Goal: Transaction & Acquisition: Purchase product/service

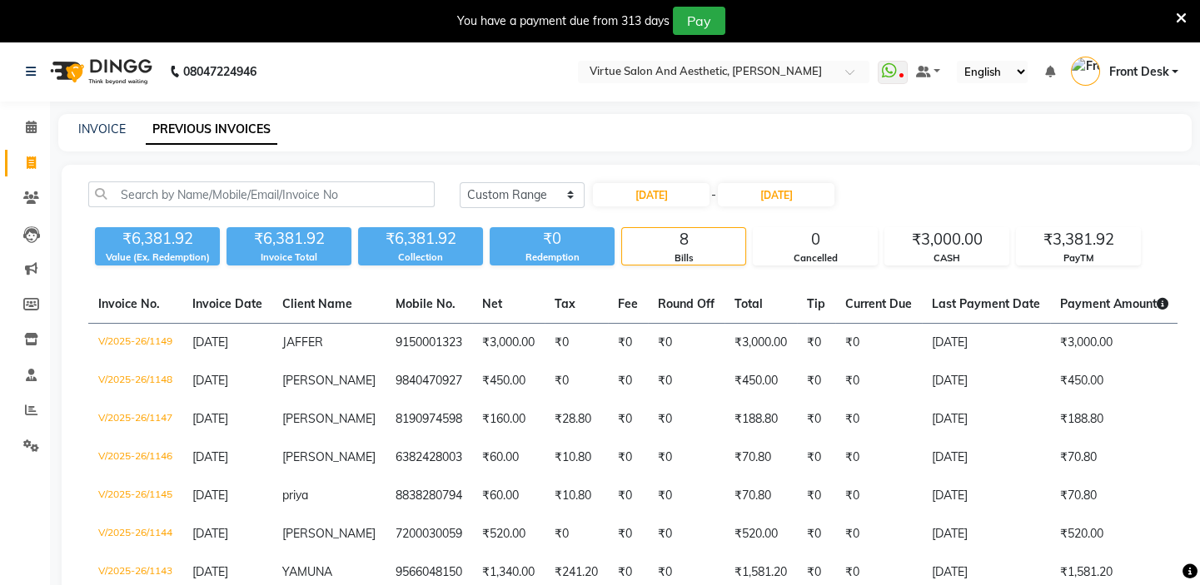
click at [552, 124] on div "INVOICE PREVIOUS INVOICES" at bounding box center [614, 129] width 1113 height 17
click at [522, 195] on select "Today Yesterday Custom Range" at bounding box center [522, 195] width 125 height 26
click at [460, 182] on select "Today Yesterday Custom Range" at bounding box center [522, 195] width 125 height 26
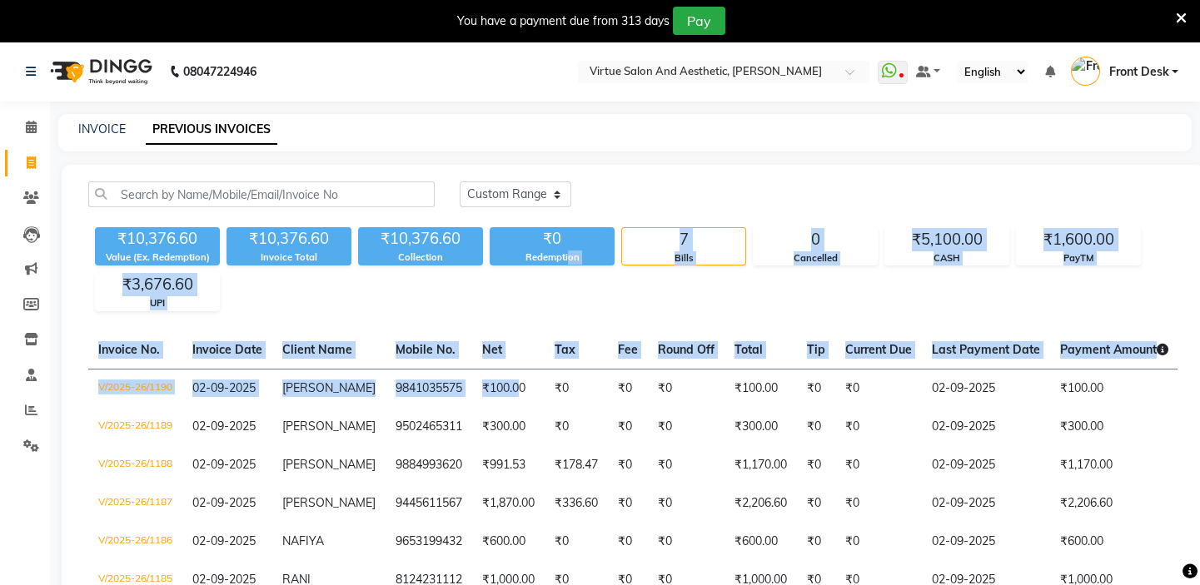
drag, startPoint x: 510, startPoint y: 407, endPoint x: 550, endPoint y: 355, distance: 65.4
click at [570, 320] on div "Today Yesterday Custom Range ₹10,376.60 Value (Ex. Redemption) ₹10,376.60 Invoi…" at bounding box center [633, 434] width 1142 height 539
click at [562, 324] on div "Today Yesterday Custom Range ₹10,376.60 Value (Ex. Redemption) ₹10,376.60 Invoi…" at bounding box center [633, 434] width 1142 height 539
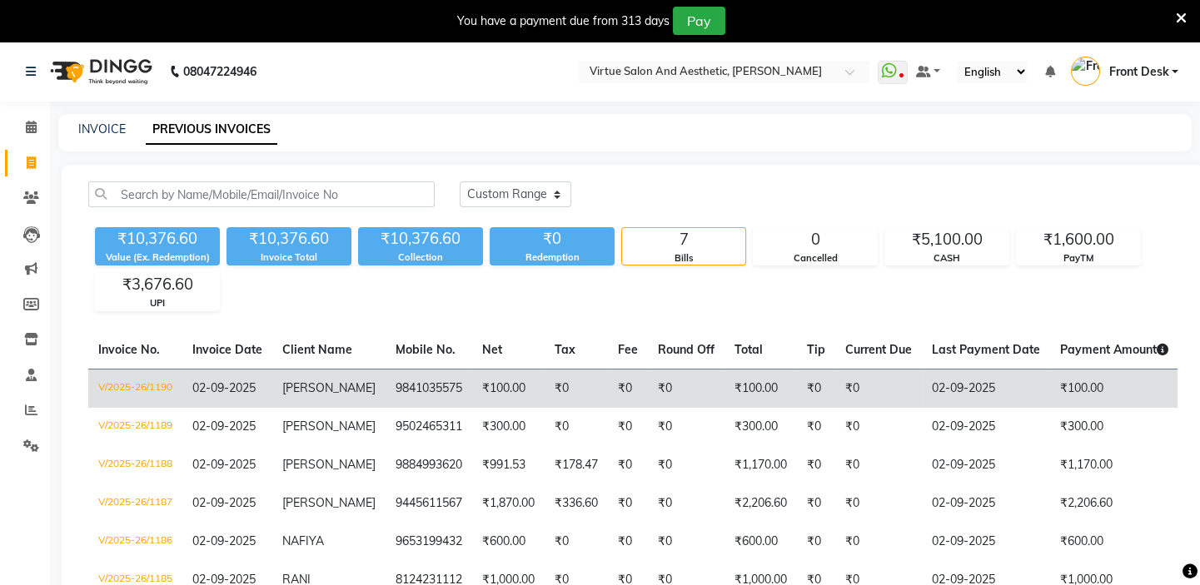
click at [545, 389] on td "₹0" at bounding box center [576, 388] width 63 height 39
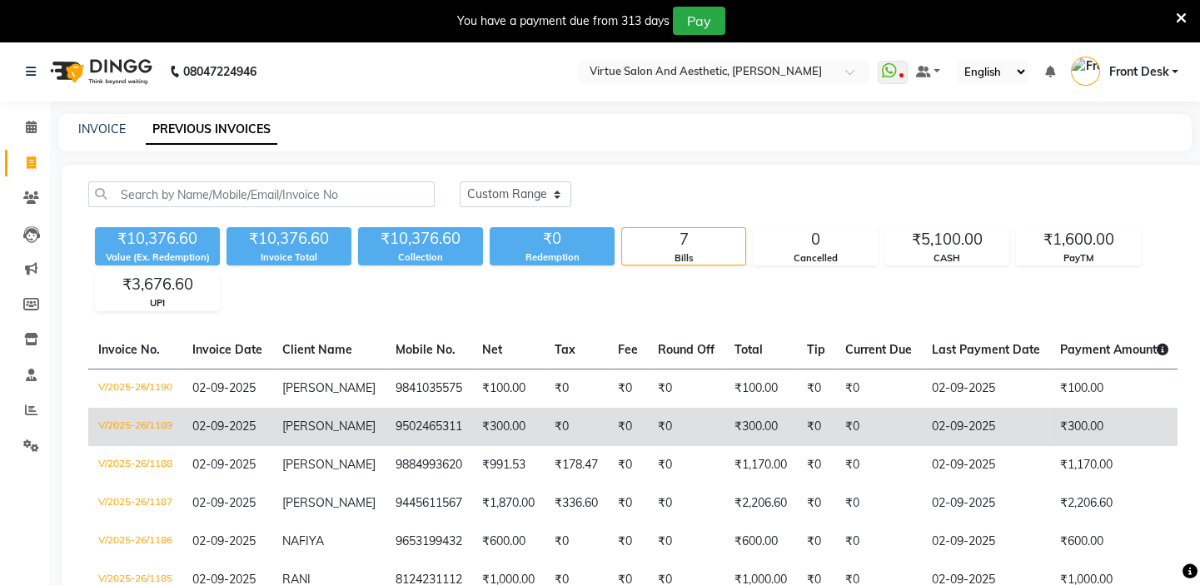
click at [505, 446] on td "₹300.00" at bounding box center [508, 427] width 72 height 38
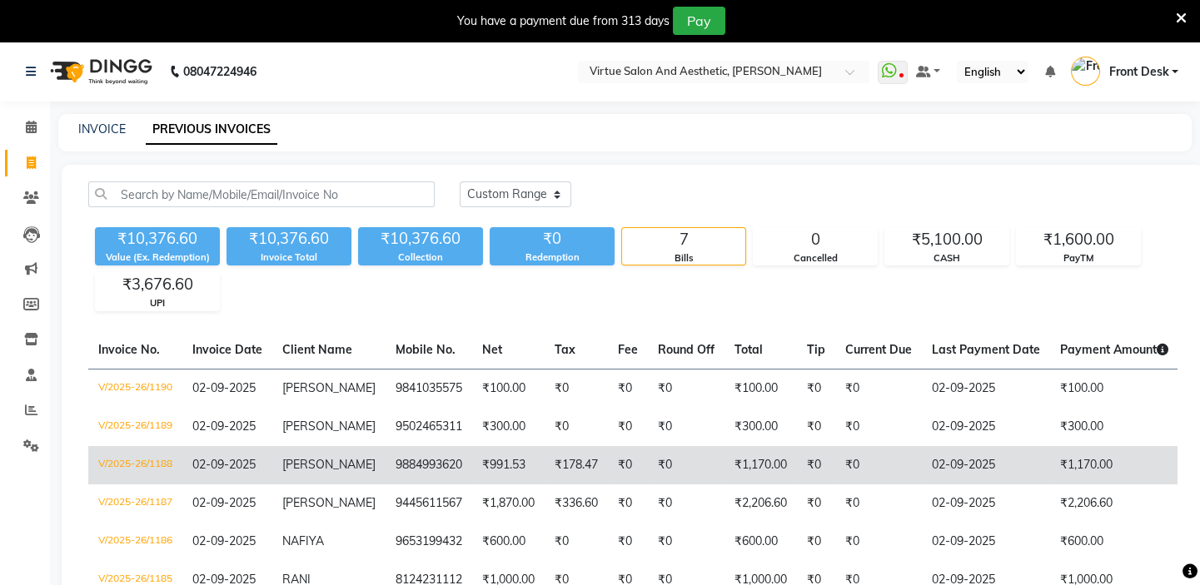
click at [429, 485] on td "9884993620" at bounding box center [429, 465] width 87 height 38
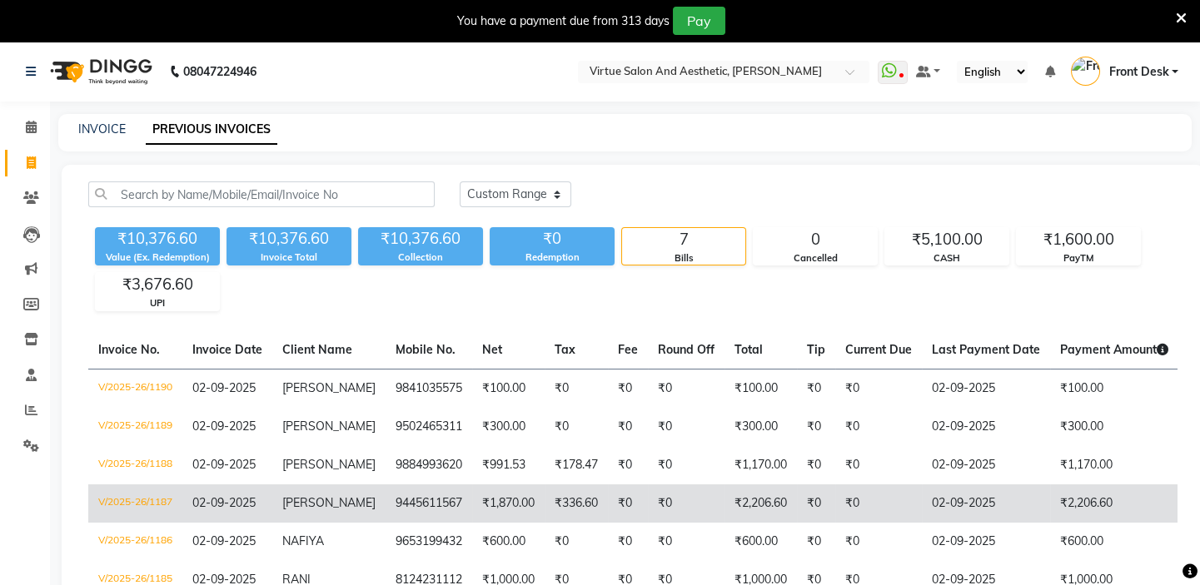
click at [397, 522] on td "9445611567" at bounding box center [429, 504] width 87 height 38
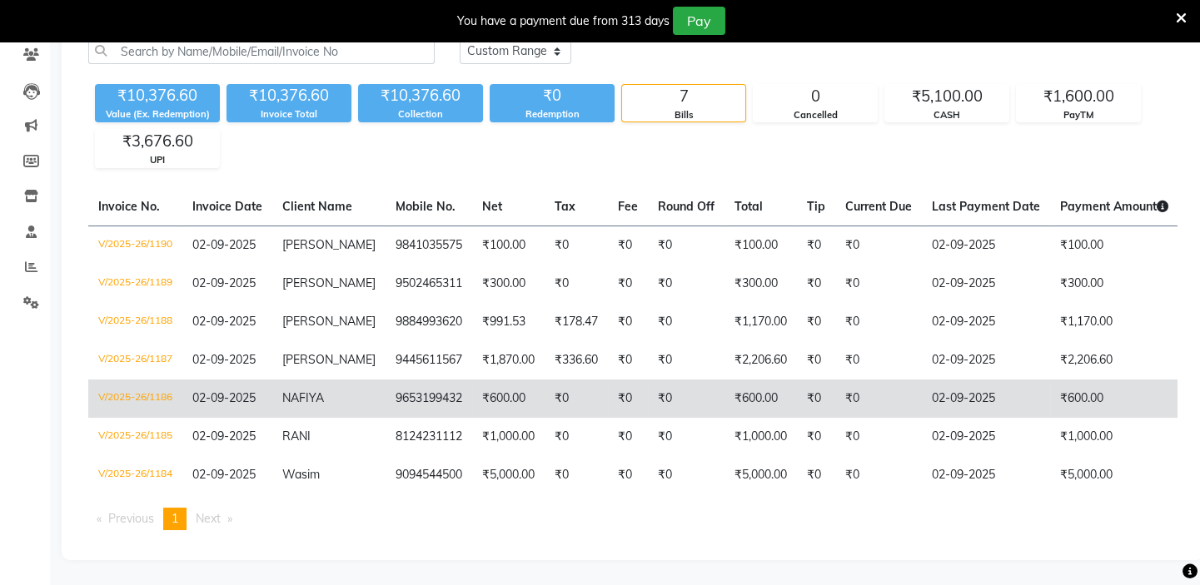
scroll to position [172, 0]
click at [358, 388] on td "NAFIYA" at bounding box center [328, 399] width 113 height 38
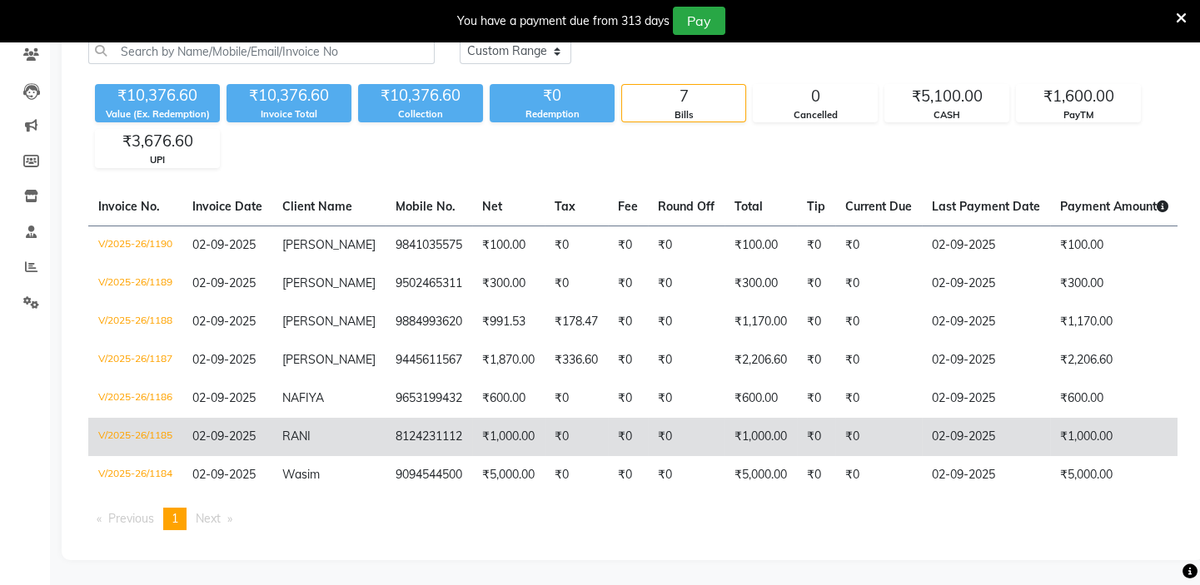
click at [306, 433] on td "RANI" at bounding box center [328, 437] width 113 height 38
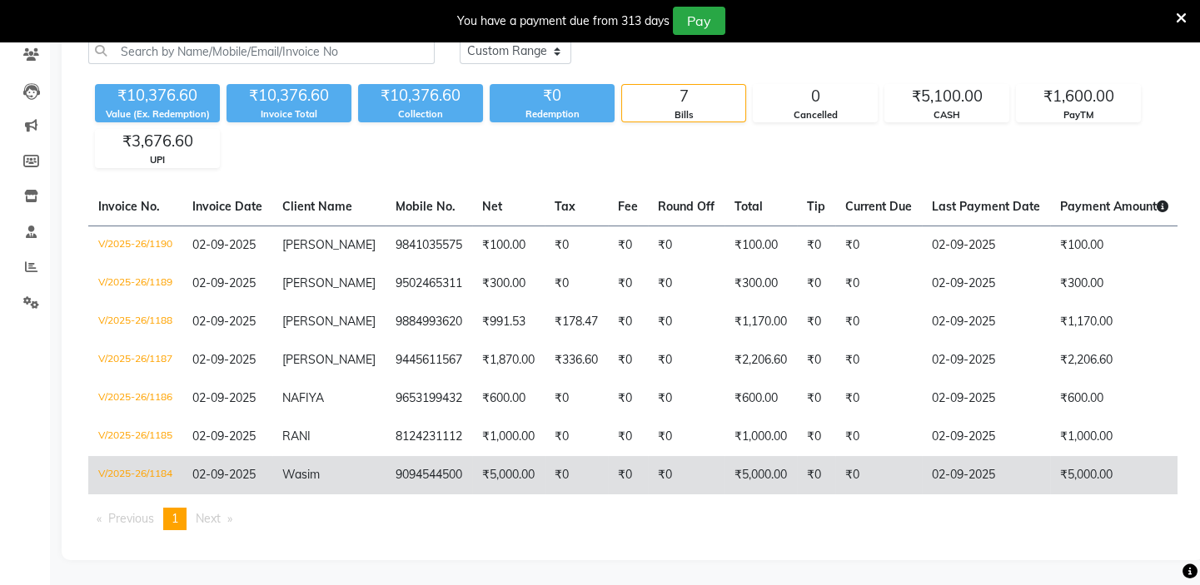
click at [306, 472] on td "Wasim" at bounding box center [328, 475] width 113 height 38
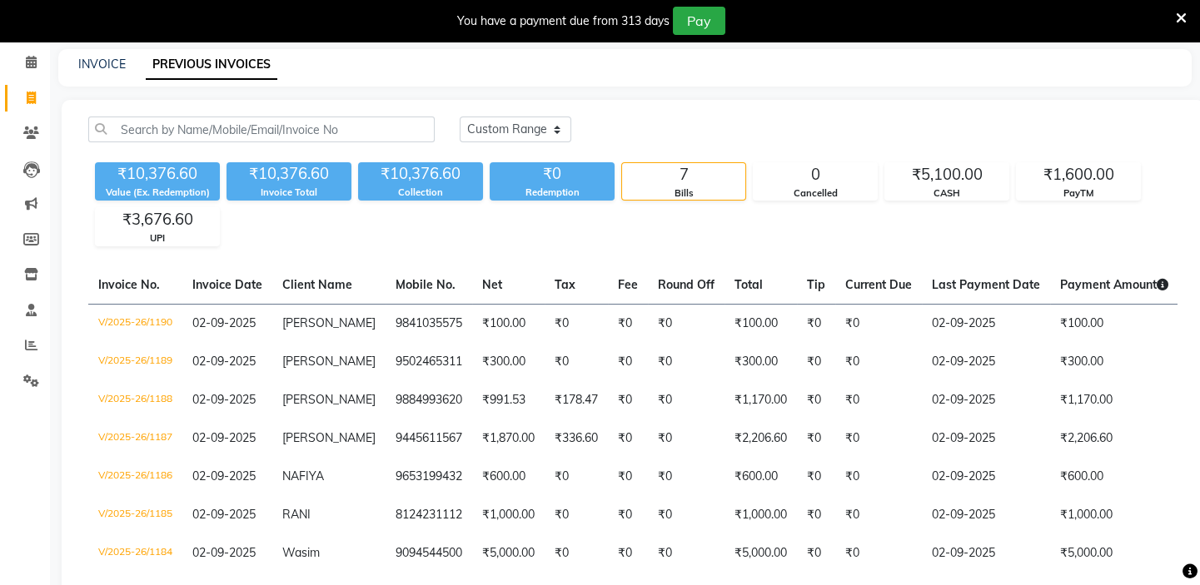
scroll to position [0, 0]
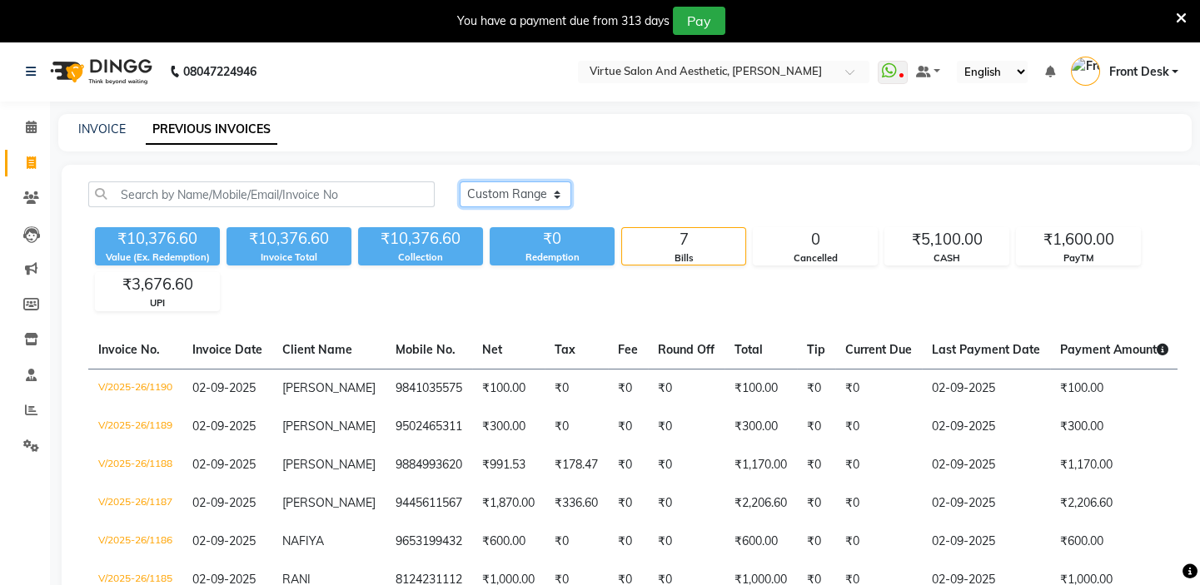
drag, startPoint x: 541, startPoint y: 182, endPoint x: 532, endPoint y: 197, distance: 17.6
click at [540, 183] on select "Today Yesterday Custom Range" at bounding box center [516, 195] width 112 height 26
select select "today"
click at [460, 182] on select "Today Yesterday Custom Range" at bounding box center [516, 195] width 112 height 26
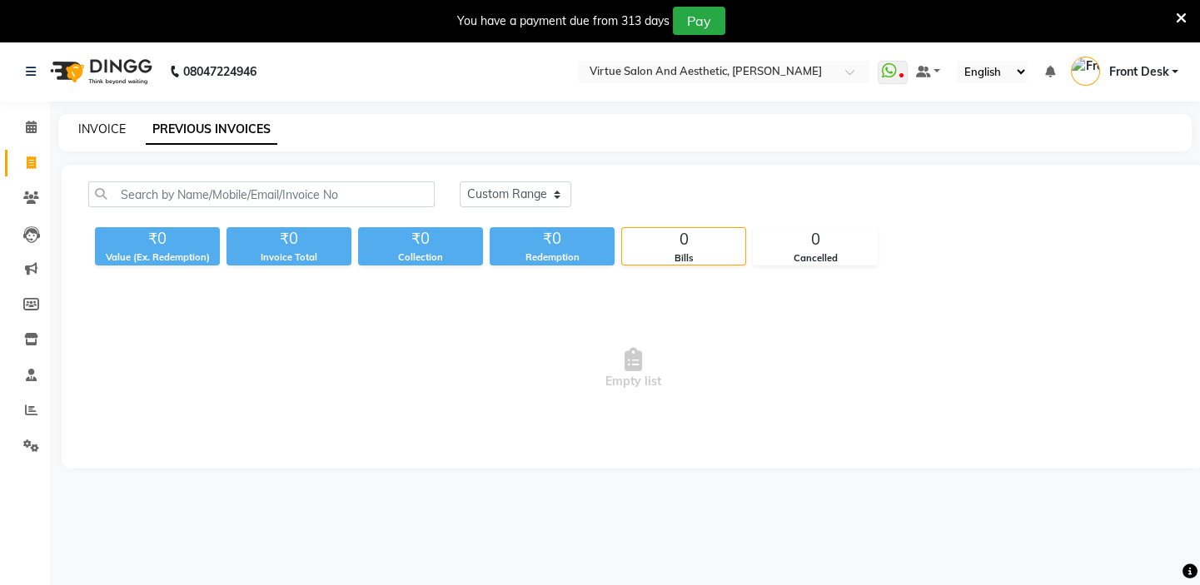
click at [92, 125] on link "INVOICE" at bounding box center [101, 129] width 47 height 15
select select "7053"
select select "service"
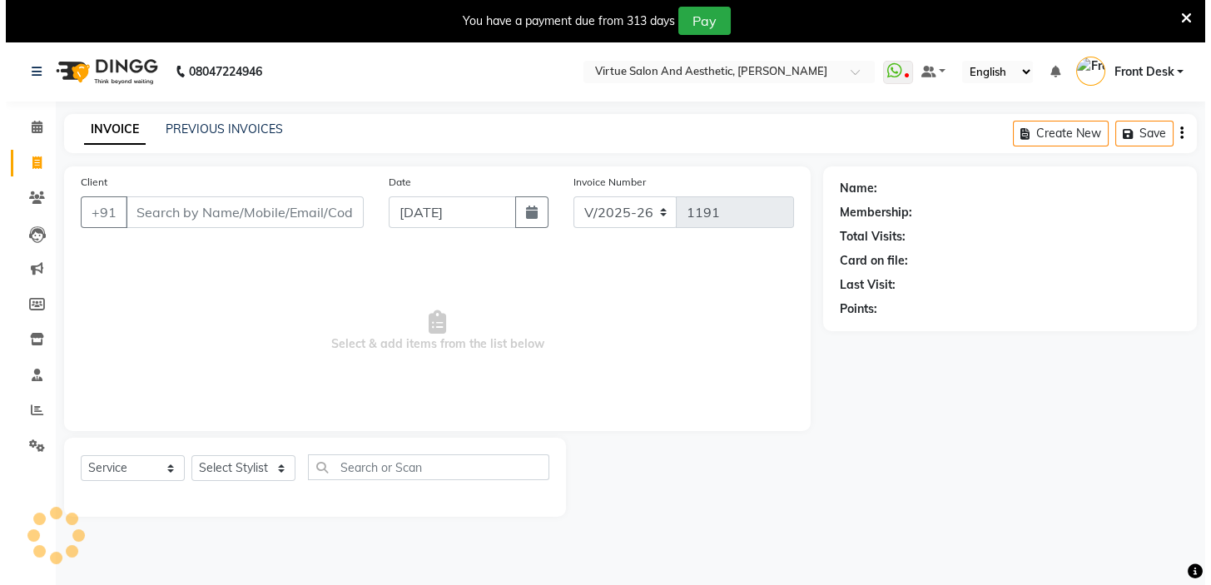
scroll to position [42, 0]
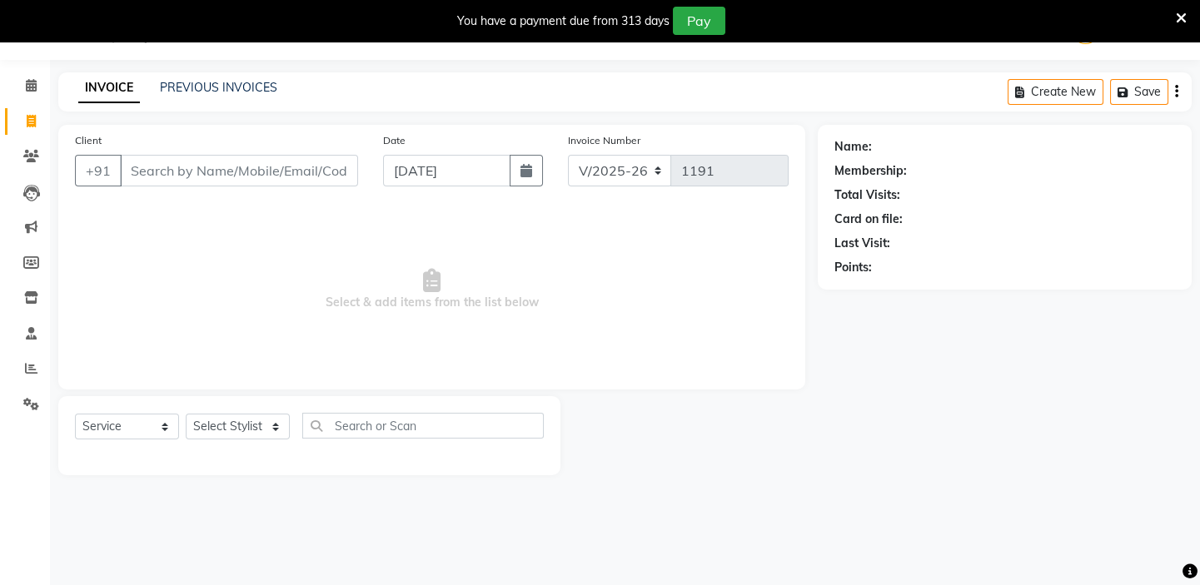
click at [182, 149] on div "Client +91" at bounding box center [216, 166] width 308 height 68
click at [182, 170] on input "Client" at bounding box center [239, 171] width 238 height 32
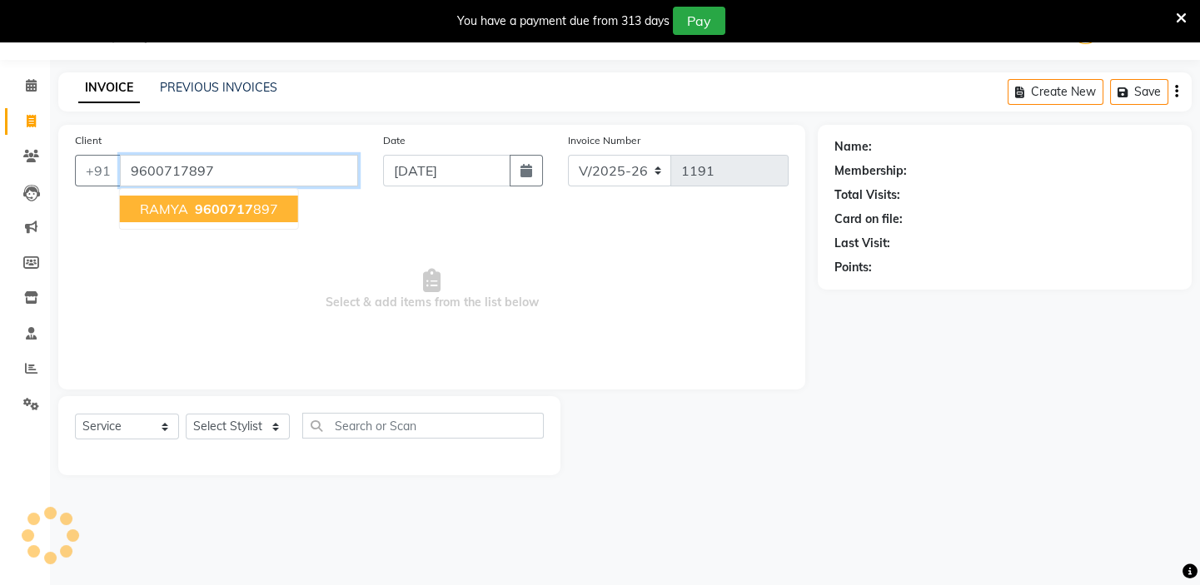
type input "9600717897"
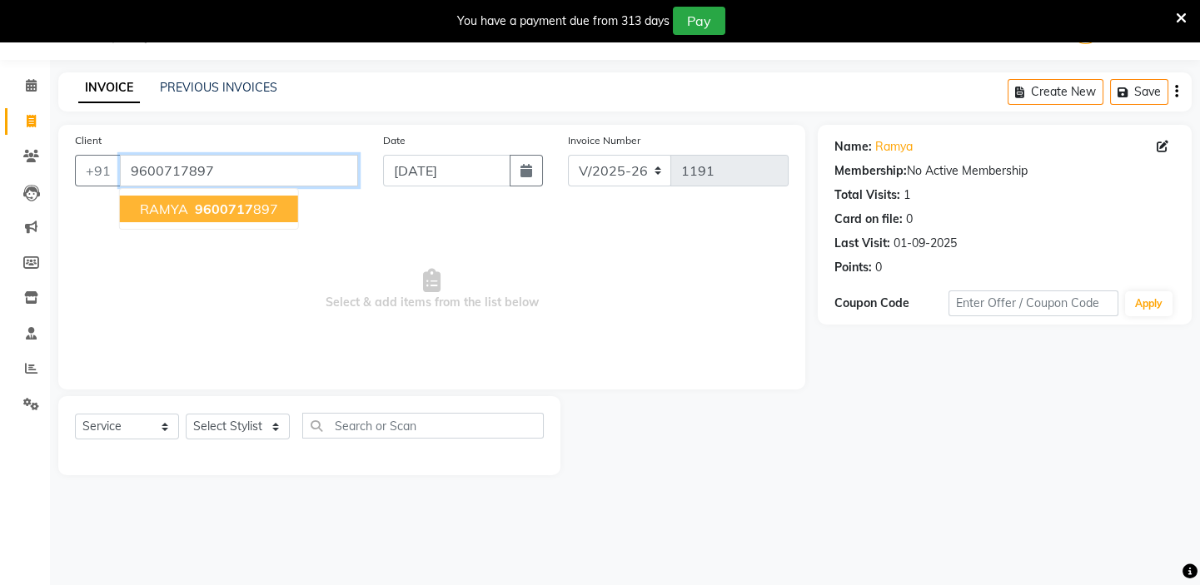
drag, startPoint x: 236, startPoint y: 160, endPoint x: 129, endPoint y: 158, distance: 107.4
click at [129, 158] on input "9600717897" at bounding box center [239, 171] width 238 height 32
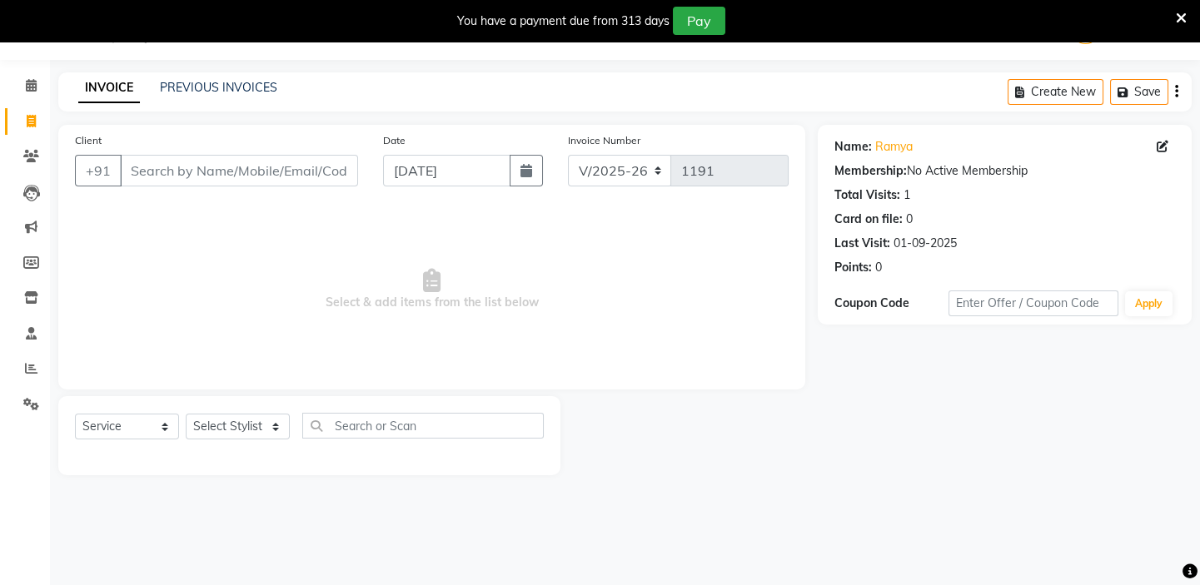
click at [299, 245] on span "Select & add items from the list below" at bounding box center [432, 289] width 714 height 167
click at [287, 172] on input "Client" at bounding box center [239, 171] width 238 height 32
paste input "8925415621"
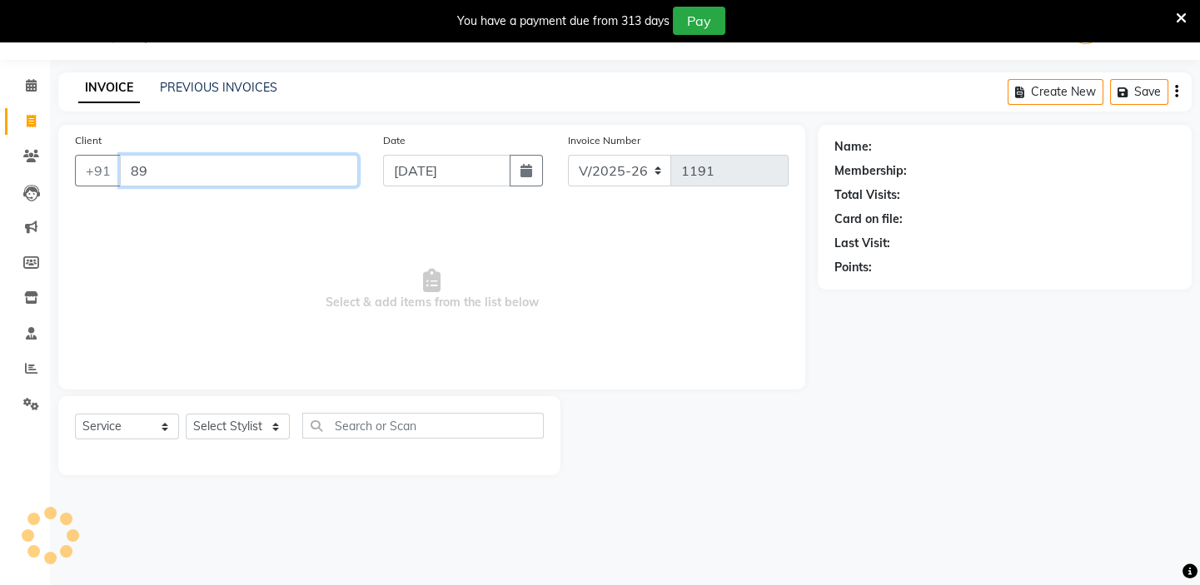
type input "8"
click at [281, 159] on input "Client" at bounding box center [239, 171] width 238 height 32
click at [199, 174] on input "Client" at bounding box center [239, 171] width 238 height 32
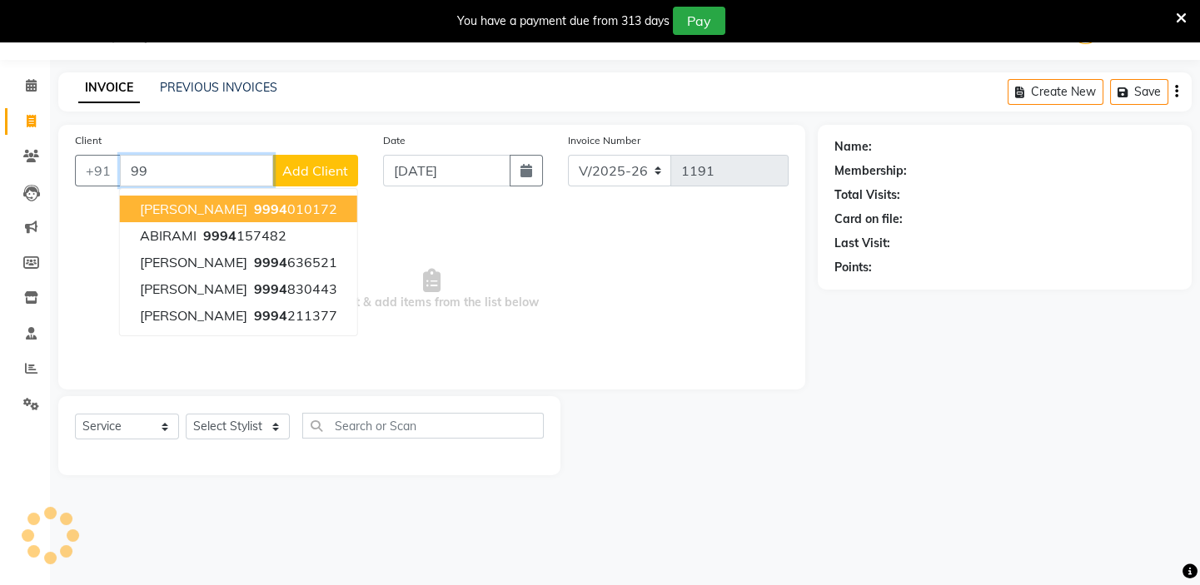
type input "9"
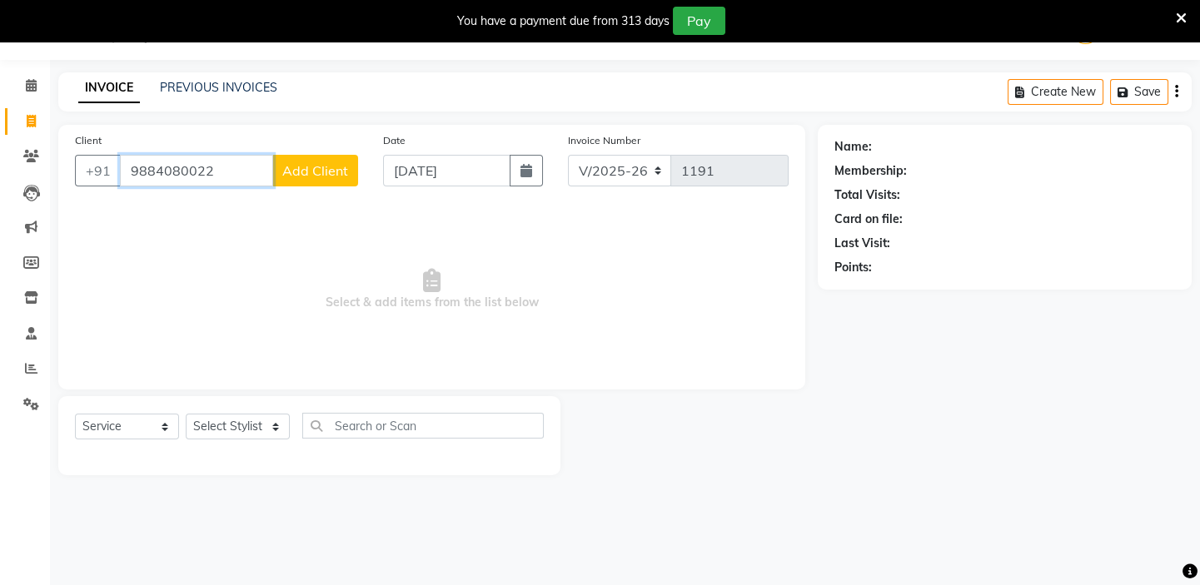
type input "9884080022"
click at [323, 177] on span "Add Client" at bounding box center [315, 170] width 66 height 17
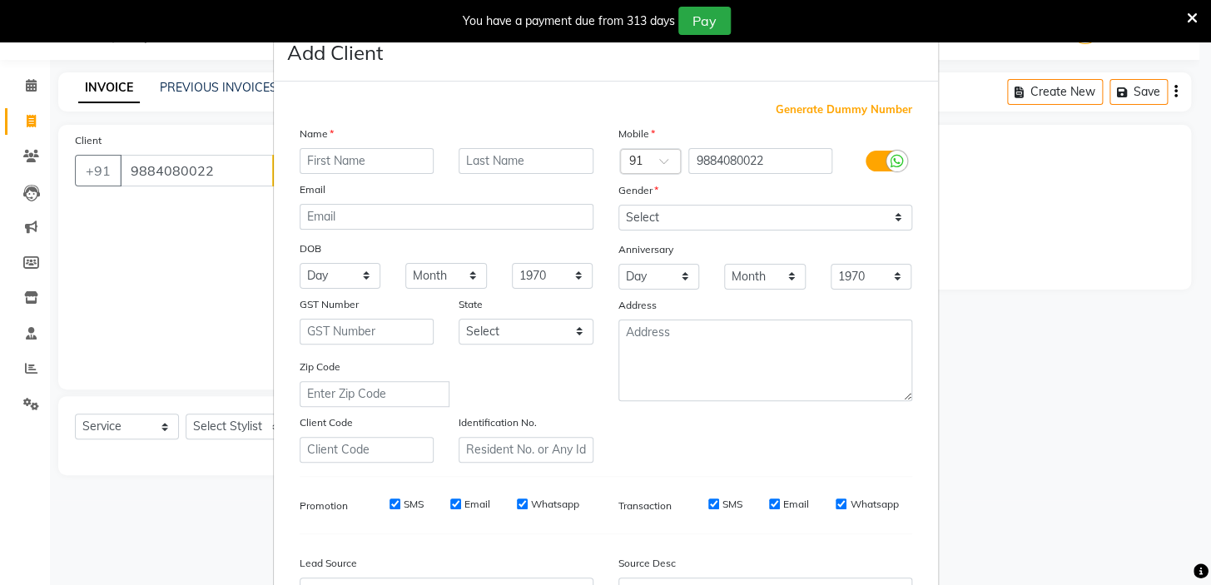
click at [364, 162] on input "text" at bounding box center [367, 161] width 135 height 26
type input "Ameetha"
click at [637, 219] on select "Select Male Female Other Prefer Not To Say" at bounding box center [766, 218] width 294 height 26
select select "[DEMOGRAPHIC_DATA]"
click at [619, 205] on select "Select Male Female Other Prefer Not To Say" at bounding box center [766, 218] width 294 height 26
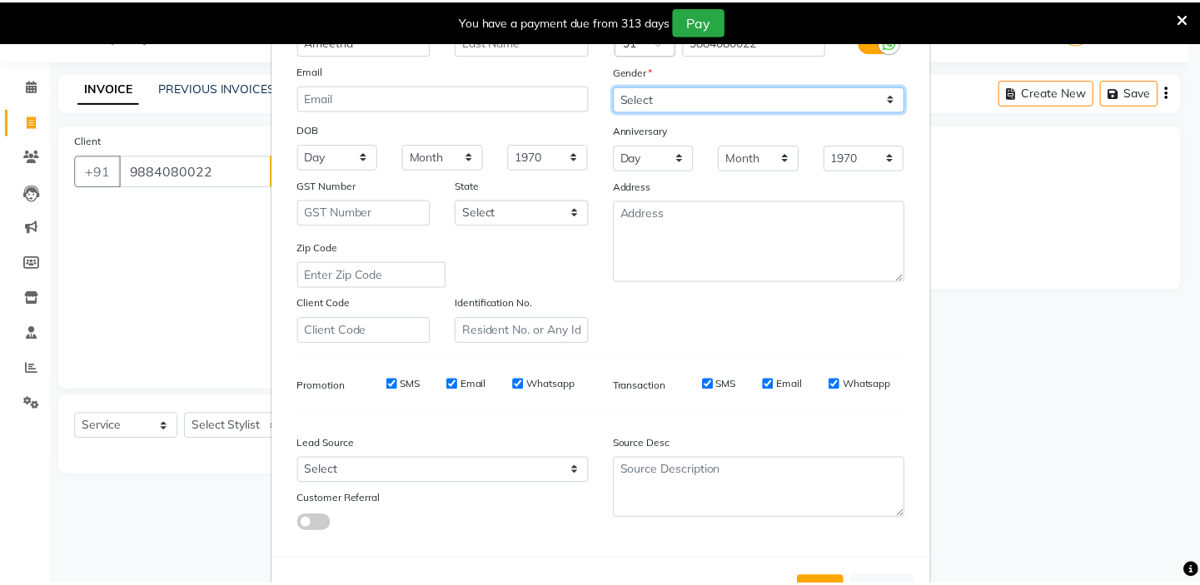
scroll to position [188, 0]
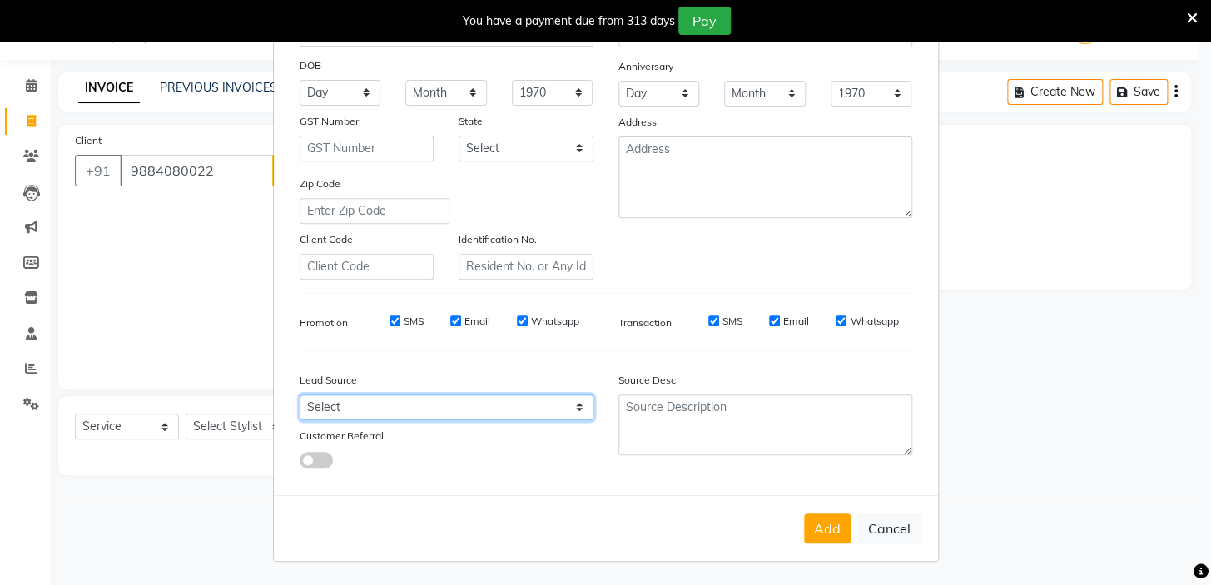
click at [485, 415] on select "Select Walk-in Referral Internet Friend Word of Mouth Advertisement Facebook Ju…" at bounding box center [447, 408] width 294 height 26
select select "48932"
click at [300, 395] on select "Select Walk-in Referral Internet Friend Word of Mouth Advertisement Facebook Ju…" at bounding box center [447, 408] width 294 height 26
drag, startPoint x: 825, startPoint y: 529, endPoint x: 541, endPoint y: 480, distance: 288.0
click at [823, 527] on button "Add" at bounding box center [827, 529] width 47 height 30
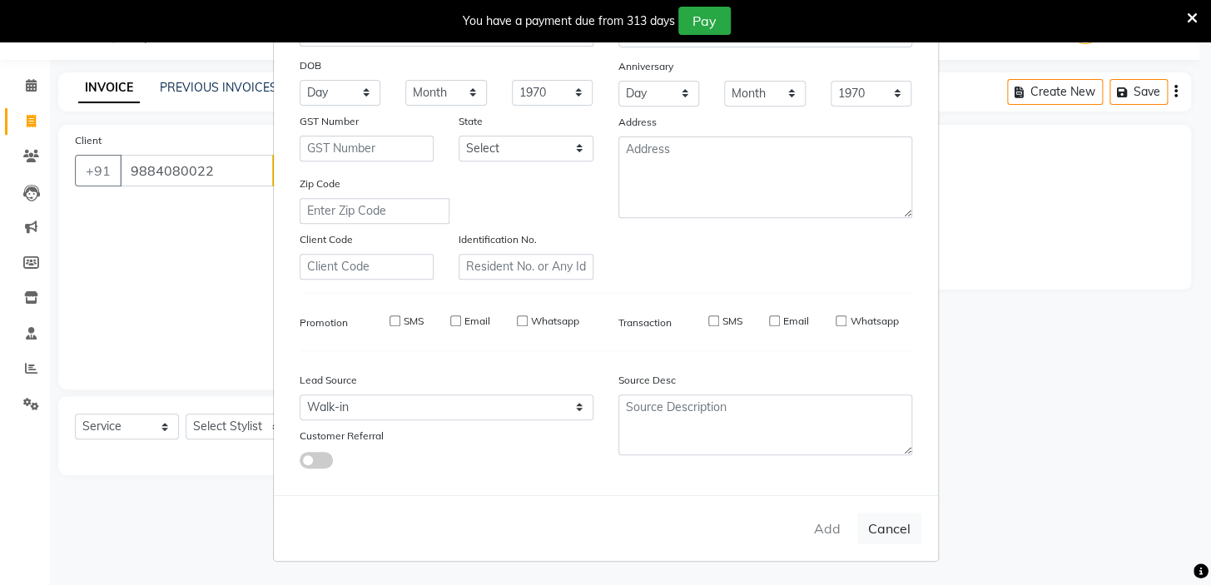
select select
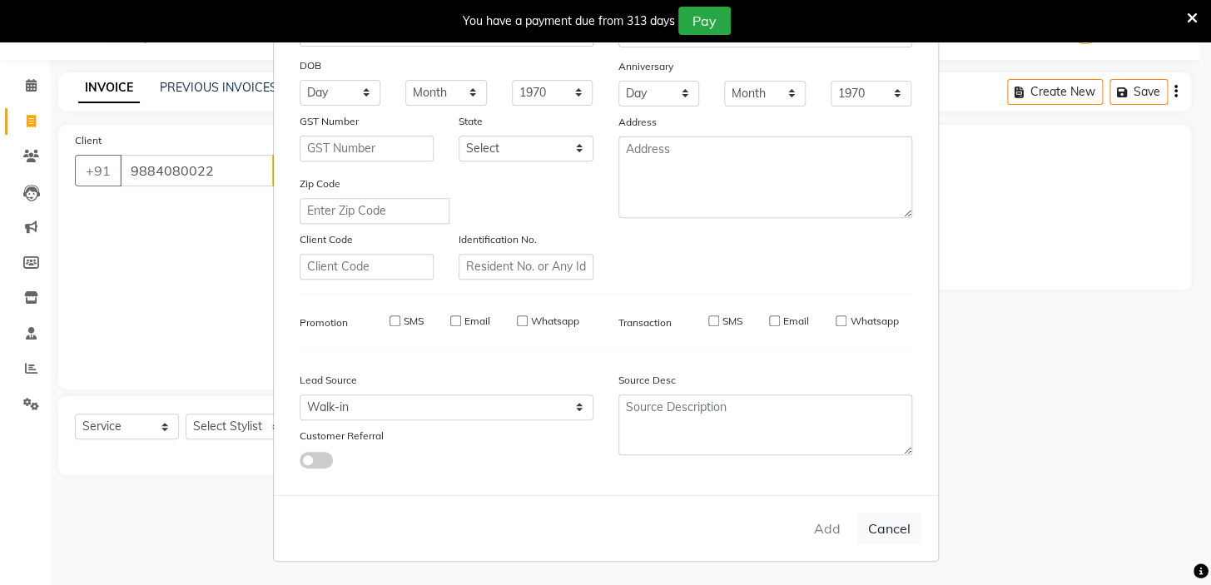
select select
checkbox input "false"
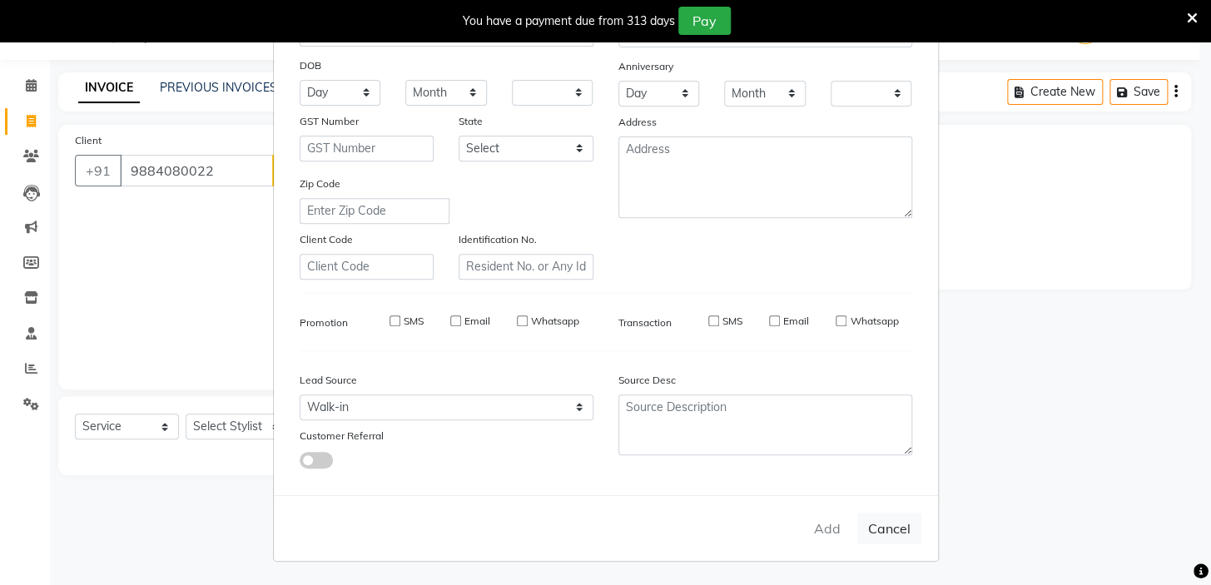
checkbox input "false"
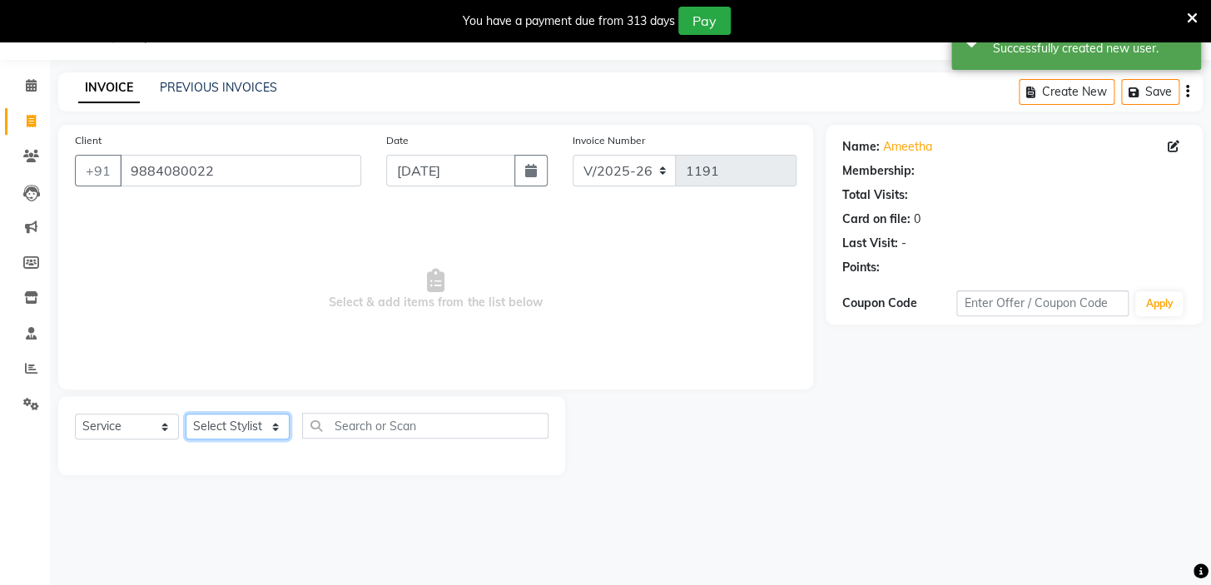
click at [218, 423] on select "Select Stylist BALAJI DIVYA FAMITHA Front Desk ILAKKIYA ISHWARYA Kabilan MANISH…" at bounding box center [238, 427] width 104 height 26
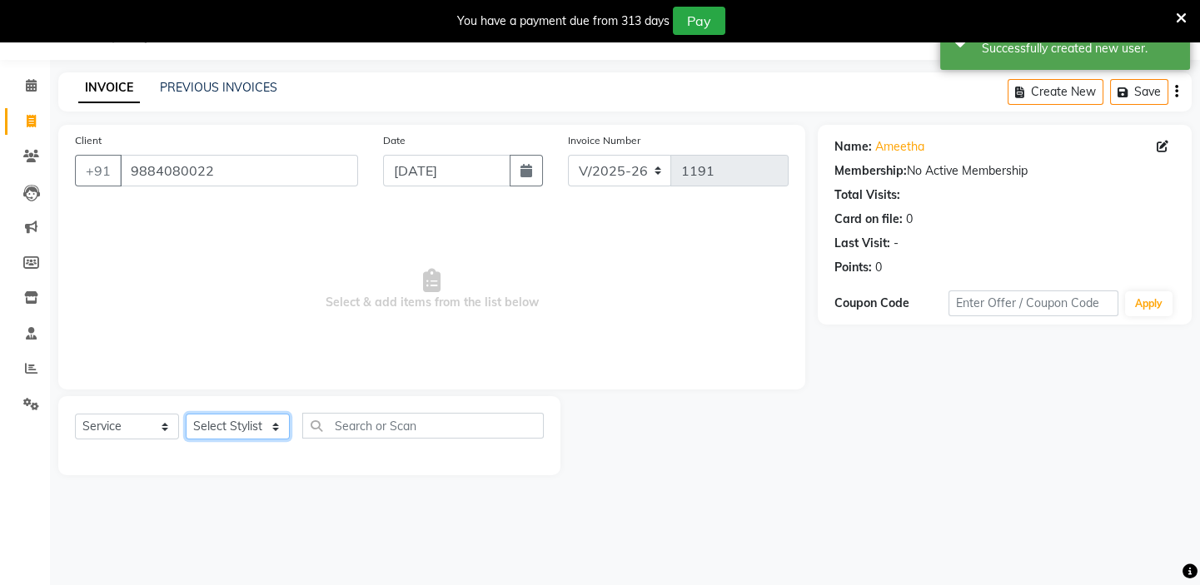
select select "66725"
click at [186, 414] on select "Select Stylist BALAJI DIVYA FAMITHA Front Desk ILAKKIYA ISHWARYA Kabilan MANISH…" at bounding box center [238, 427] width 104 height 26
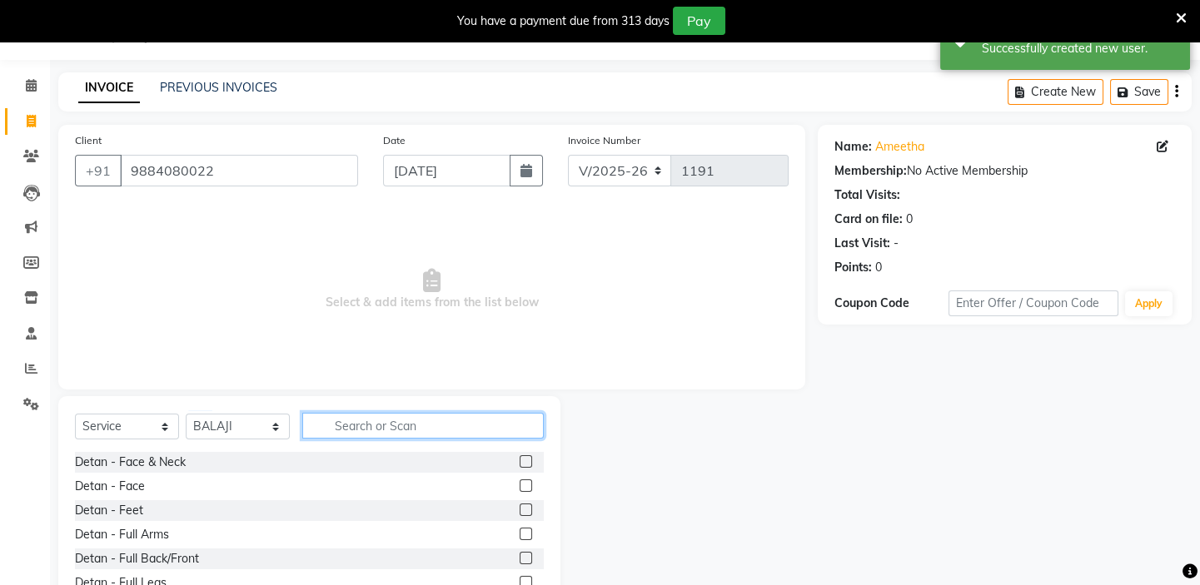
click at [341, 430] on input "text" at bounding box center [422, 426] width 241 height 26
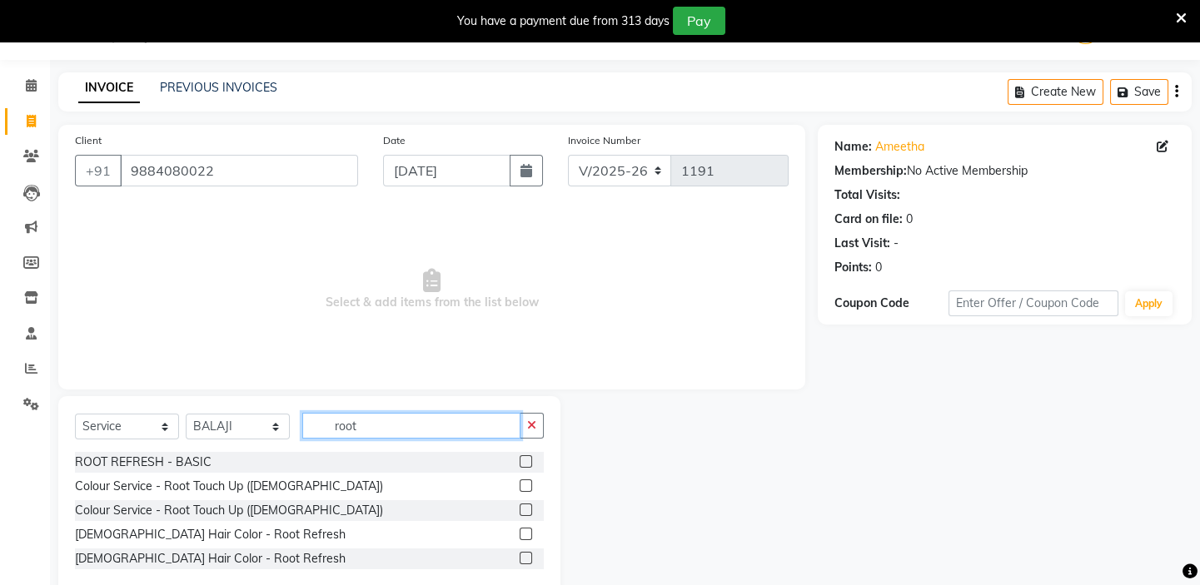
type input "root"
click at [523, 487] on label at bounding box center [526, 486] width 12 height 12
click at [523, 487] on input "checkbox" at bounding box center [525, 486] width 11 height 11
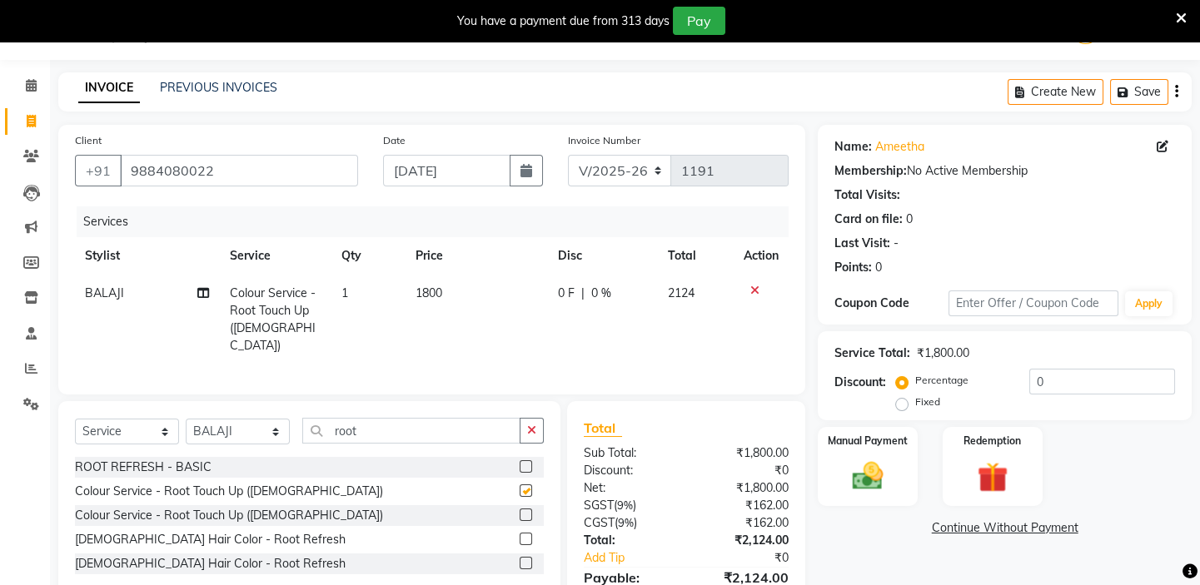
checkbox input "false"
click at [430, 424] on input "root" at bounding box center [411, 431] width 218 height 26
type input "r"
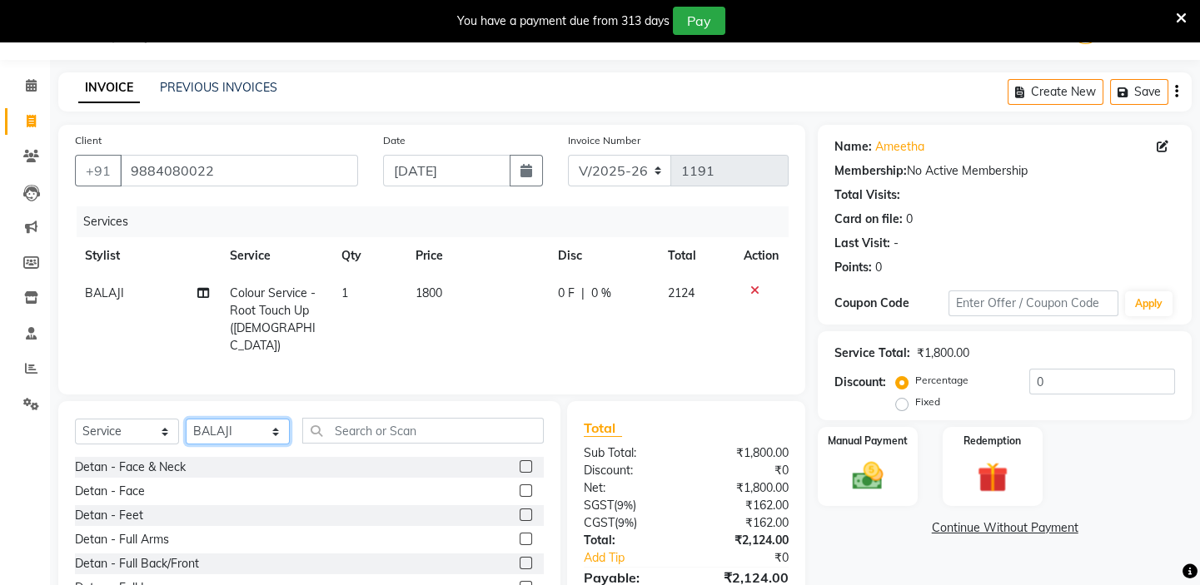
click at [243, 427] on select "Select Stylist BALAJI DIVYA FAMITHA Front Desk ILAKKIYA ISHWARYA Kabilan MANISH…" at bounding box center [238, 432] width 104 height 26
select select "62507"
click at [186, 419] on select "Select Stylist BALAJI DIVYA FAMITHA Front Desk ILAKKIYA ISHWARYA Kabilan MANISH…" at bounding box center [238, 432] width 104 height 26
click at [352, 420] on input "text" at bounding box center [422, 431] width 241 height 26
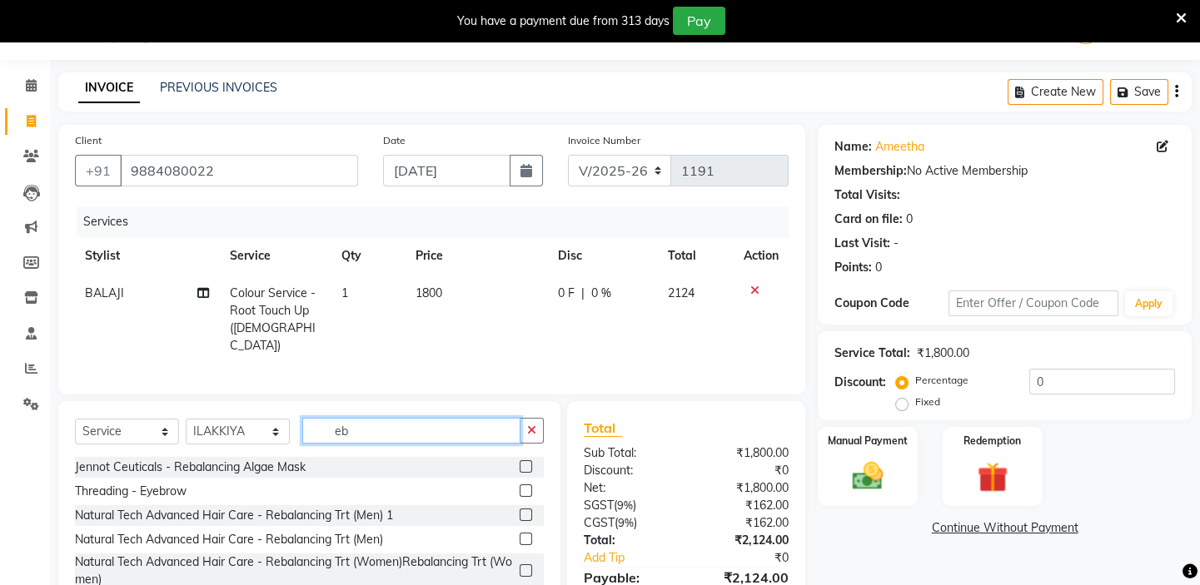
type input "eb"
drag, startPoint x: 531, startPoint y: 485, endPoint x: 465, endPoint y: 446, distance: 76.1
click at [531, 485] on label at bounding box center [526, 491] width 12 height 12
click at [530, 486] on input "checkbox" at bounding box center [525, 491] width 11 height 11
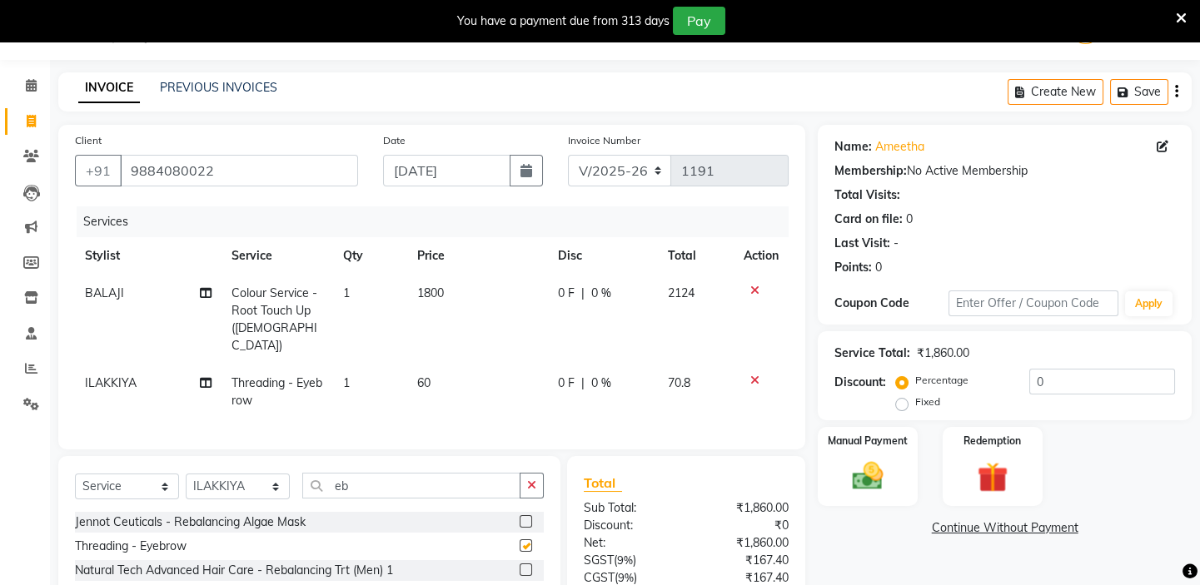
checkbox input "false"
click at [436, 461] on div "Select Service Product Membership Package Voucher Prepaid Gift Card Select Styl…" at bounding box center [309, 563] width 502 height 214
click at [415, 479] on input "eb" at bounding box center [411, 486] width 218 height 26
type input "e"
type input "="
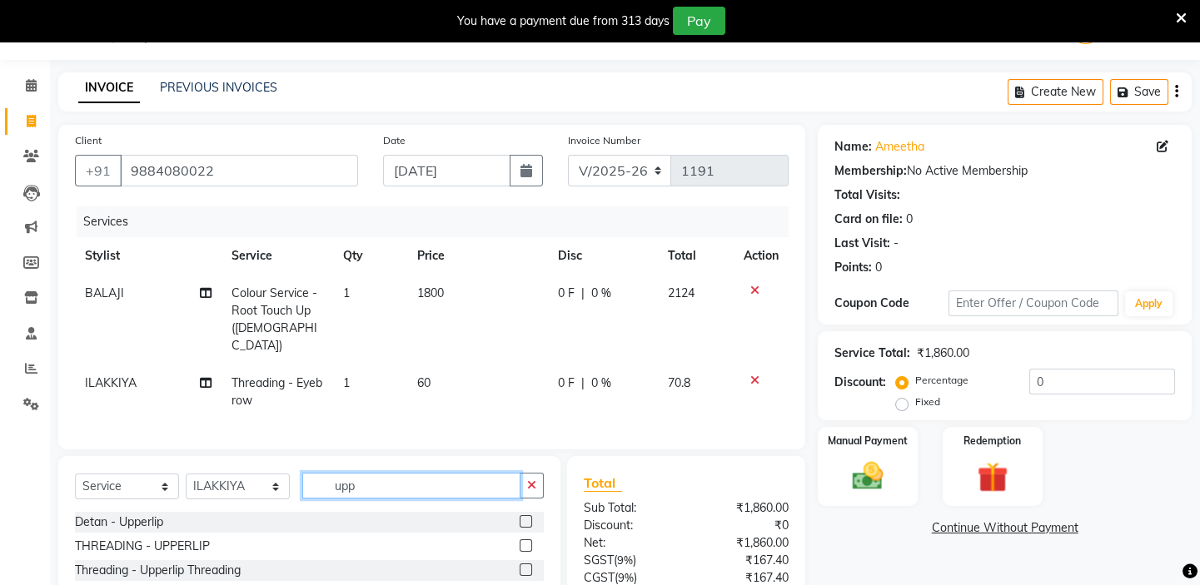
type input "upp"
drag, startPoint x: 527, startPoint y: 537, endPoint x: 516, endPoint y: 524, distance: 17.2
click at [526, 540] on label at bounding box center [526, 546] width 12 height 12
click at [526, 541] on input "checkbox" at bounding box center [525, 546] width 11 height 11
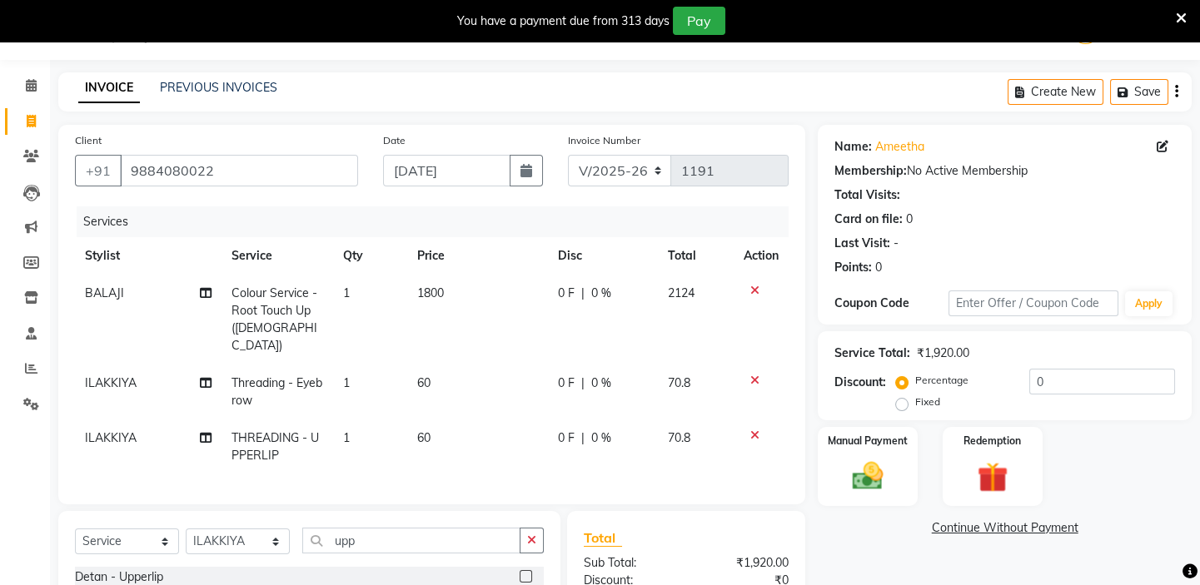
checkbox input "false"
click at [457, 424] on td "60" at bounding box center [478, 447] width 142 height 55
select select "62507"
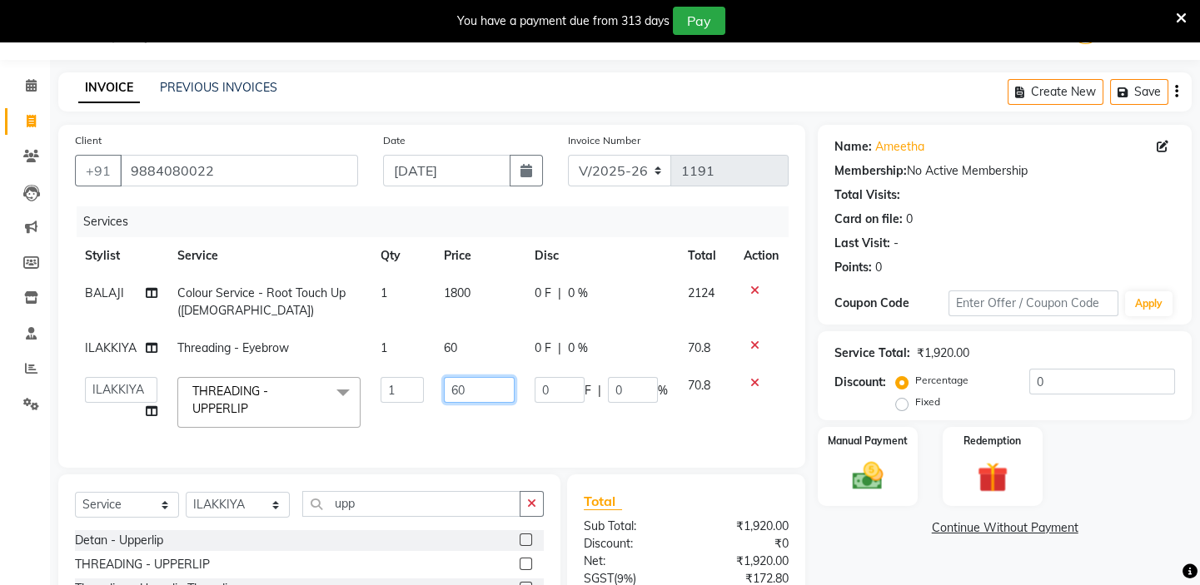
click at [470, 390] on input "60" at bounding box center [479, 390] width 71 height 26
type input "6"
type input "40"
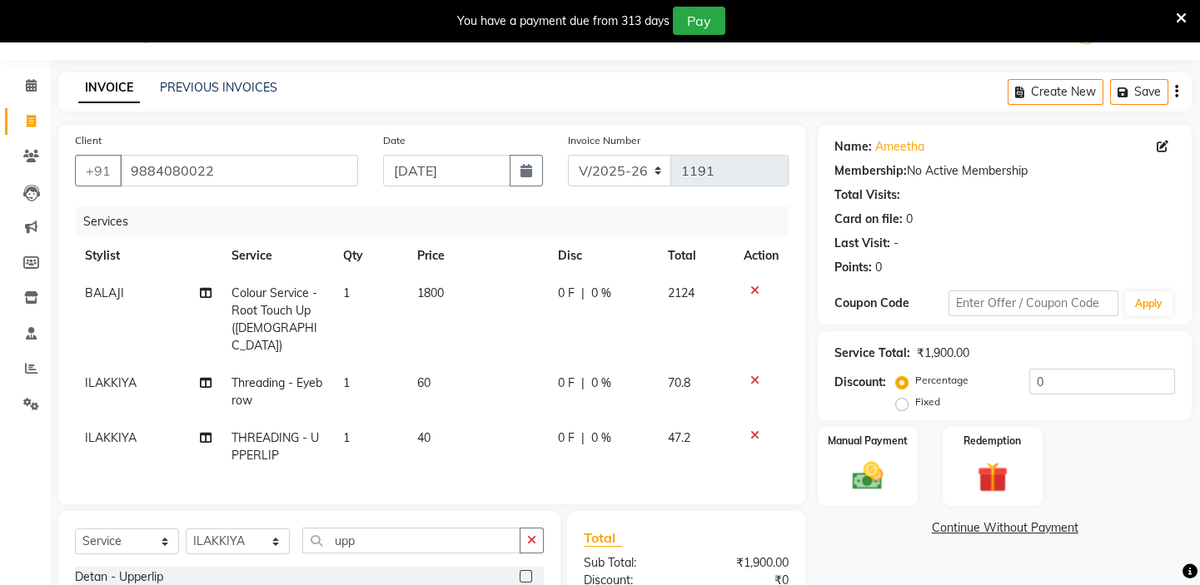
click at [502, 423] on td "40" at bounding box center [478, 447] width 142 height 55
select select "62507"
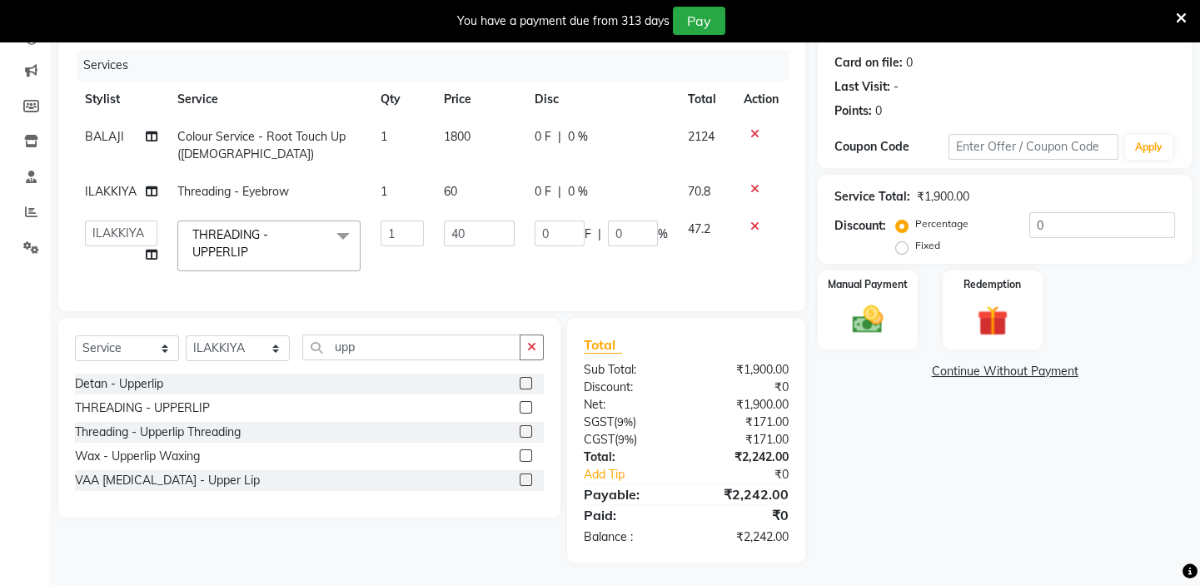
scroll to position [212, 0]
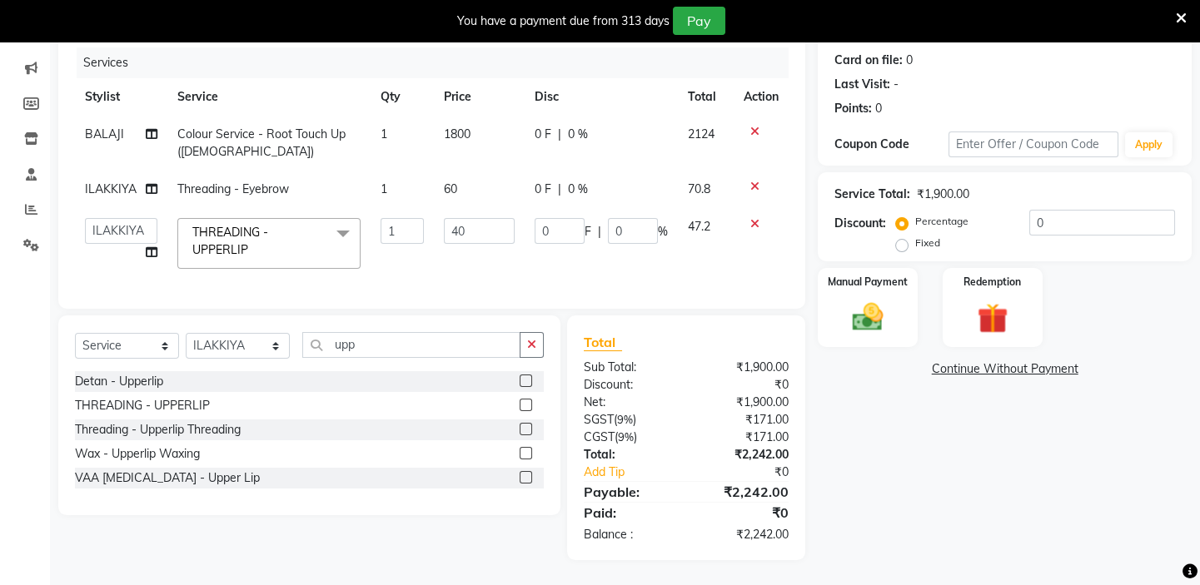
click at [484, 116] on td "1800" at bounding box center [479, 143] width 91 height 55
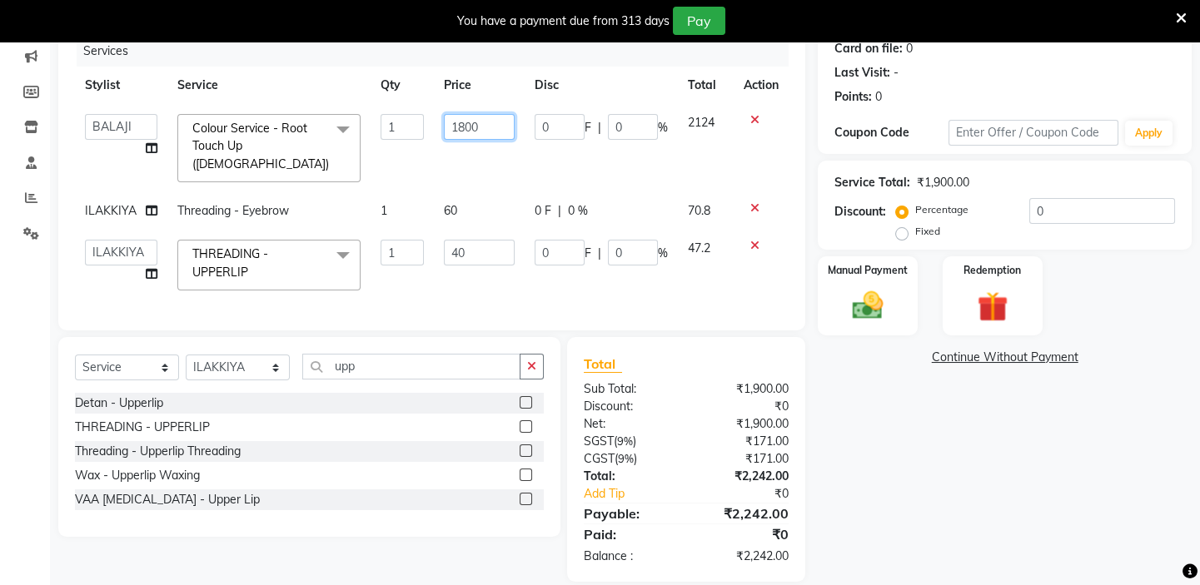
click at [487, 133] on input "1800" at bounding box center [479, 127] width 71 height 26
type input "1350"
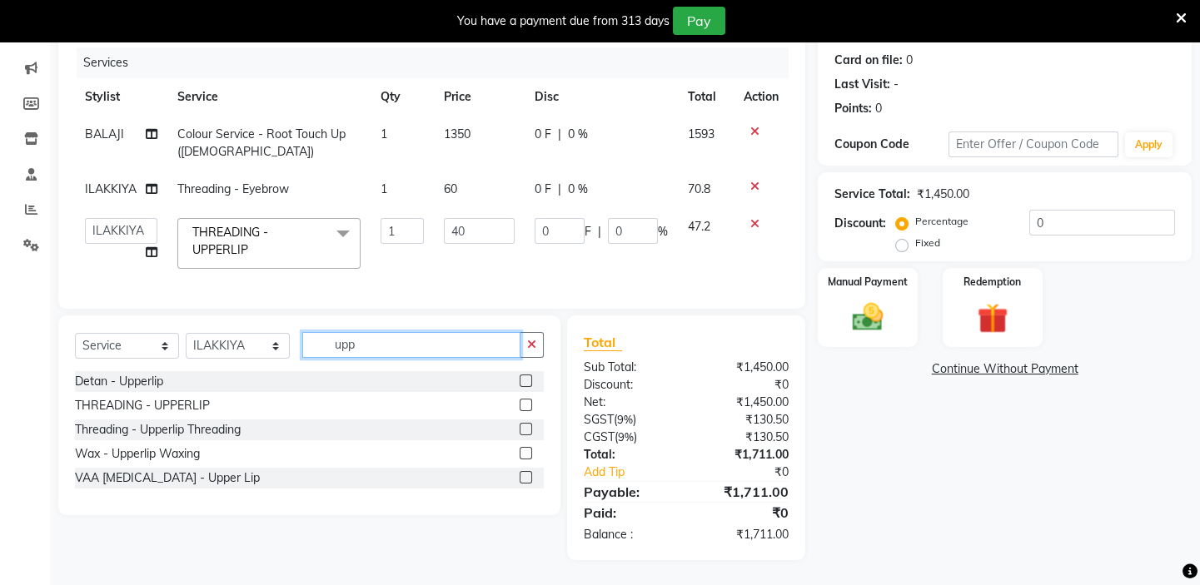
click at [425, 357] on div "Select Service Product Membership Package Voucher Prepaid Gift Card Select Styl…" at bounding box center [309, 351] width 469 height 39
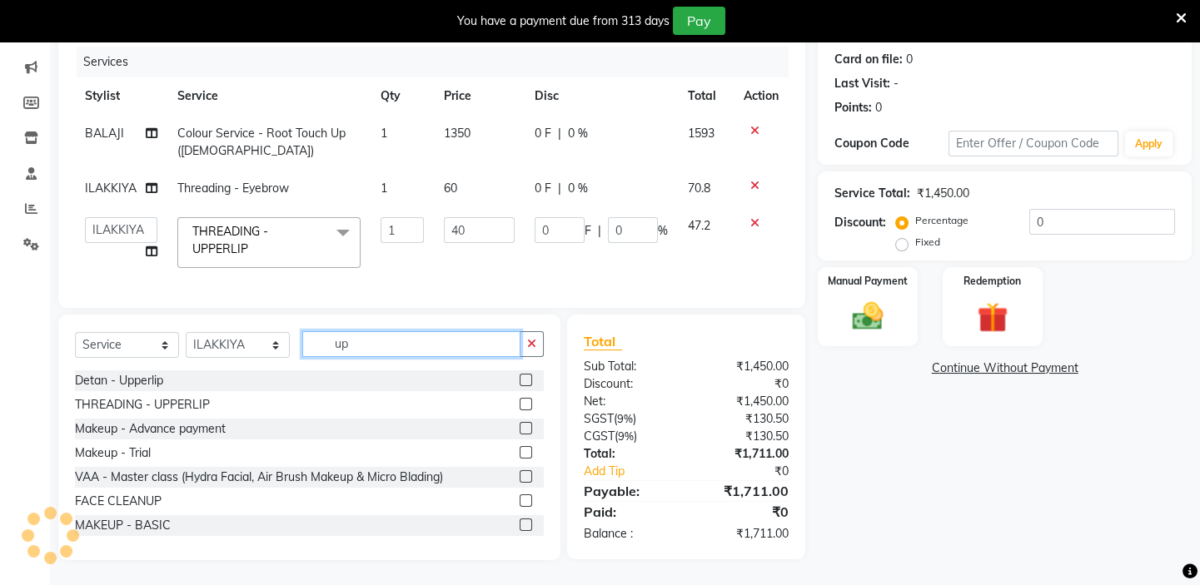
type input "u"
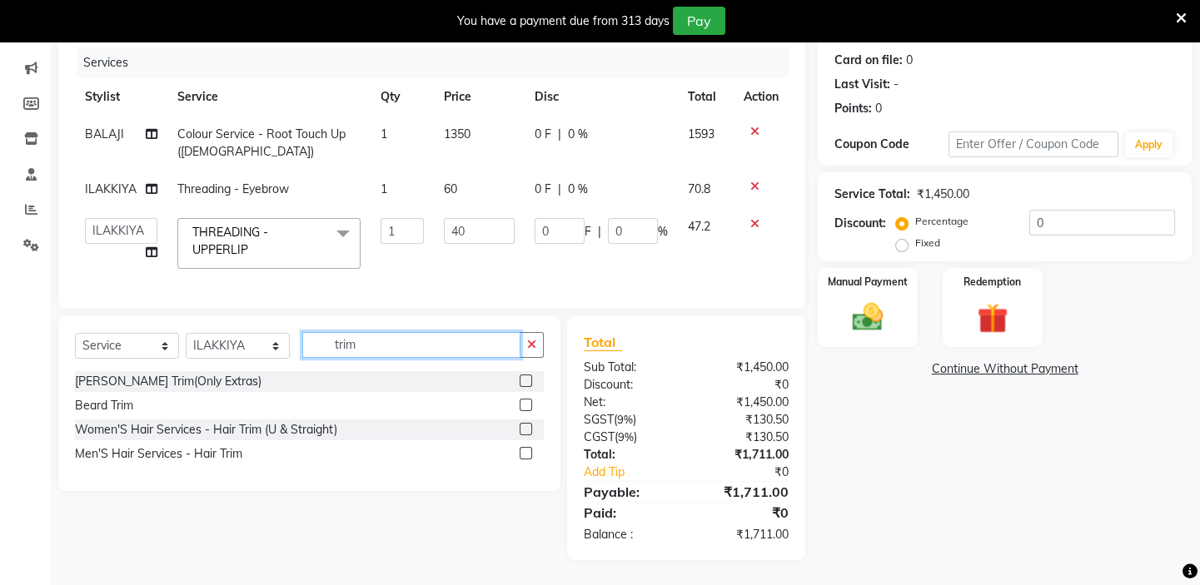
type input "trim"
click at [527, 407] on label at bounding box center [526, 405] width 12 height 12
click at [527, 407] on input "checkbox" at bounding box center [525, 405] width 11 height 11
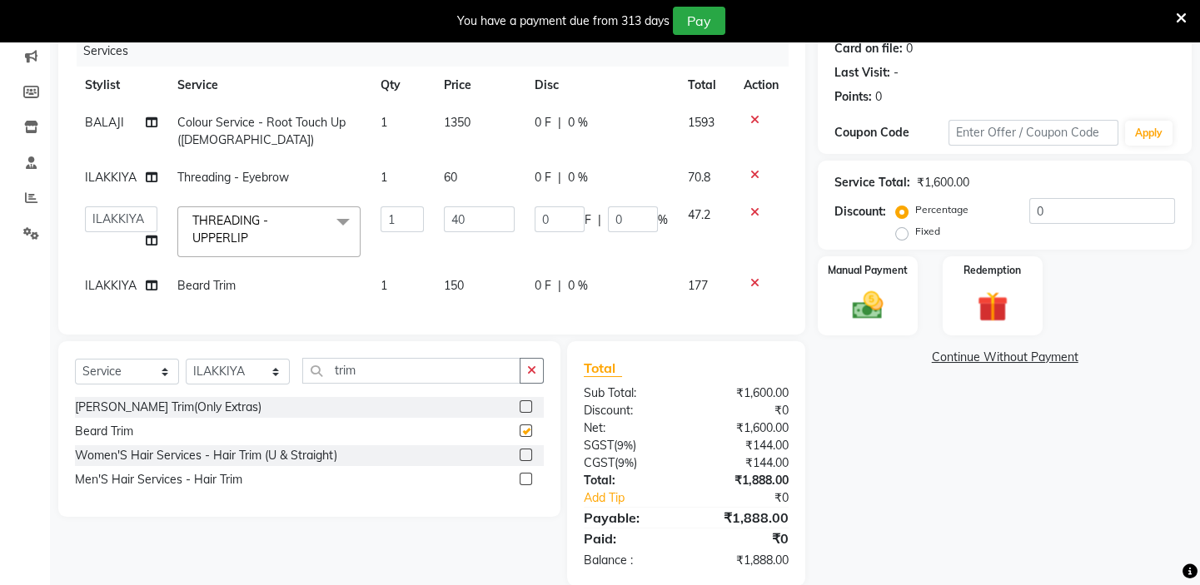
checkbox input "false"
click at [750, 281] on icon at bounding box center [754, 283] width 9 height 12
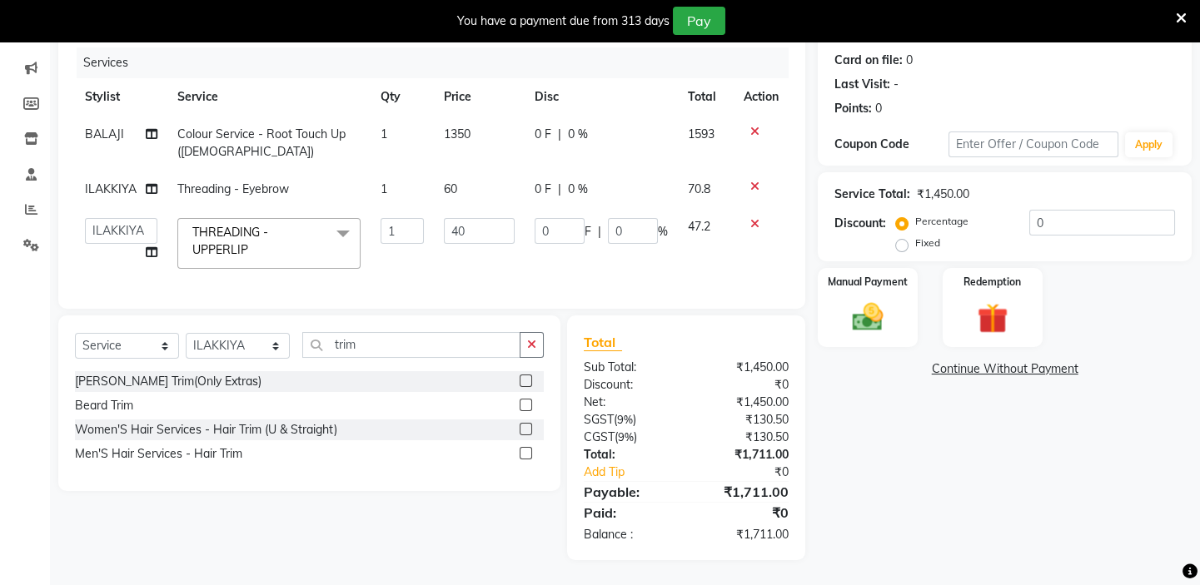
click at [530, 427] on label at bounding box center [526, 429] width 12 height 12
click at [530, 427] on input "checkbox" at bounding box center [525, 430] width 11 height 11
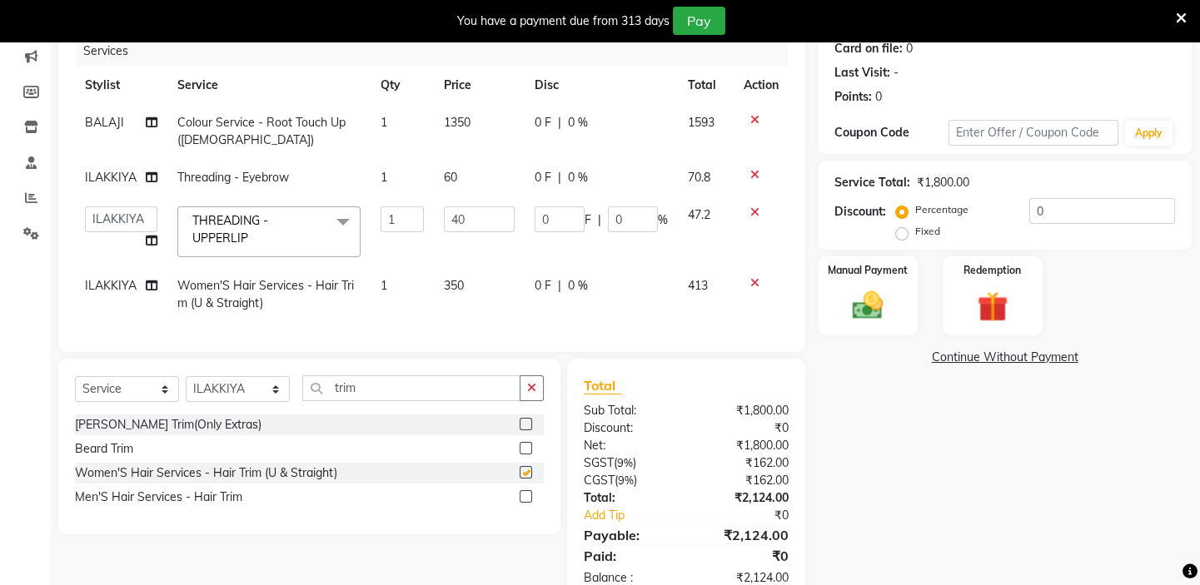
checkbox input "false"
click at [475, 306] on td "350" at bounding box center [479, 294] width 91 height 55
select select "62507"
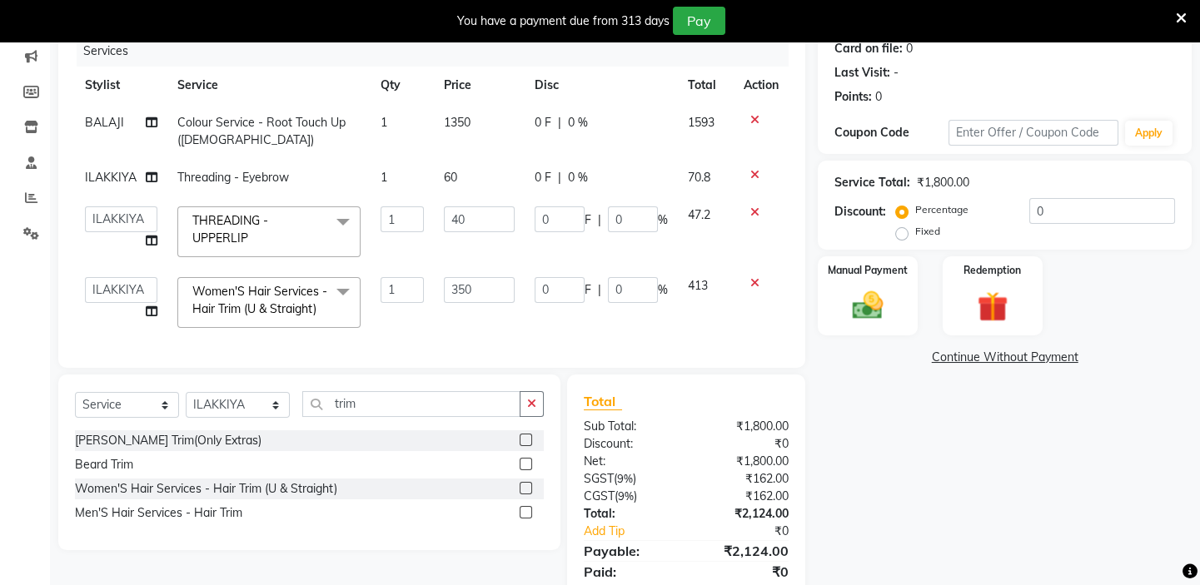
click at [483, 315] on td "350" at bounding box center [479, 302] width 91 height 71
click at [481, 293] on input "350" at bounding box center [479, 290] width 71 height 26
type input "300"
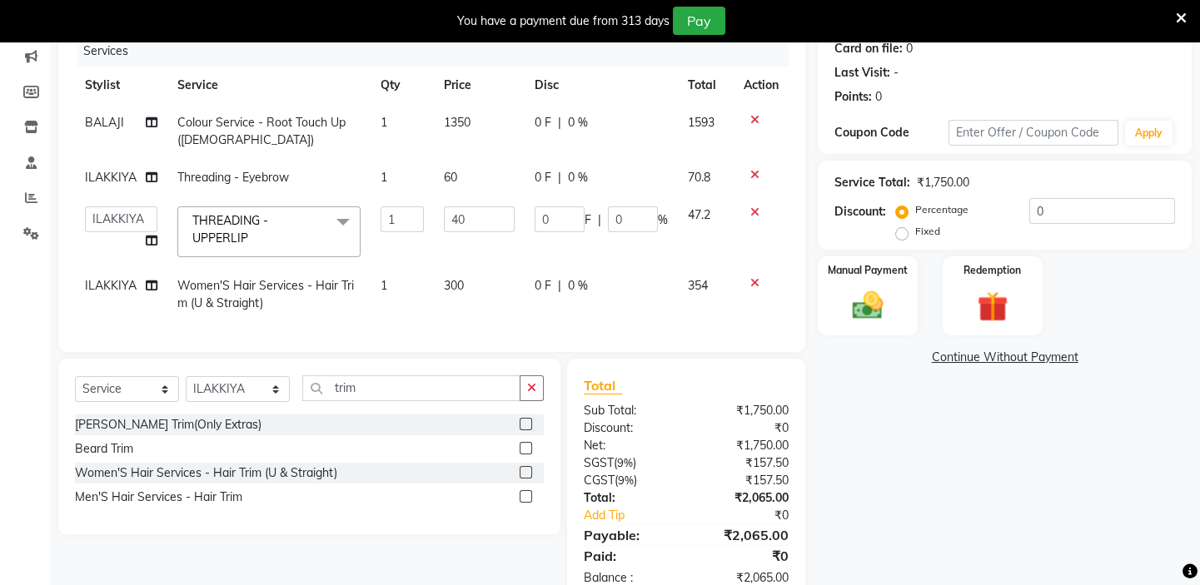
click at [502, 331] on div "Services Stylist Service Qty Price Disc Total Action BALAJI Colour Service - Ro…" at bounding box center [432, 186] width 714 height 300
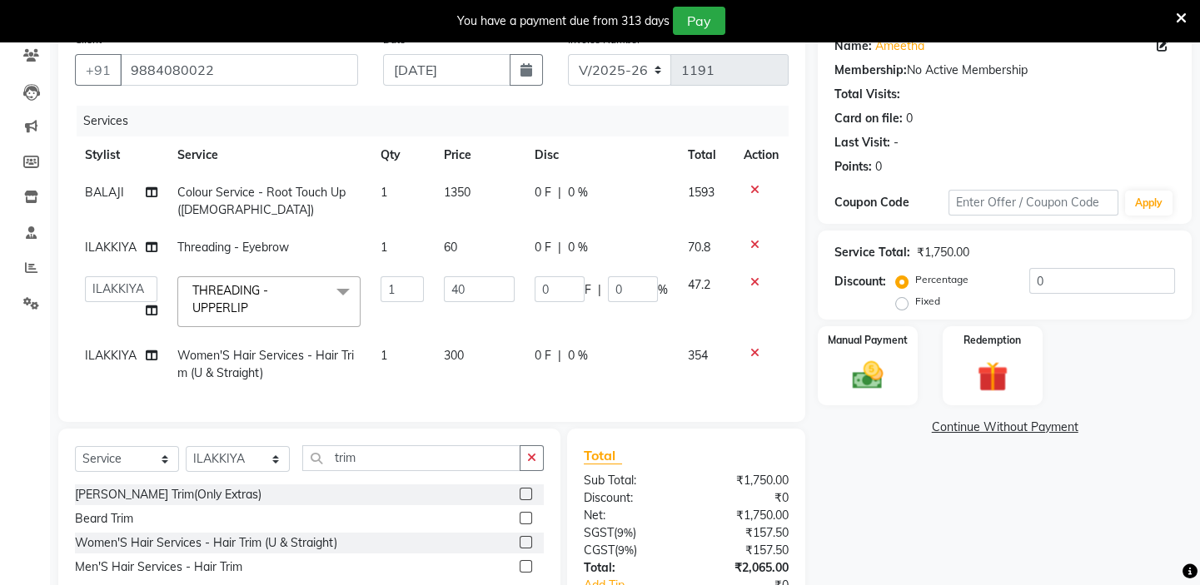
scroll to position [267, 0]
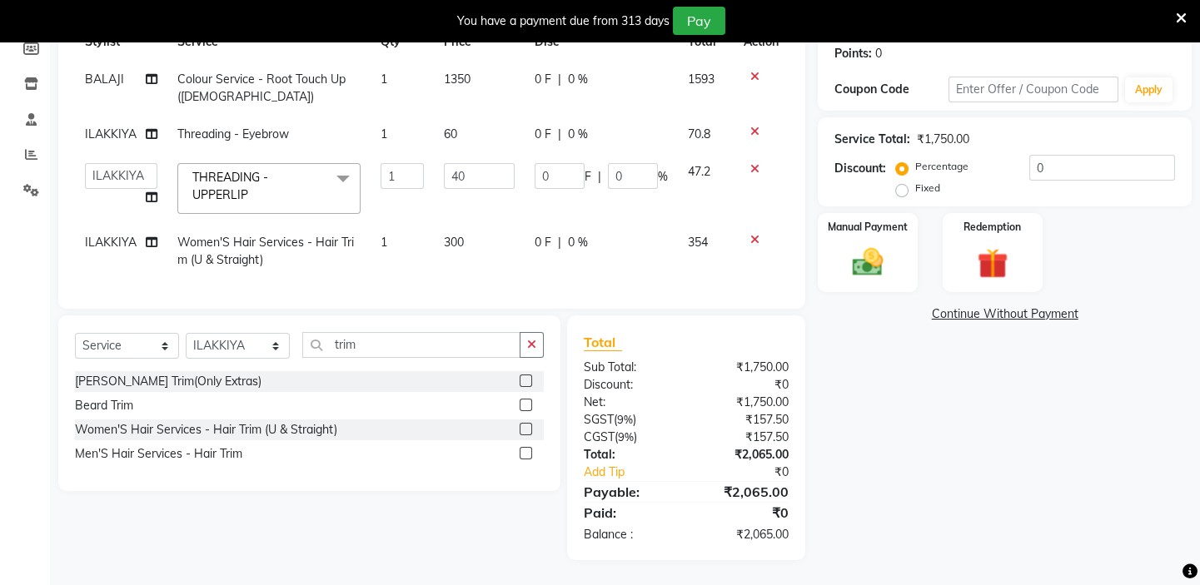
click at [117, 235] on span "ILAKKIYA" at bounding box center [111, 242] width 52 height 15
select select "62507"
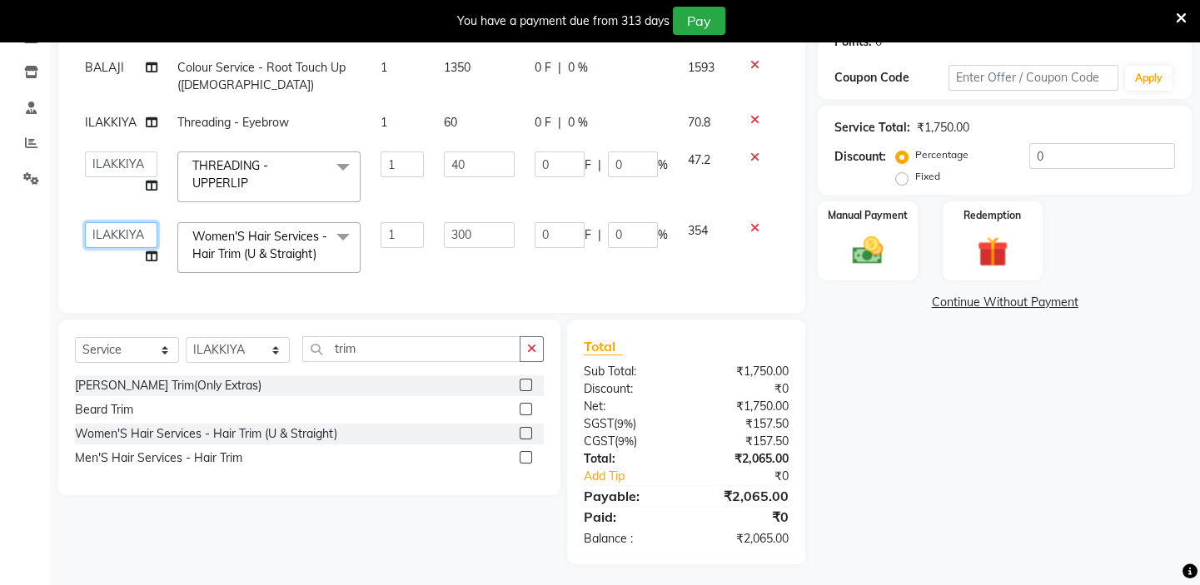
click at [117, 231] on select "BALAJI DIVYA FAMITHA Front Desk ILAKKIYA ISHWARYA Kabilan MANISHA MILLI RAJAN R…" at bounding box center [121, 235] width 72 height 26
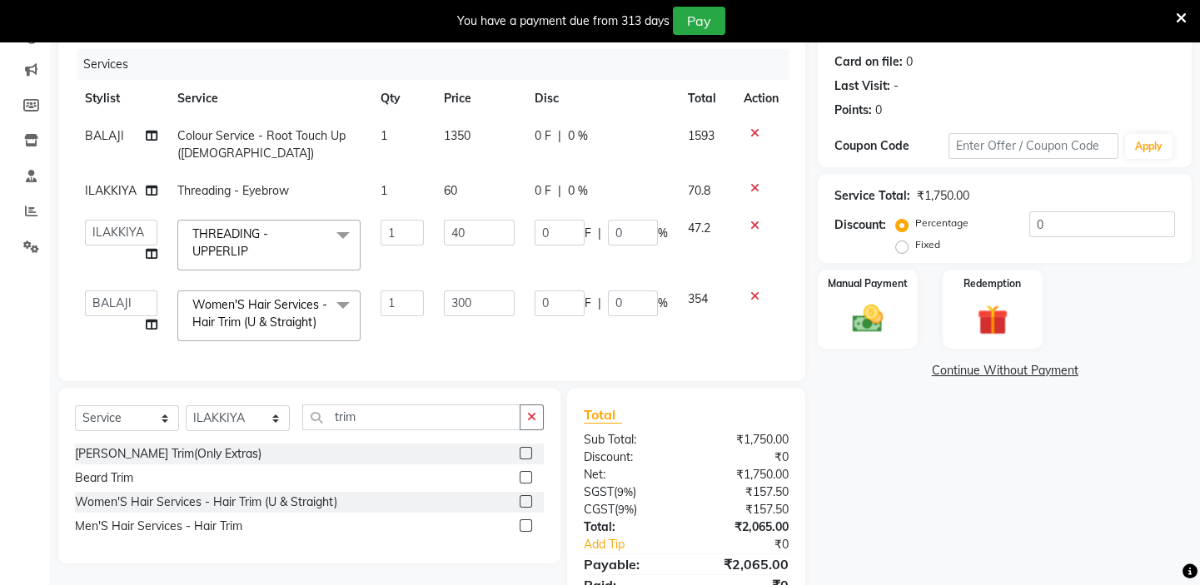
scroll to position [283, 0]
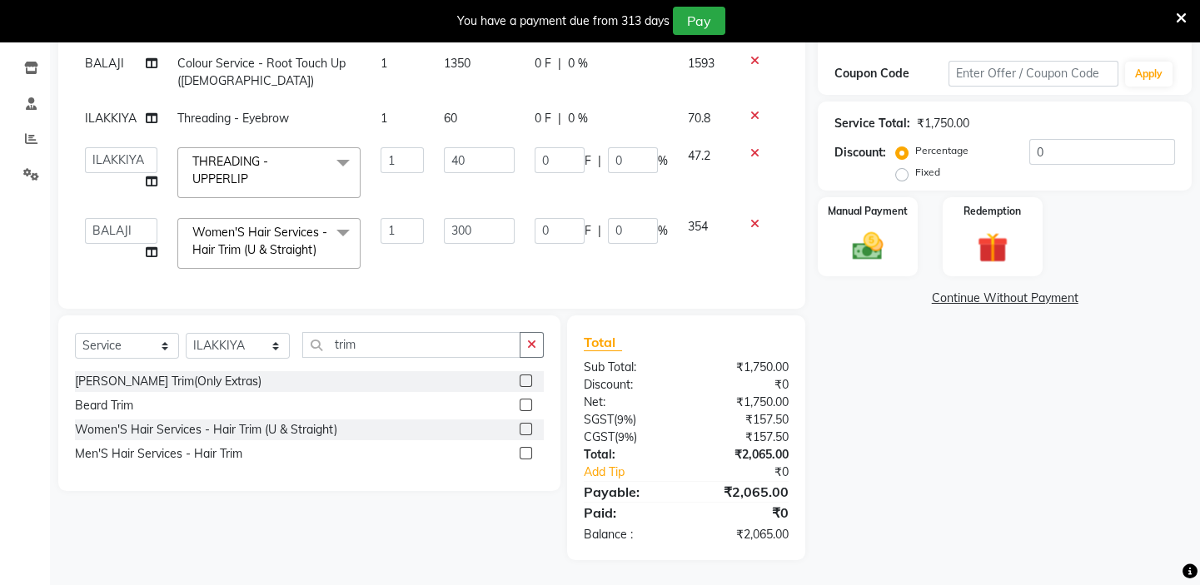
click at [581, 311] on div "Client +91 9884080022 Date 03-09-2025 Invoice Number V/2025 V/2025-26 1191 Serv…" at bounding box center [432, 227] width 772 height 665
click at [897, 234] on div "Manual Payment" at bounding box center [867, 237] width 103 height 82
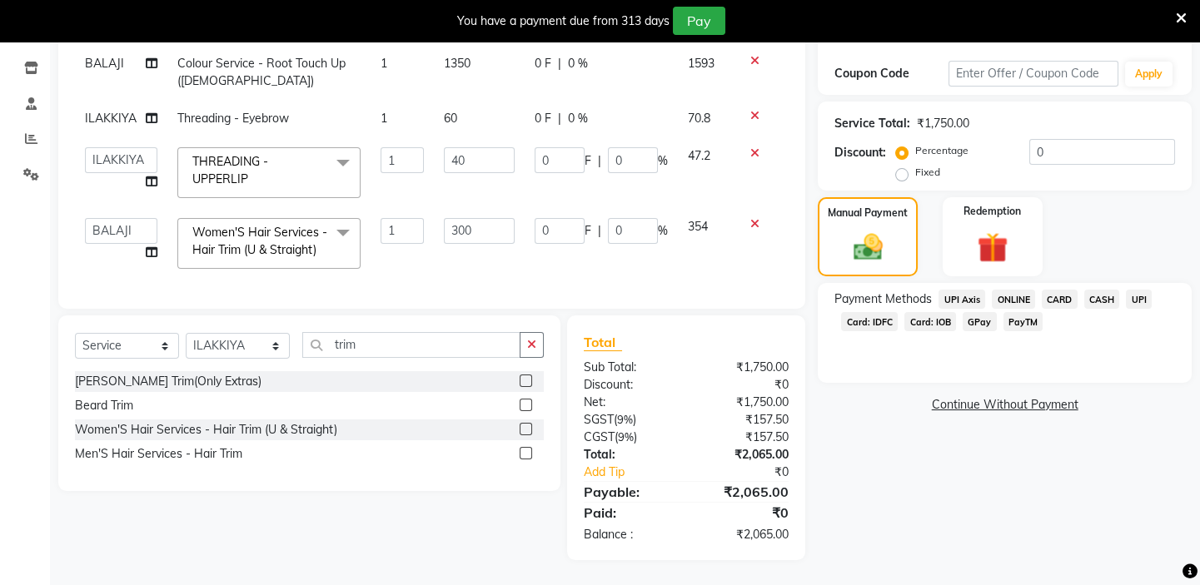
click at [927, 312] on span "Card: IOB" at bounding box center [930, 321] width 52 height 19
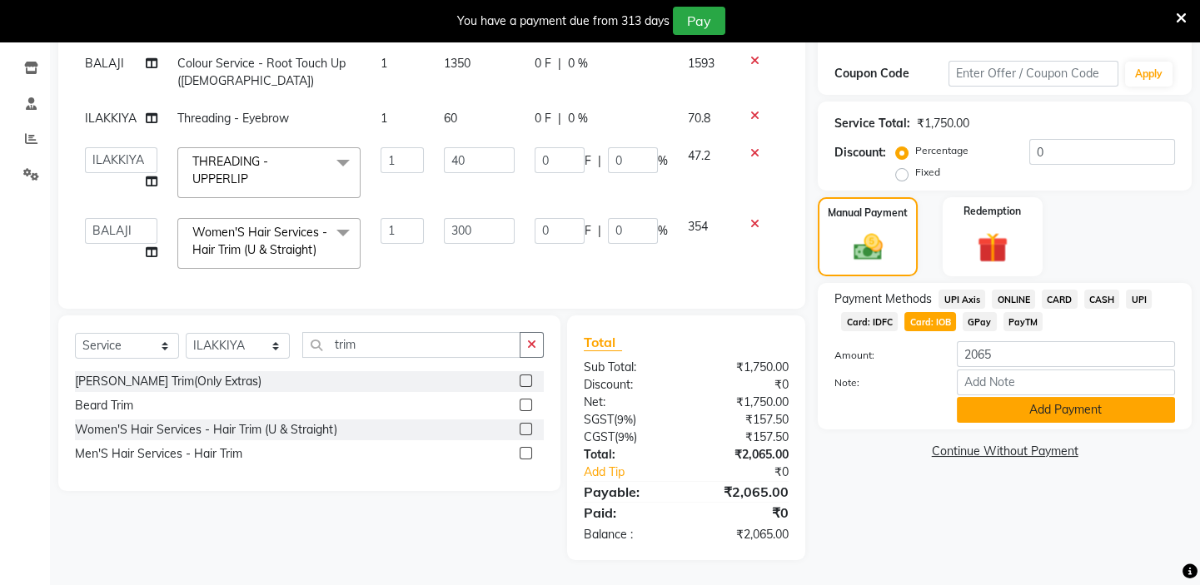
click at [984, 400] on button "Add Payment" at bounding box center [1066, 410] width 218 height 26
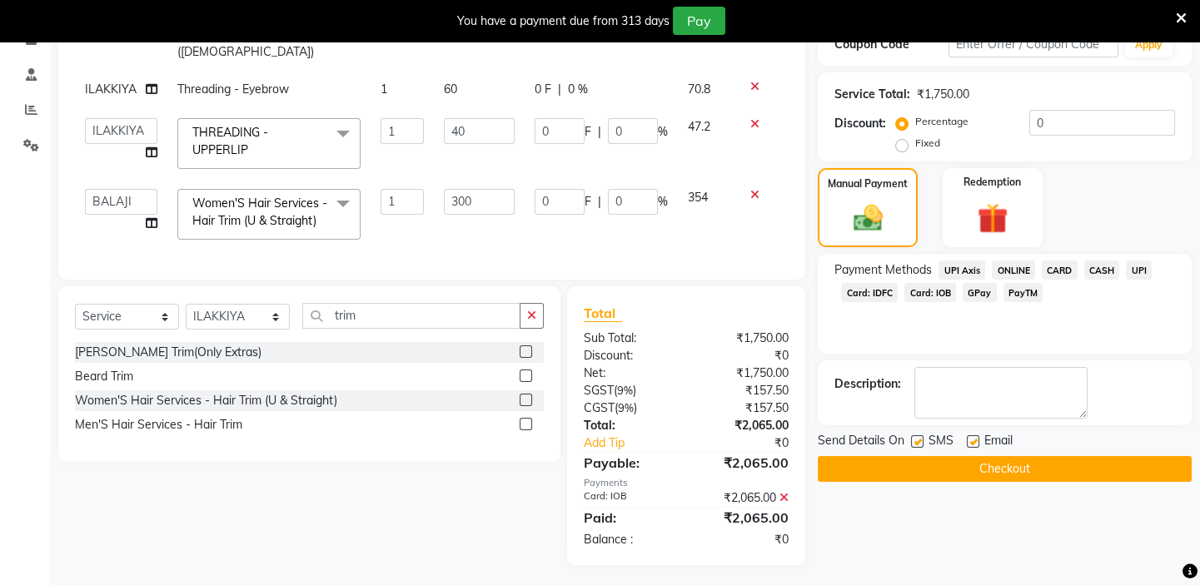
scroll to position [317, 0]
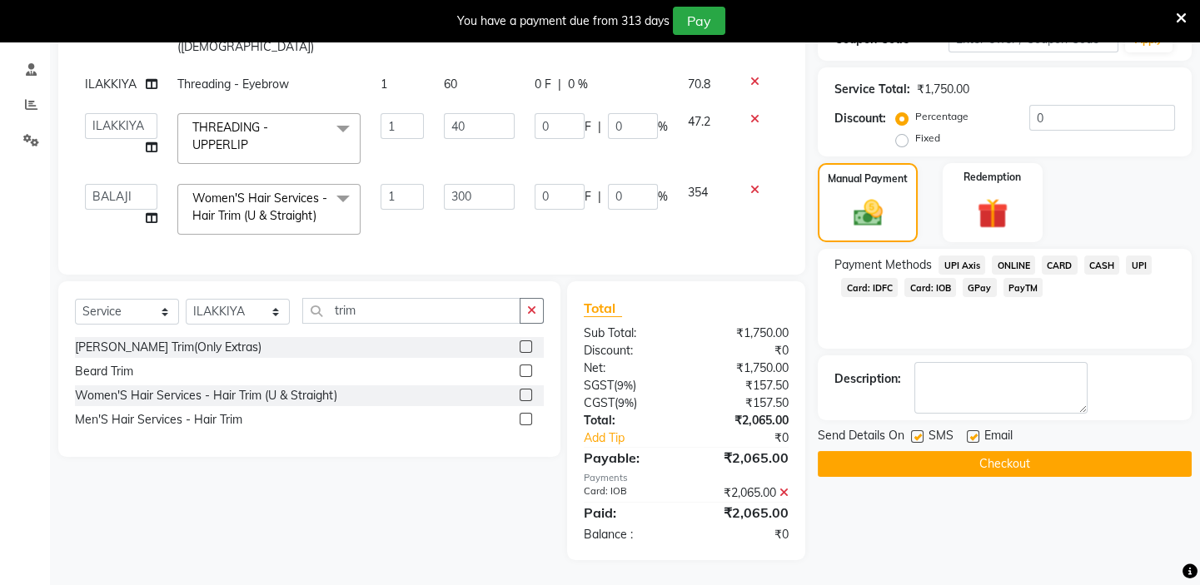
click at [974, 455] on button "Checkout" at bounding box center [1005, 464] width 374 height 26
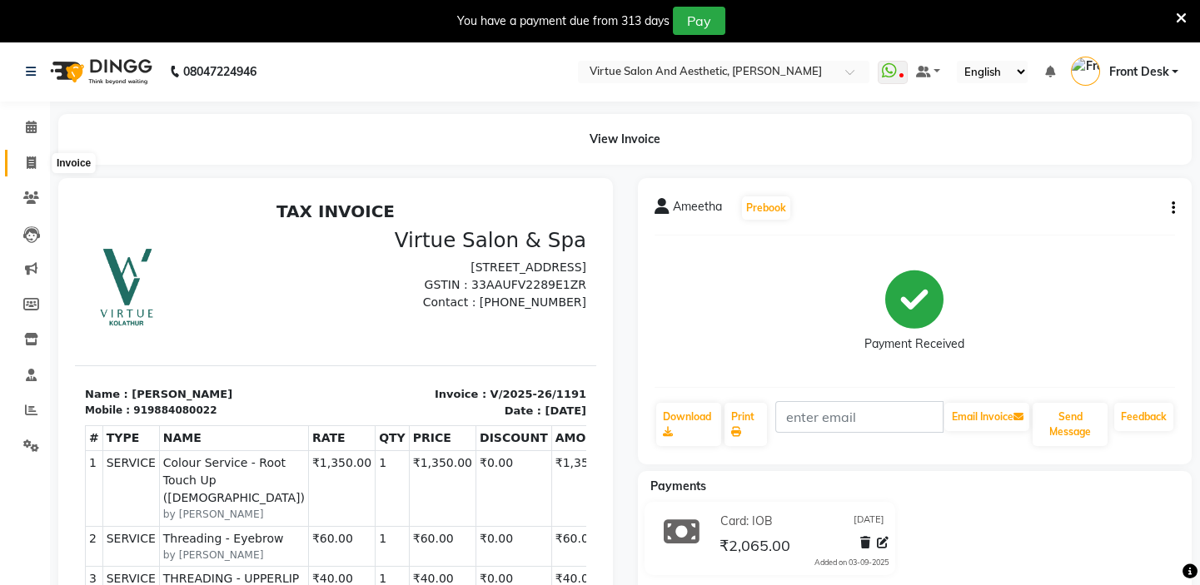
click at [29, 165] on icon at bounding box center [31, 163] width 9 height 12
select select "7053"
select select "service"
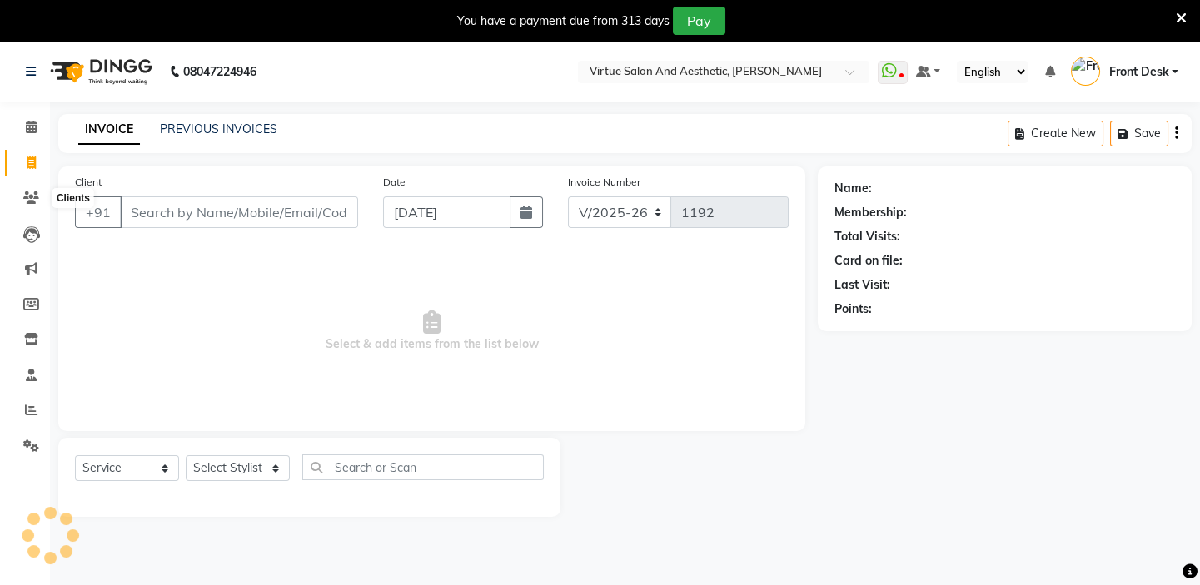
scroll to position [42, 0]
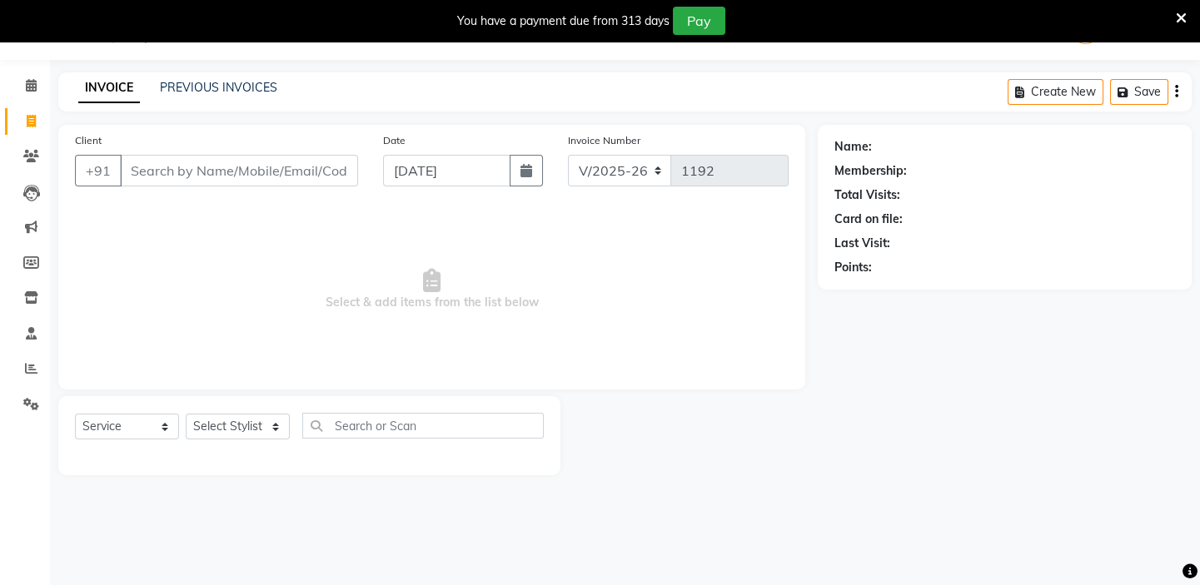
click at [206, 199] on div "Client +91" at bounding box center [216, 166] width 308 height 68
click at [179, 166] on input "Client" at bounding box center [239, 171] width 238 height 32
paste input "7358008554"
drag, startPoint x: 247, startPoint y: 167, endPoint x: 200, endPoint y: 156, distance: 48.7
click at [200, 156] on input "7358008554" at bounding box center [196, 171] width 153 height 32
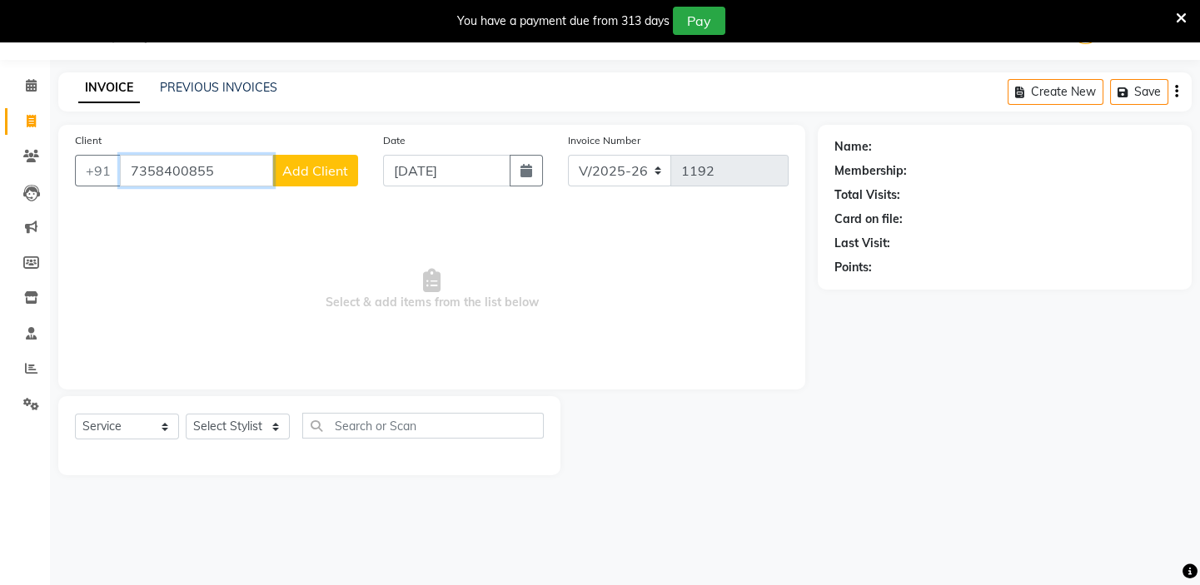
drag, startPoint x: 225, startPoint y: 162, endPoint x: 138, endPoint y: 158, distance: 86.7
click at [138, 158] on input "7358400855" at bounding box center [196, 171] width 153 height 32
type input "7"
click at [195, 89] on link "PREVIOUS INVOICES" at bounding box center [218, 87] width 117 height 15
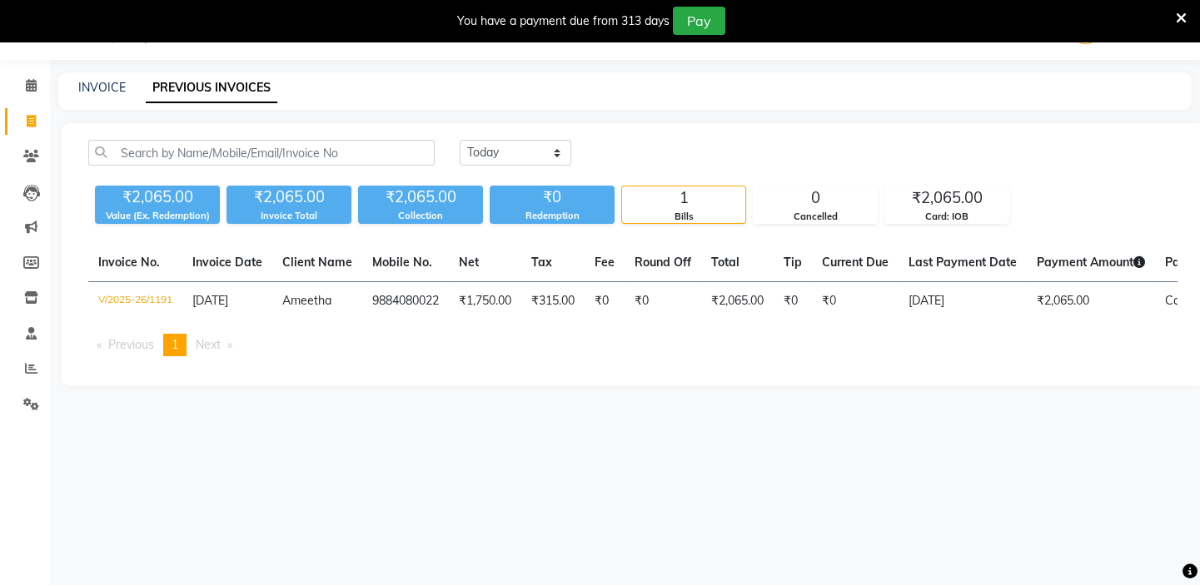
click at [1177, 17] on icon at bounding box center [1181, 18] width 11 height 15
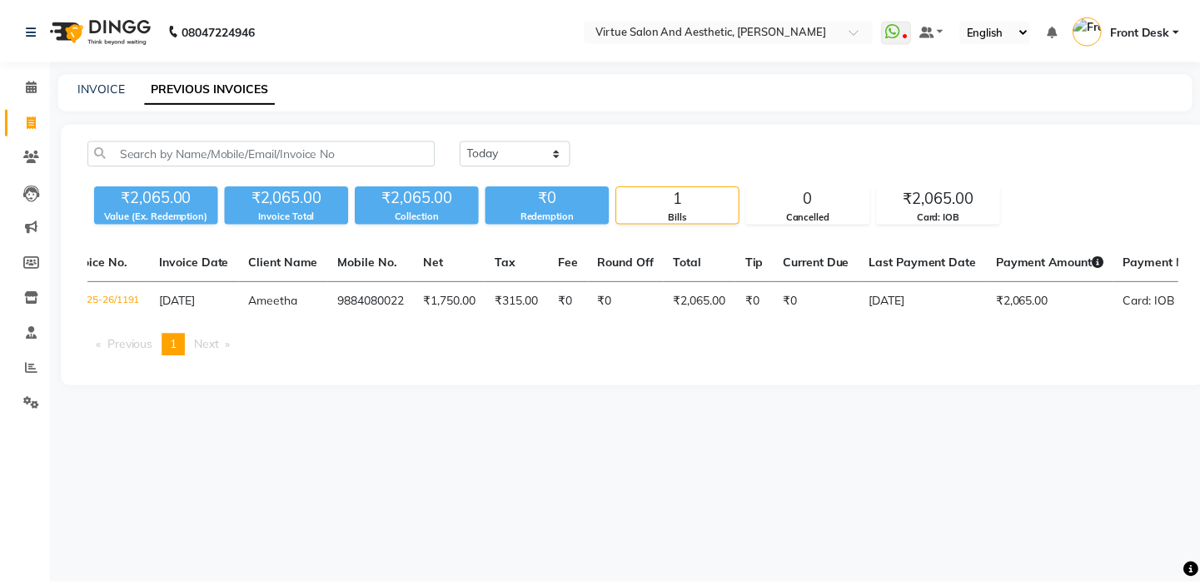
scroll to position [0, 20]
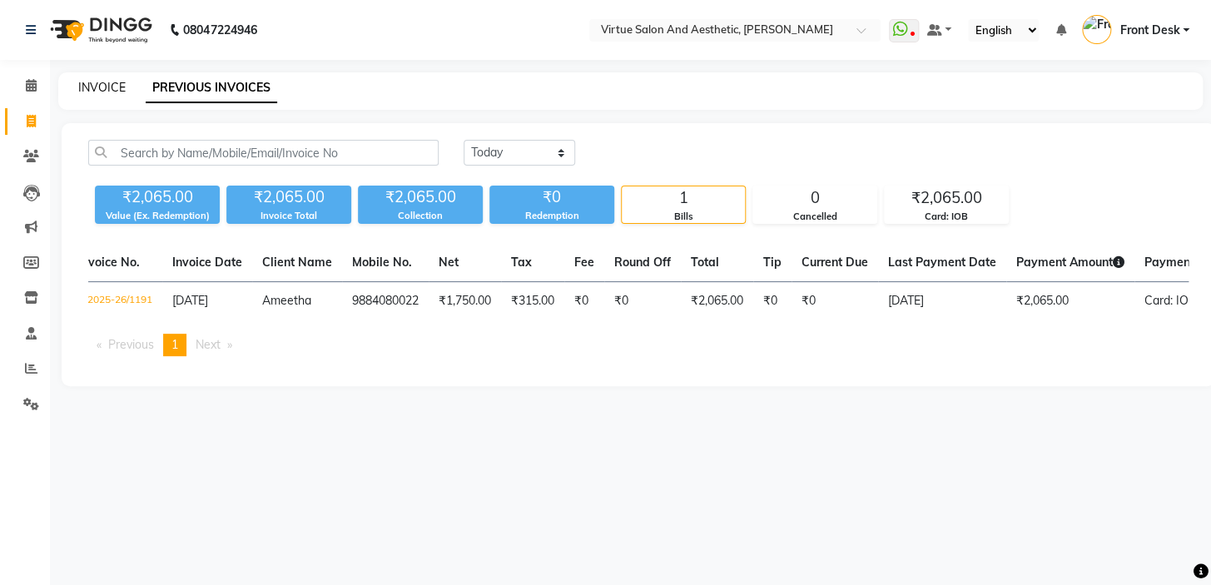
click at [97, 81] on link "INVOICE" at bounding box center [101, 87] width 47 height 15
select select "7053"
select select "service"
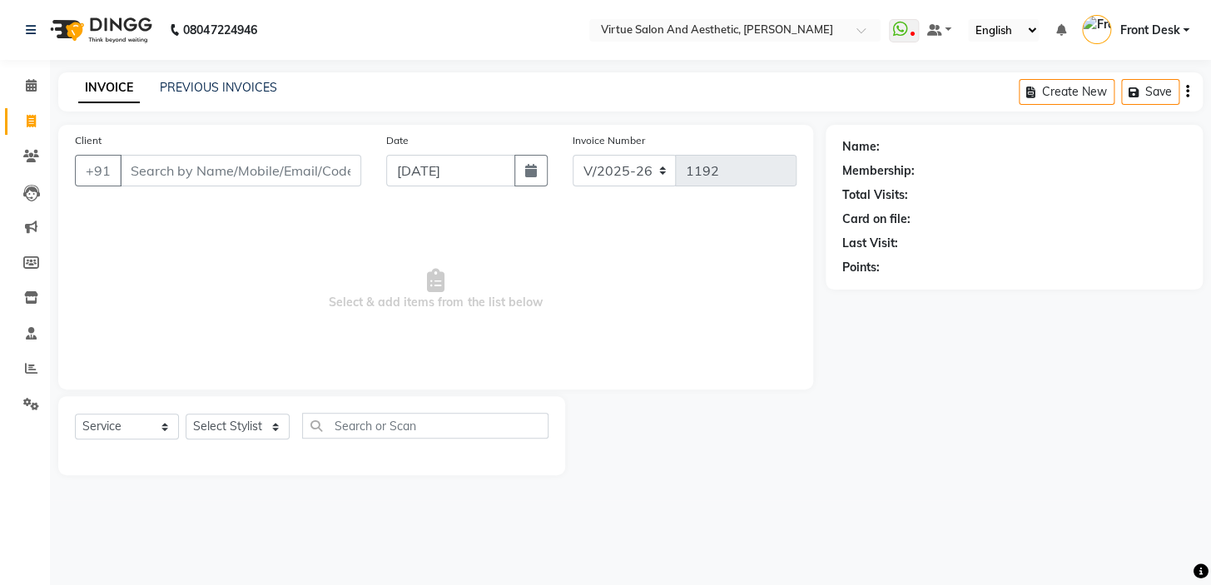
click at [220, 173] on input "Client" at bounding box center [240, 171] width 241 height 32
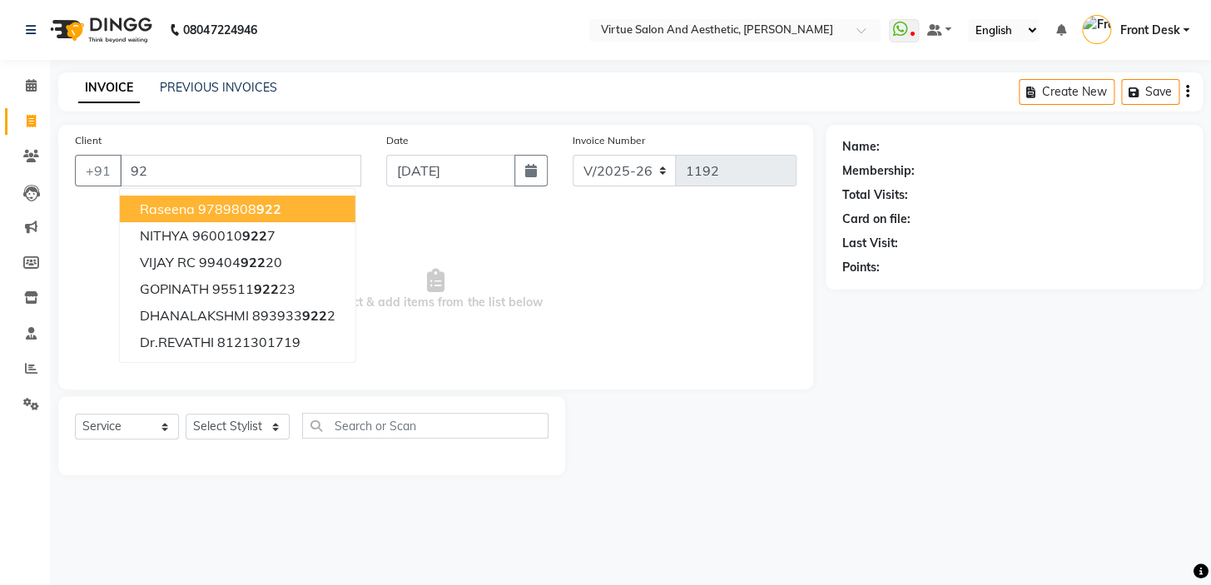
type input "9"
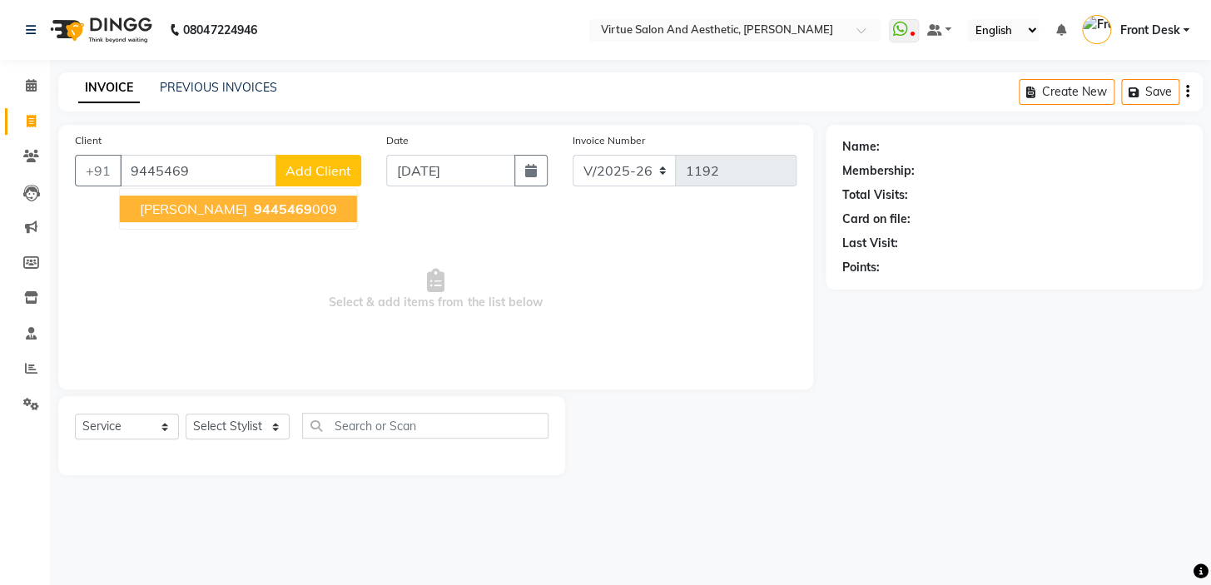
click at [254, 203] on span "9445469" at bounding box center [283, 209] width 58 height 17
type input "9445469009"
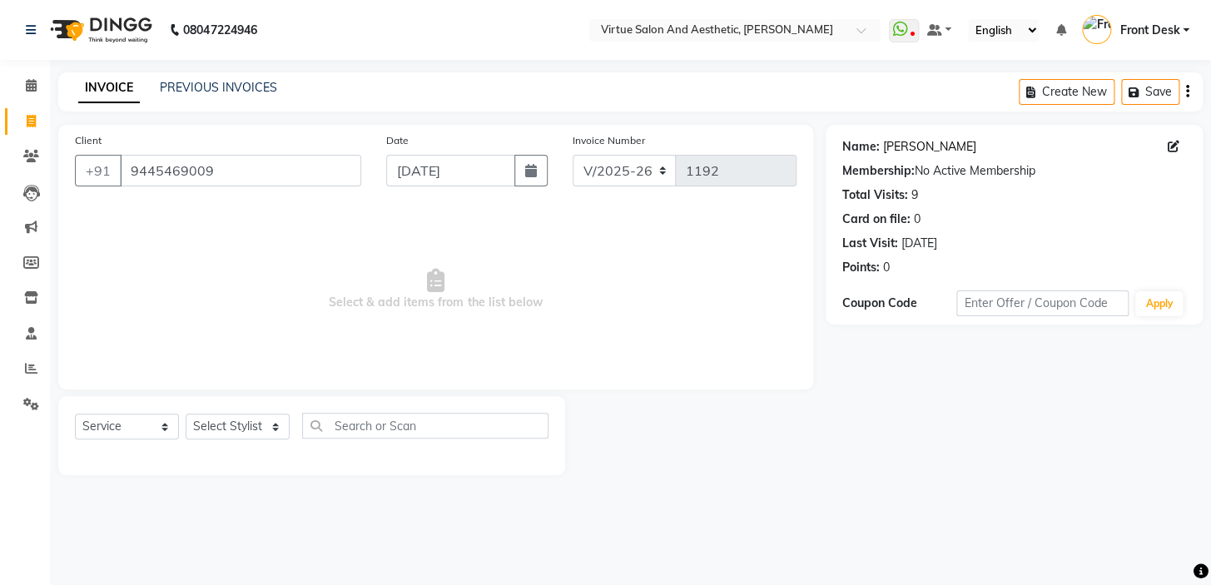
click at [905, 143] on link "Munish" at bounding box center [929, 146] width 93 height 17
click at [203, 420] on select "Select Stylist BALAJI DIVYA FAMITHA Front Desk ILAKKIYA ISHWARYA Kabilan MANISH…" at bounding box center [238, 427] width 104 height 26
select select "84323"
click at [186, 414] on select "Select Stylist BALAJI DIVYA FAMITHA Front Desk ILAKKIYA ISHWARYA Kabilan MANISH…" at bounding box center [238, 427] width 104 height 26
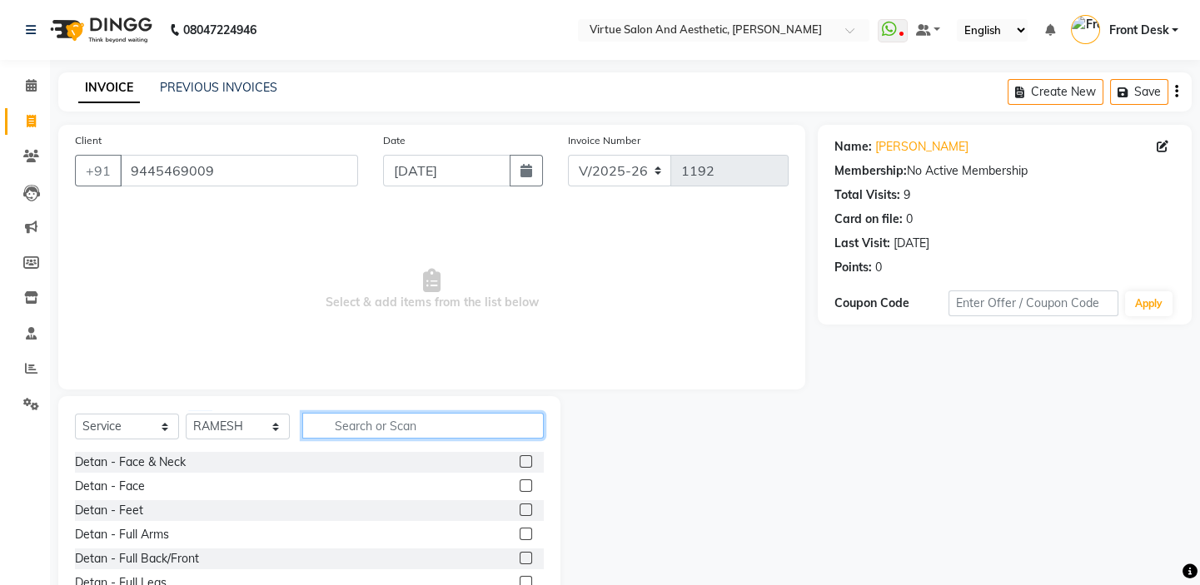
click at [351, 422] on input "text" at bounding box center [422, 426] width 241 height 26
click at [357, 429] on input "text" at bounding box center [422, 426] width 241 height 26
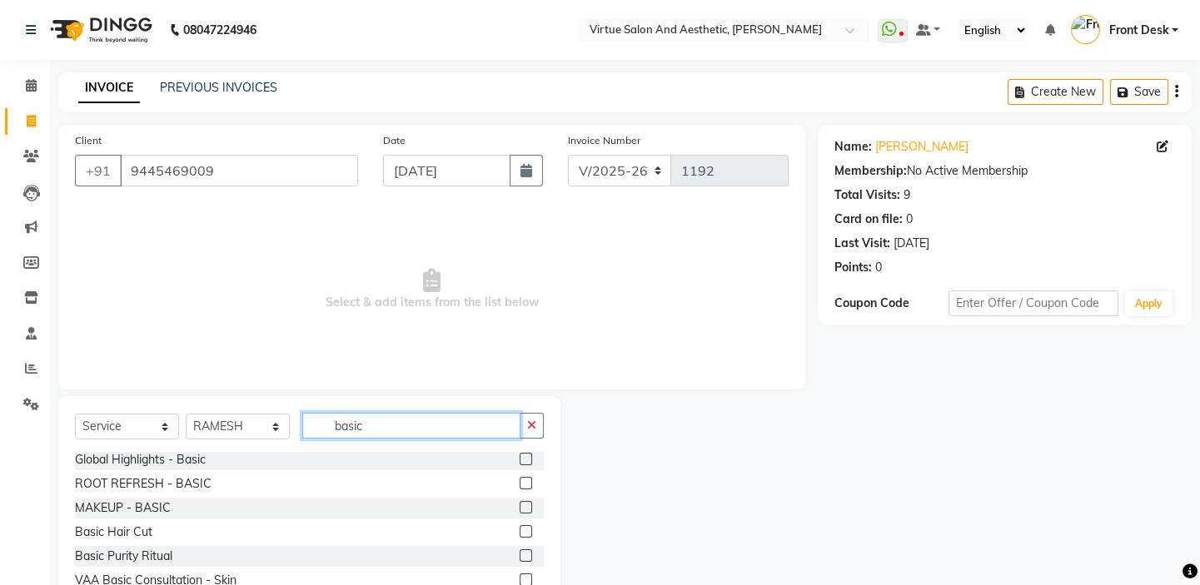
type input "basic"
drag, startPoint x: 514, startPoint y: 531, endPoint x: 489, endPoint y: 517, distance: 28.7
click at [520, 532] on label at bounding box center [526, 531] width 12 height 12
click at [520, 532] on input "checkbox" at bounding box center [525, 532] width 11 height 11
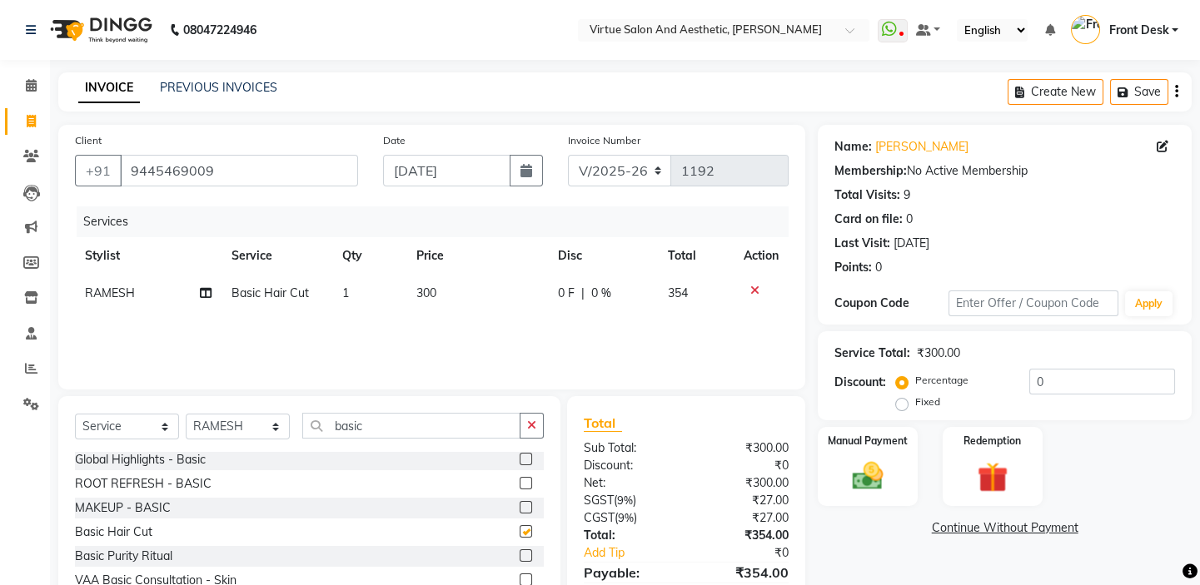
checkbox input "false"
click at [410, 427] on input "basic" at bounding box center [411, 426] width 218 height 26
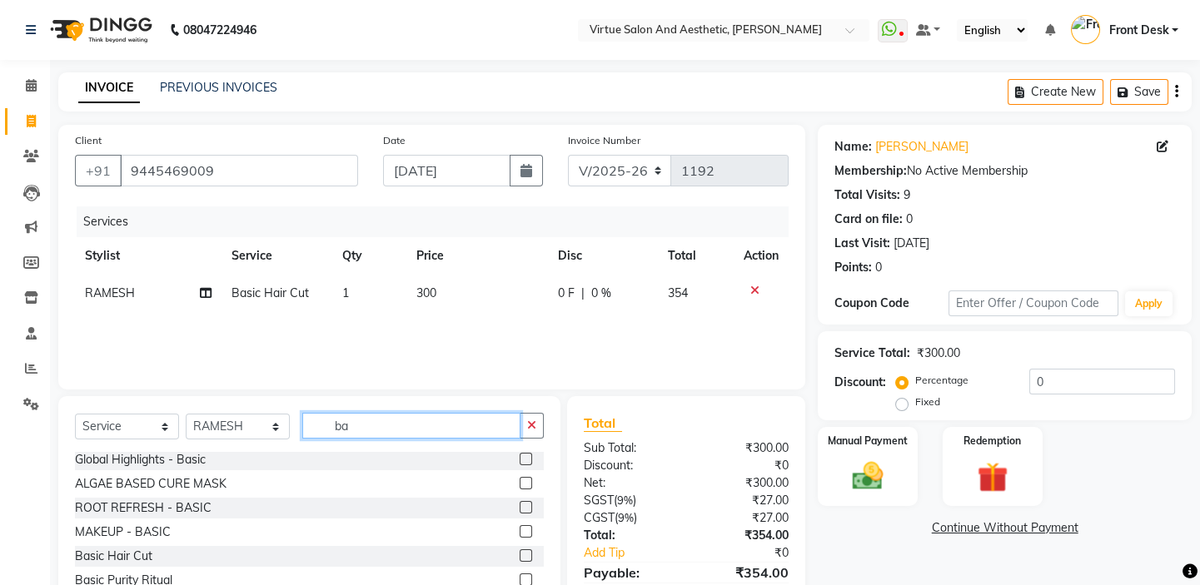
type input "b"
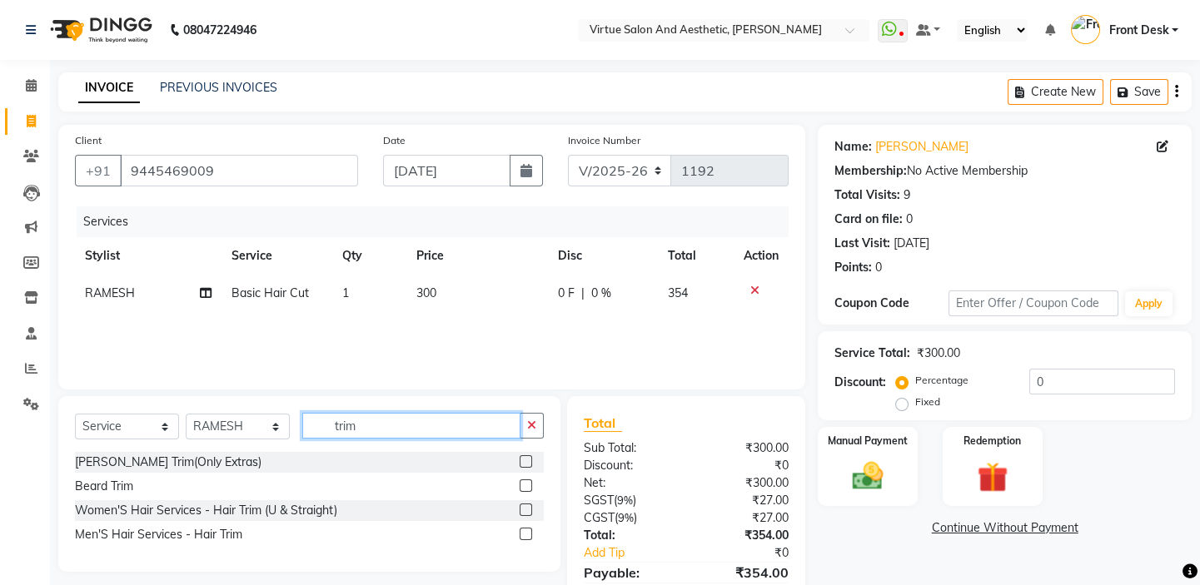
type input "trim"
click at [521, 482] on label at bounding box center [526, 486] width 12 height 12
click at [521, 482] on input "checkbox" at bounding box center [525, 486] width 11 height 11
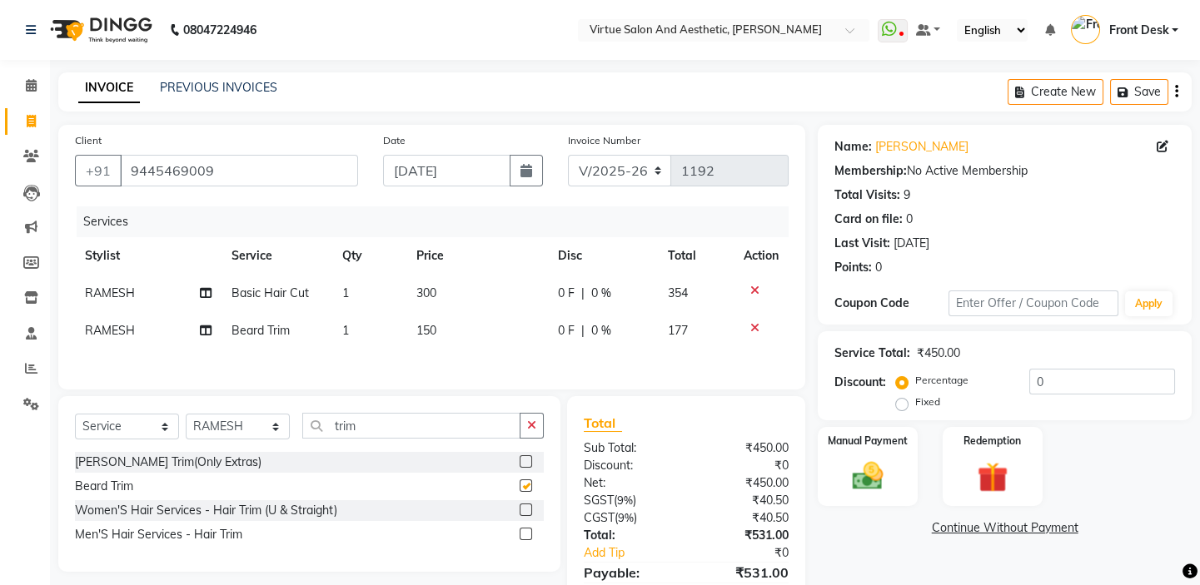
checkbox input "false"
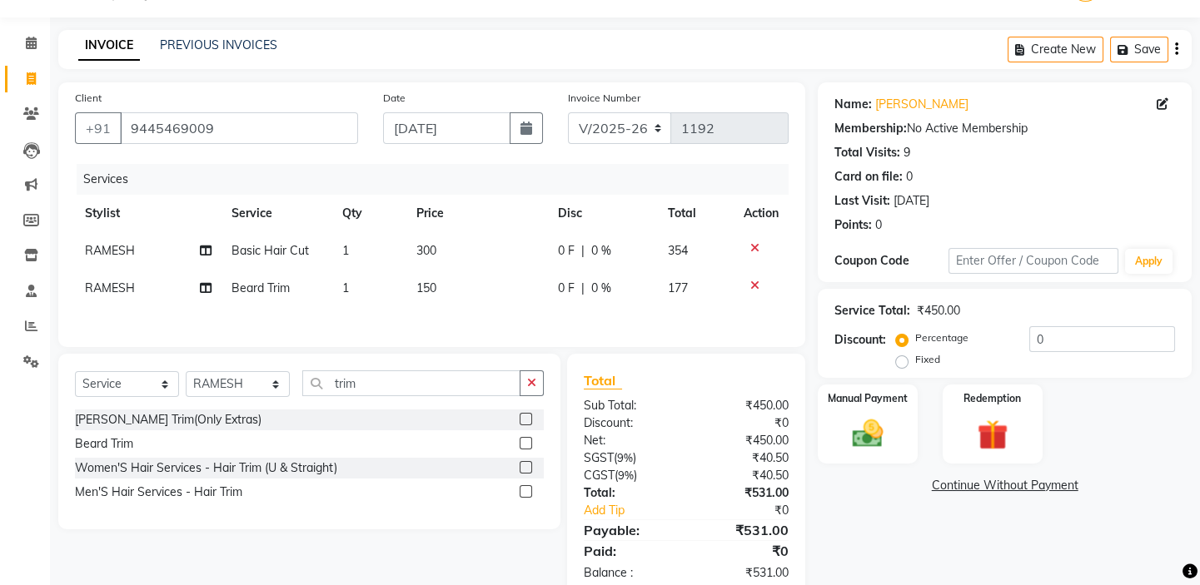
scroll to position [83, 0]
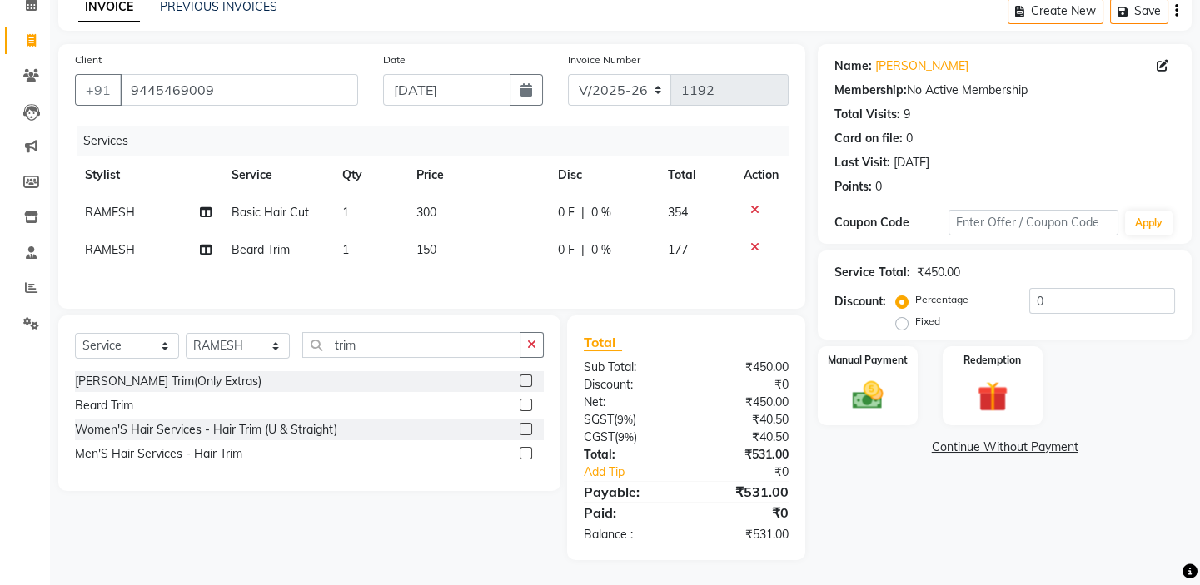
click at [663, 311] on div "Client +91 9445469009 Date 03-09-2025 Invoice Number V/2025 V/2025-26 1192 Serv…" at bounding box center [432, 302] width 772 height 516
click at [928, 376] on div "Manual Payment Redemption" at bounding box center [1004, 386] width 399 height 80
click at [906, 376] on div "Manual Payment" at bounding box center [867, 386] width 103 height 82
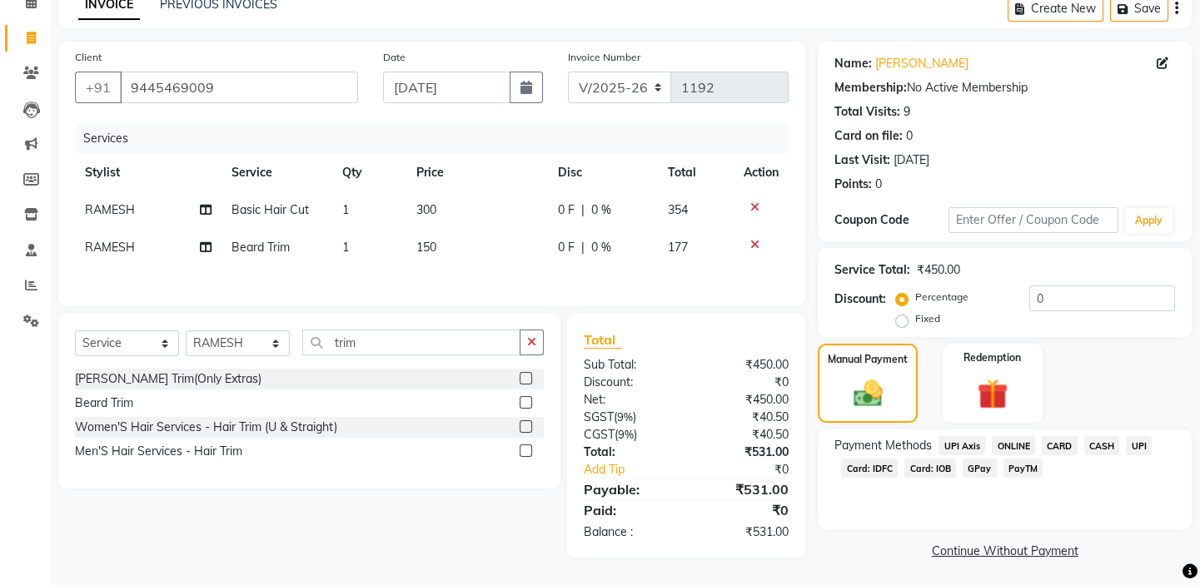
click at [1027, 470] on span "PayTM" at bounding box center [1023, 468] width 40 height 19
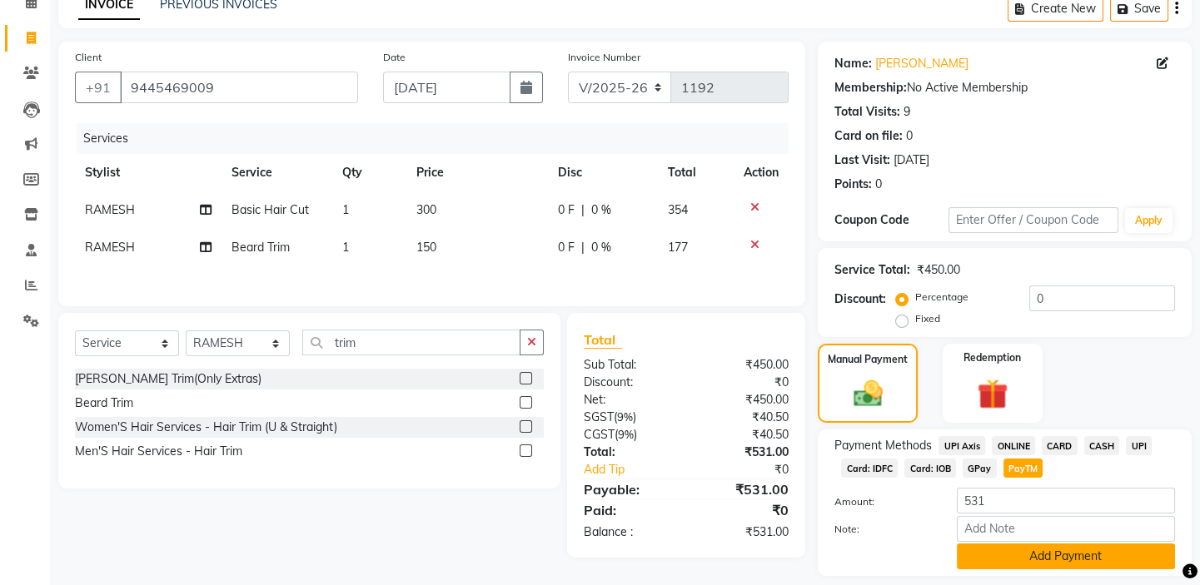
click at [1022, 553] on button "Add Payment" at bounding box center [1066, 557] width 218 height 26
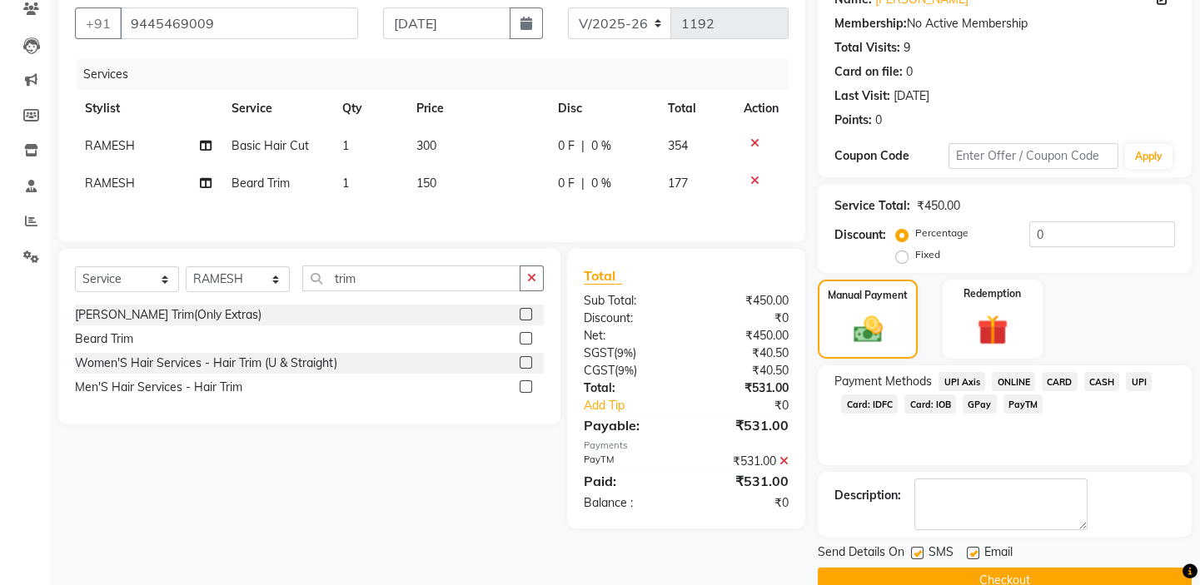
scroll to position [180, 0]
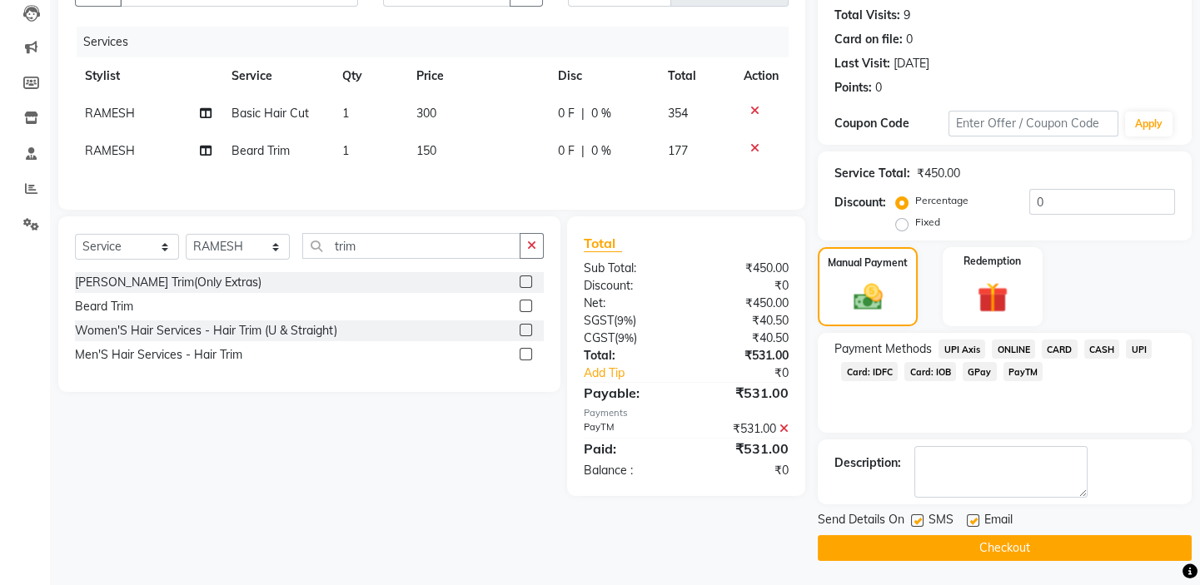
click at [1018, 545] on button "Checkout" at bounding box center [1005, 548] width 374 height 26
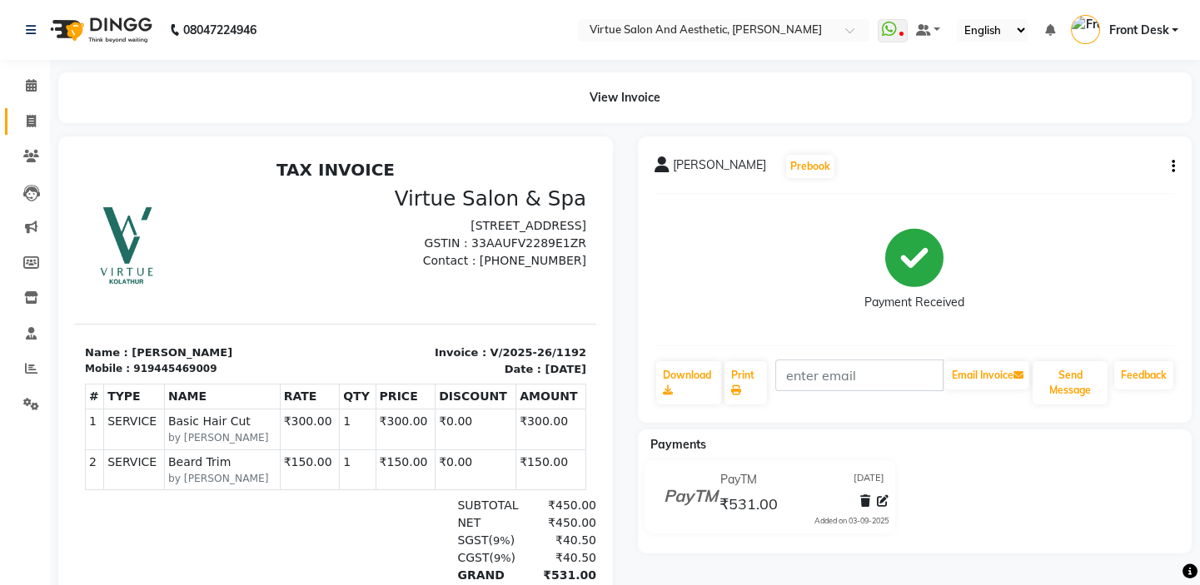
click at [32, 122] on icon at bounding box center [31, 121] width 9 height 12
select select "service"
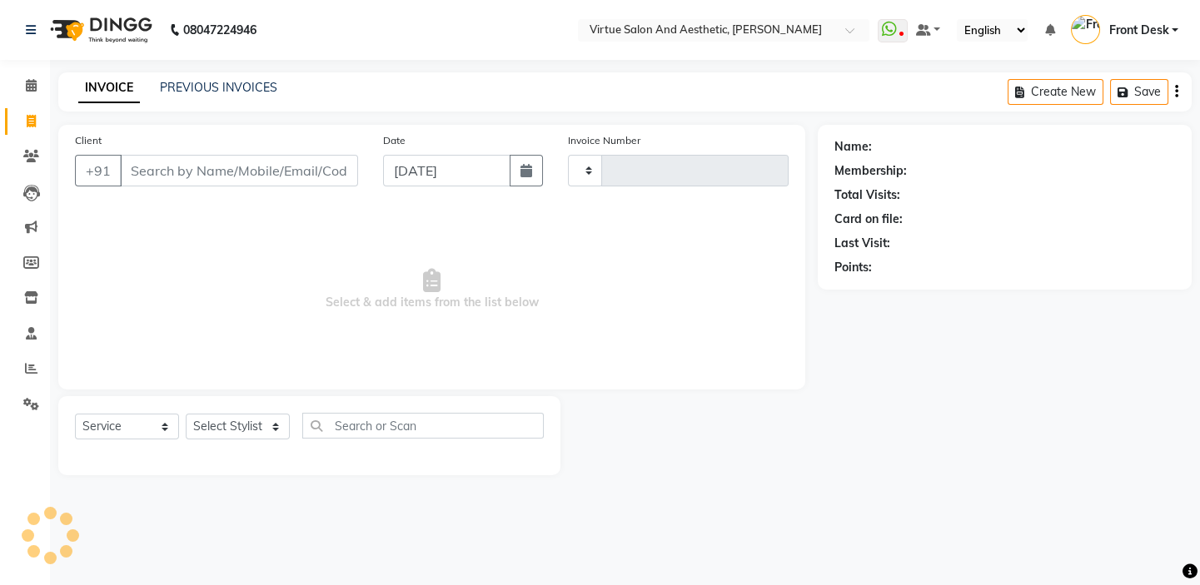
type input "1193"
select select "7053"
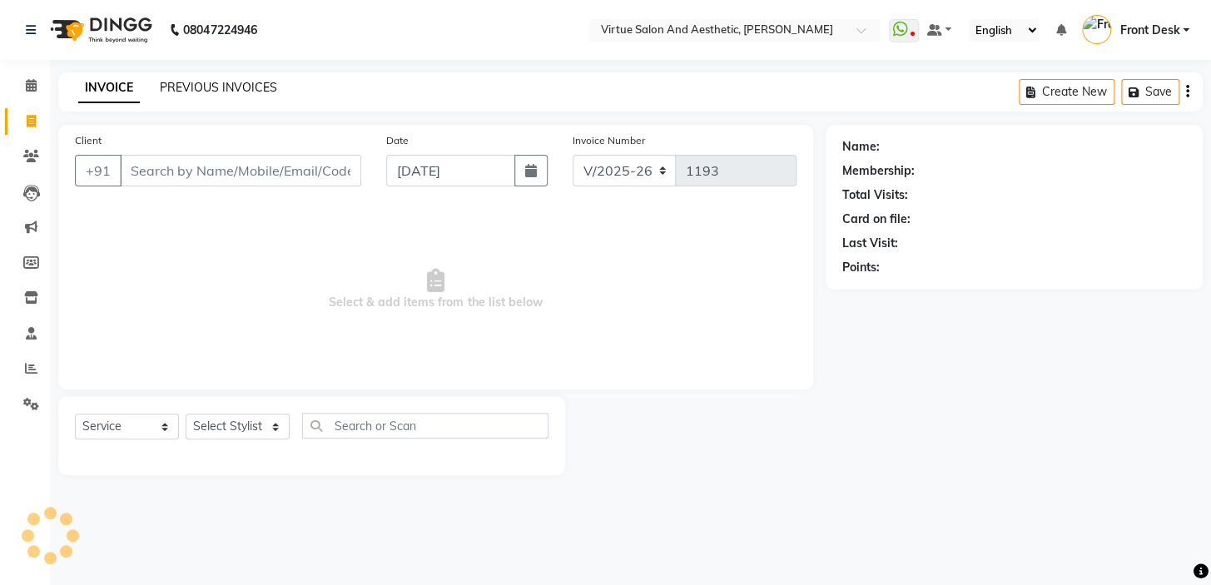
click at [227, 89] on link "PREVIOUS INVOICES" at bounding box center [218, 87] width 117 height 15
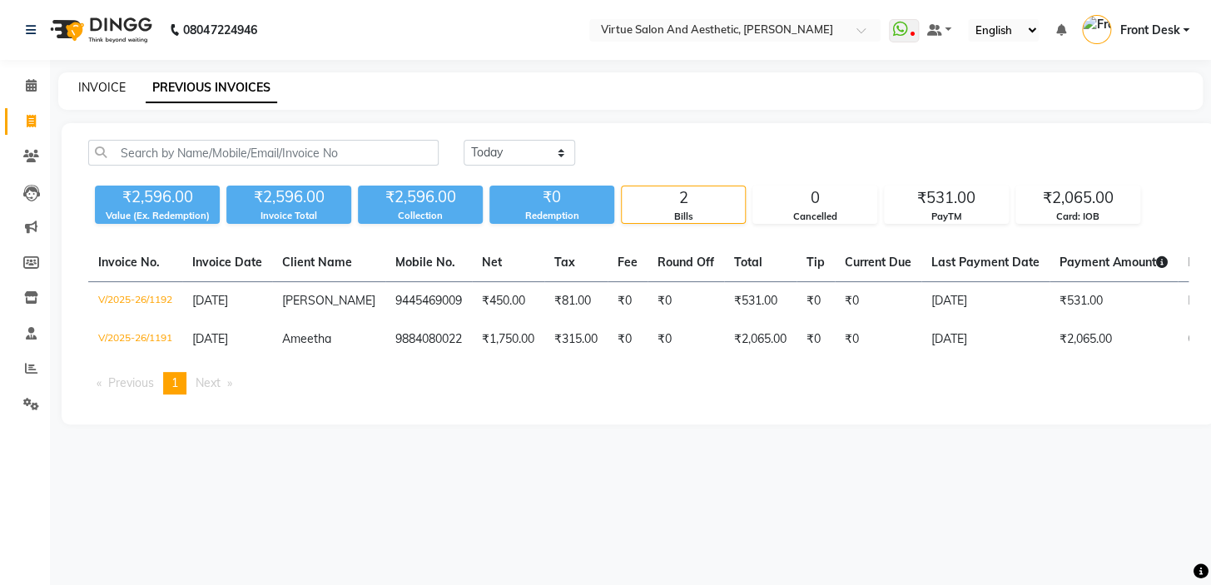
click at [107, 82] on link "INVOICE" at bounding box center [101, 87] width 47 height 15
select select "service"
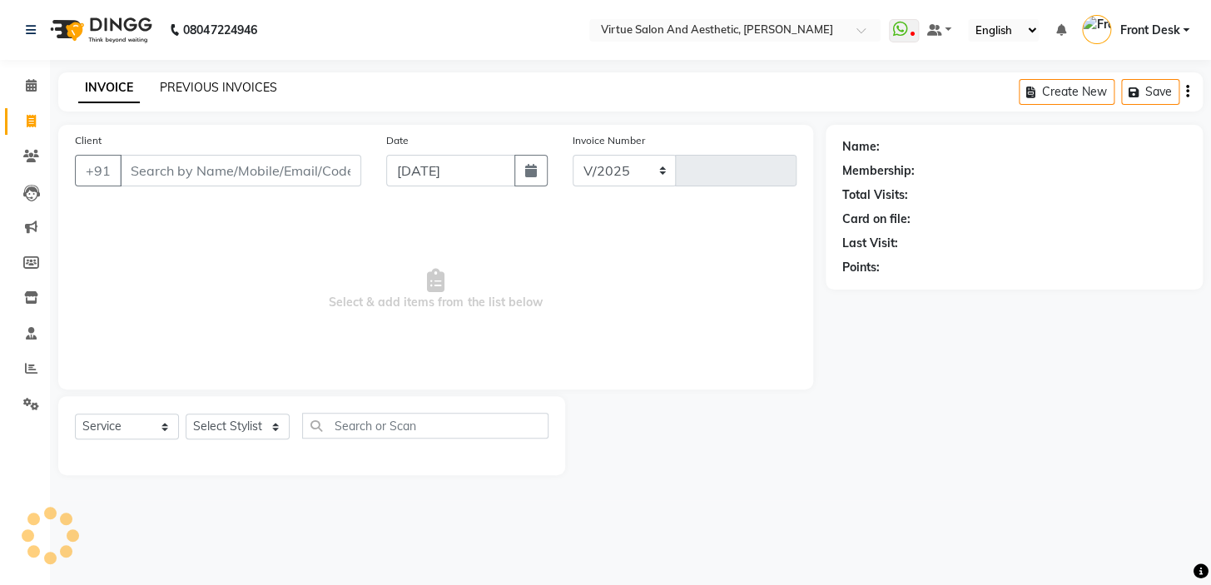
select select "7053"
type input "1193"
click at [240, 87] on link "PREVIOUS INVOICES" at bounding box center [218, 87] width 117 height 15
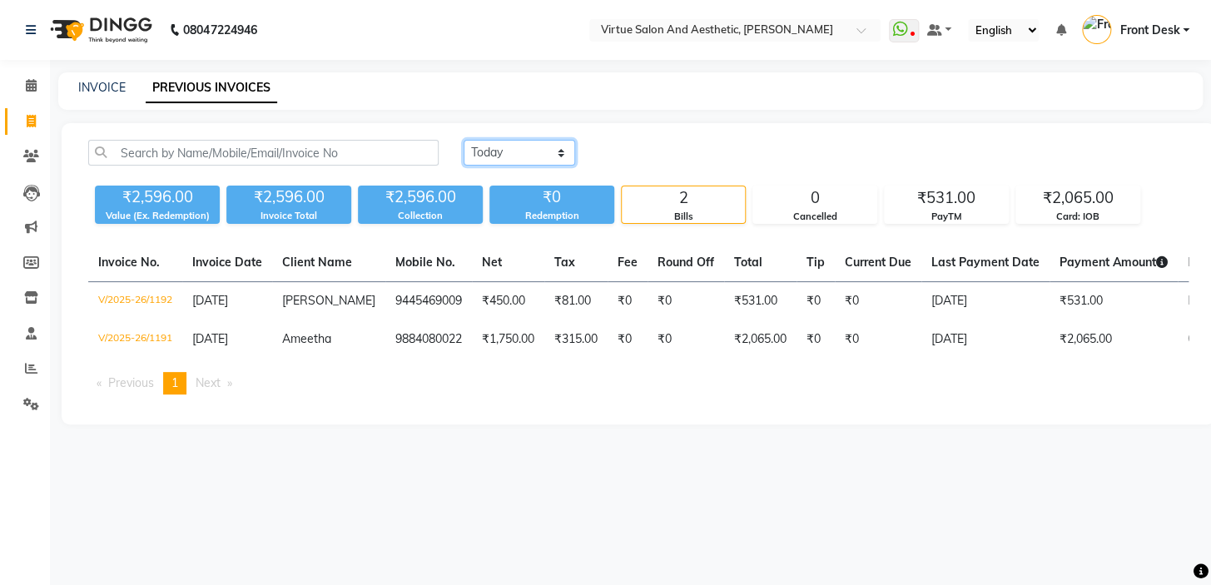
click at [518, 149] on select "Today Yesterday Custom Range" at bounding box center [520, 153] width 112 height 26
click at [464, 140] on select "Today Yesterday Custom Range" at bounding box center [520, 153] width 112 height 26
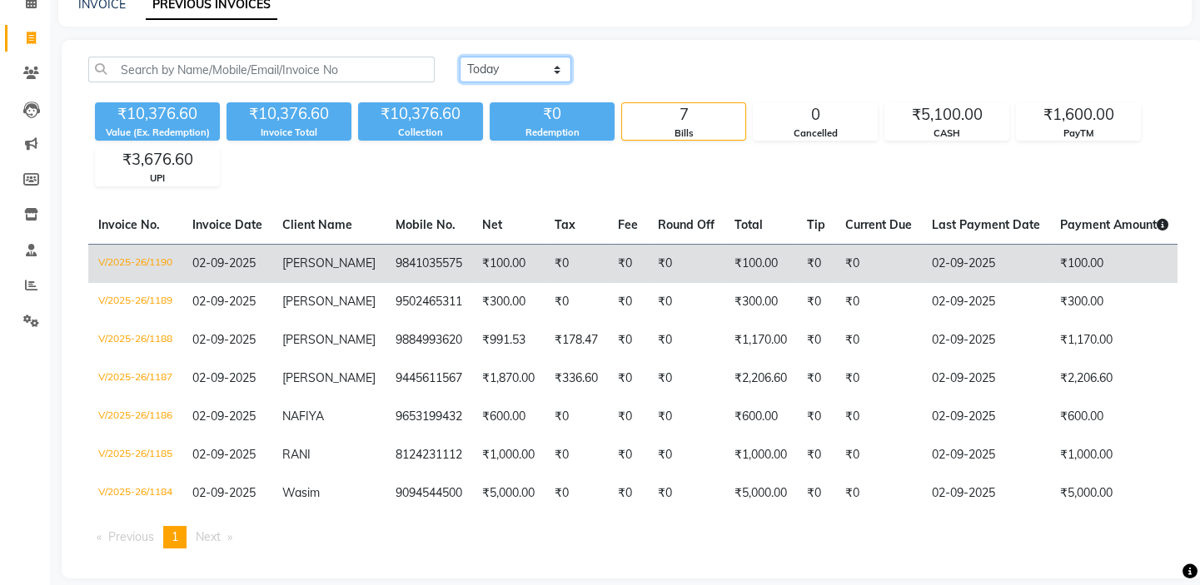
scroll to position [130, 0]
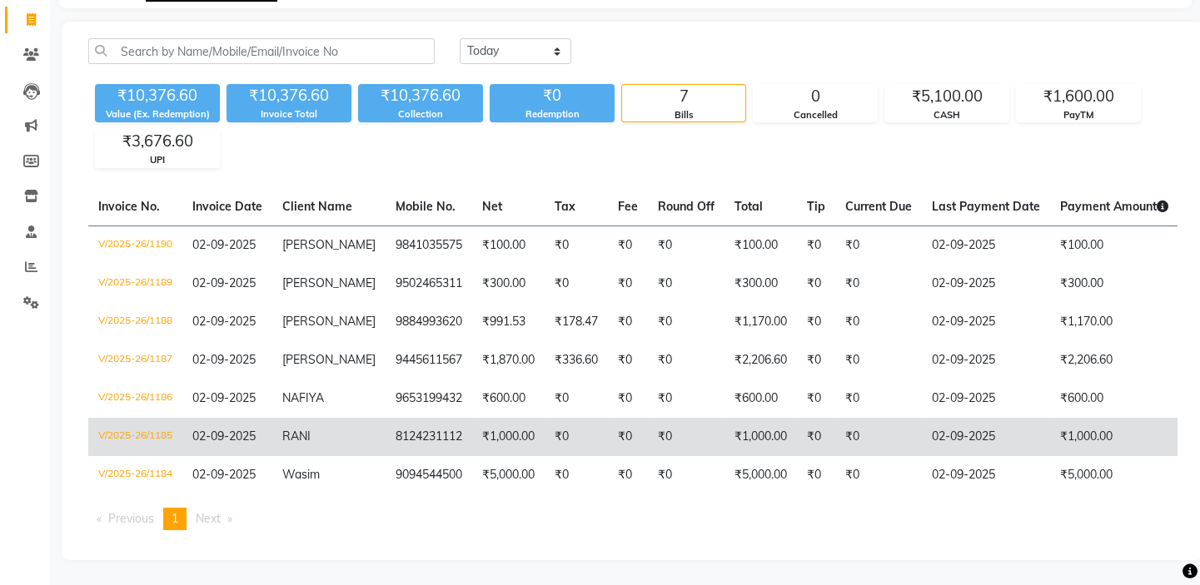
click at [449, 425] on td "8124231112" at bounding box center [429, 437] width 87 height 38
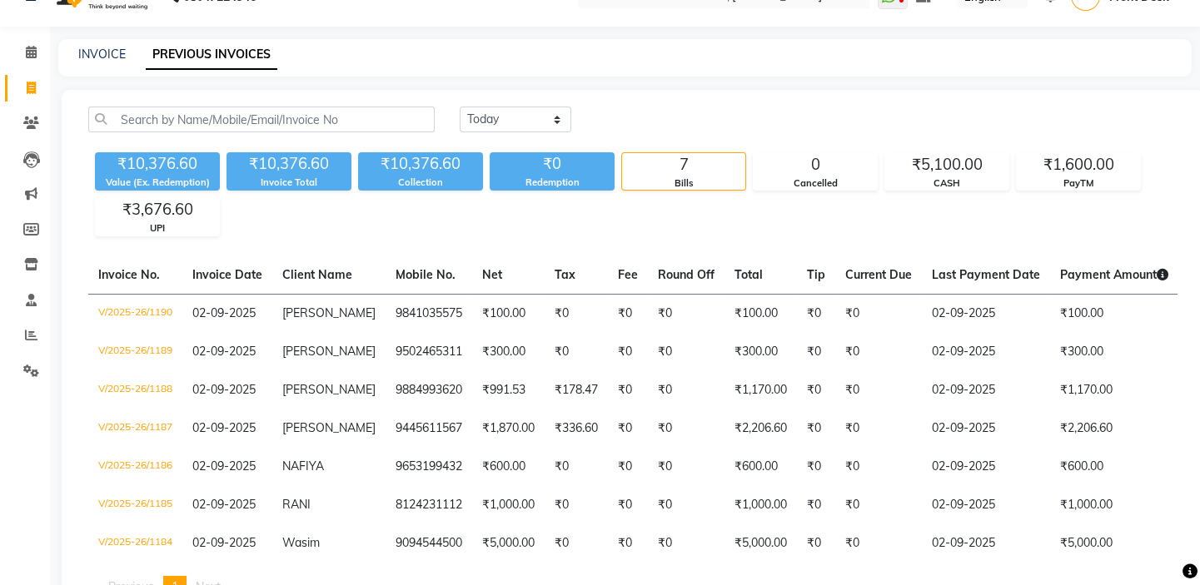
scroll to position [0, 0]
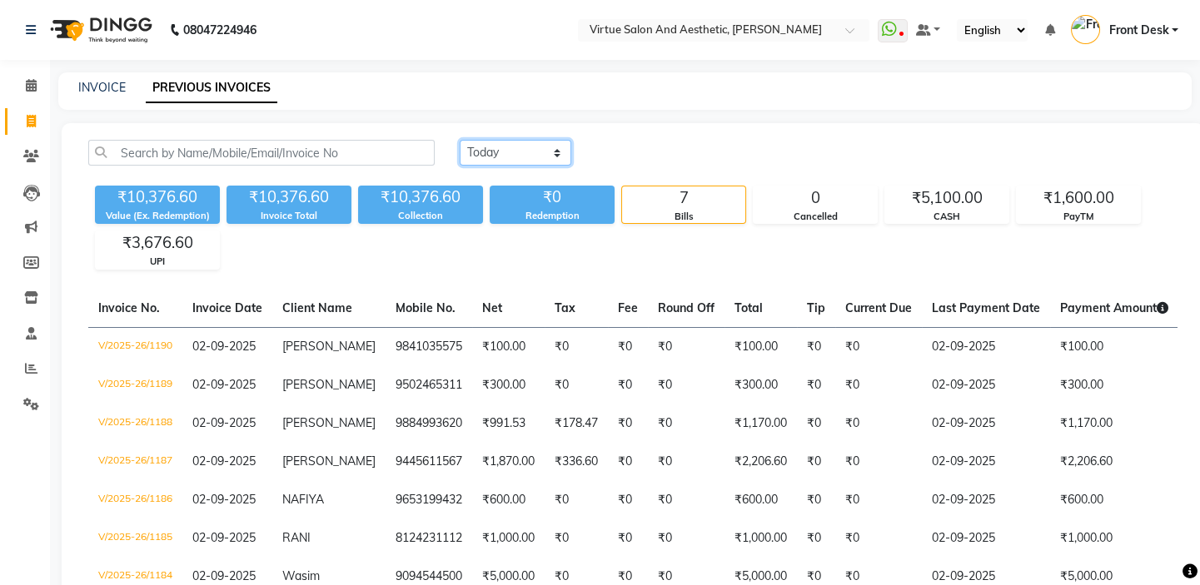
click at [509, 156] on select "Today Yesterday Custom Range" at bounding box center [516, 153] width 112 height 26
click at [460, 140] on select "Today Yesterday Custom Range" at bounding box center [516, 153] width 112 height 26
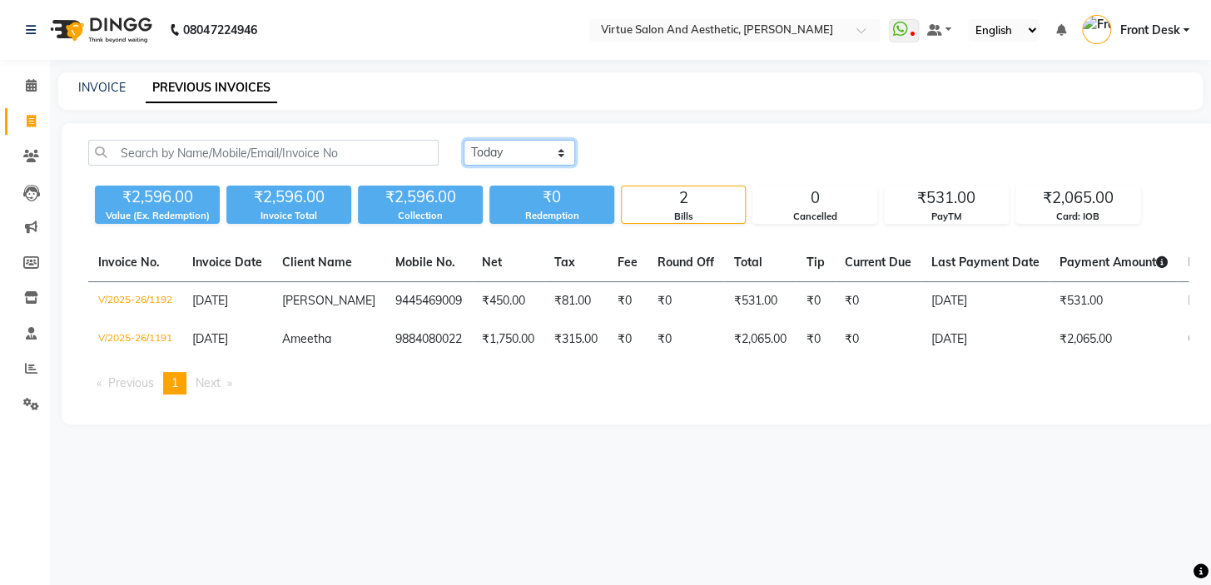
click at [515, 147] on select "Today Yesterday Custom Range" at bounding box center [520, 153] width 112 height 26
select select "yesterday"
click at [464, 140] on select "Today Yesterday Custom Range" at bounding box center [520, 153] width 112 height 26
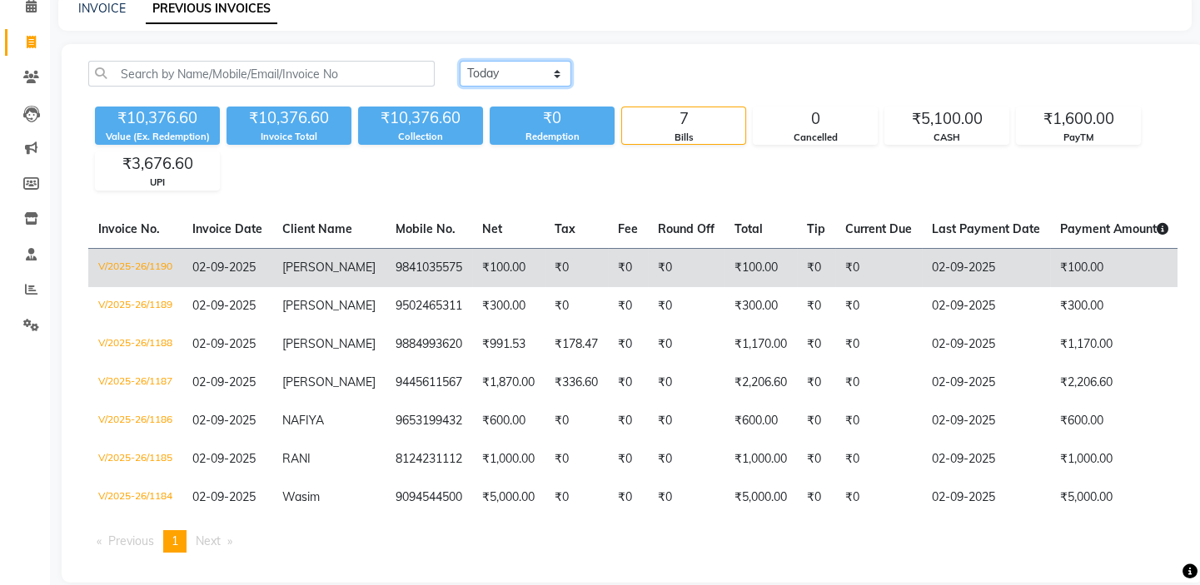
scroll to position [130, 0]
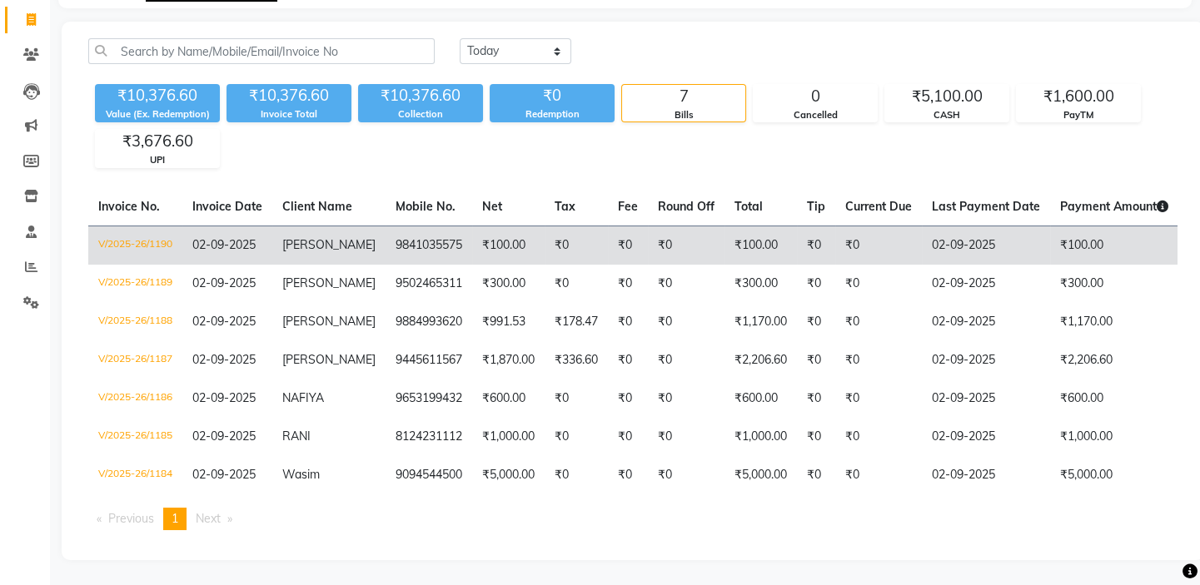
click at [428, 233] on td "9841035575" at bounding box center [429, 245] width 87 height 39
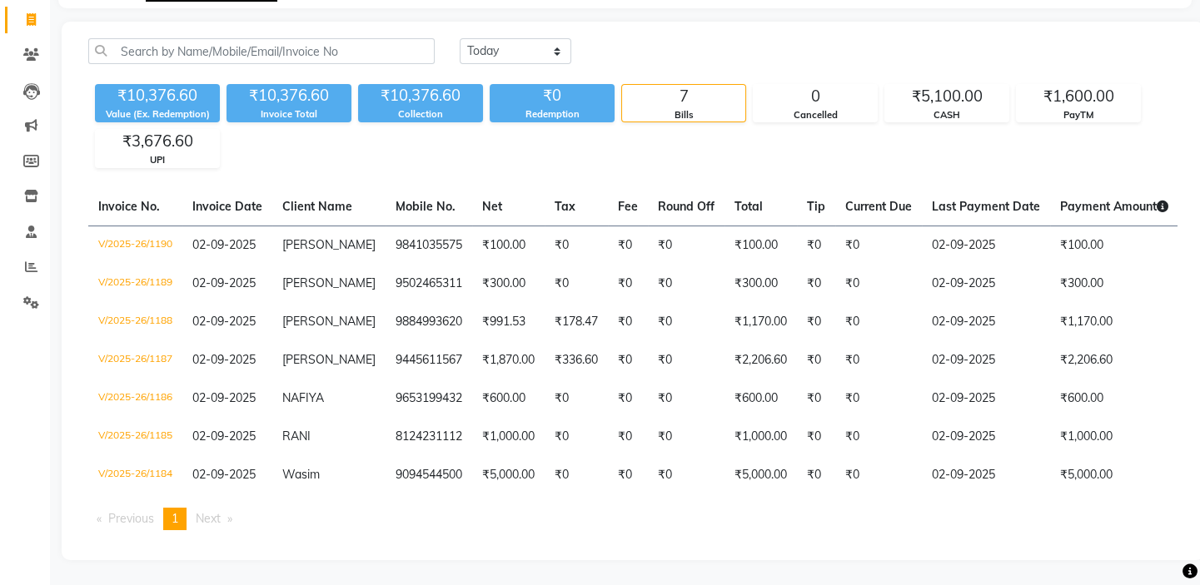
scroll to position [0, 0]
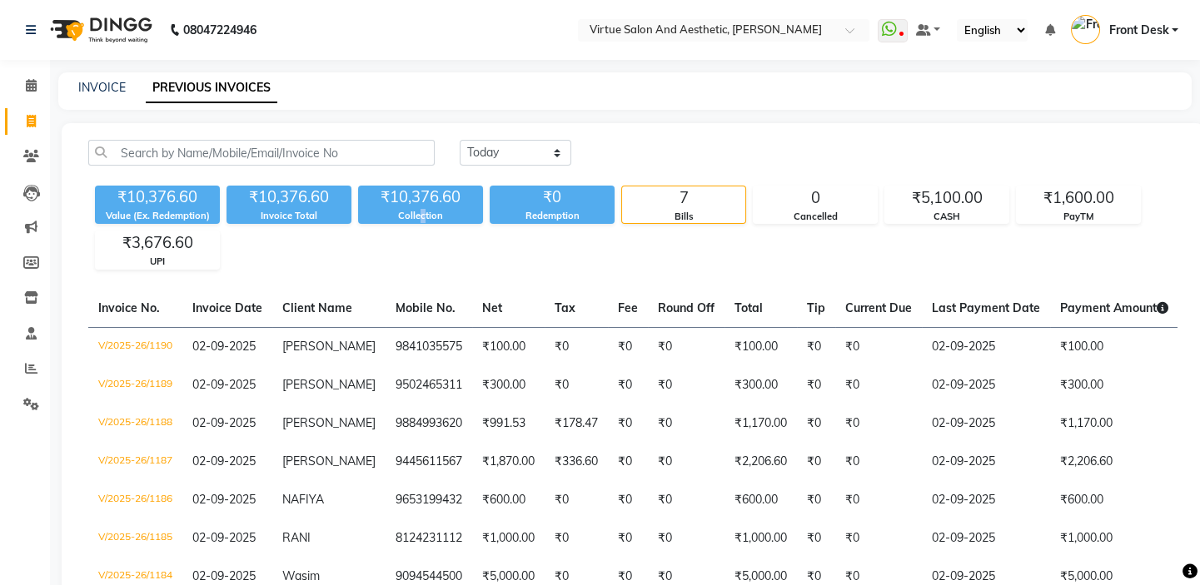
click at [422, 250] on div "₹10,376.60 Value (Ex. Redemption) ₹10,376.60 Invoice Total ₹10,376.60 Collectio…" at bounding box center [632, 224] width 1089 height 91
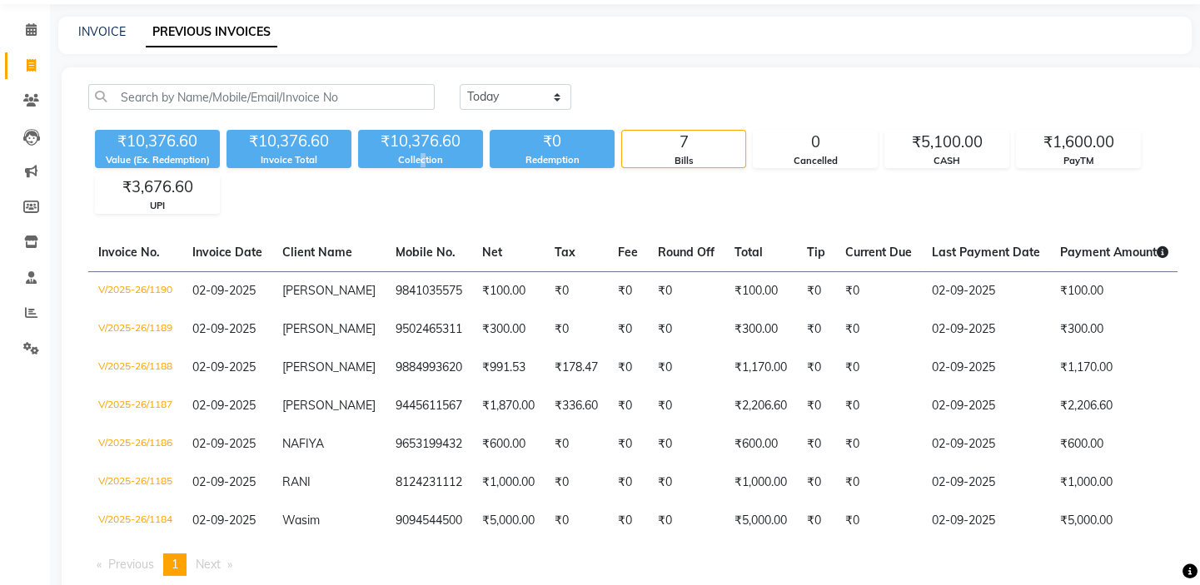
scroll to position [130, 0]
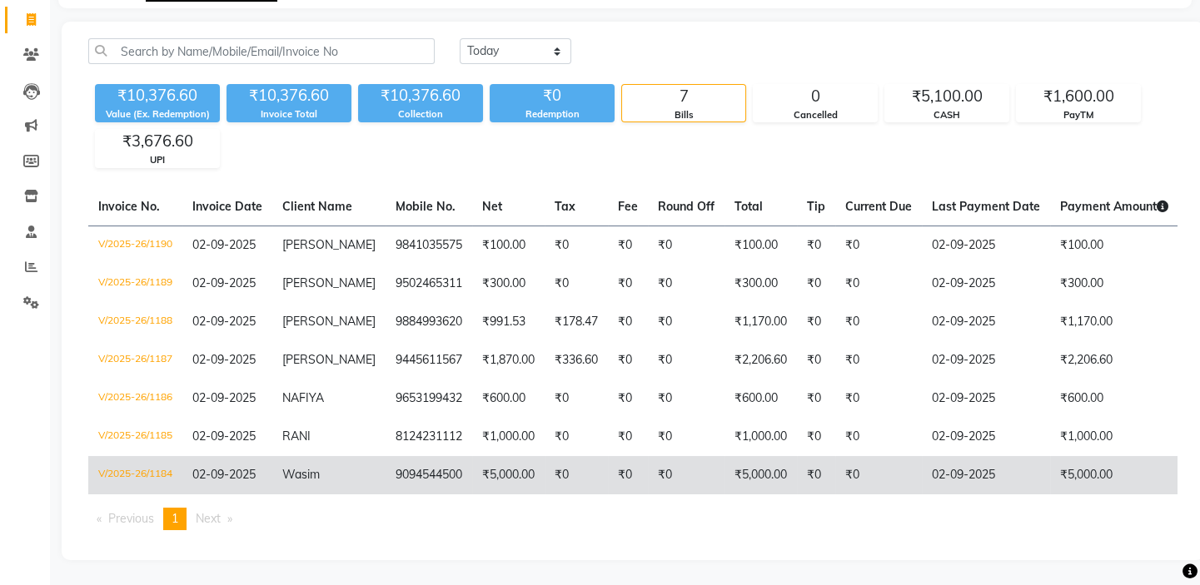
click at [428, 482] on td "9094544500" at bounding box center [429, 475] width 87 height 38
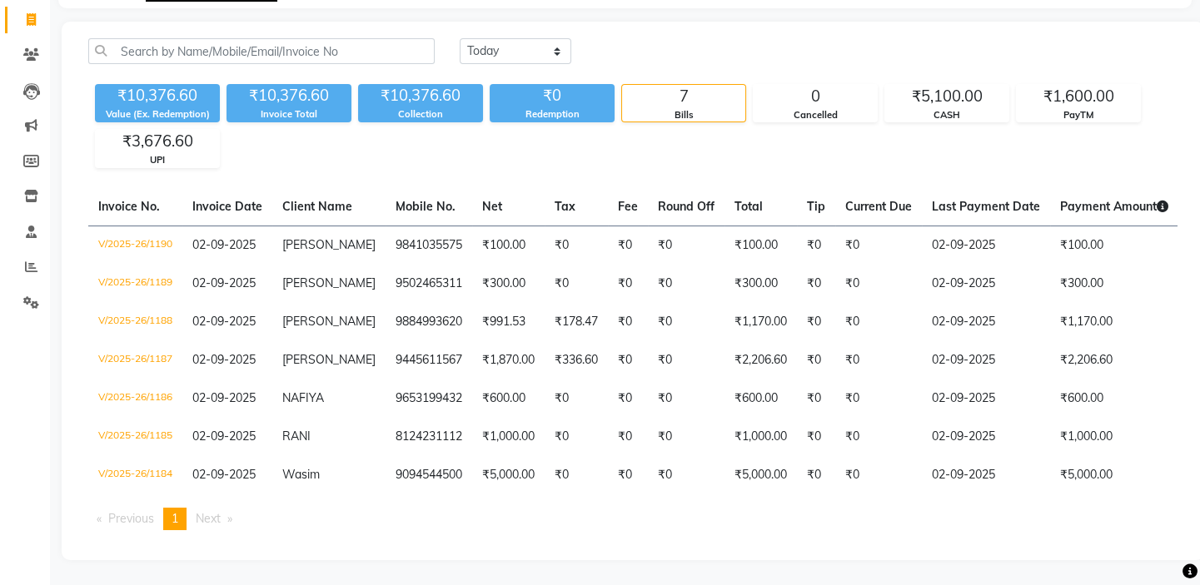
click at [461, 123] on div "₹10,376.60 Value (Ex. Redemption) ₹10,376.60 Invoice Total ₹10,376.60 Collectio…" at bounding box center [632, 122] width 1089 height 91
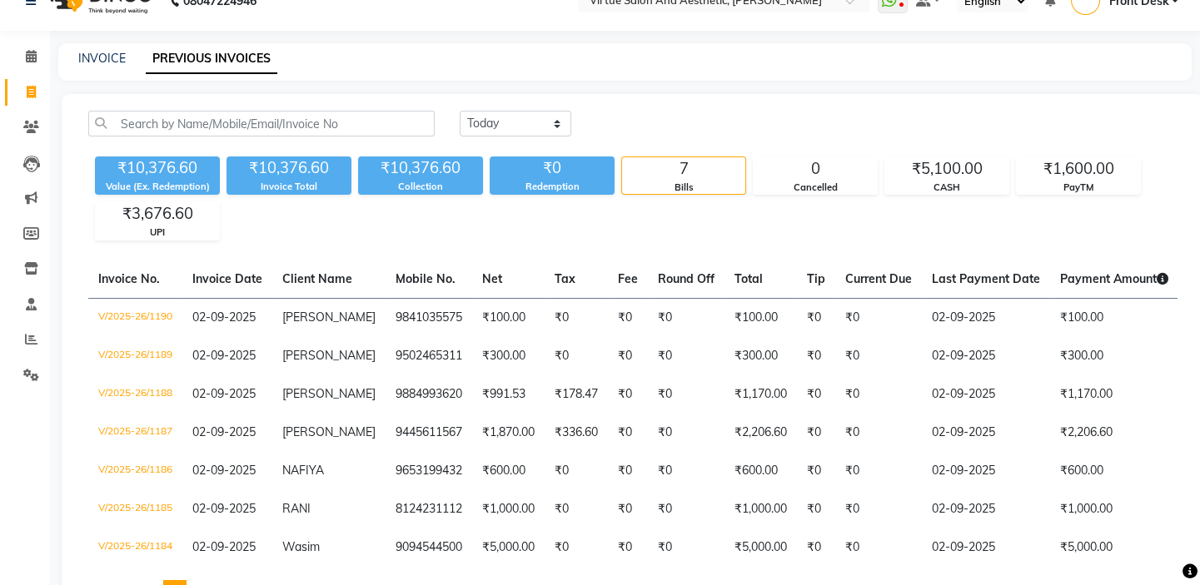
scroll to position [0, 0]
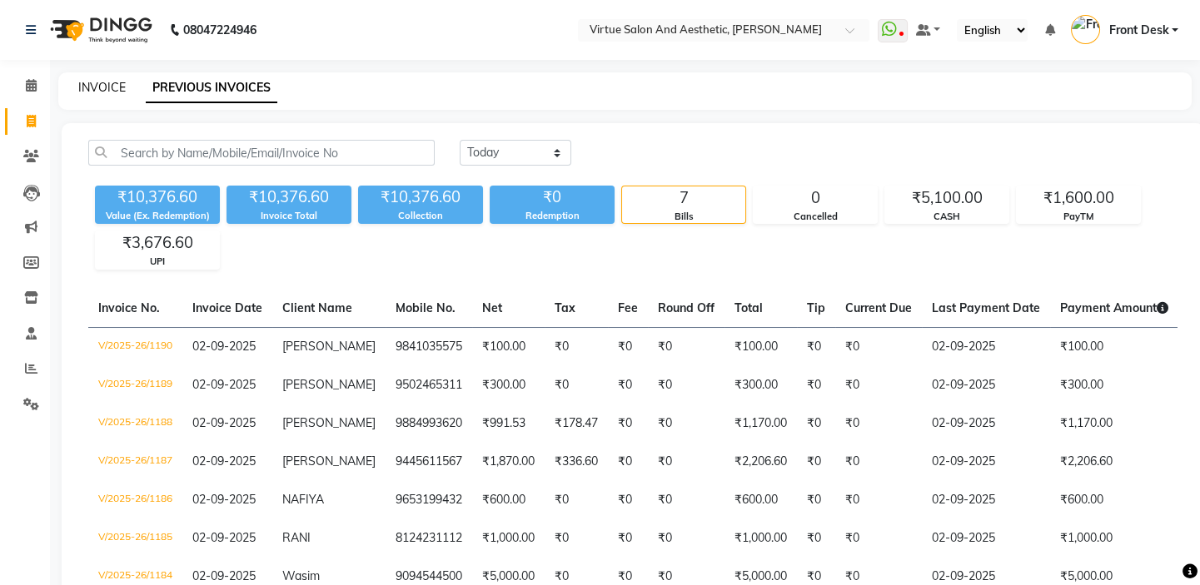
click at [103, 82] on link "INVOICE" at bounding box center [101, 87] width 47 height 15
select select "7053"
select select "service"
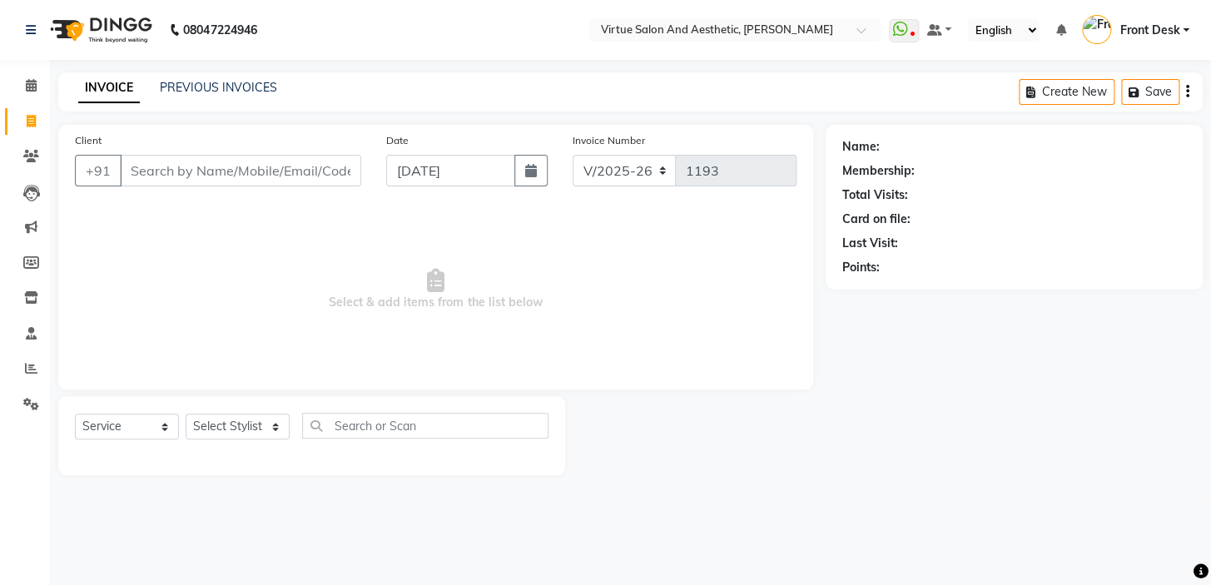
click at [151, 170] on input "Client" at bounding box center [240, 171] width 241 height 32
click at [229, 174] on input "7358008554" at bounding box center [198, 171] width 157 height 32
type input "7"
click at [249, 93] on link "PREVIOUS INVOICES" at bounding box center [218, 87] width 117 height 15
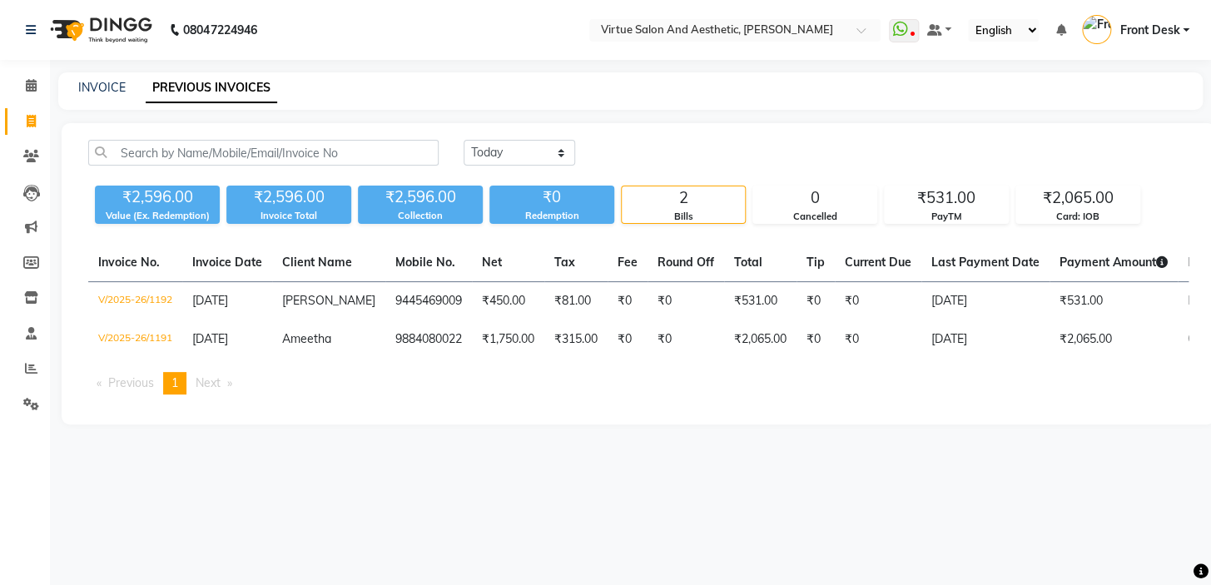
drag, startPoint x: 515, startPoint y: 137, endPoint x: 519, endPoint y: 152, distance: 14.5
click at [515, 138] on div "Today Yesterday Custom Range ₹2,596.00 Value (Ex. Redemption) ₹2,596.00 Invoice…" at bounding box center [639, 273] width 1154 height 301
click at [524, 158] on select "Today Yesterday Custom Range" at bounding box center [520, 153] width 112 height 26
click at [464, 140] on select "Today Yesterday Custom Range" at bounding box center [520, 153] width 112 height 26
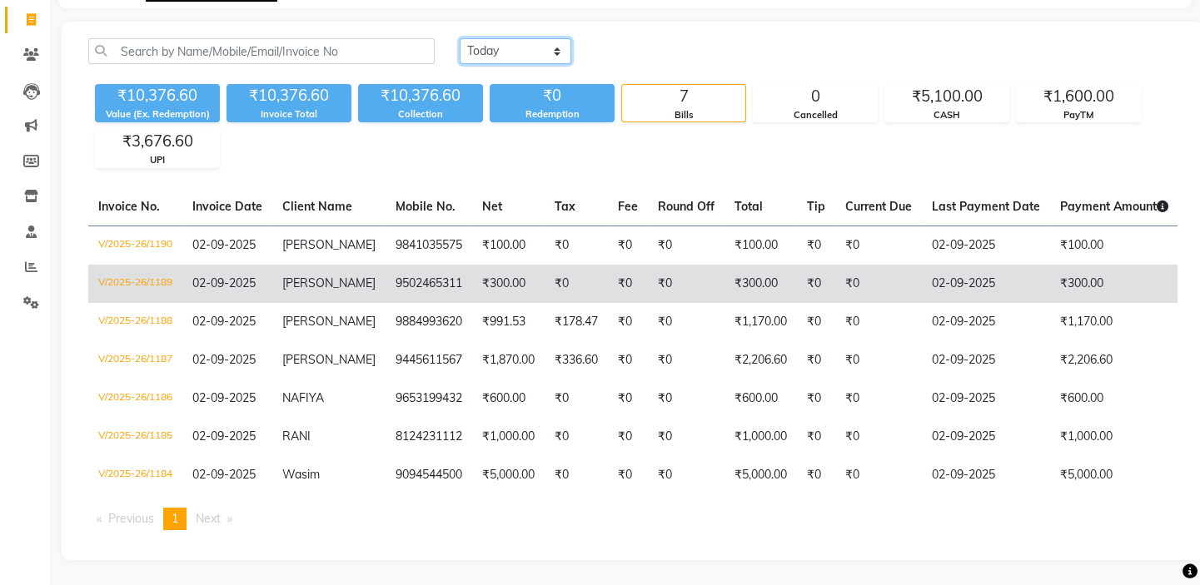
scroll to position [130, 0]
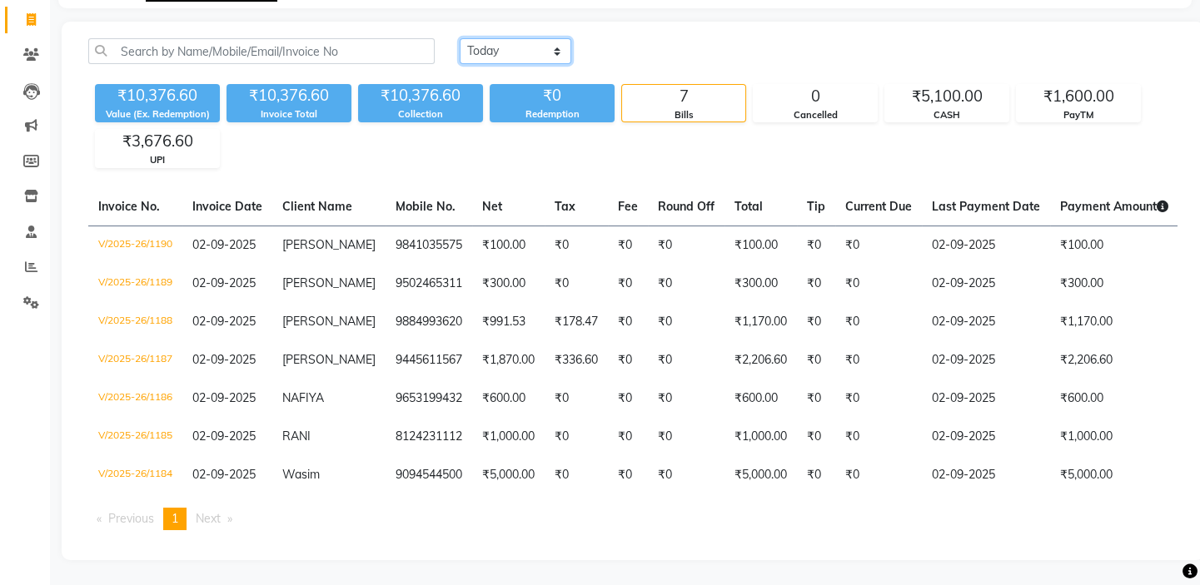
click at [500, 38] on select "Today Yesterday Custom Range" at bounding box center [516, 51] width 112 height 26
click at [483, 130] on div "₹10,376.60 Value (Ex. Redemption) ₹10,376.60 Invoice Total ₹10,376.60 Collectio…" at bounding box center [632, 122] width 1089 height 91
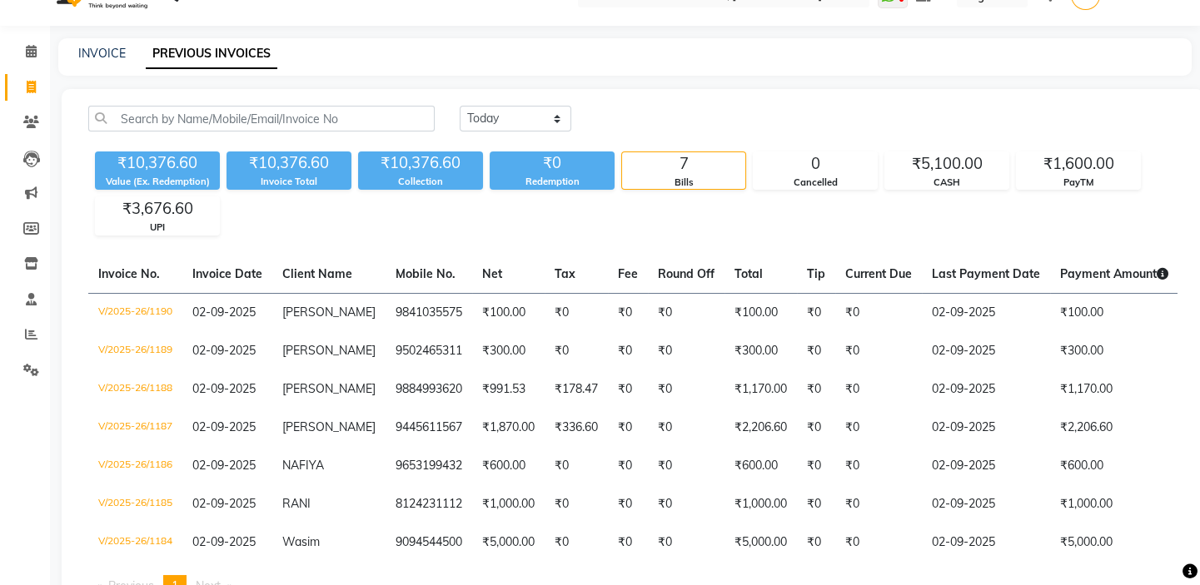
scroll to position [0, 0]
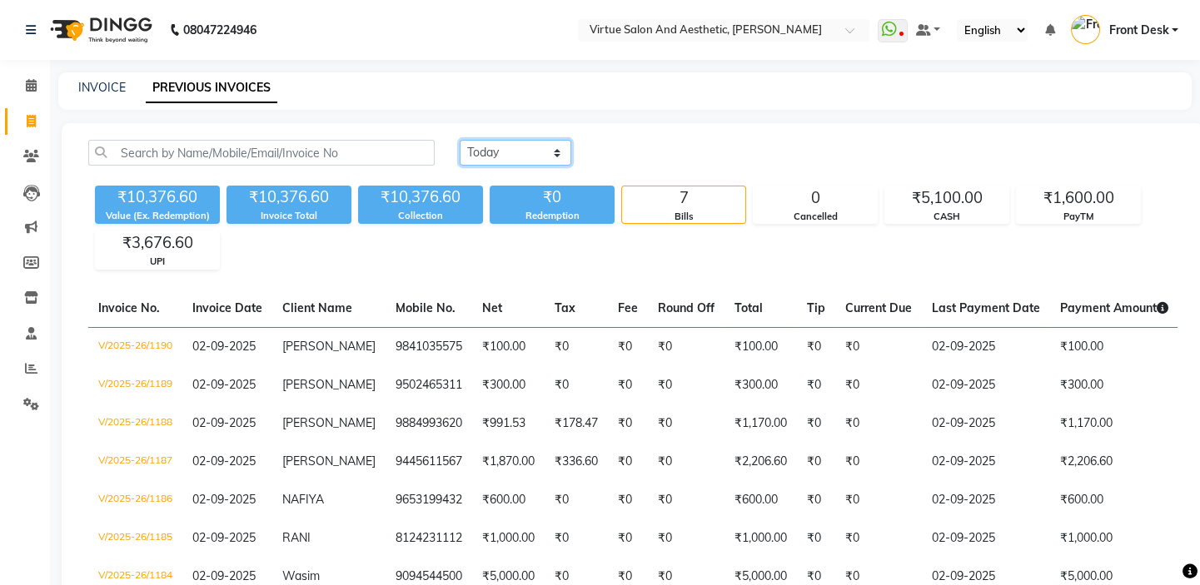
click at [528, 153] on select "Today Yesterday Custom Range" at bounding box center [516, 153] width 112 height 26
select select "range"
click at [460, 140] on select "Today Yesterday Custom Range" at bounding box center [516, 153] width 112 height 26
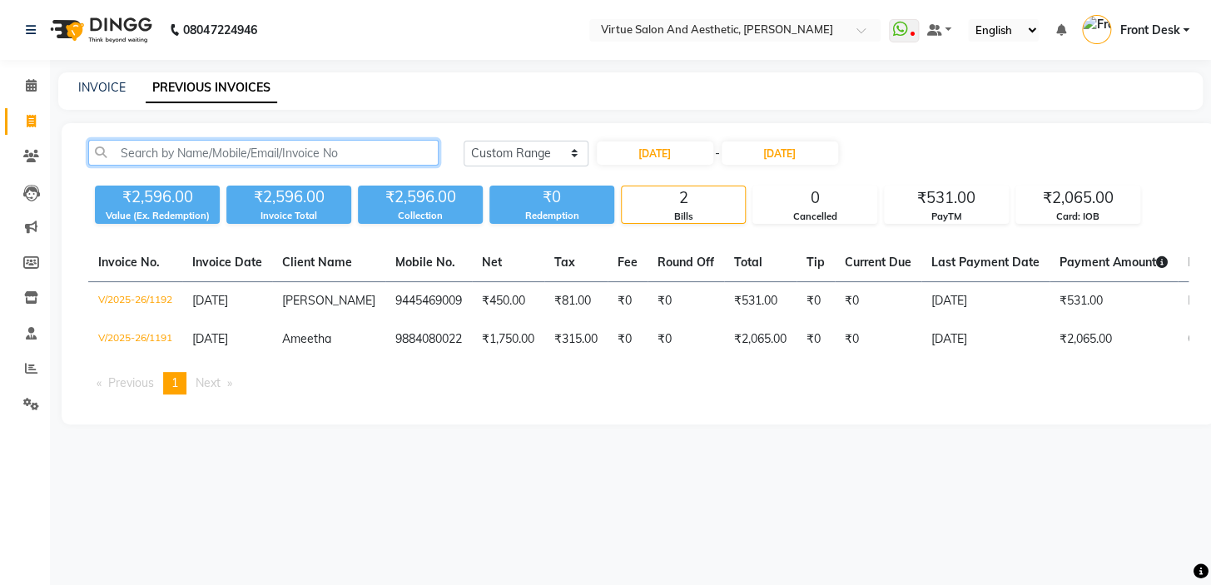
click at [271, 159] on input "text" at bounding box center [263, 153] width 351 height 26
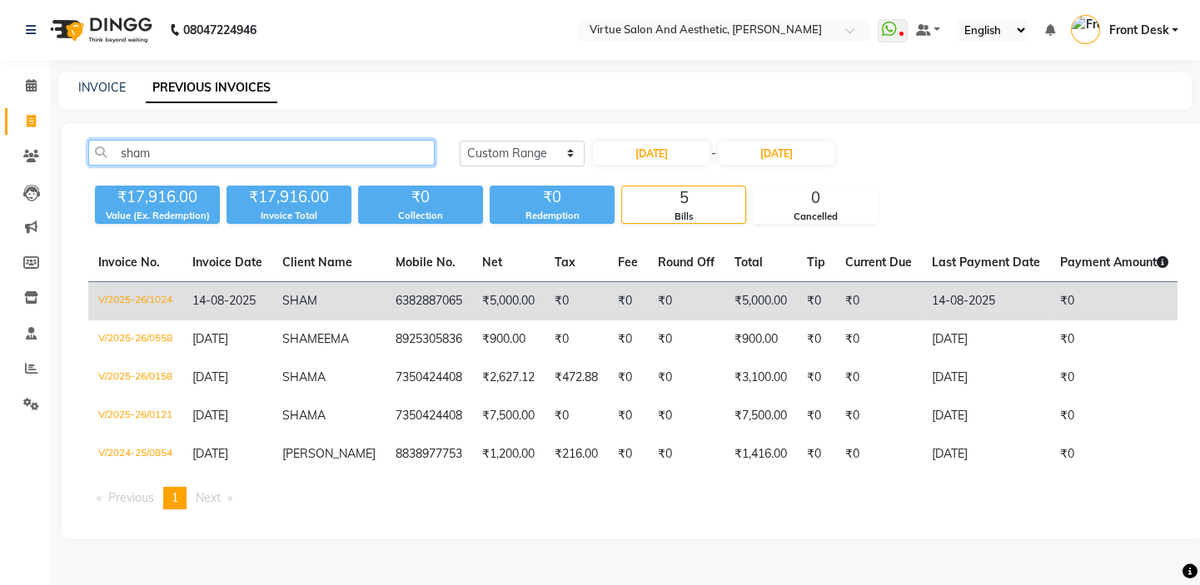
type input "sham"
click at [472, 316] on td "₹5,000.00" at bounding box center [508, 301] width 72 height 39
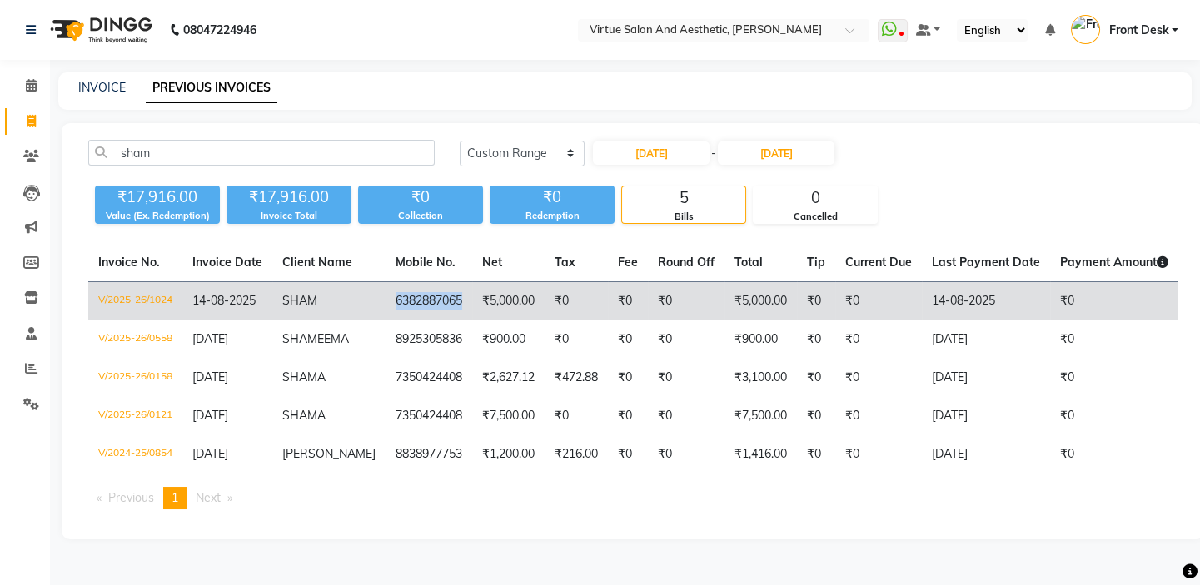
drag, startPoint x: 370, startPoint y: 298, endPoint x: 440, endPoint y: 306, distance: 71.2
click at [440, 306] on td "6382887065" at bounding box center [429, 301] width 87 height 39
copy td "6382887065"
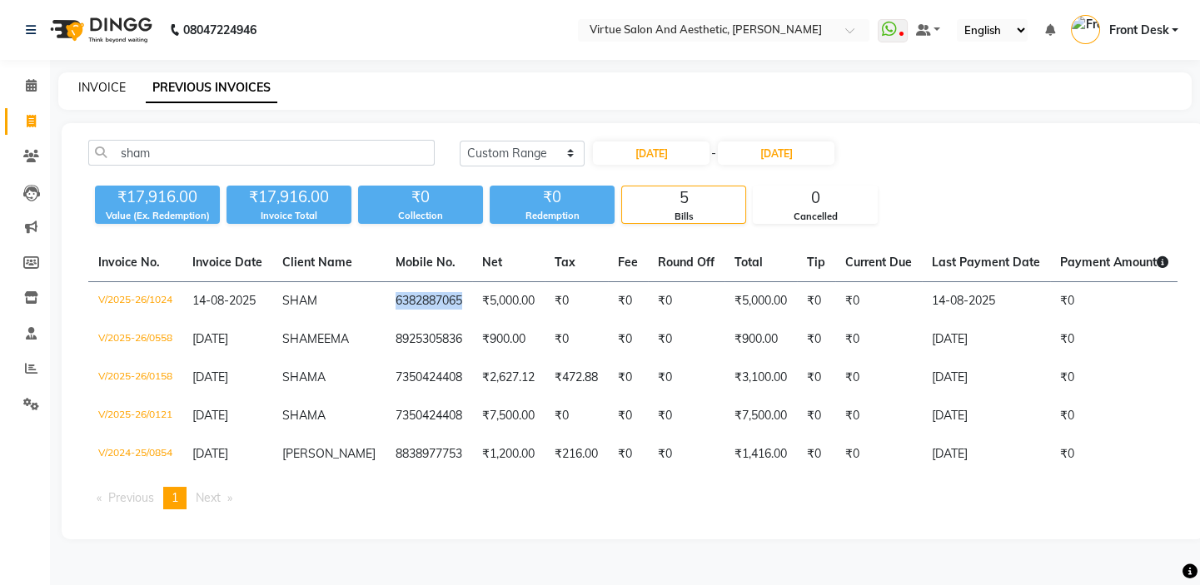
click at [82, 87] on link "INVOICE" at bounding box center [101, 87] width 47 height 15
select select "7053"
select select "service"
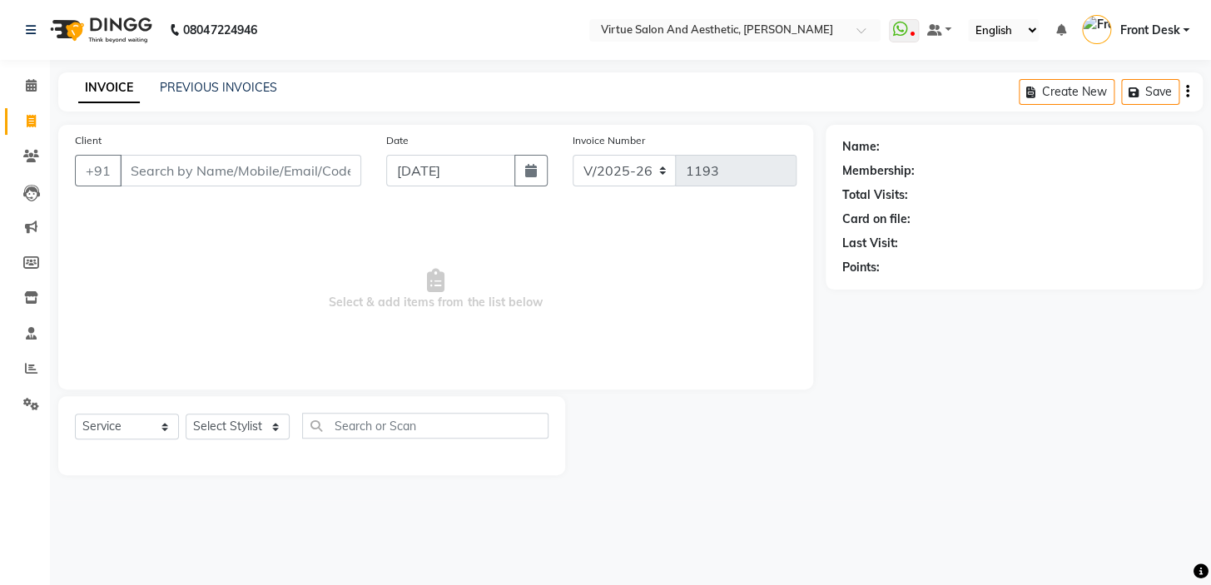
click at [144, 173] on input "Client" at bounding box center [240, 171] width 241 height 32
type input "6382887065"
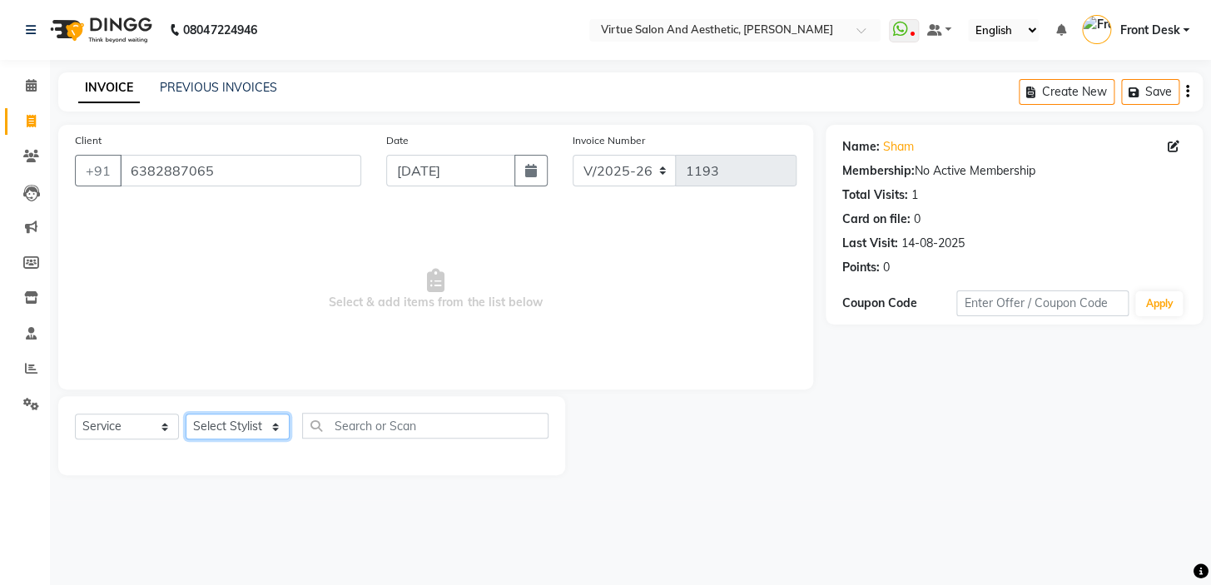
click at [235, 425] on select "Select Stylist BALAJI DIVYA FAMITHA Front Desk ILAKKIYA ISHWARYA Kabilan MANISH…" at bounding box center [238, 427] width 104 height 26
select select "84323"
click at [186, 414] on select "Select Stylist BALAJI DIVYA FAMITHA Front Desk ILAKKIYA ISHWARYA Kabilan MANISH…" at bounding box center [238, 427] width 104 height 26
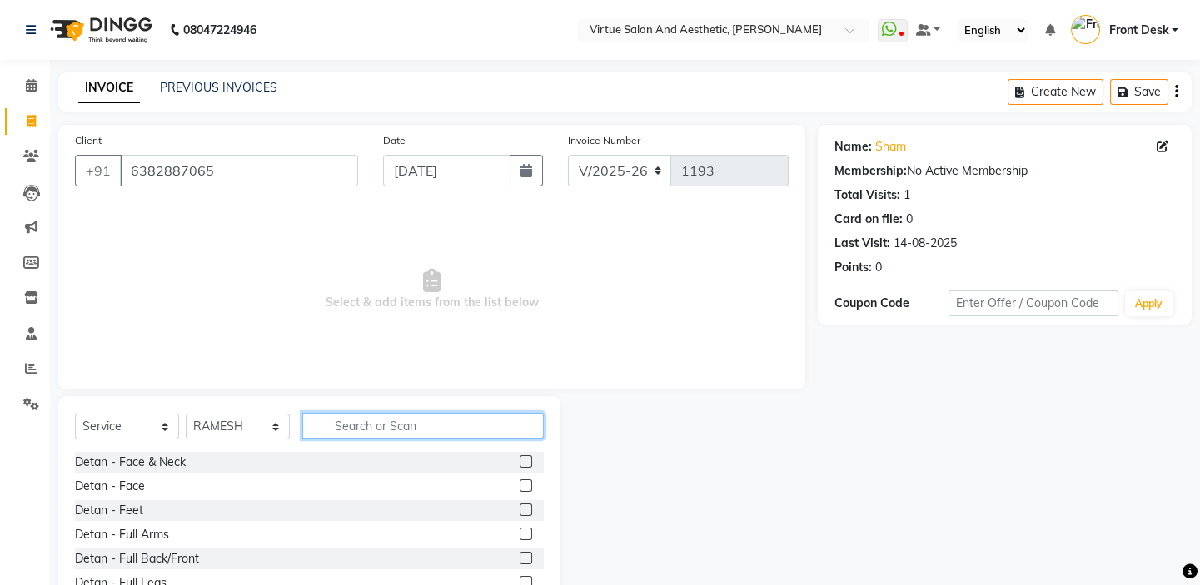
click at [355, 424] on input "text" at bounding box center [422, 426] width 241 height 26
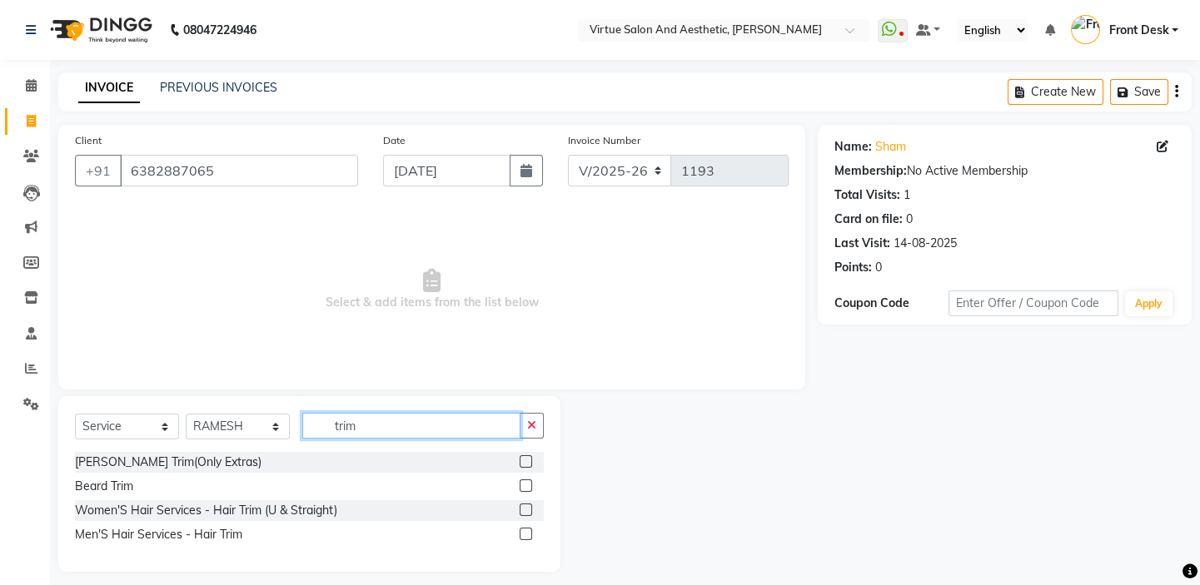
type input "trim"
click at [532, 483] on label at bounding box center [526, 486] width 12 height 12
click at [530, 483] on input "checkbox" at bounding box center [525, 486] width 11 height 11
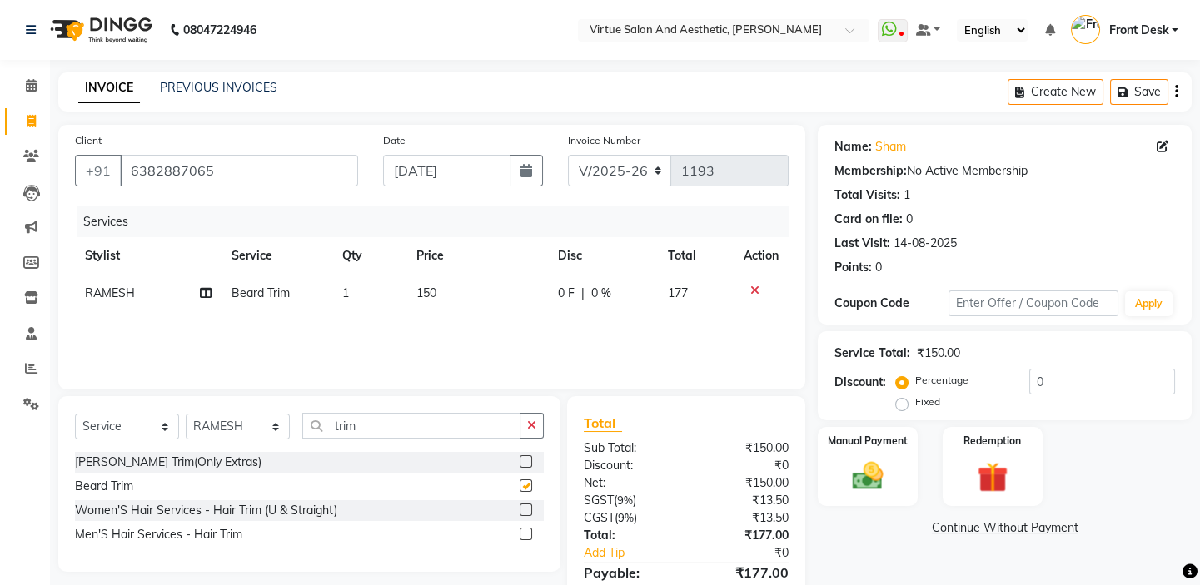
checkbox input "false"
drag, startPoint x: 1066, startPoint y: 397, endPoint x: 1061, endPoint y: 381, distance: 16.6
click at [1064, 391] on div "Percentage Fixed 0" at bounding box center [1037, 391] width 276 height 45
click at [1060, 381] on input "0" at bounding box center [1102, 382] width 146 height 26
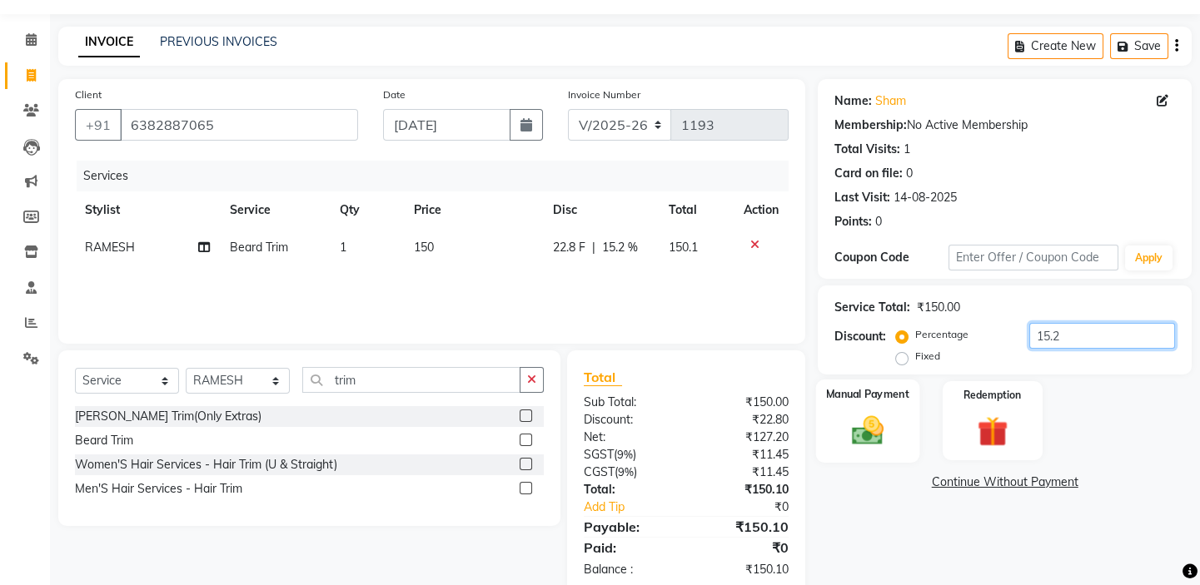
scroll to position [82, 0]
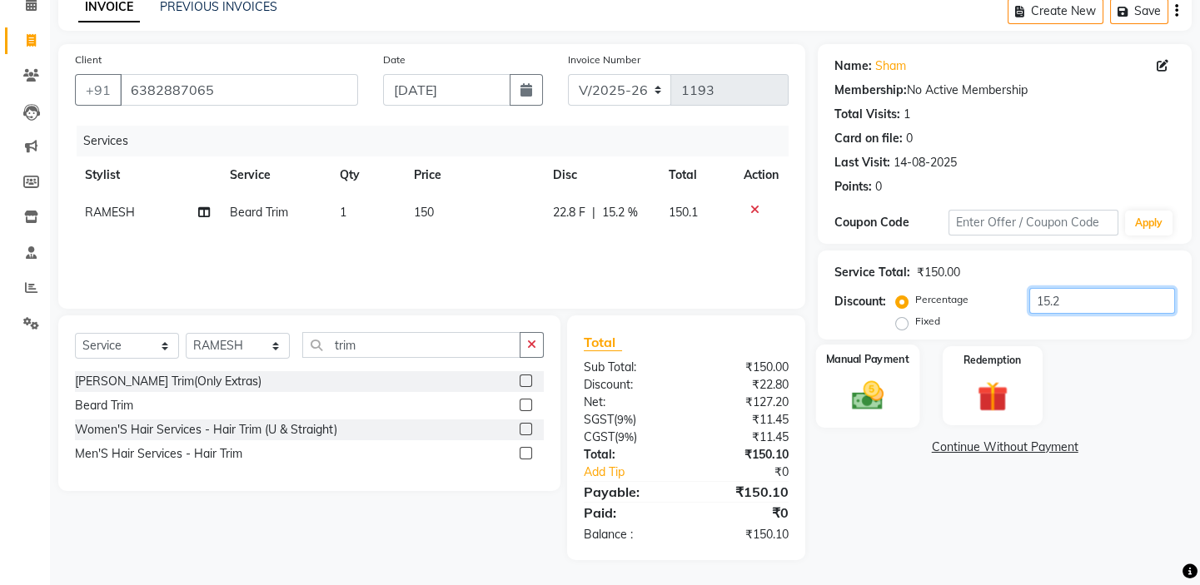
type input "15.2"
click at [853, 381] on img at bounding box center [868, 395] width 52 height 37
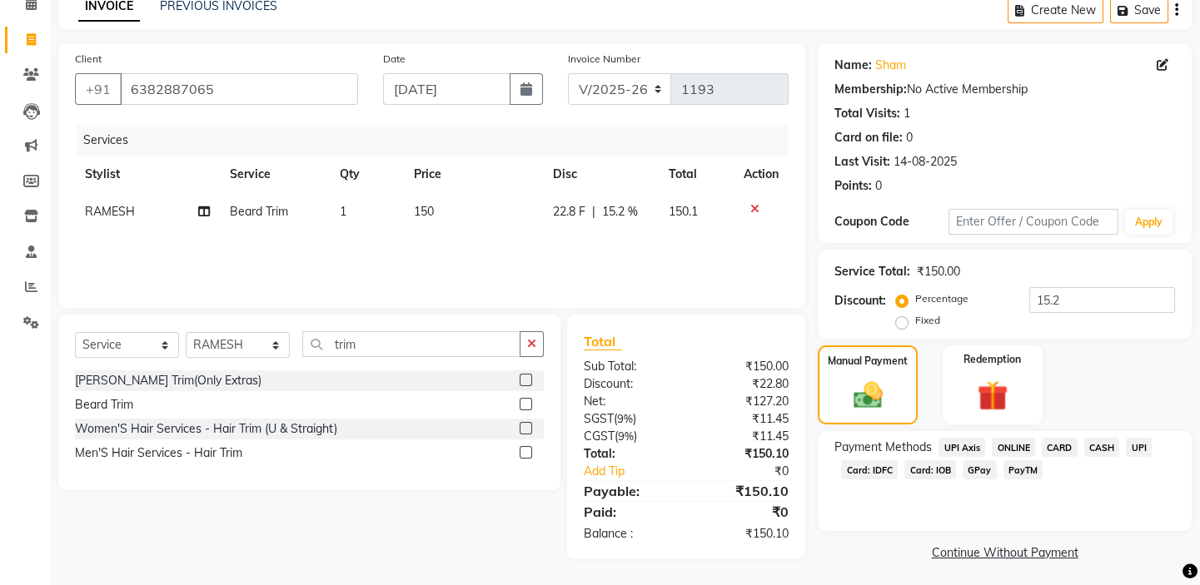
drag, startPoint x: 1101, startPoint y: 443, endPoint x: 1087, endPoint y: 477, distance: 36.6
click at [1100, 450] on span "CASH" at bounding box center [1102, 447] width 36 height 19
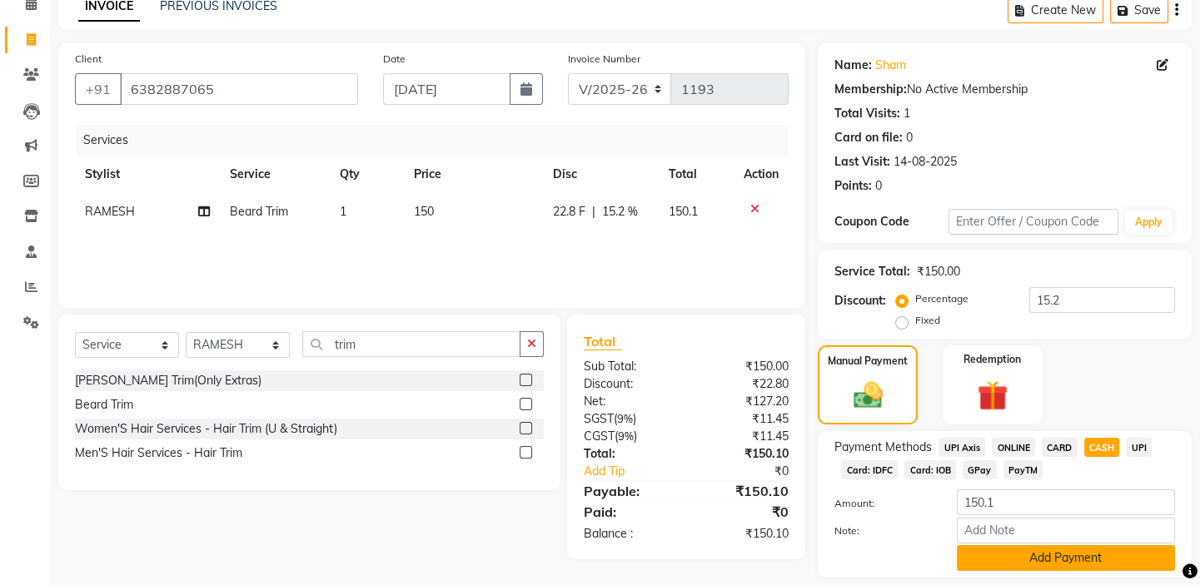
click at [1058, 564] on button "Add Payment" at bounding box center [1066, 558] width 218 height 26
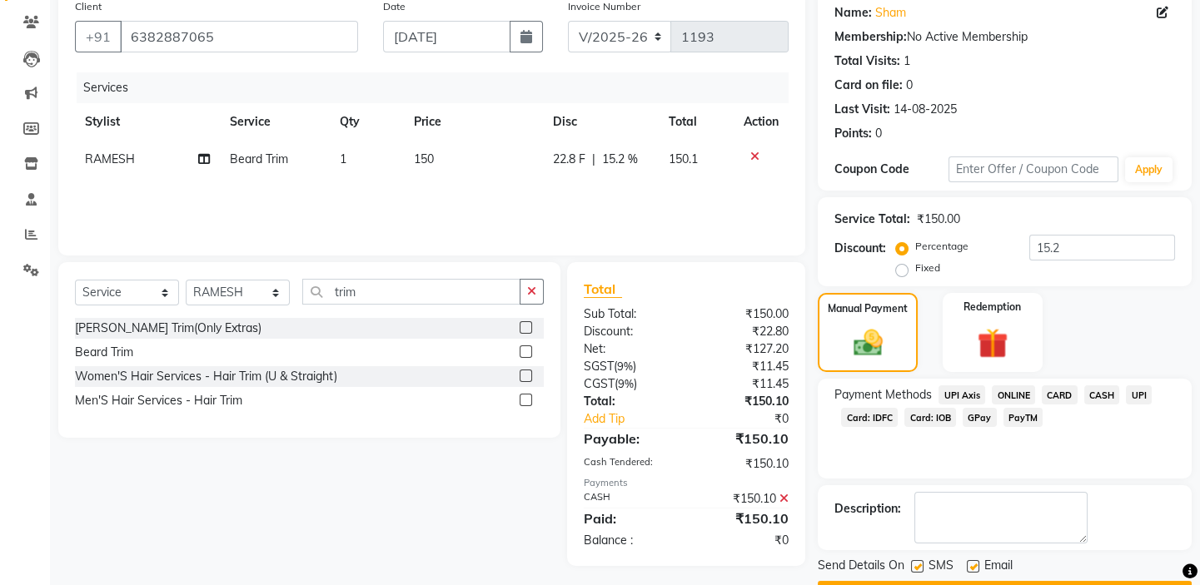
scroll to position [180, 0]
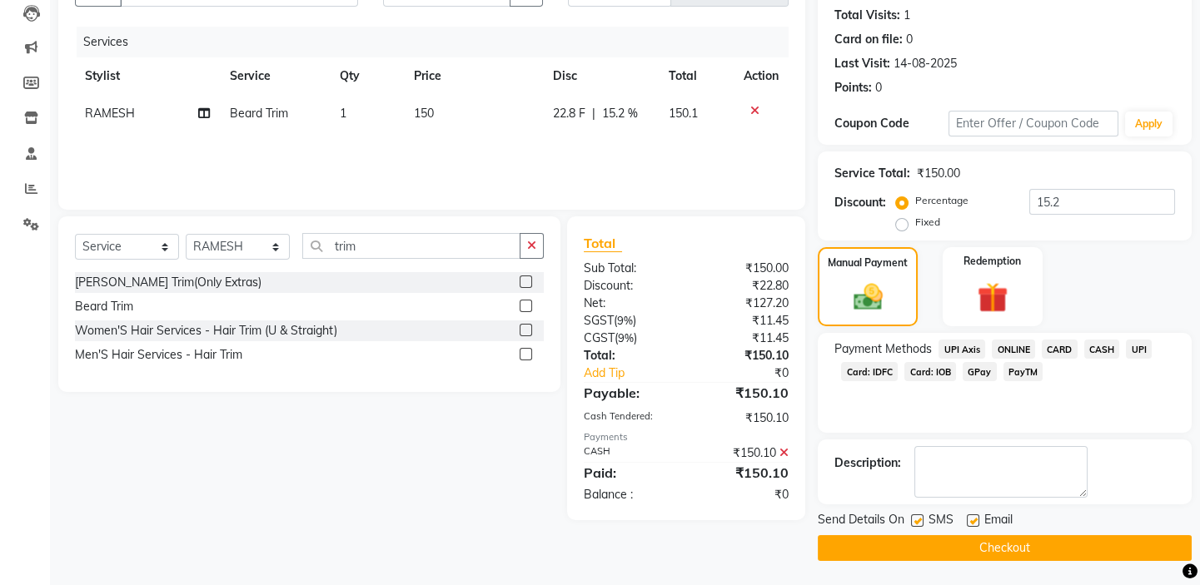
click at [1057, 562] on main "INVOICE PREVIOUS INVOICES Create New Save Client +91 6382887065 Date 03-09-2025…" at bounding box center [625, 240] width 1150 height 694
click at [1055, 545] on button "Checkout" at bounding box center [1005, 548] width 374 height 26
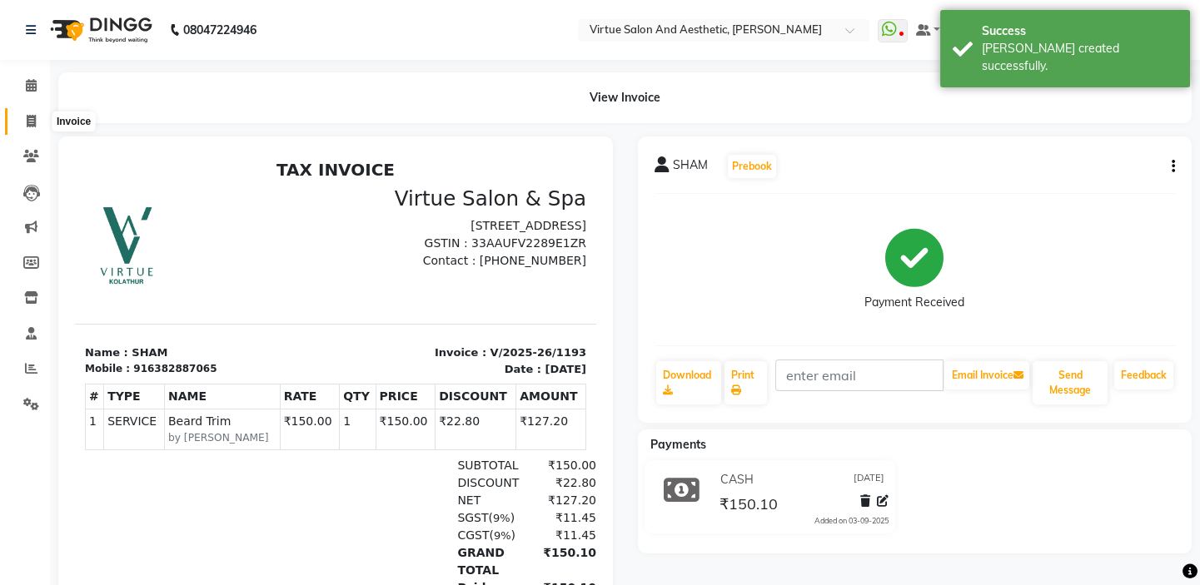
click at [27, 117] on icon at bounding box center [31, 121] width 9 height 12
select select "service"
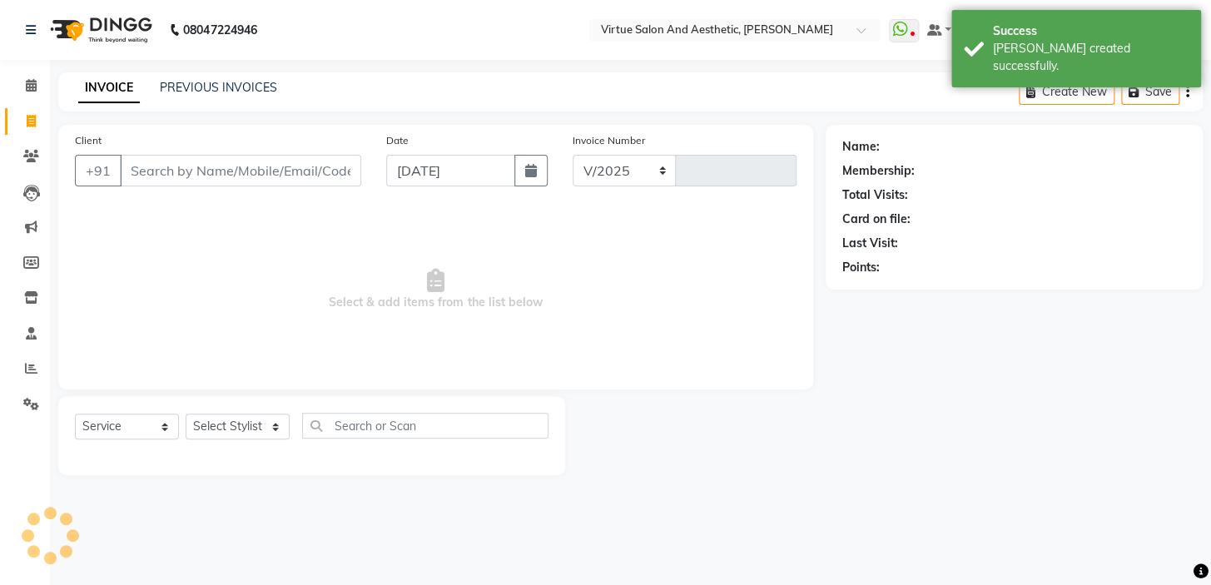
select select "7053"
type input "1194"
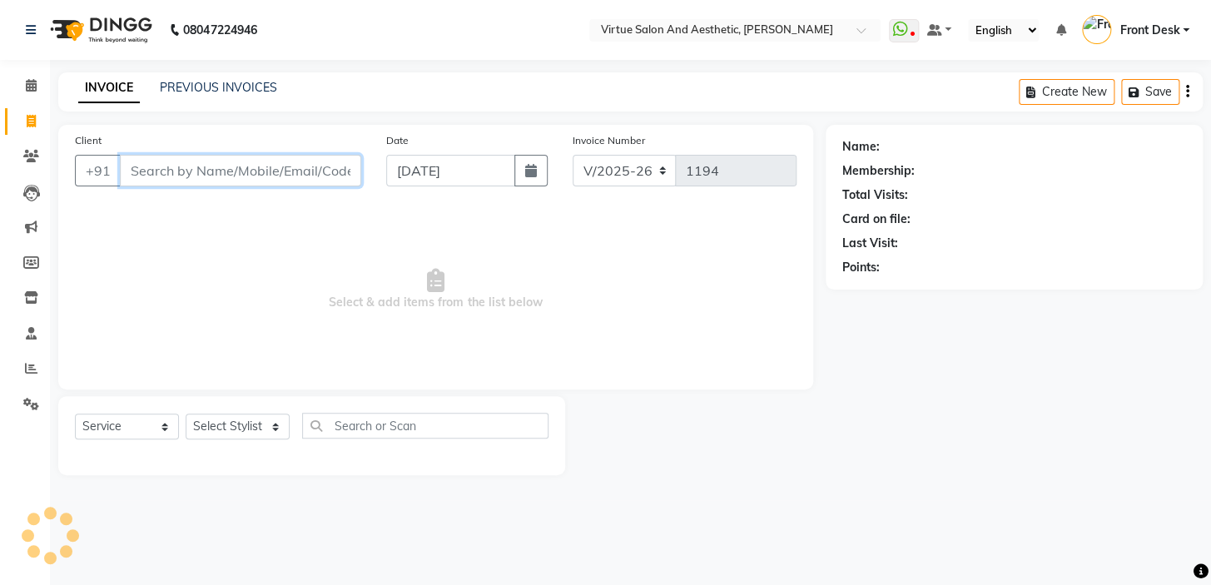
click at [259, 170] on input "Client" at bounding box center [240, 171] width 241 height 32
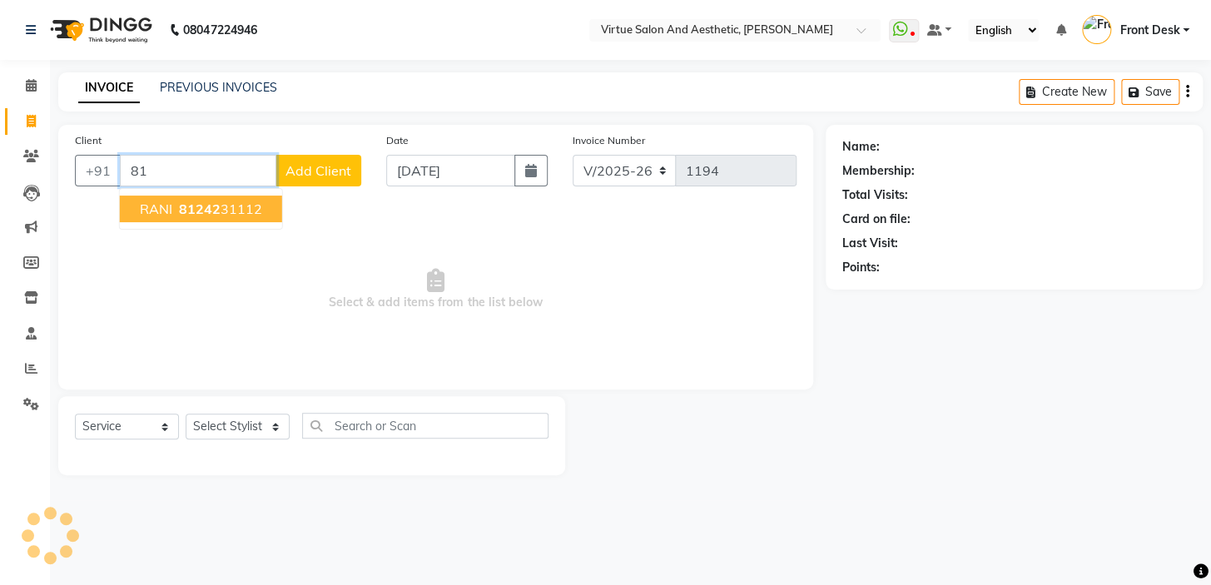
type input "8"
type input "8045"
drag, startPoint x: 171, startPoint y: 172, endPoint x: 125, endPoint y: 167, distance: 46.1
click at [125, 167] on input "8045" at bounding box center [198, 171] width 157 height 32
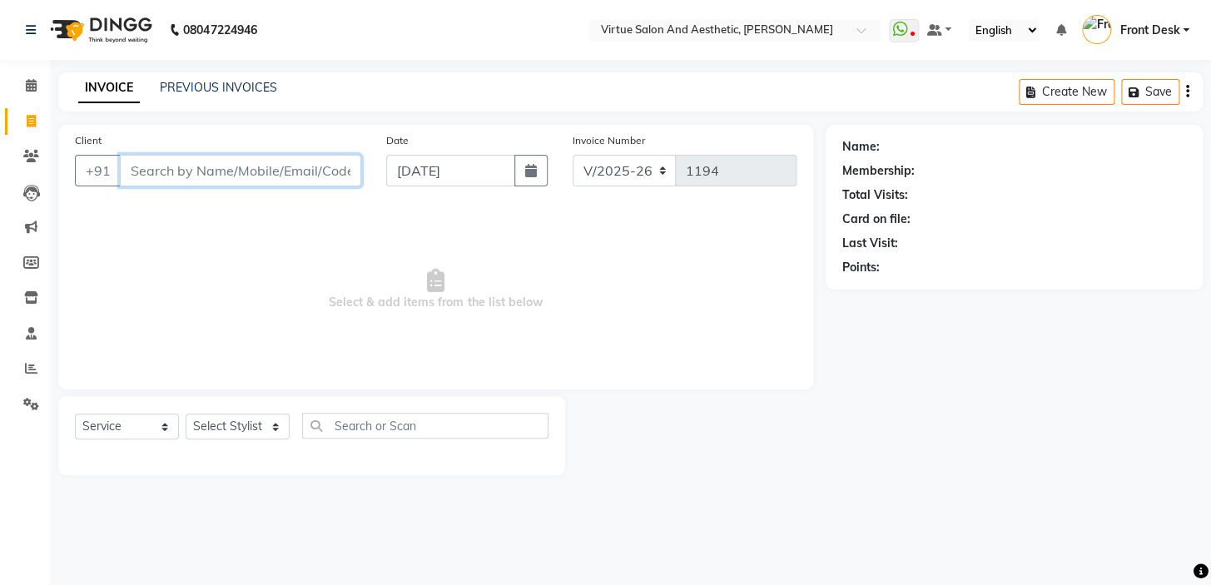
click at [165, 156] on input "Client" at bounding box center [240, 171] width 241 height 32
click at [184, 163] on input "Client" at bounding box center [240, 171] width 241 height 32
type input "9"
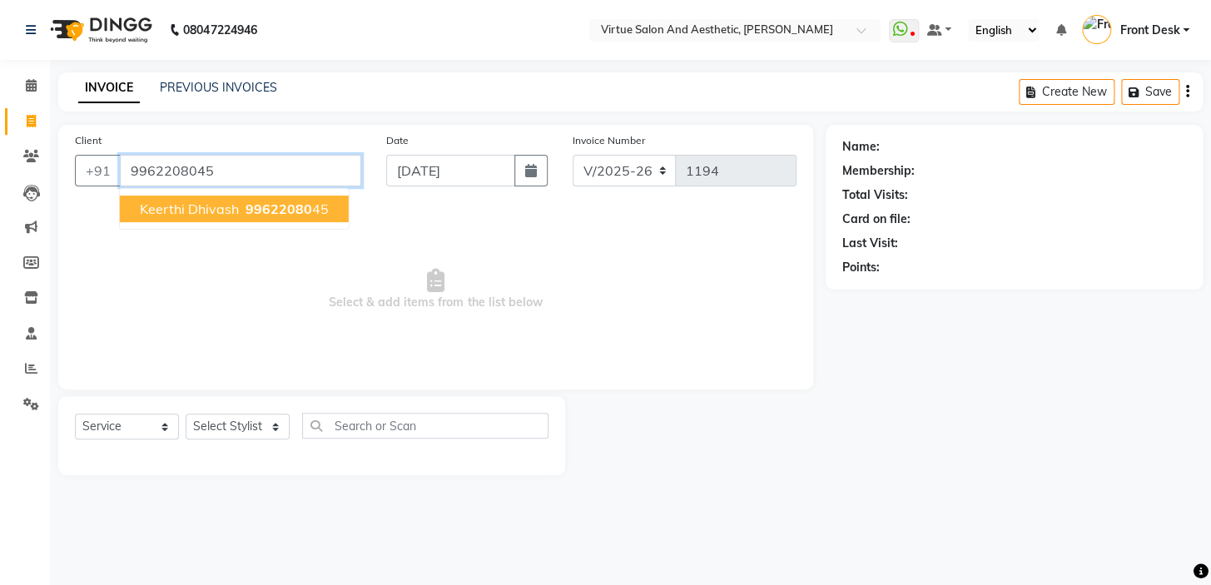
type input "9962208045"
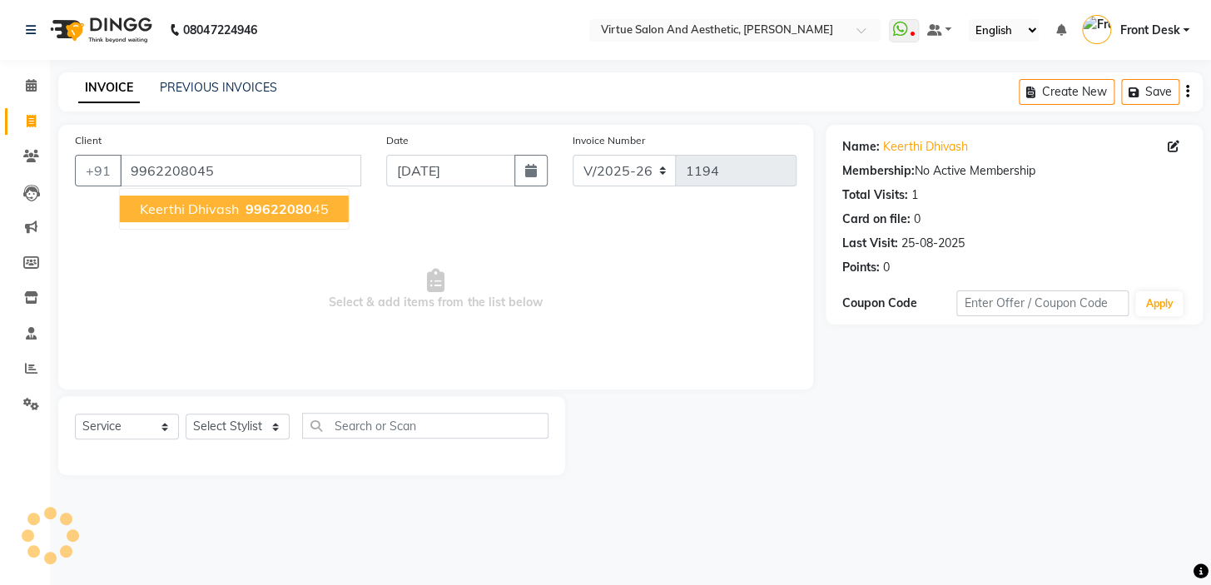
click at [216, 203] on span "Keerthi Dhivash" at bounding box center [189, 209] width 99 height 17
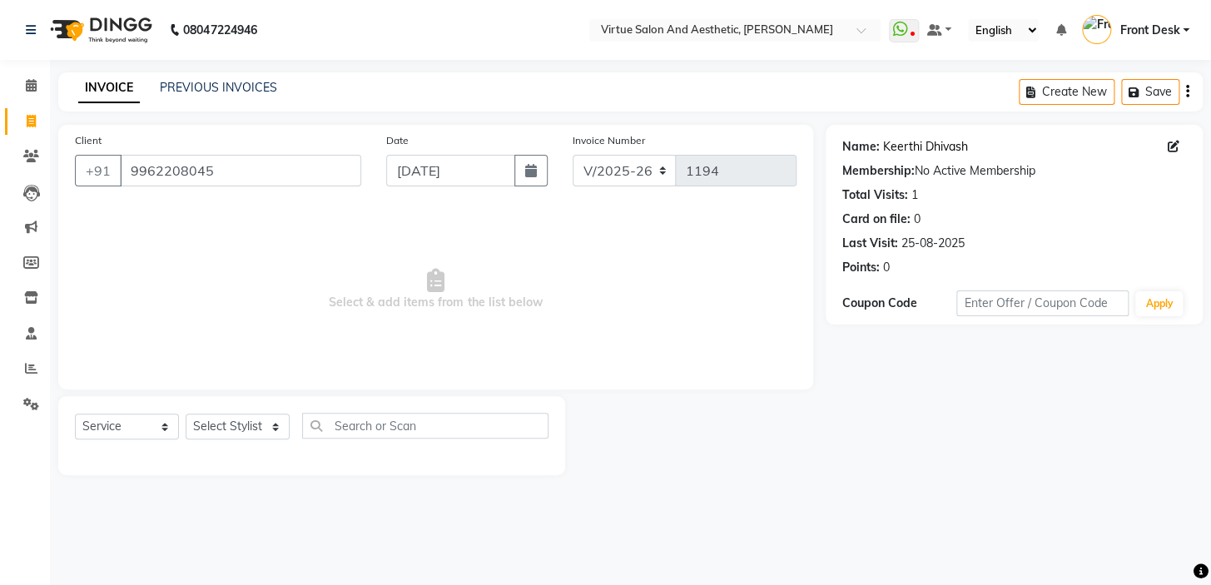
click at [883, 152] on link "Keerthi Dhivash" at bounding box center [925, 146] width 85 height 17
drag, startPoint x: 264, startPoint y: 168, endPoint x: 129, endPoint y: 168, distance: 134.9
click at [129, 168] on input "9962208045" at bounding box center [240, 171] width 241 height 32
click at [216, 91] on link "PREVIOUS INVOICES" at bounding box center [218, 87] width 117 height 15
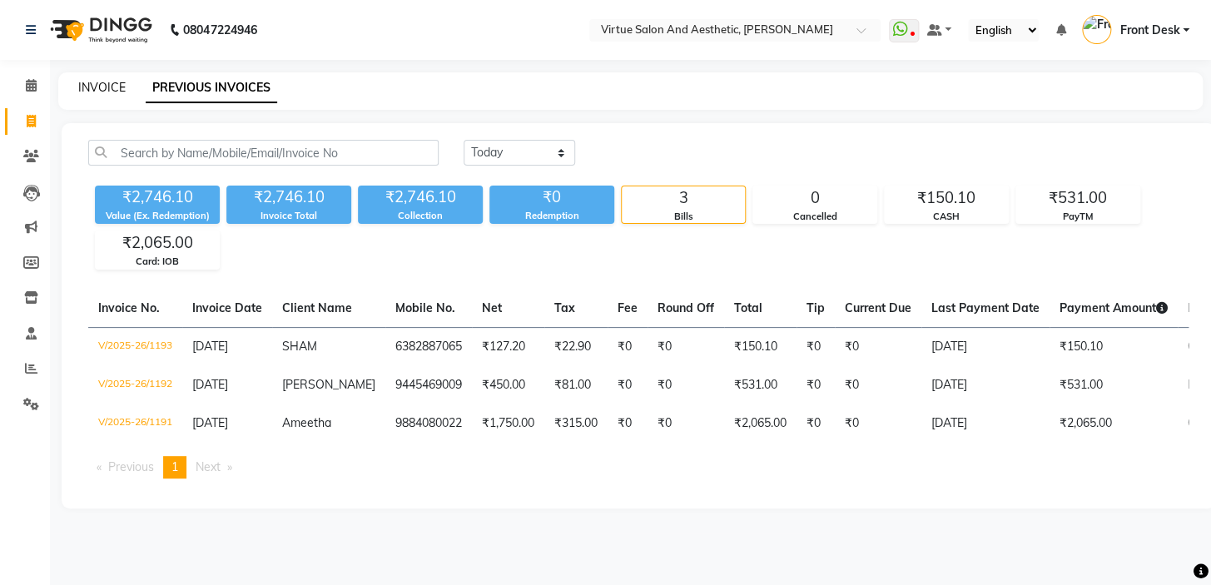
click at [106, 91] on link "INVOICE" at bounding box center [101, 87] width 47 height 15
select select "7053"
select select "service"
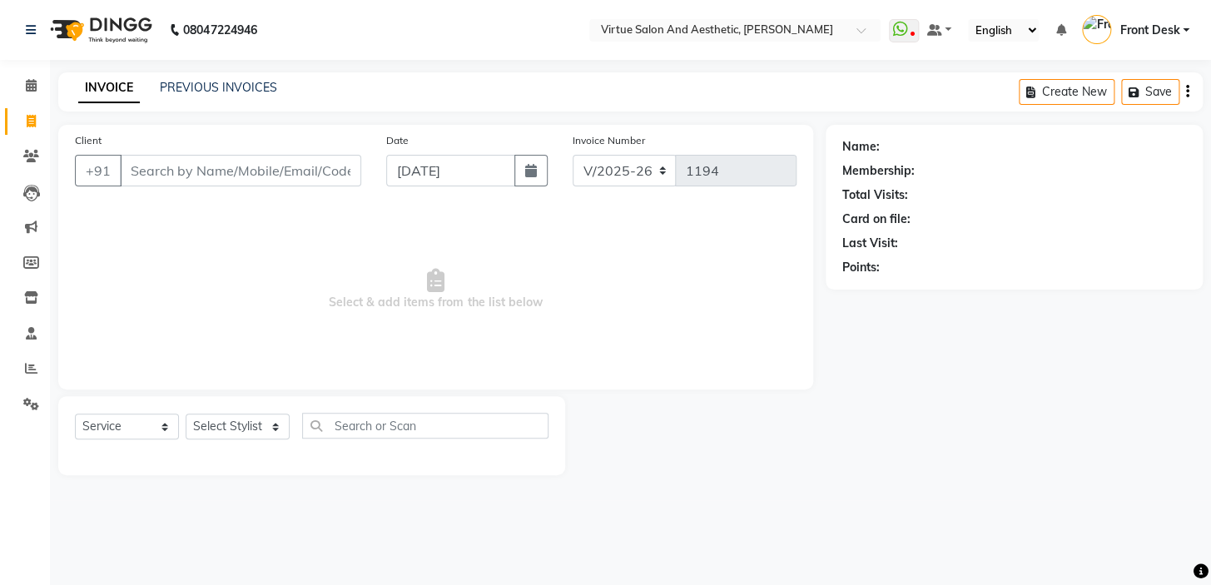
click at [164, 175] on input "Client" at bounding box center [240, 171] width 241 height 32
type input "9"
drag, startPoint x: 159, startPoint y: 177, endPoint x: 171, endPoint y: 167, distance: 15.4
click at [167, 170] on input "Client" at bounding box center [240, 171] width 241 height 32
click at [204, 97] on div "INVOICE PREVIOUS INVOICES" at bounding box center [177, 88] width 239 height 19
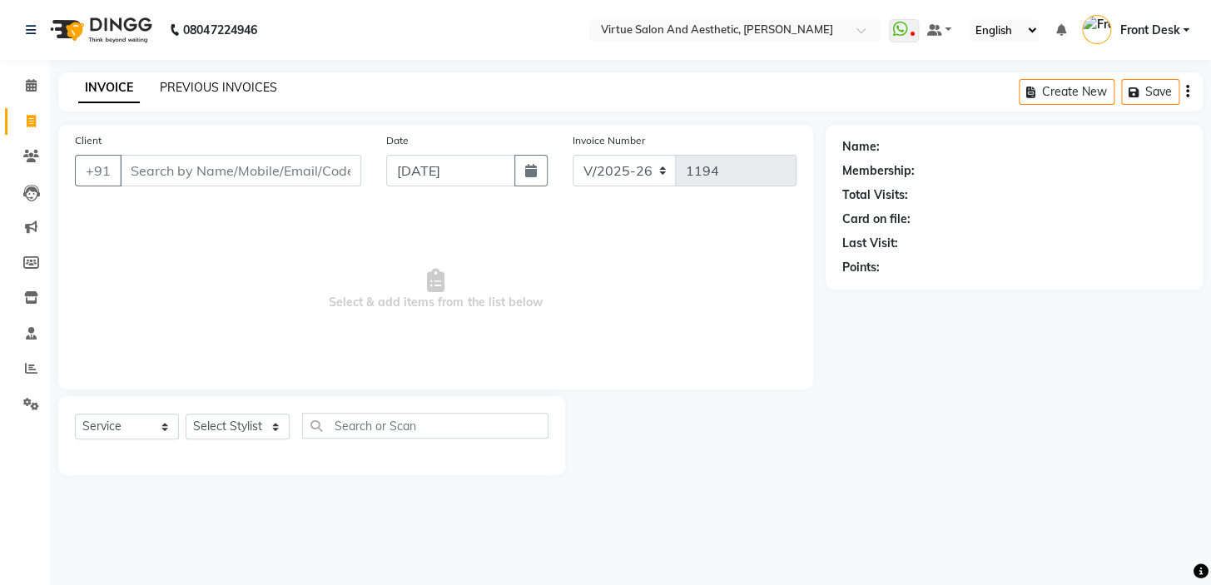
click at [211, 90] on link "PREVIOUS INVOICES" at bounding box center [218, 87] width 117 height 15
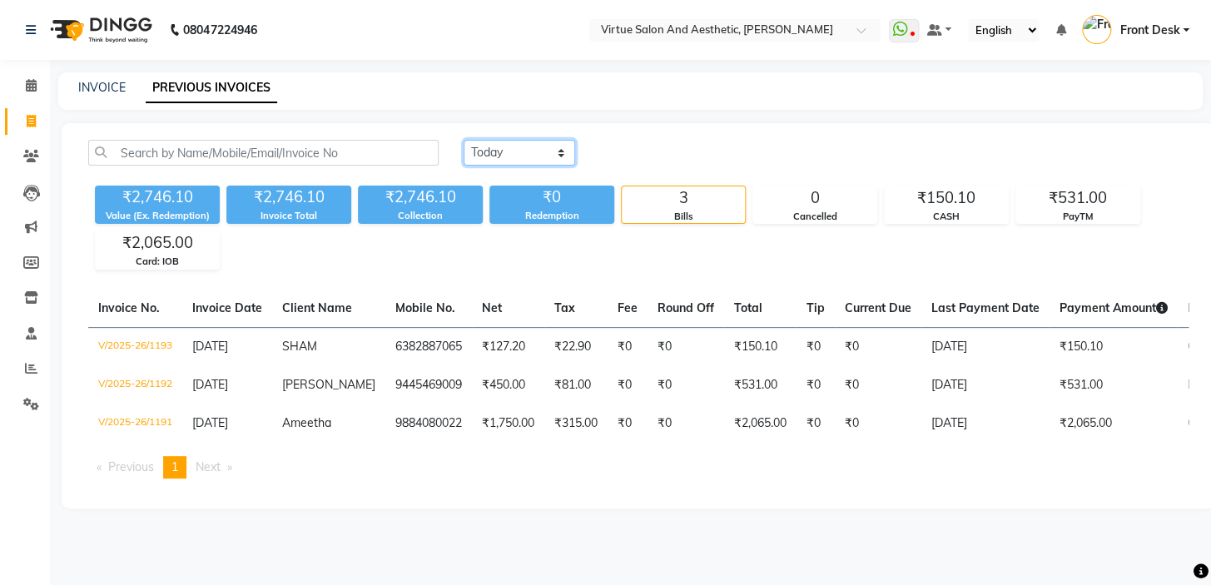
click at [485, 144] on select "Today Yesterday Custom Range" at bounding box center [520, 153] width 112 height 26
click at [117, 91] on link "INVOICE" at bounding box center [101, 87] width 47 height 15
select select "7053"
select select "service"
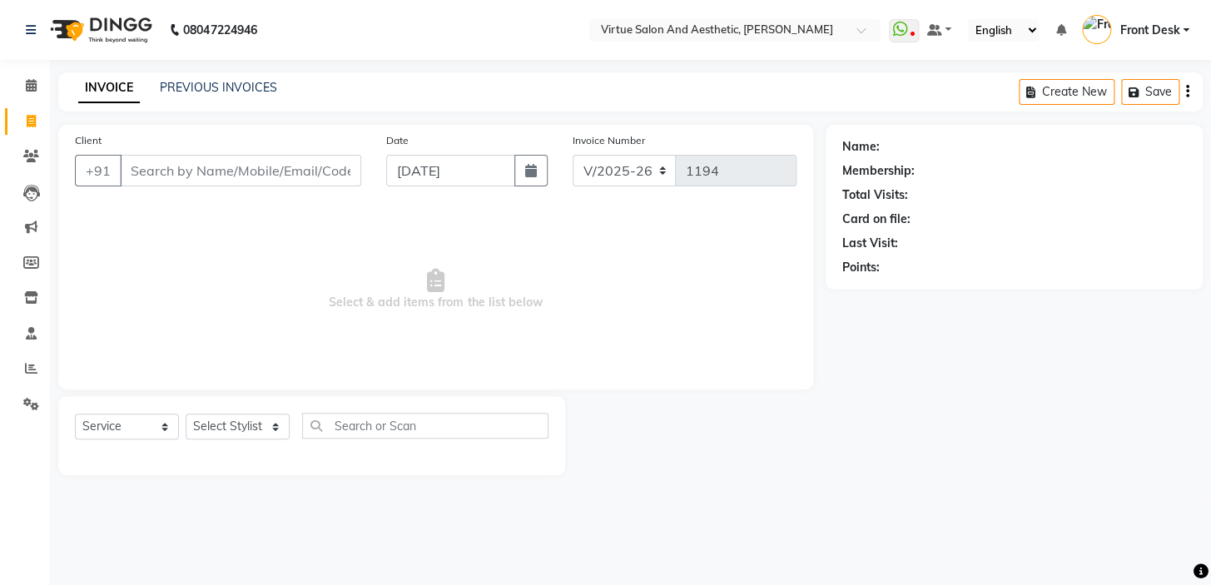
click at [172, 175] on input "Client" at bounding box center [240, 171] width 241 height 32
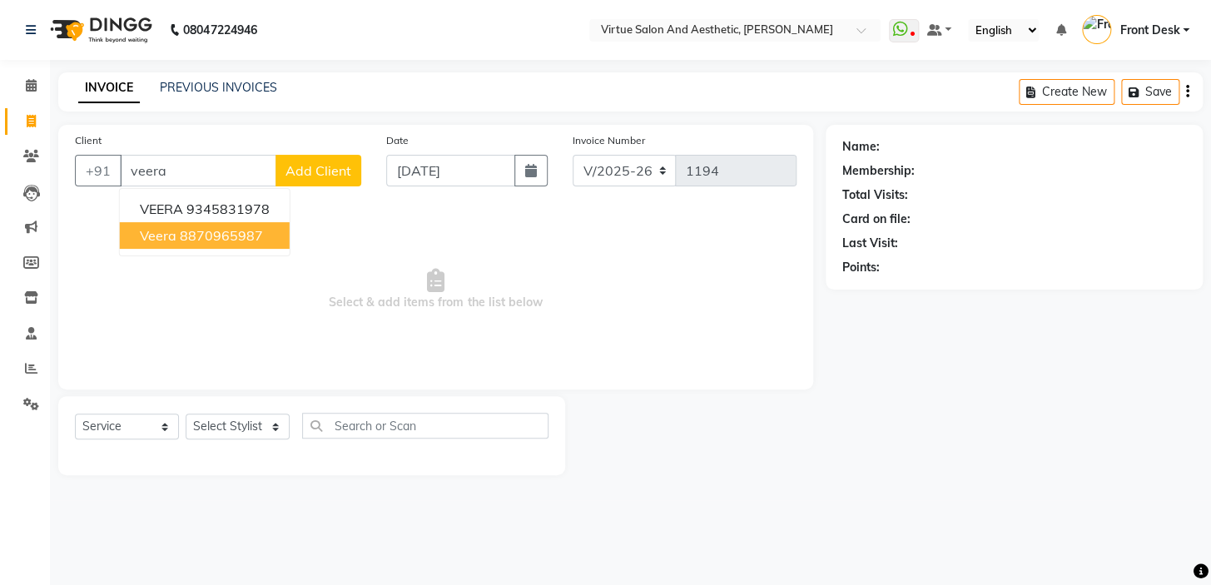
click at [223, 234] on ngb-highlight "8870965987" at bounding box center [221, 235] width 83 height 17
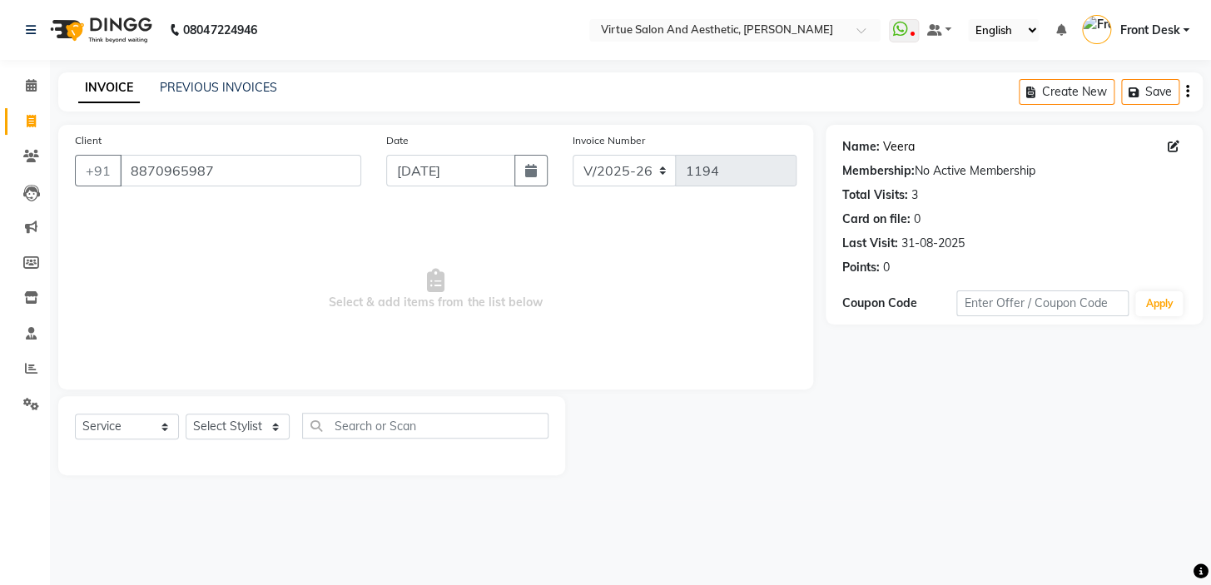
click at [894, 149] on link "Veera" at bounding box center [899, 146] width 32 height 17
click at [241, 169] on input "8870965987" at bounding box center [240, 171] width 241 height 32
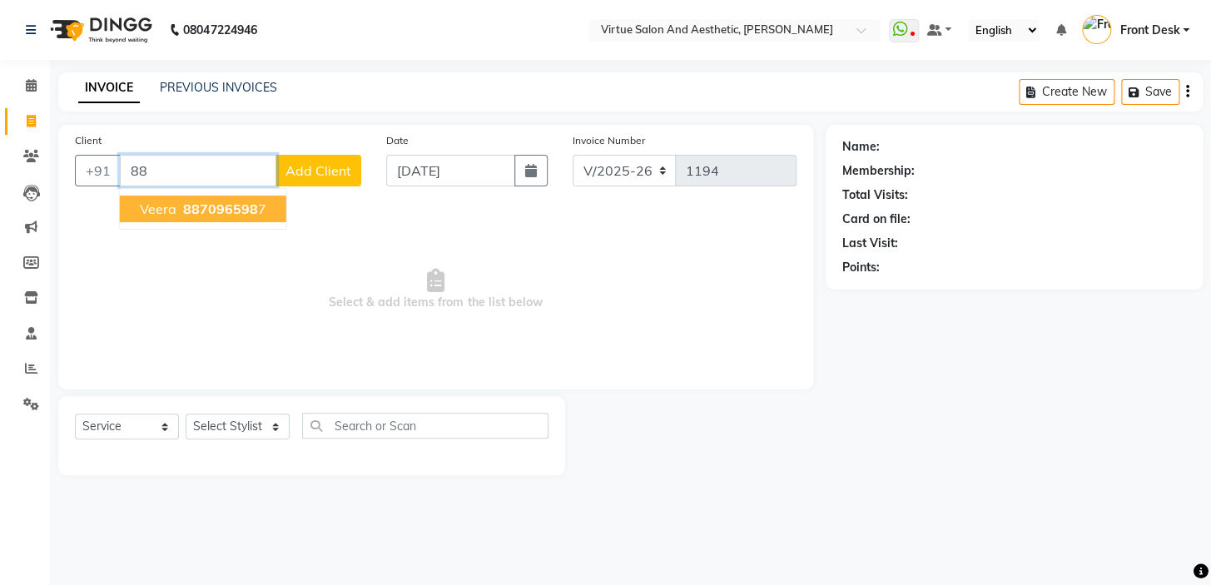
type input "8"
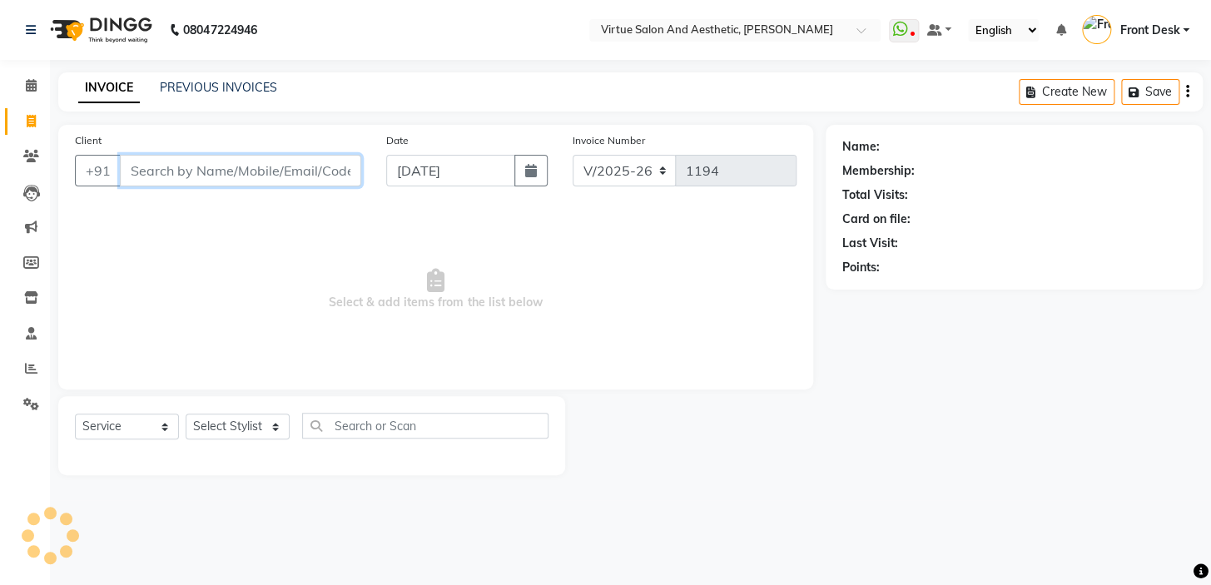
click at [225, 172] on input "Client" at bounding box center [240, 171] width 241 height 32
click at [200, 168] on input "Client" at bounding box center [240, 171] width 241 height 32
click at [188, 176] on input "Client" at bounding box center [240, 171] width 241 height 32
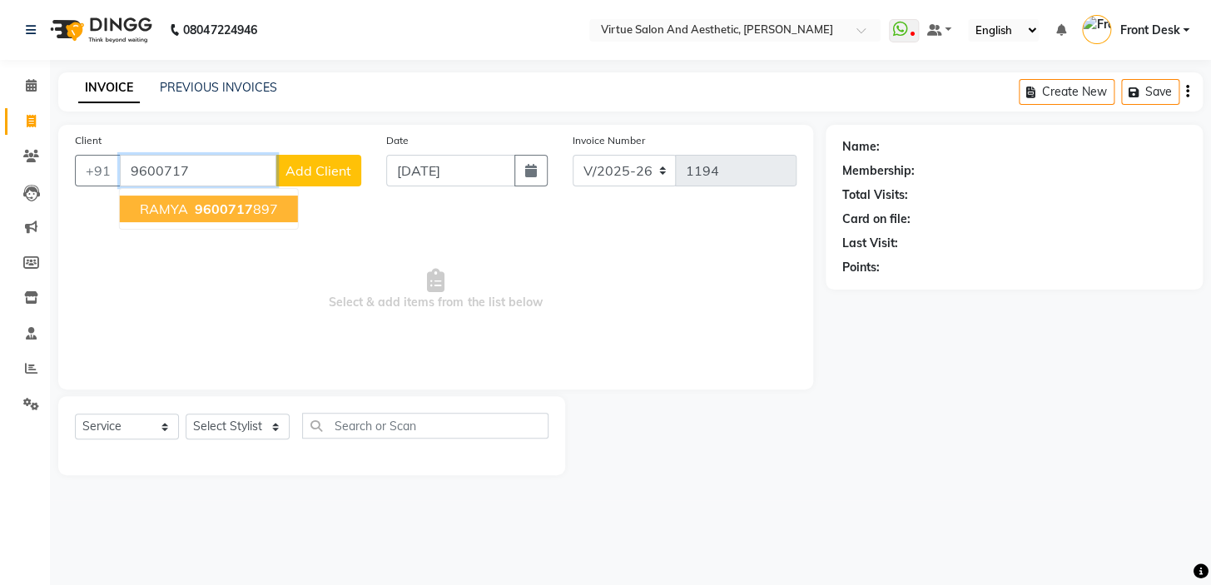
click at [232, 208] on span "9600717" at bounding box center [224, 209] width 58 height 17
type input "9600717897"
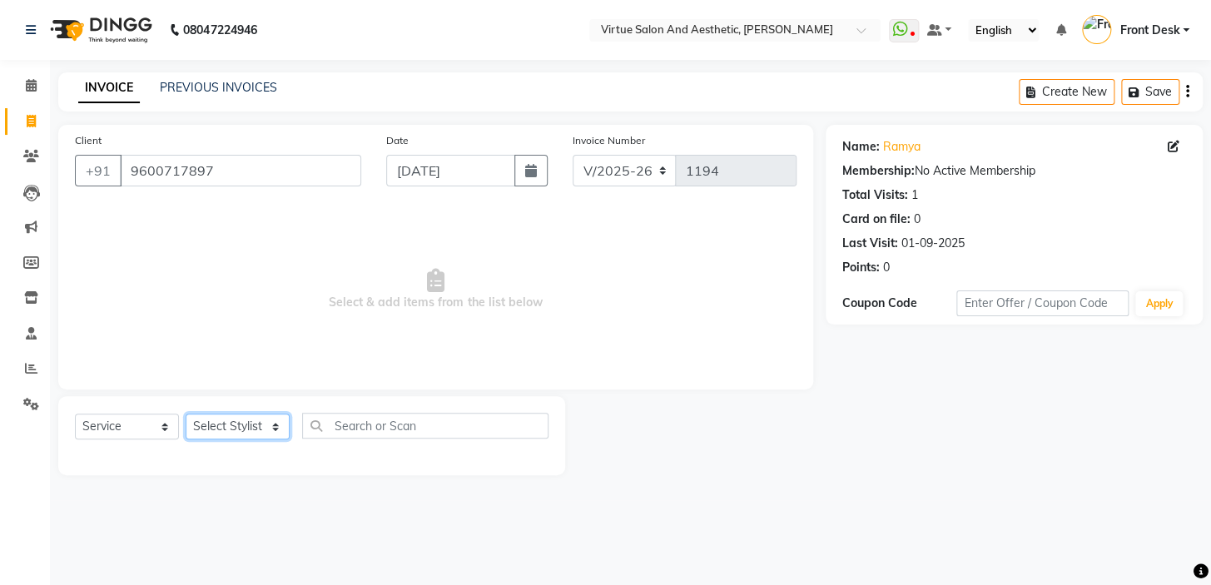
click at [259, 431] on select "Select Stylist BALAJI DIVYA FAMITHA Front Desk ILAKKIYA ISHWARYA Kabilan MANISH…" at bounding box center [238, 427] width 104 height 26
click at [186, 414] on select "Select Stylist BALAJI DIVYA FAMITHA Front Desk ILAKKIYA ISHWARYA Kabilan MANISH…" at bounding box center [238, 427] width 104 height 26
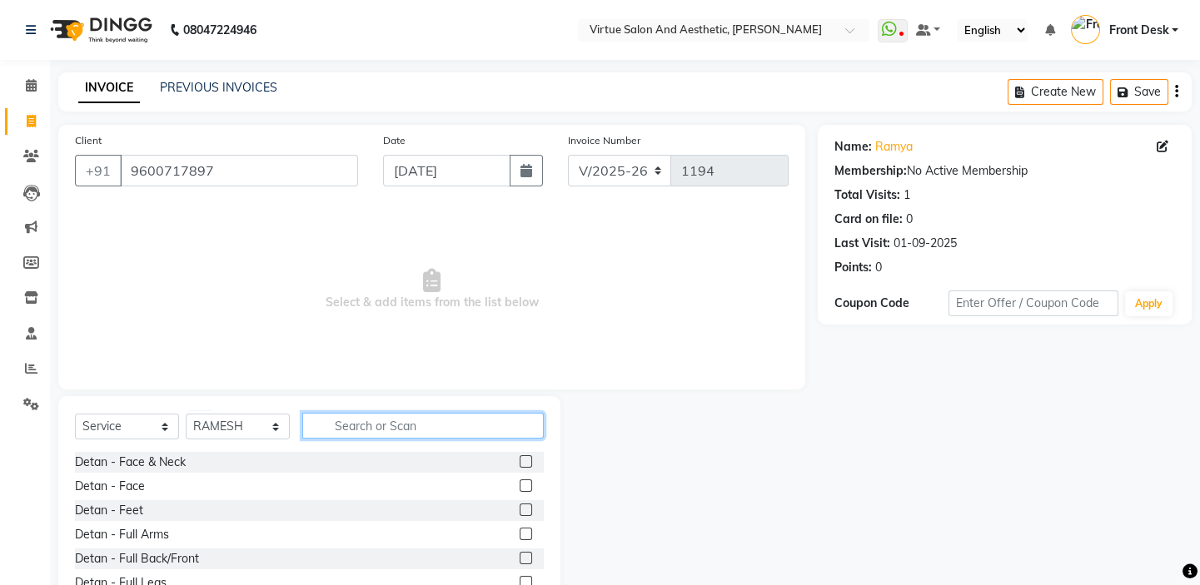
click at [352, 435] on input "text" at bounding box center [422, 426] width 241 height 26
click at [366, 415] on input "text" at bounding box center [422, 426] width 241 height 26
click at [388, 425] on input "text" at bounding box center [422, 426] width 241 height 26
drag, startPoint x: 400, startPoint y: 415, endPoint x: 392, endPoint y: 413, distance: 8.7
click at [400, 415] on input "text" at bounding box center [422, 426] width 241 height 26
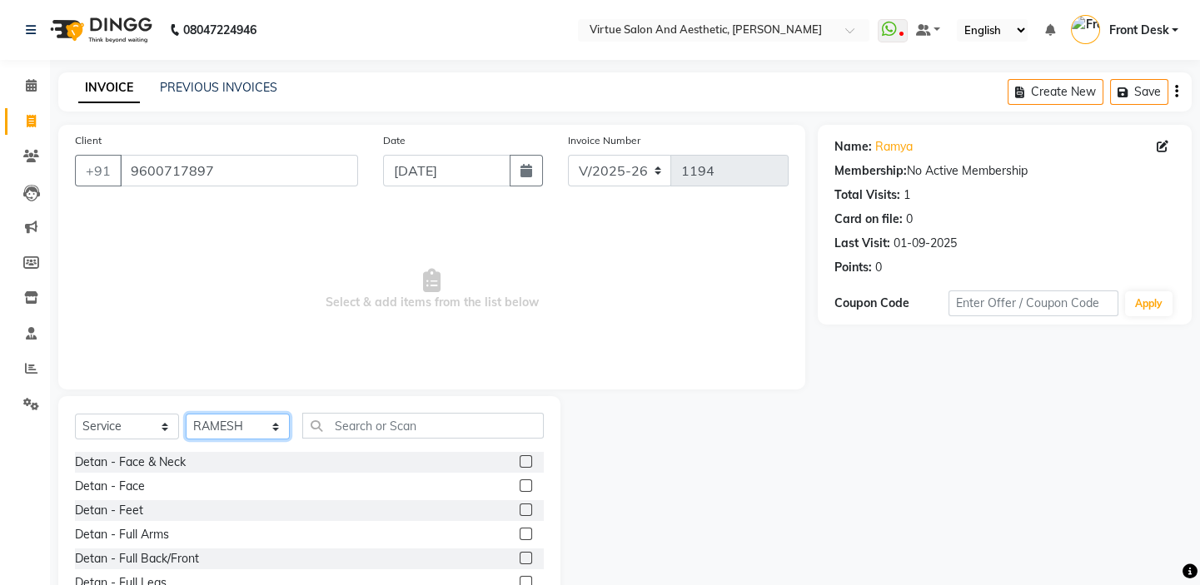
click at [230, 422] on select "Select Stylist BALAJI DIVYA FAMITHA Front Desk ILAKKIYA ISHWARYA Kabilan MANISH…" at bounding box center [238, 427] width 104 height 26
select select "62506"
click at [186, 414] on select "Select Stylist BALAJI DIVYA FAMITHA Front Desk ILAKKIYA ISHWARYA Kabilan MANISH…" at bounding box center [238, 427] width 104 height 26
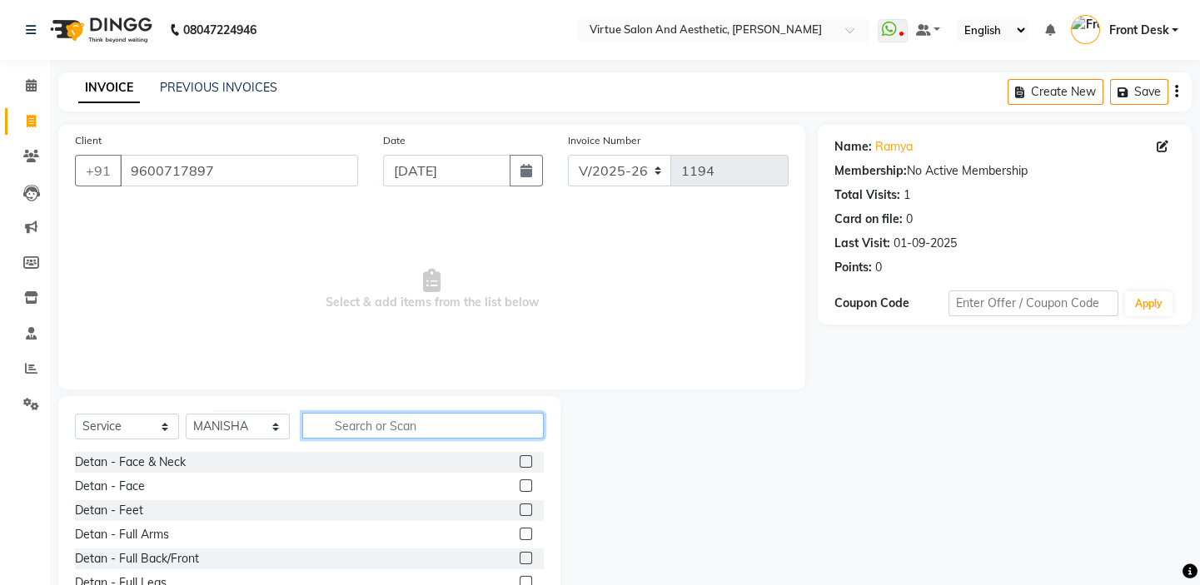
click at [373, 434] on input "text" at bounding box center [422, 426] width 241 height 26
click at [379, 427] on input "text" at bounding box center [422, 426] width 241 height 26
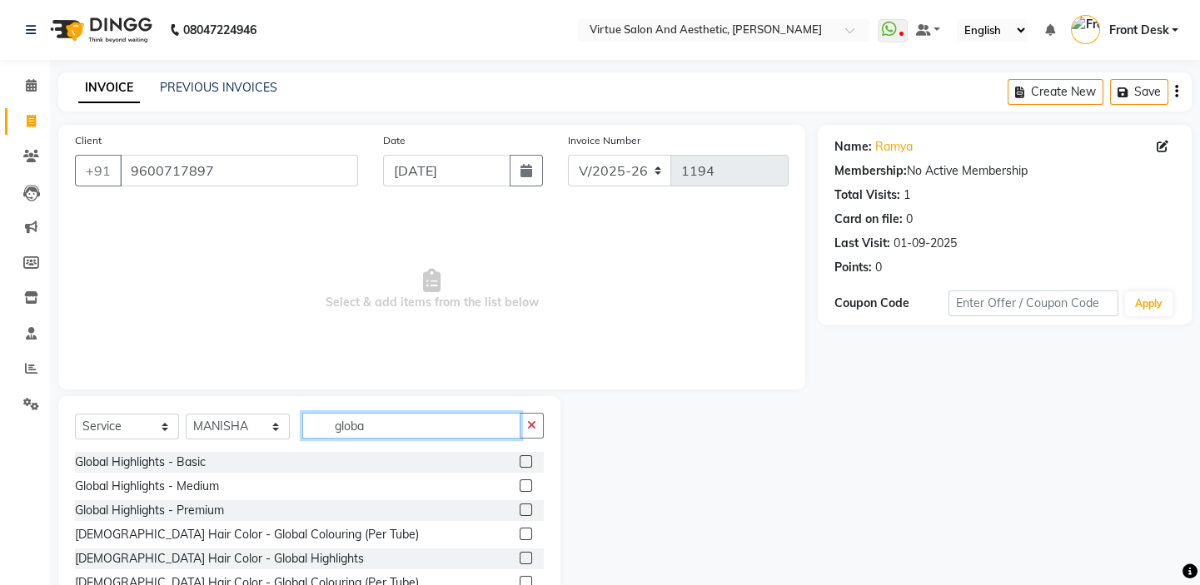
type input "global"
drag, startPoint x: 433, startPoint y: 425, endPoint x: 332, endPoint y: 427, distance: 100.8
click at [332, 427] on input "global" at bounding box center [411, 426] width 218 height 26
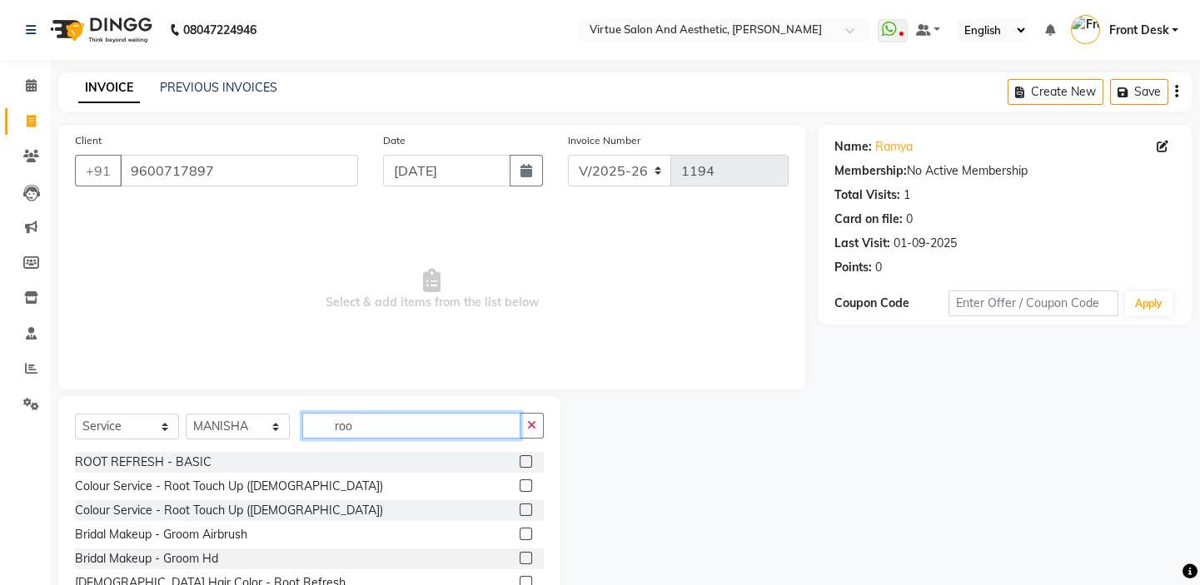
type input "roo"
drag, startPoint x: 520, startPoint y: 488, endPoint x: 513, endPoint y: 468, distance: 21.1
click at [520, 488] on label at bounding box center [526, 486] width 12 height 12
click at [520, 488] on input "checkbox" at bounding box center [525, 486] width 11 height 11
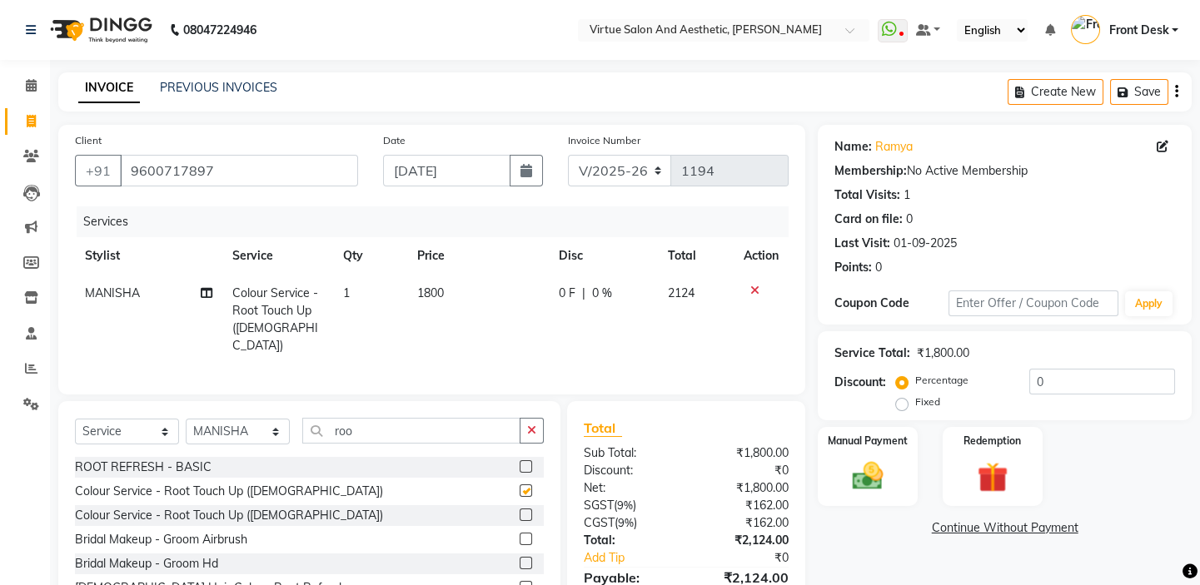
checkbox input "false"
click at [458, 291] on td "1800" at bounding box center [478, 320] width 142 height 90
select select "62506"
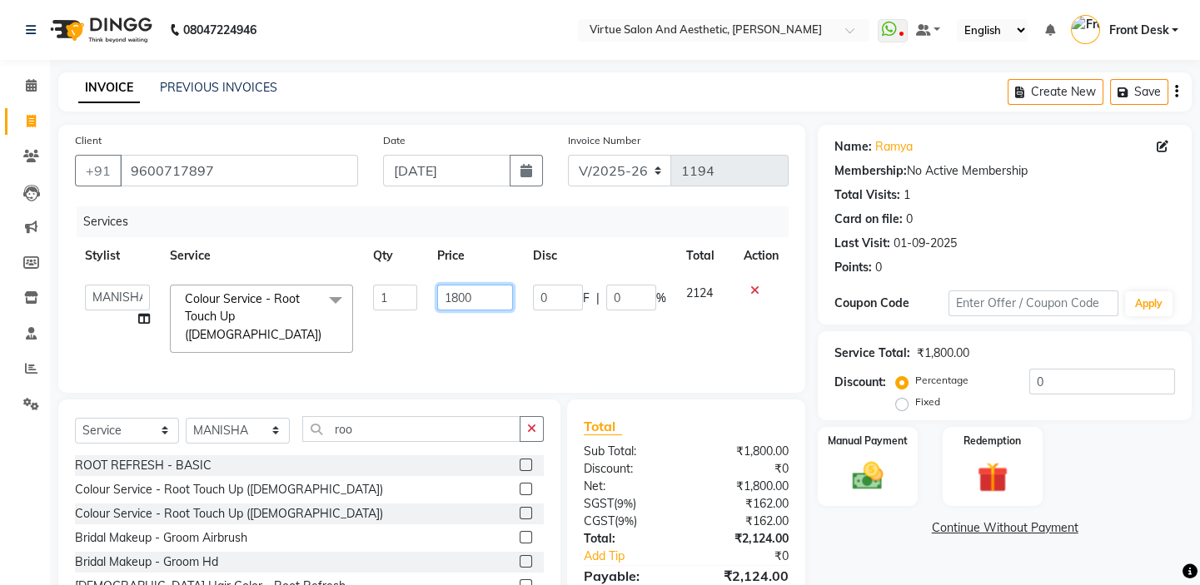
drag, startPoint x: 470, startPoint y: 297, endPoint x: 441, endPoint y: 287, distance: 30.8
click at [441, 287] on input "1800" at bounding box center [475, 298] width 76 height 26
type input "2000"
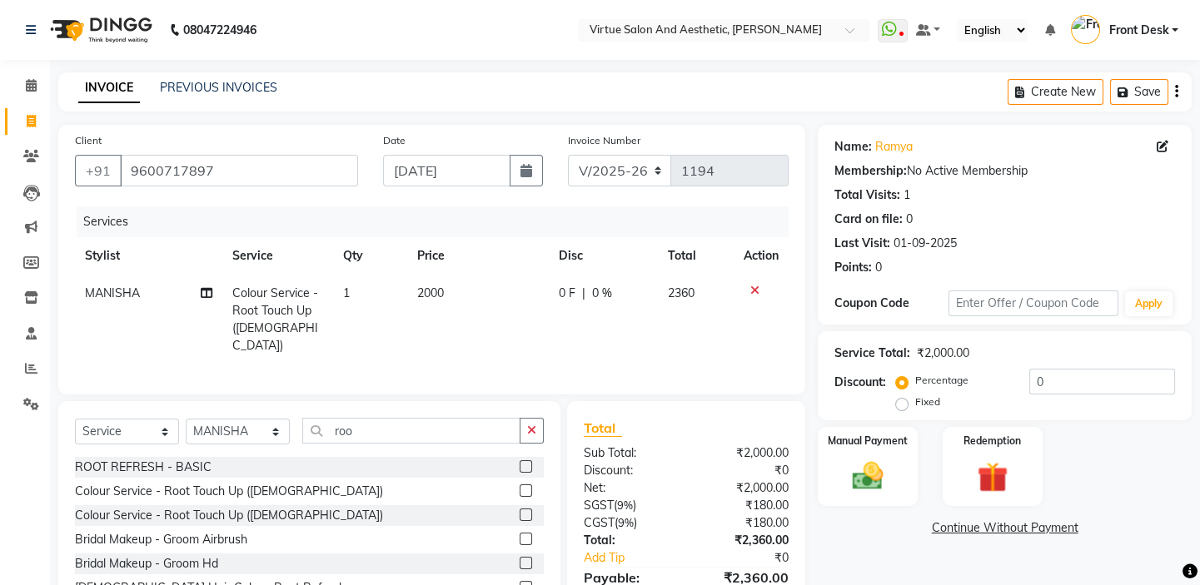
click at [425, 344] on td "2000" at bounding box center [478, 320] width 142 height 90
select select "62506"
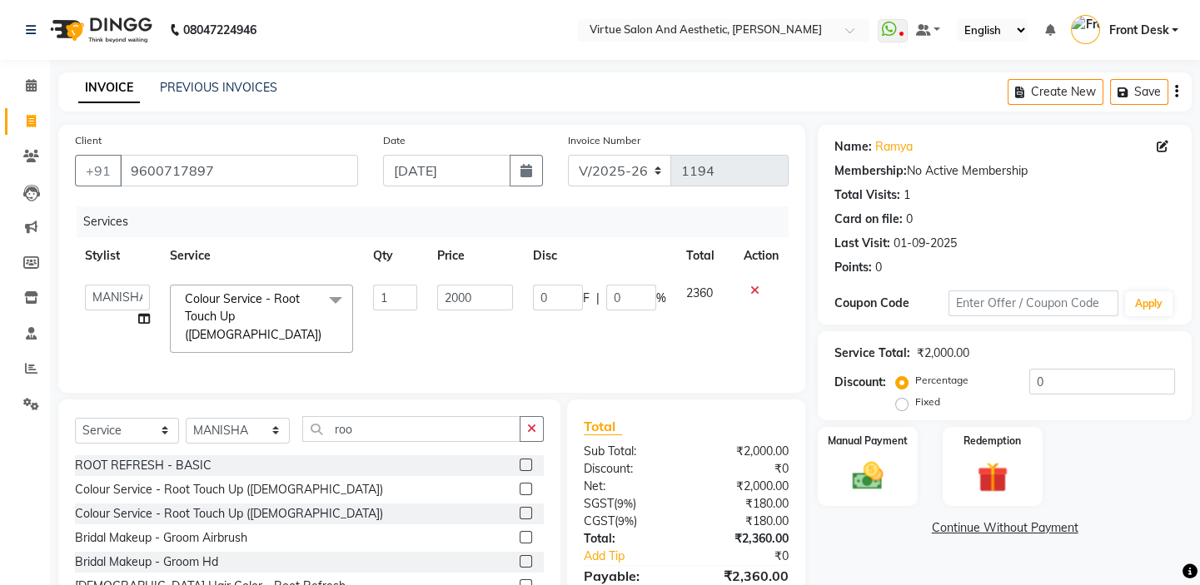
click at [1175, 92] on icon "button" at bounding box center [1176, 92] width 3 height 1
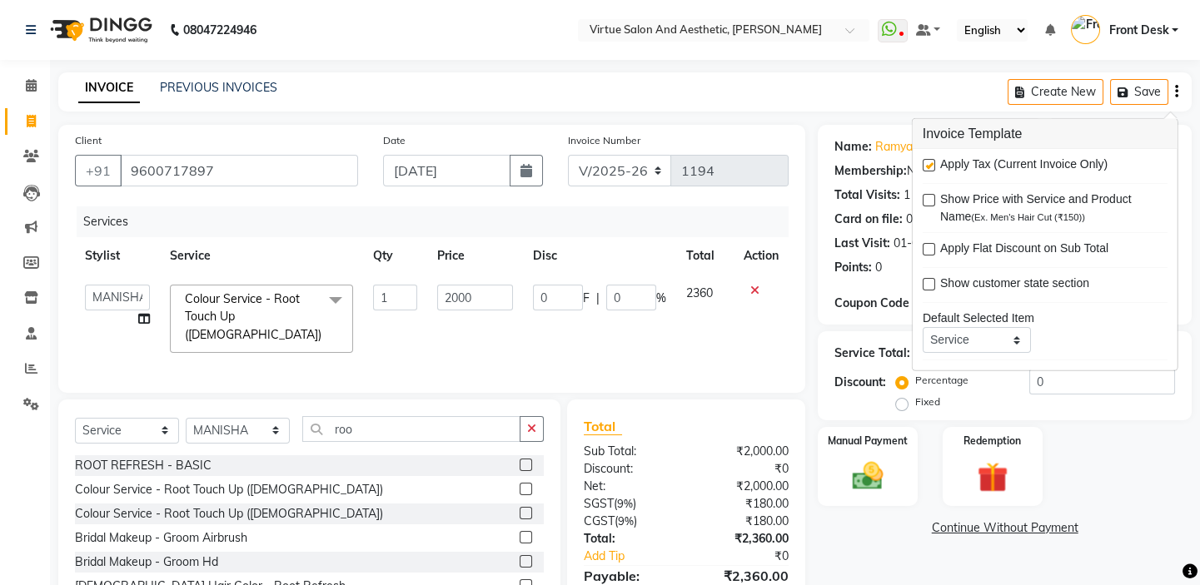
click at [933, 167] on label at bounding box center [929, 165] width 12 height 12
click at [933, 167] on input "checkbox" at bounding box center [928, 166] width 11 height 11
checkbox input "false"
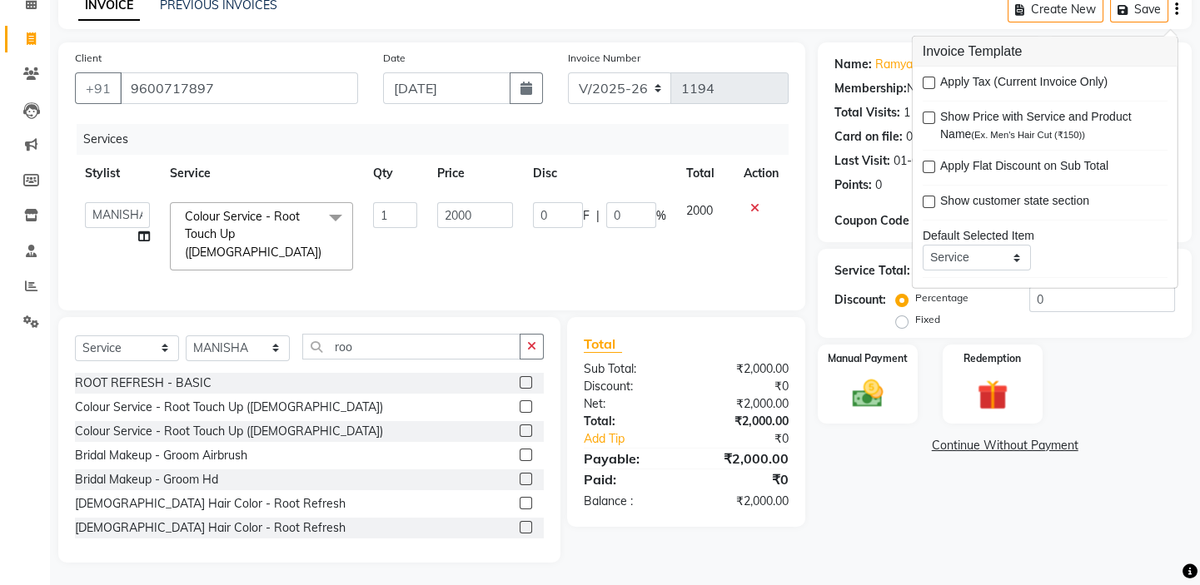
drag, startPoint x: 770, startPoint y: 298, endPoint x: 806, endPoint y: 318, distance: 41.0
click at [772, 297] on div "Client +91 9600717897 Date 03-09-2025 Invoice Number V/2025 V/2025-26 1194 Serv…" at bounding box center [431, 176] width 747 height 268
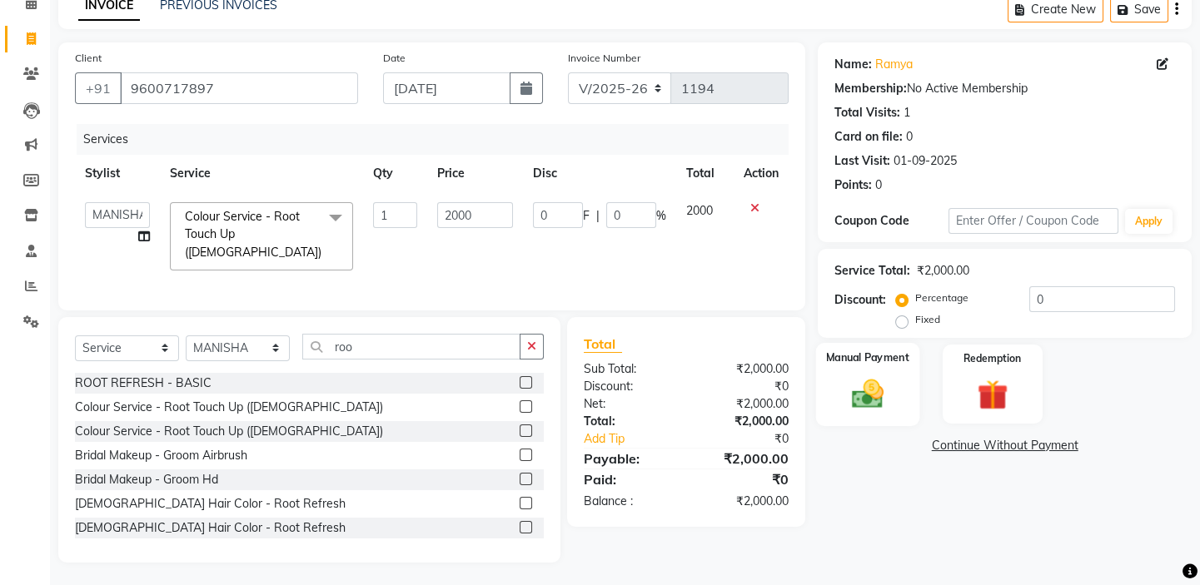
click at [870, 381] on img at bounding box center [868, 394] width 52 height 37
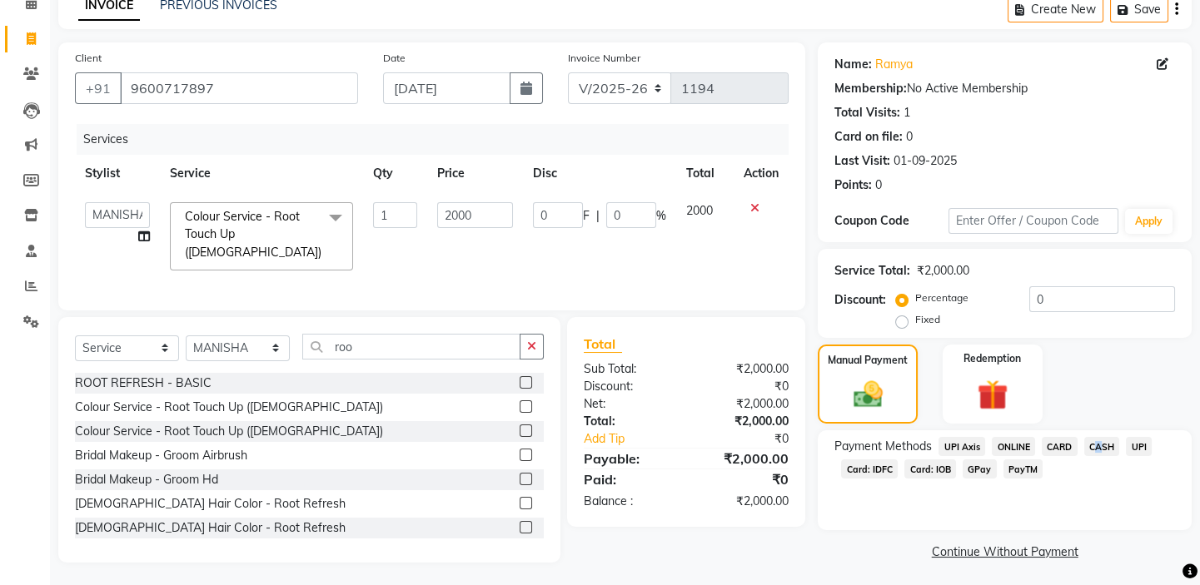
drag, startPoint x: 1092, startPoint y: 446, endPoint x: 1087, endPoint y: 460, distance: 14.2
click at [1092, 447] on span "CASH" at bounding box center [1102, 446] width 36 height 19
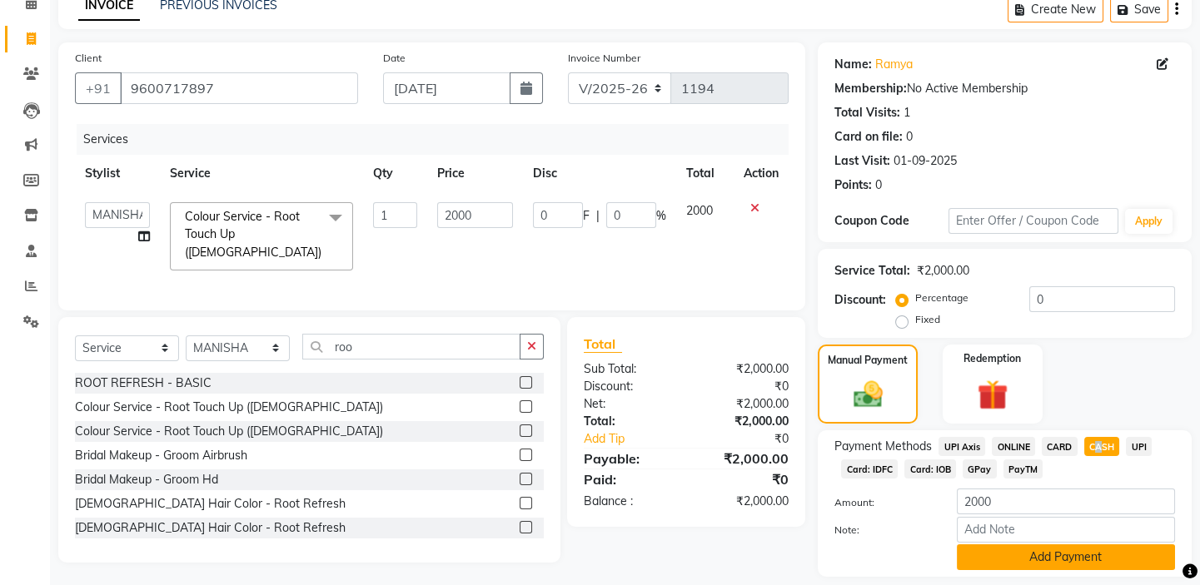
click at [1028, 558] on button "Add Payment" at bounding box center [1066, 558] width 218 height 26
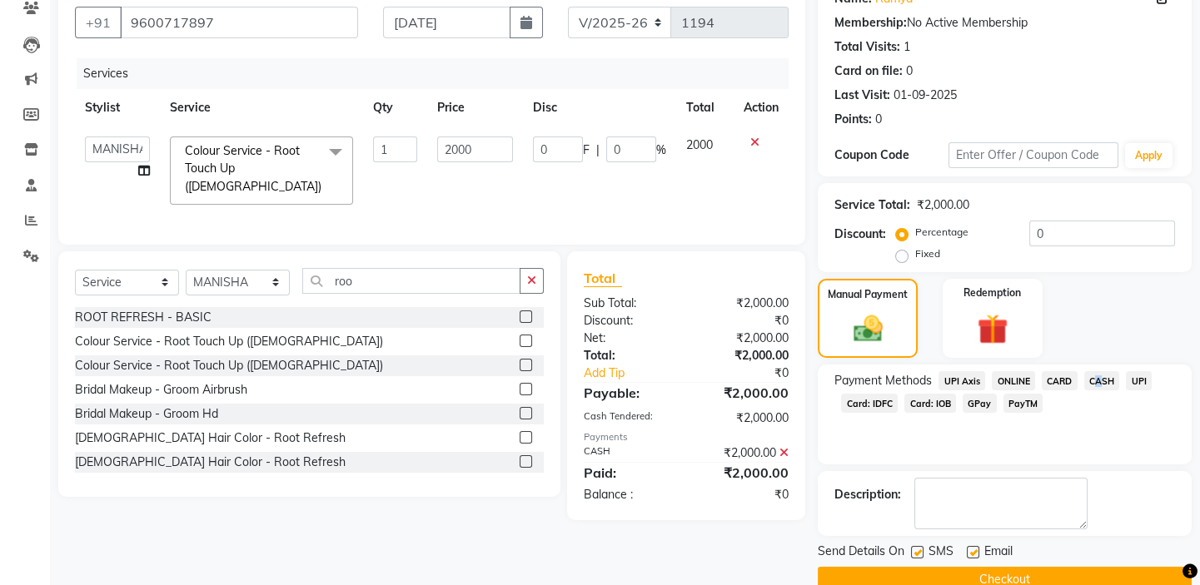
scroll to position [180, 0]
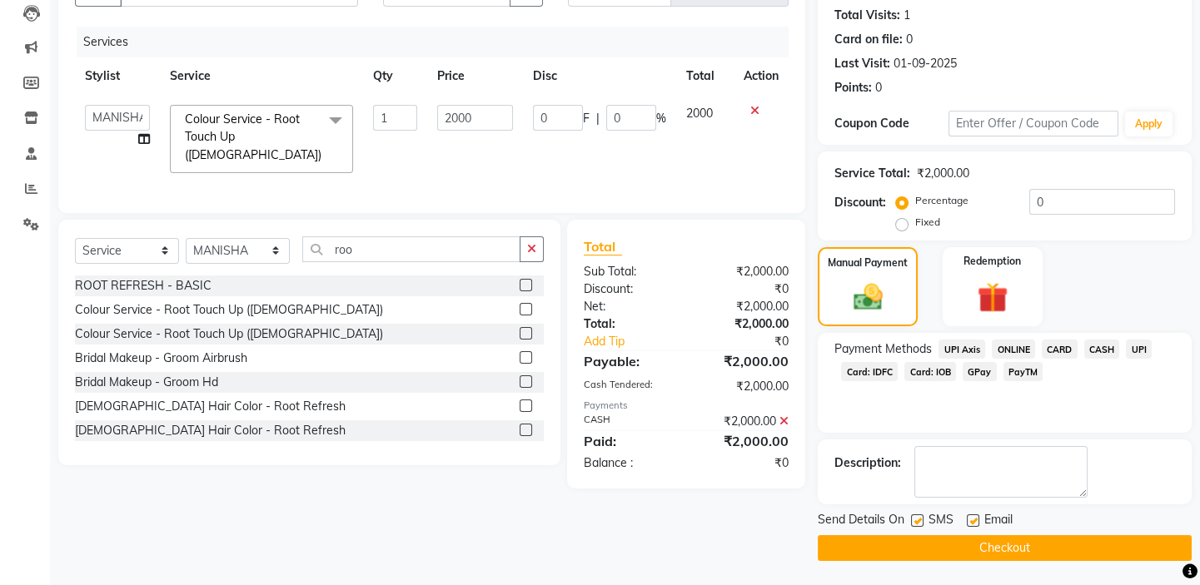
drag, startPoint x: 667, startPoint y: 500, endPoint x: 676, endPoint y: 497, distance: 9.5
click at [675, 497] on div "Client +91 9600717897 Date 03-09-2025 Invoice Number V/2025 V/2025-26 1194 Serv…" at bounding box center [432, 253] width 772 height 616
click at [973, 546] on button "Checkout" at bounding box center [1005, 548] width 374 height 26
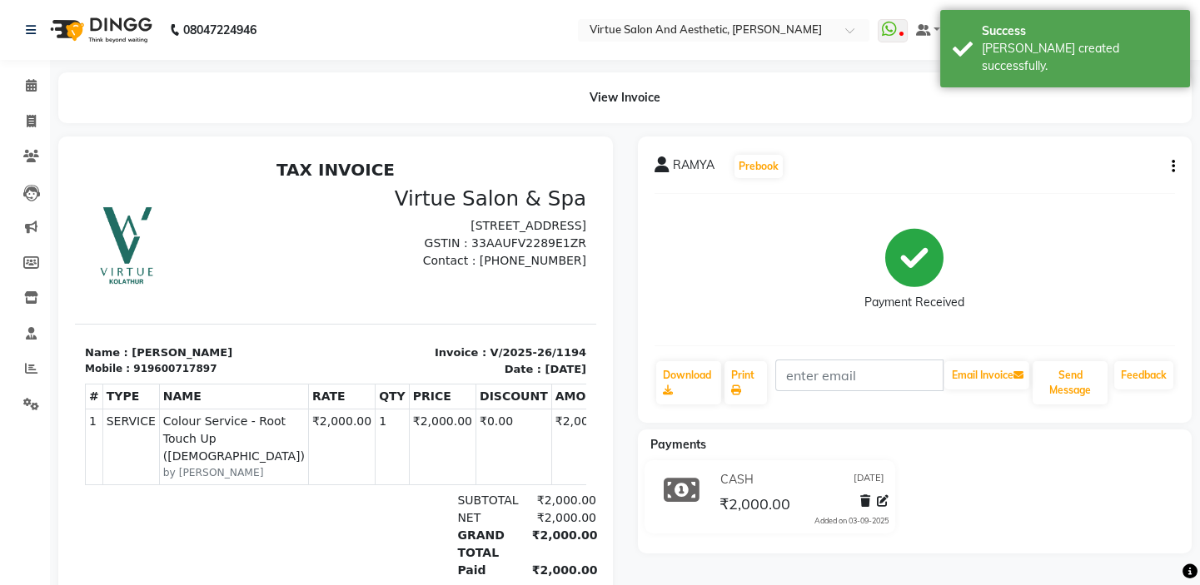
click at [1162, 170] on div "RAMYA Prebook" at bounding box center [914, 166] width 521 height 27
click at [1175, 167] on div "RAMYA Prebook Payment Received Download Print Email Invoice Send Message Feedba…" at bounding box center [915, 280] width 555 height 286
click at [1169, 171] on button "button" at bounding box center [1170, 166] width 10 height 17
click at [1100, 189] on div "Edit Invoice" at bounding box center [1089, 187] width 114 height 21
select select "service"
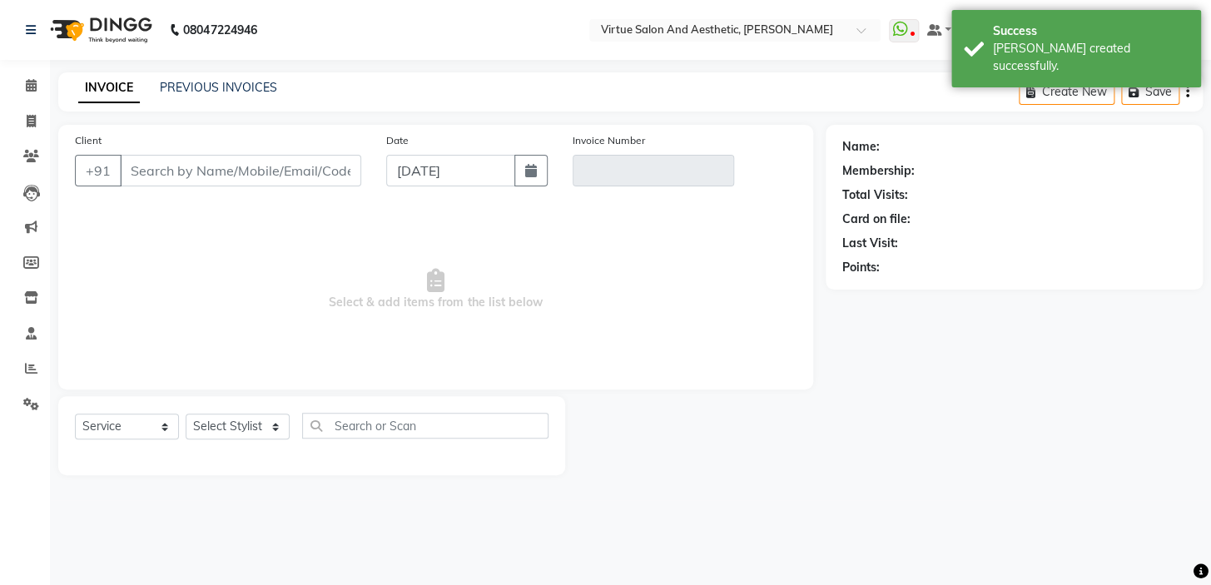
type input "9600717897"
type input "V/2025-26/1194"
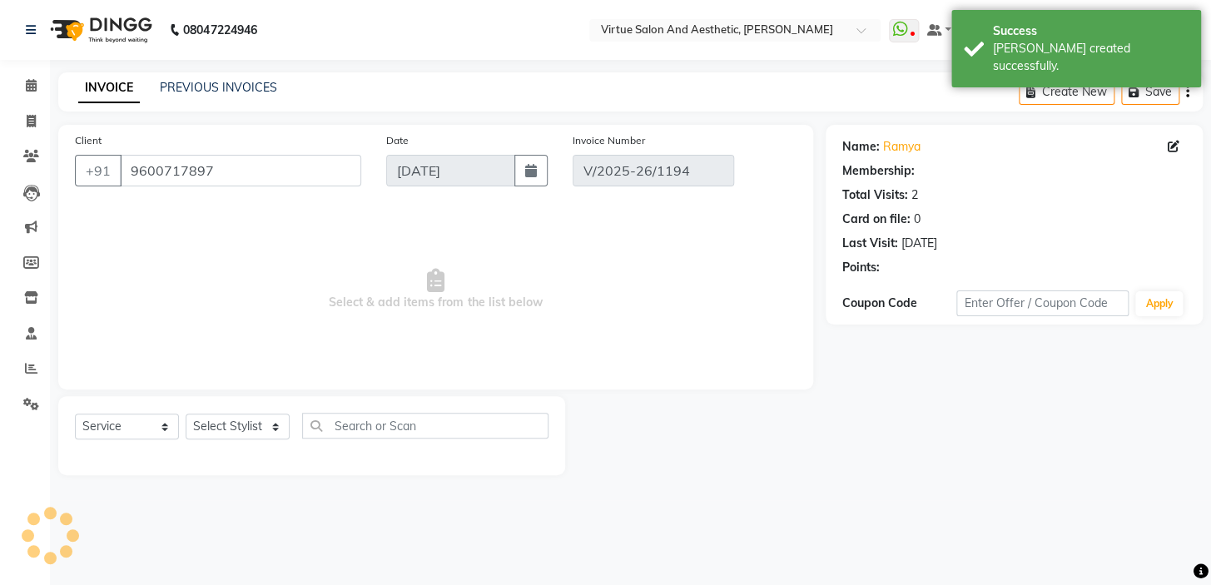
select select "select"
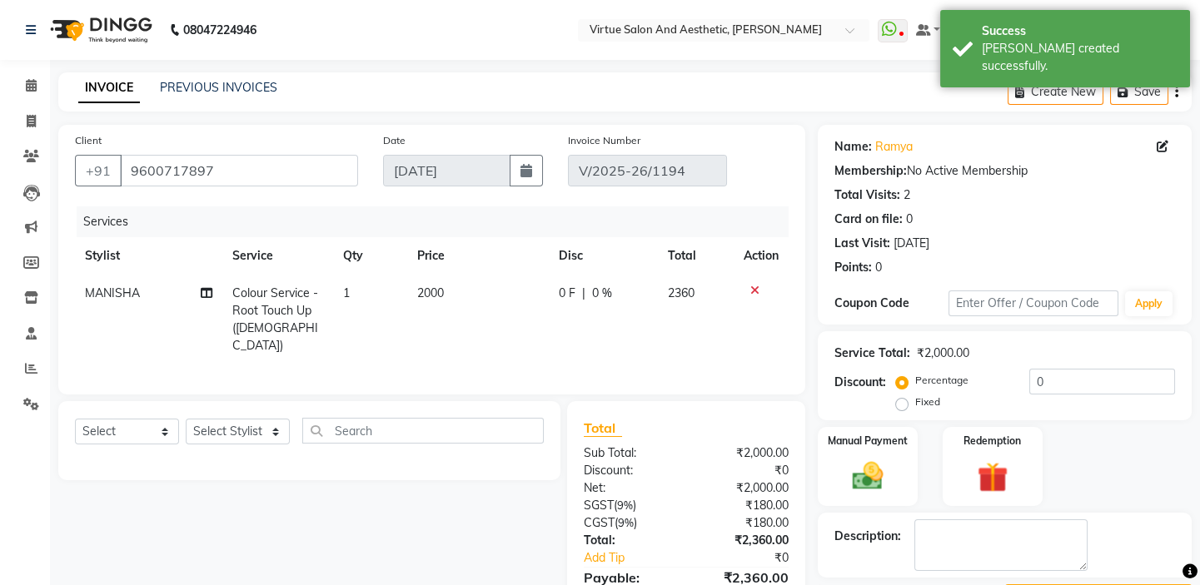
click at [287, 316] on span "Colour Service - Root Touch Up (Female)" at bounding box center [275, 319] width 86 height 67
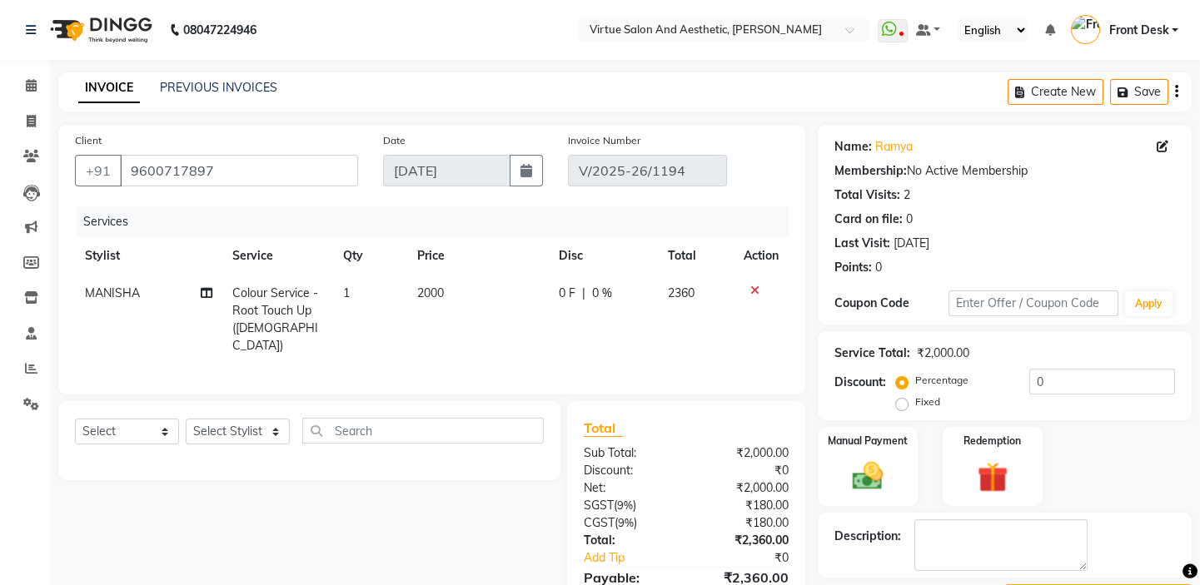
select select "62506"
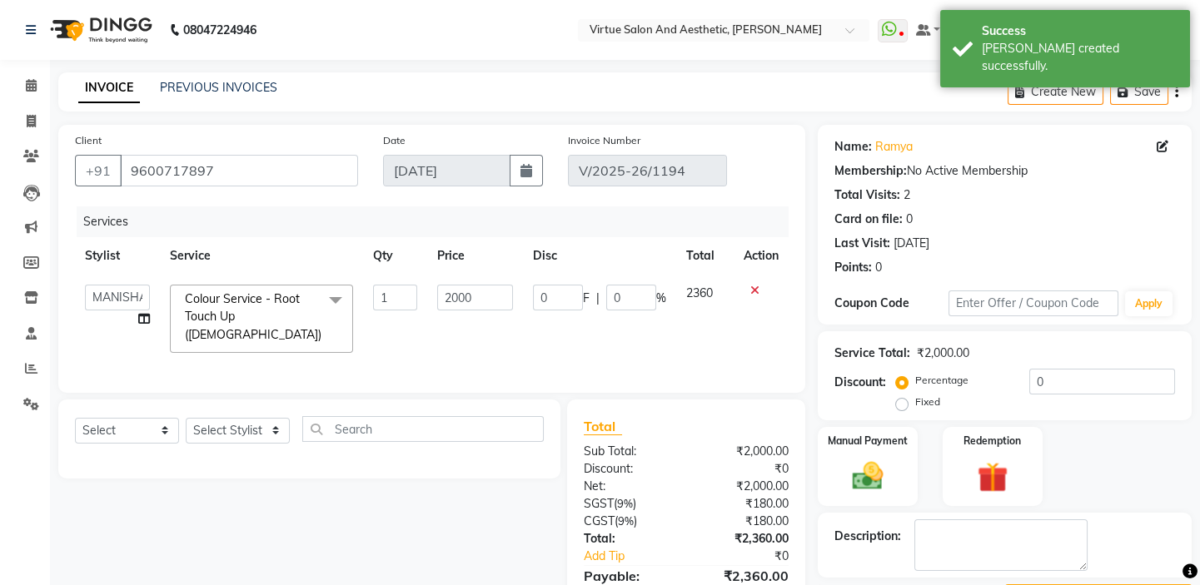
click at [301, 311] on span "Colour Service - Root Touch Up (Female) x" at bounding box center [257, 317] width 152 height 53
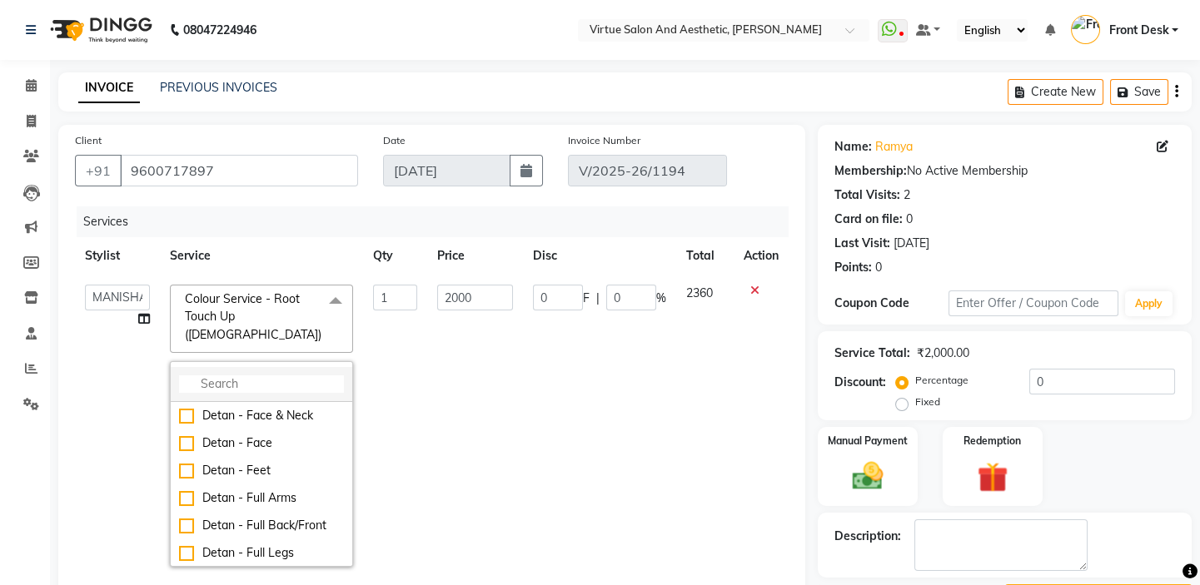
click at [284, 376] on input "multiselect-search" at bounding box center [261, 384] width 165 height 17
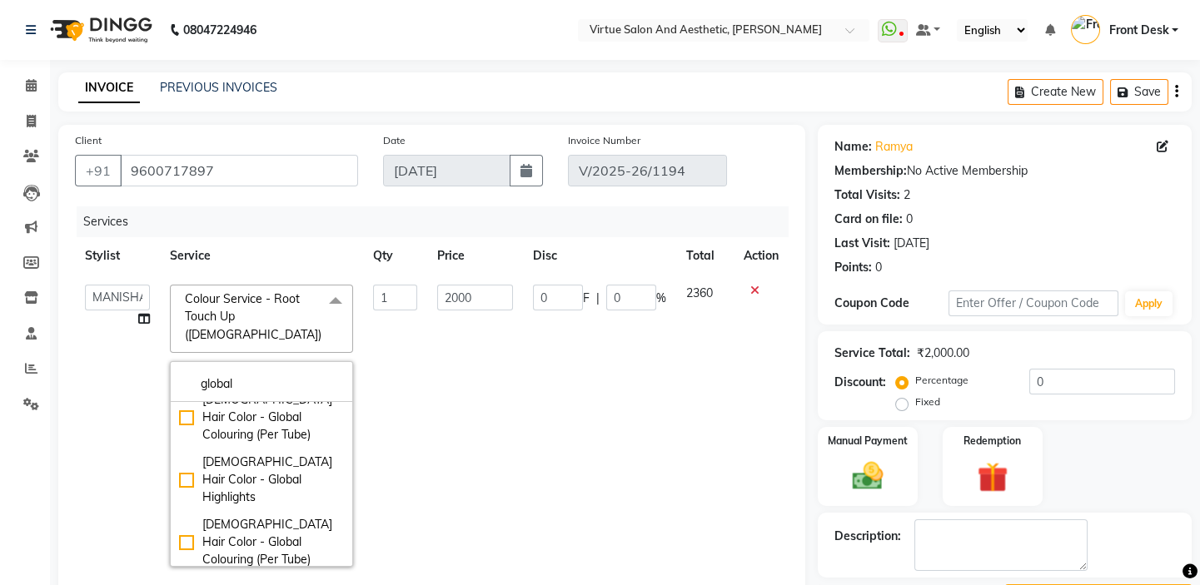
scroll to position [167, 0]
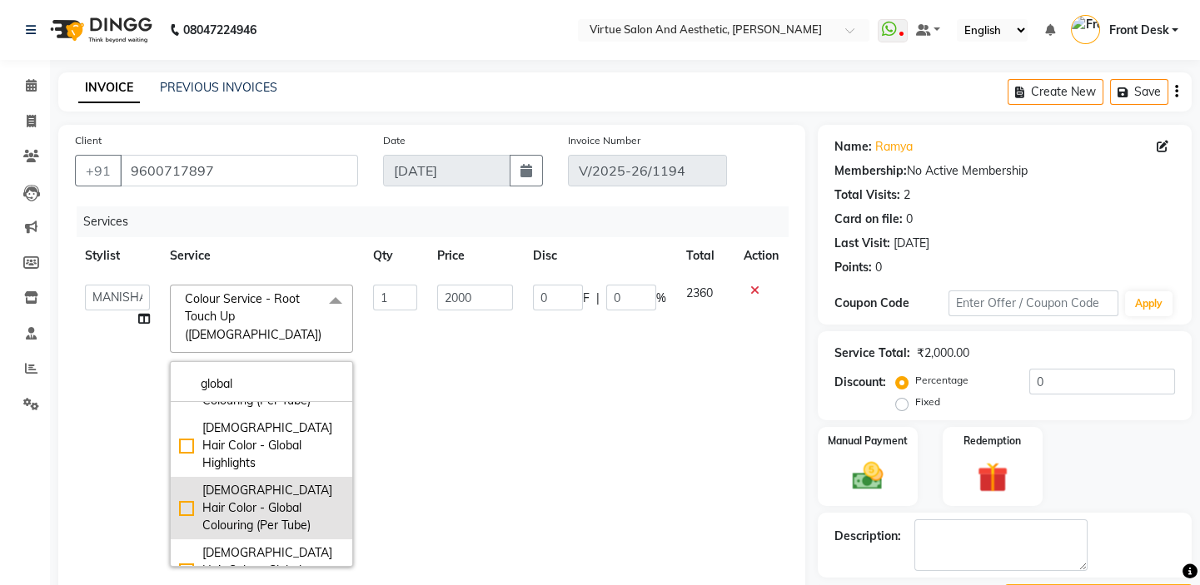
type input "global"
click at [179, 482] on div "Female Hair Color - Global Colouring (Per Tube)" at bounding box center [261, 508] width 165 height 52
checkbox input "true"
type input "4500"
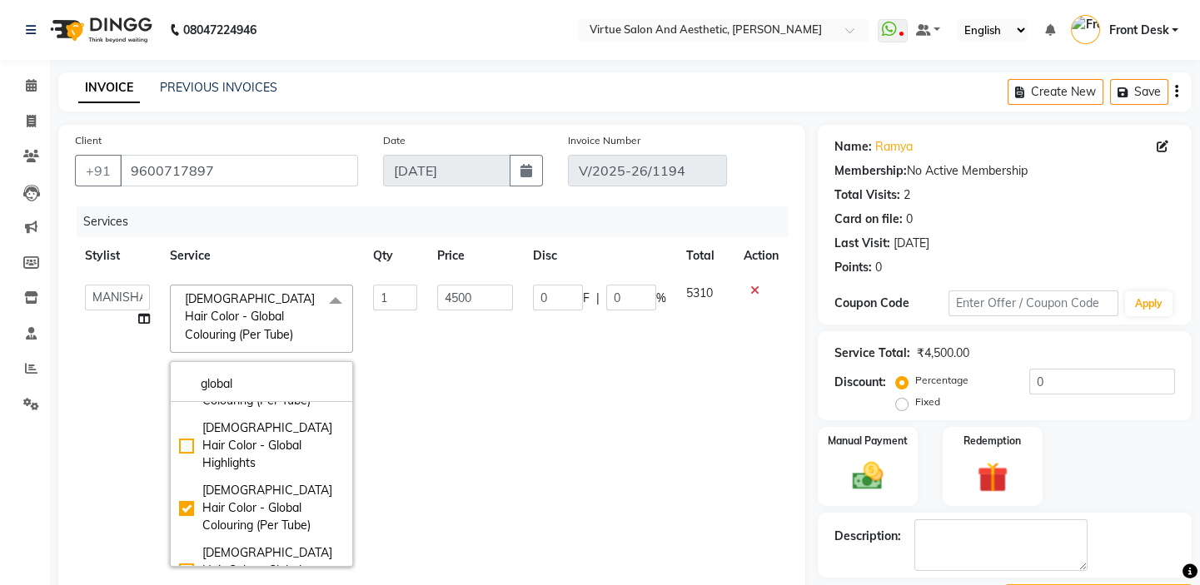
click at [410, 347] on td "1" at bounding box center [395, 426] width 64 height 302
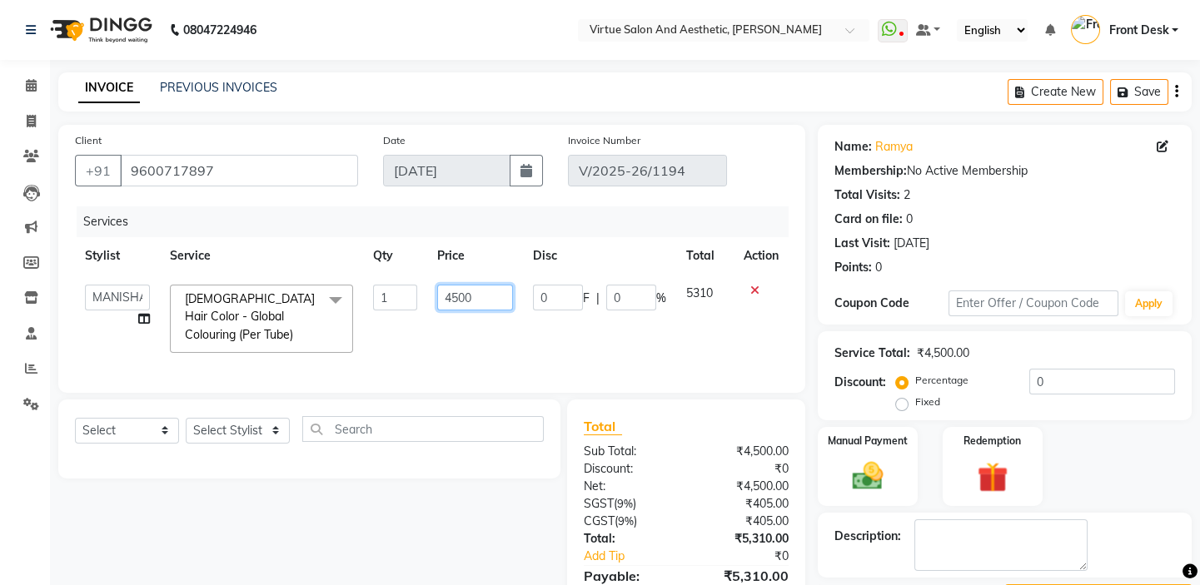
drag, startPoint x: 476, startPoint y: 298, endPoint x: 437, endPoint y: 295, distance: 39.3
click at [437, 295] on input "4500" at bounding box center [475, 298] width 76 height 26
type input "2000"
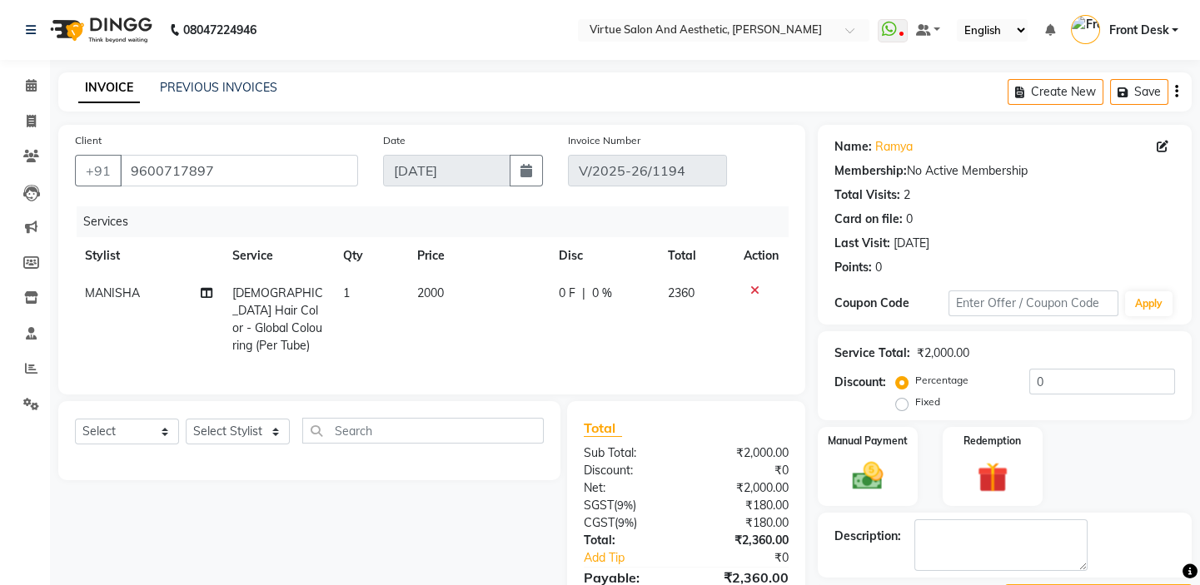
click at [491, 344] on td "2000" at bounding box center [478, 320] width 142 height 90
select select "62506"
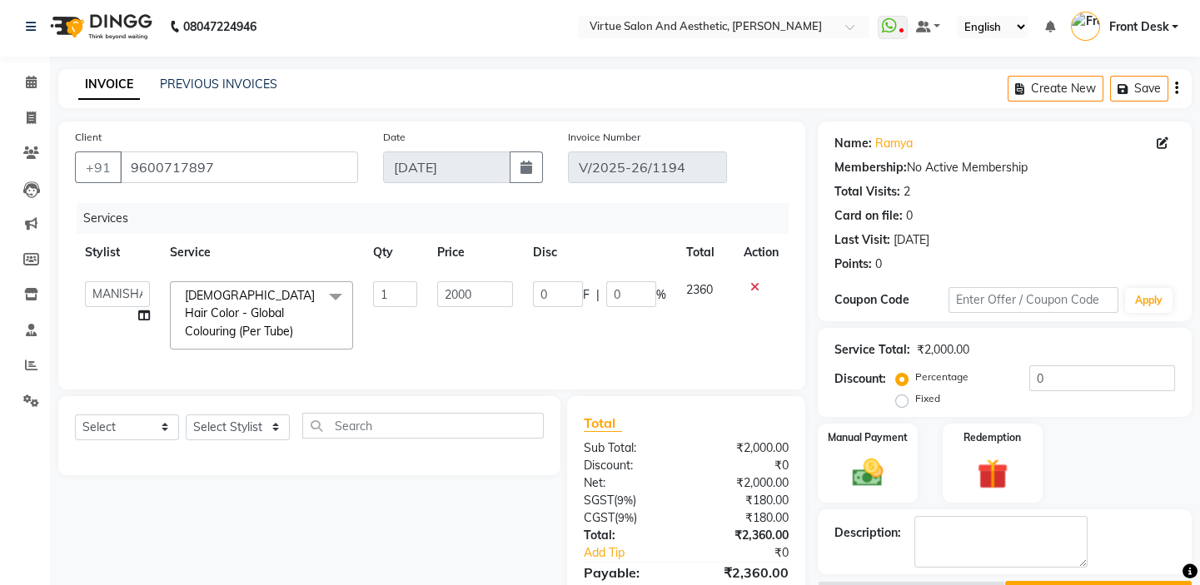
scroll to position [155, 0]
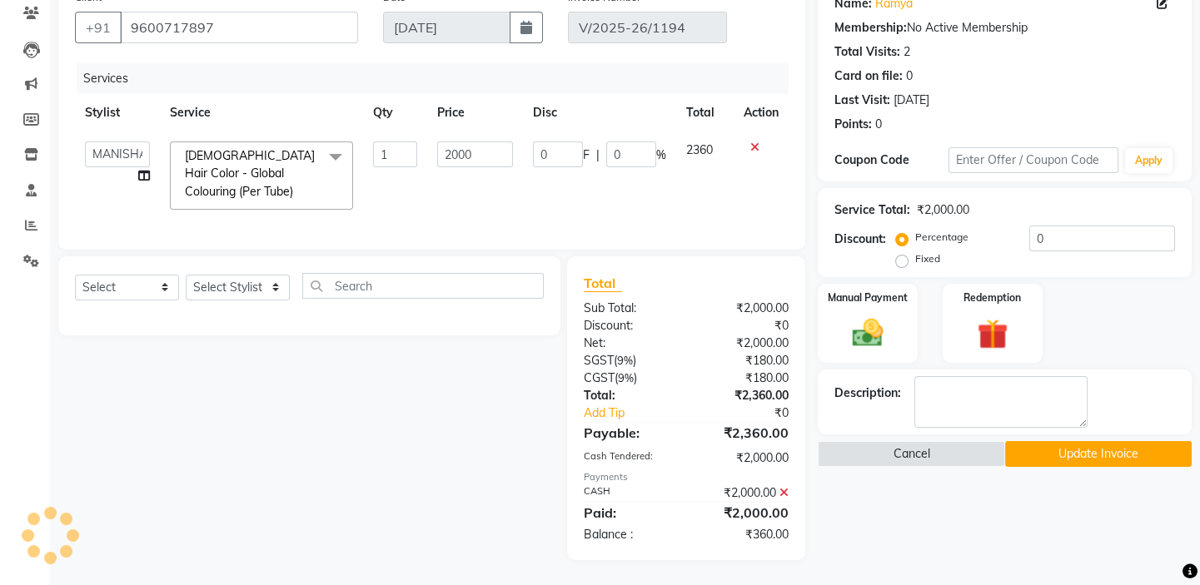
click at [1091, 441] on button "Update Invoice" at bounding box center [1098, 454] width 187 height 26
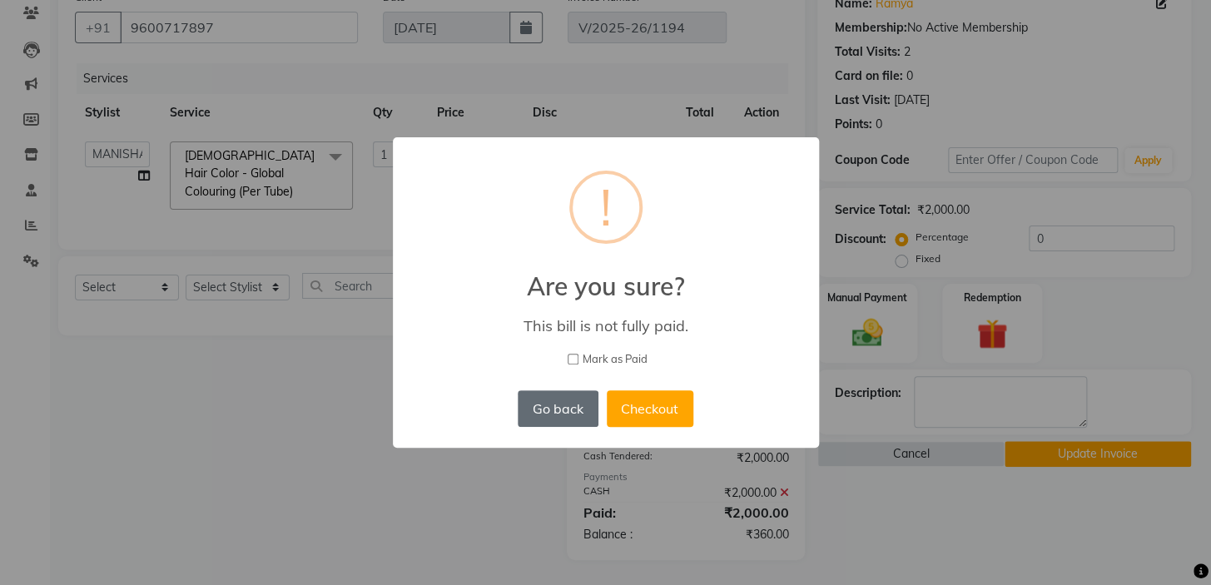
click at [543, 410] on button "Go back" at bounding box center [558, 408] width 80 height 37
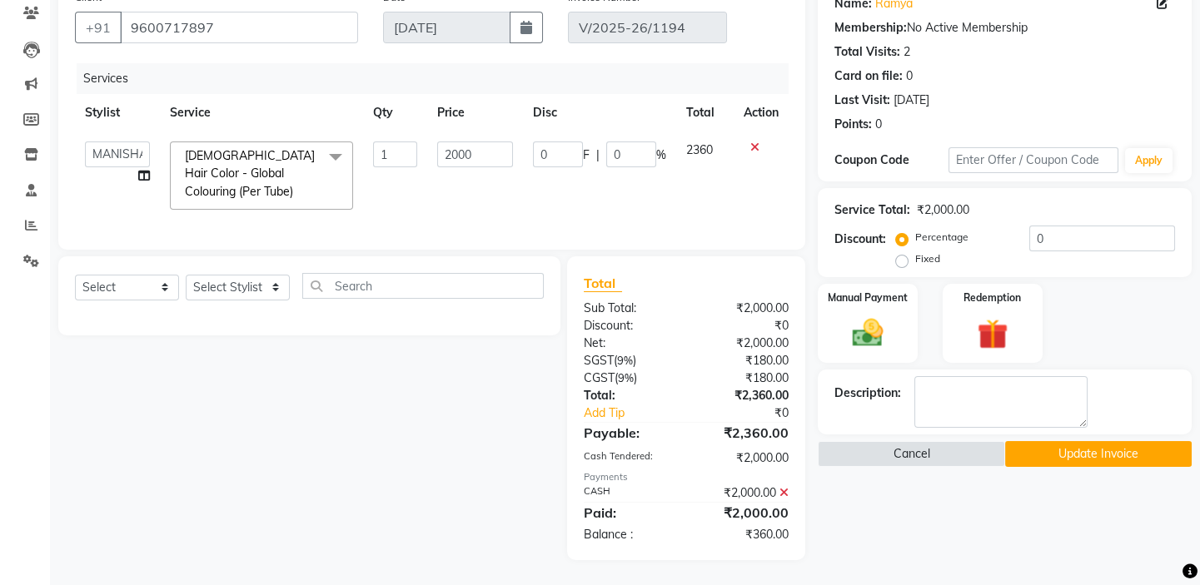
scroll to position [0, 0]
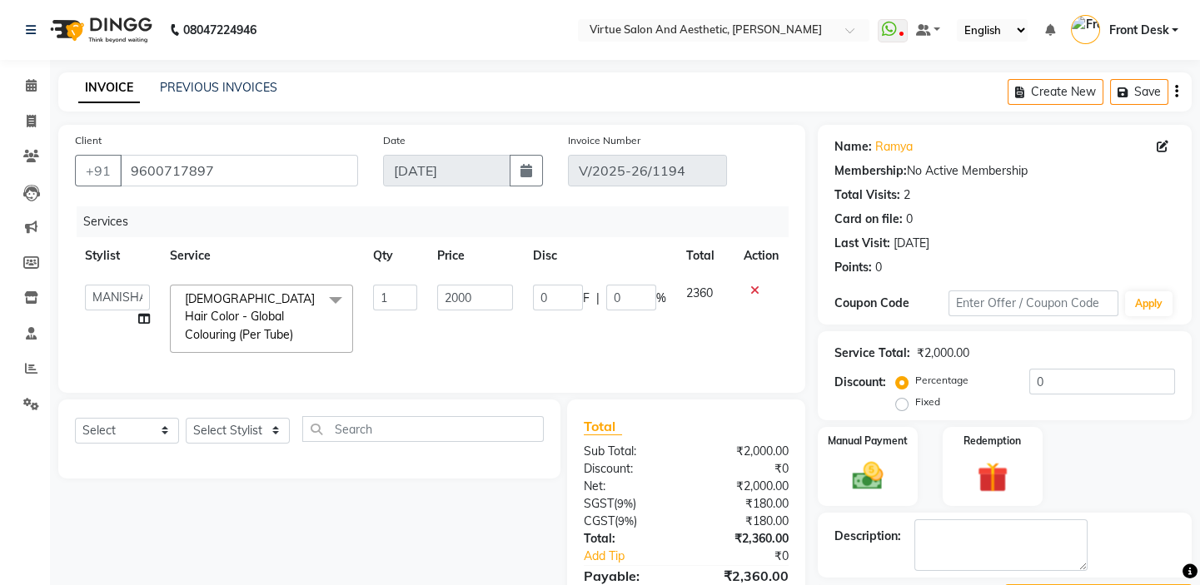
click at [1171, 91] on div "Create New Save" at bounding box center [1099, 91] width 184 height 39
click at [1172, 91] on div "Create New Save" at bounding box center [1099, 91] width 184 height 39
click at [1175, 92] on icon "button" at bounding box center [1176, 92] width 3 height 1
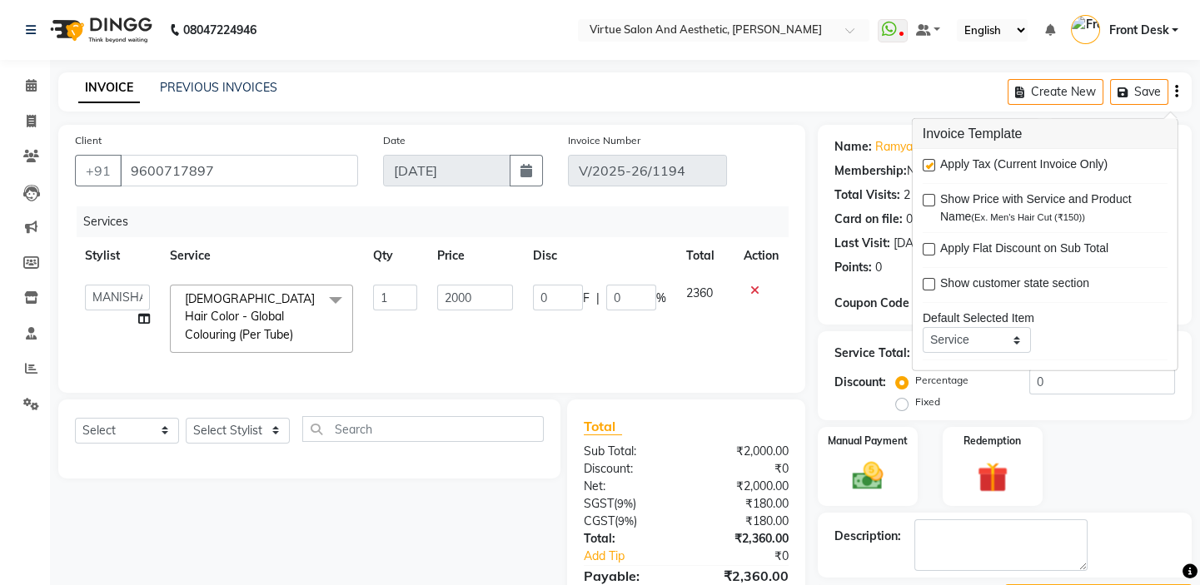
click at [923, 161] on label at bounding box center [929, 165] width 12 height 12
click at [923, 161] on input "checkbox" at bounding box center [928, 166] width 11 height 11
checkbox input "false"
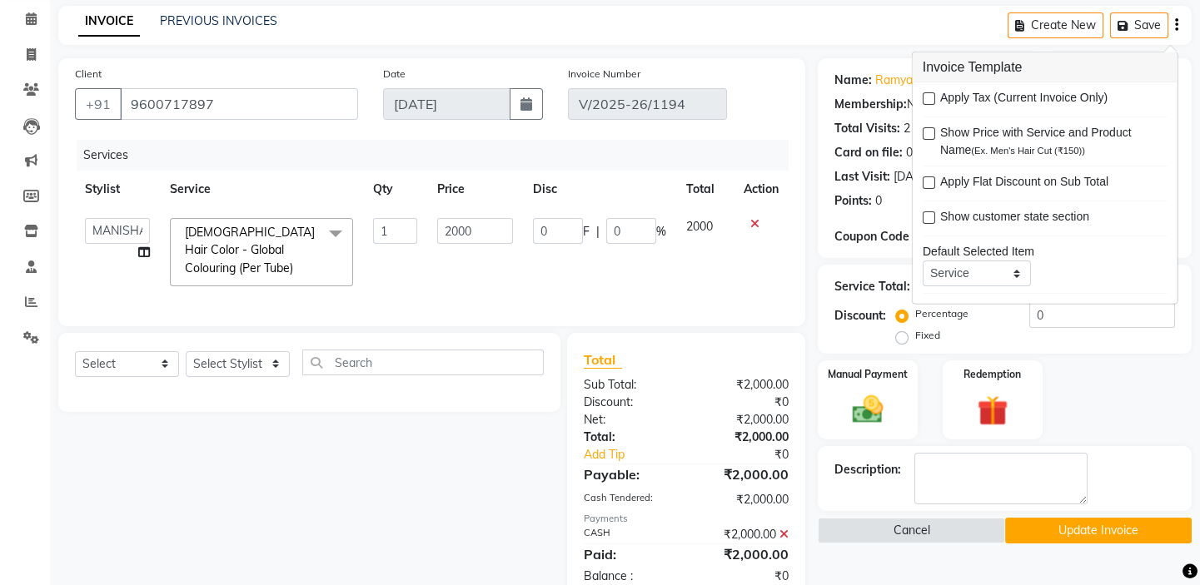
scroll to position [119, 0]
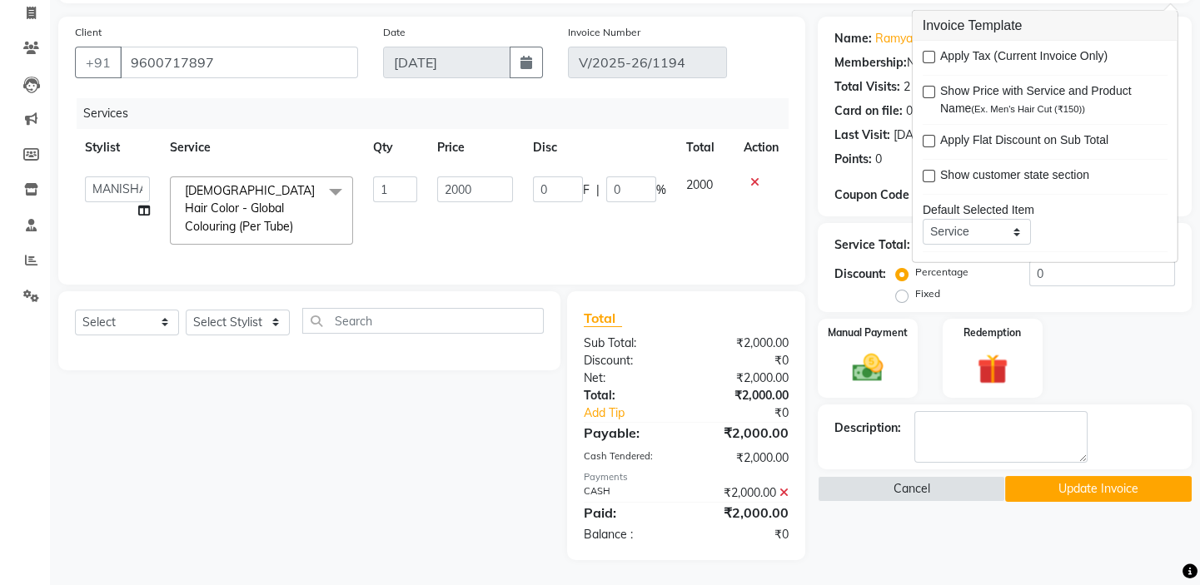
click at [729, 282] on div "Client +91 9600717897 Date 03-09-2025 Invoice Number V/2025-26/1194 Services St…" at bounding box center [431, 151] width 747 height 268
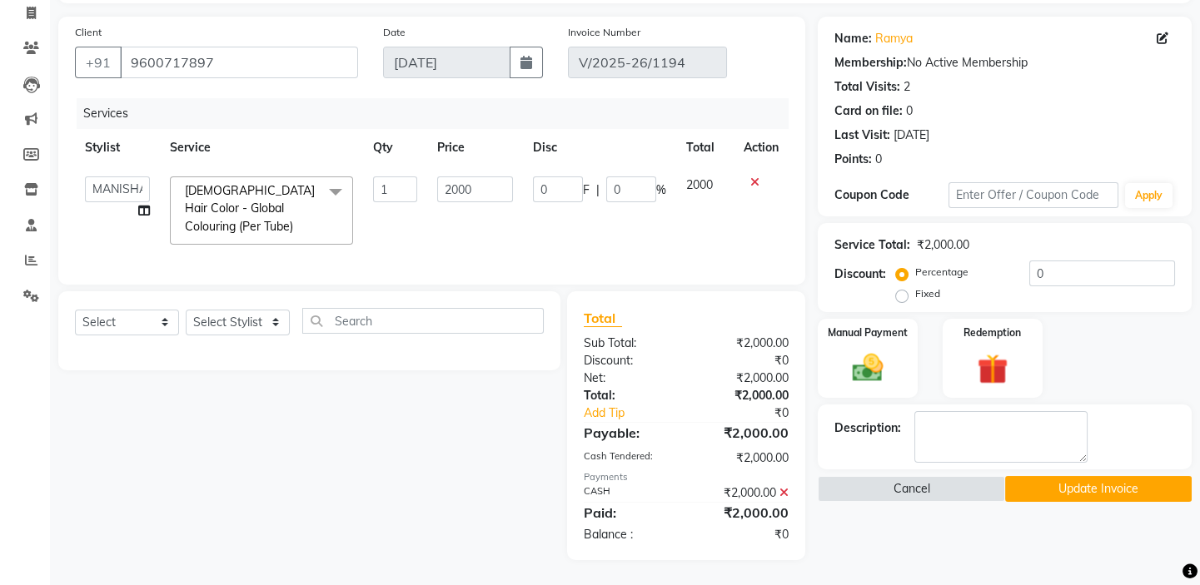
click at [1108, 480] on button "Update Invoice" at bounding box center [1098, 489] width 187 height 26
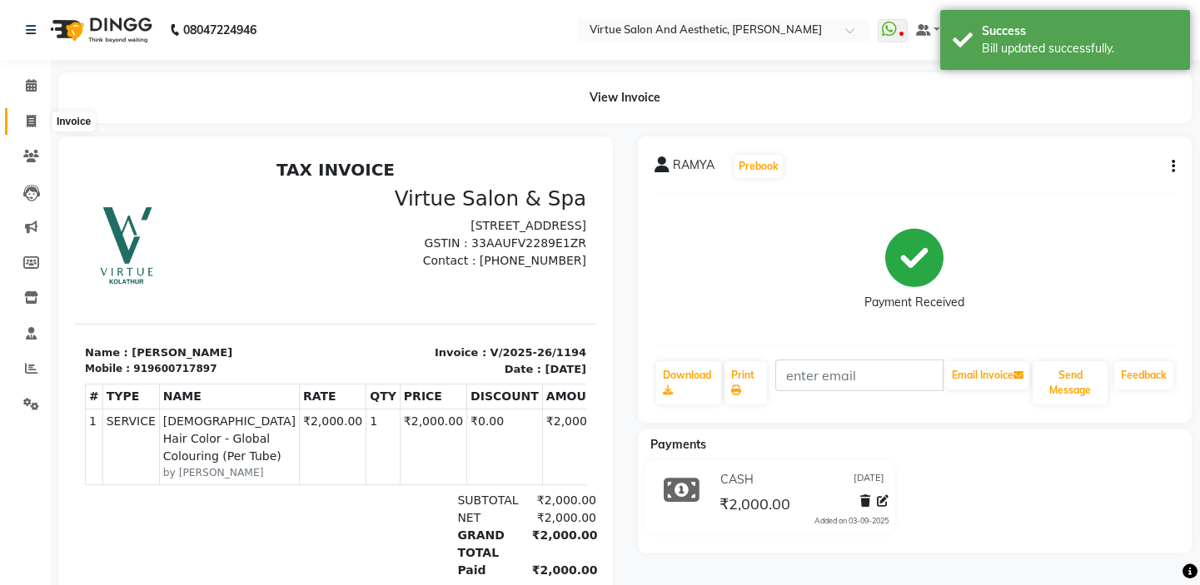
click at [22, 124] on span at bounding box center [31, 121] width 29 height 19
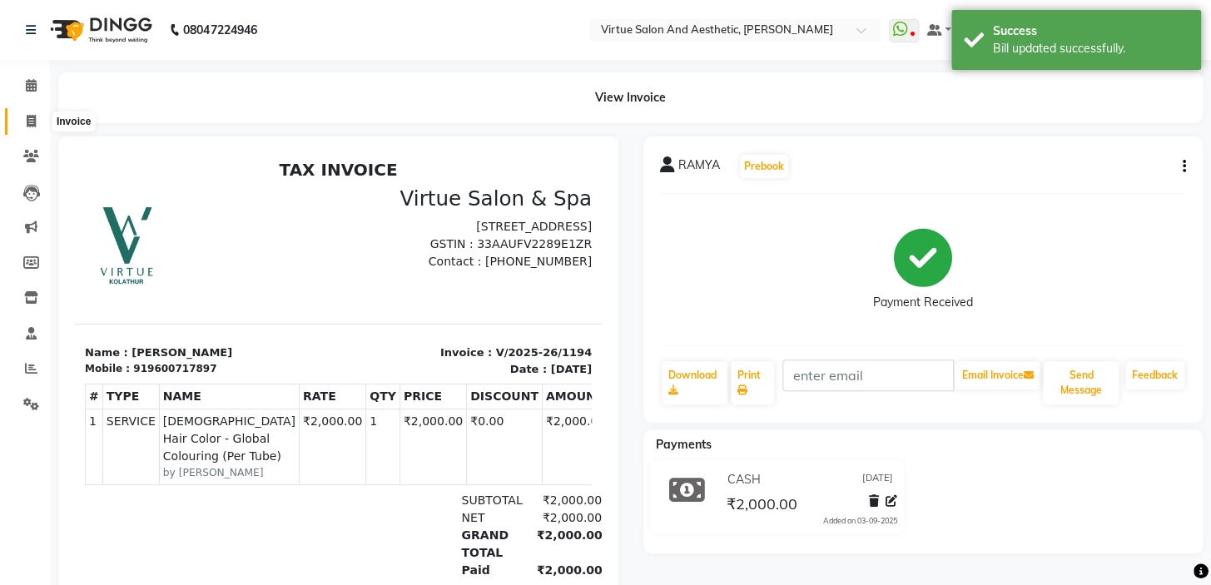
select select "7053"
select select "service"
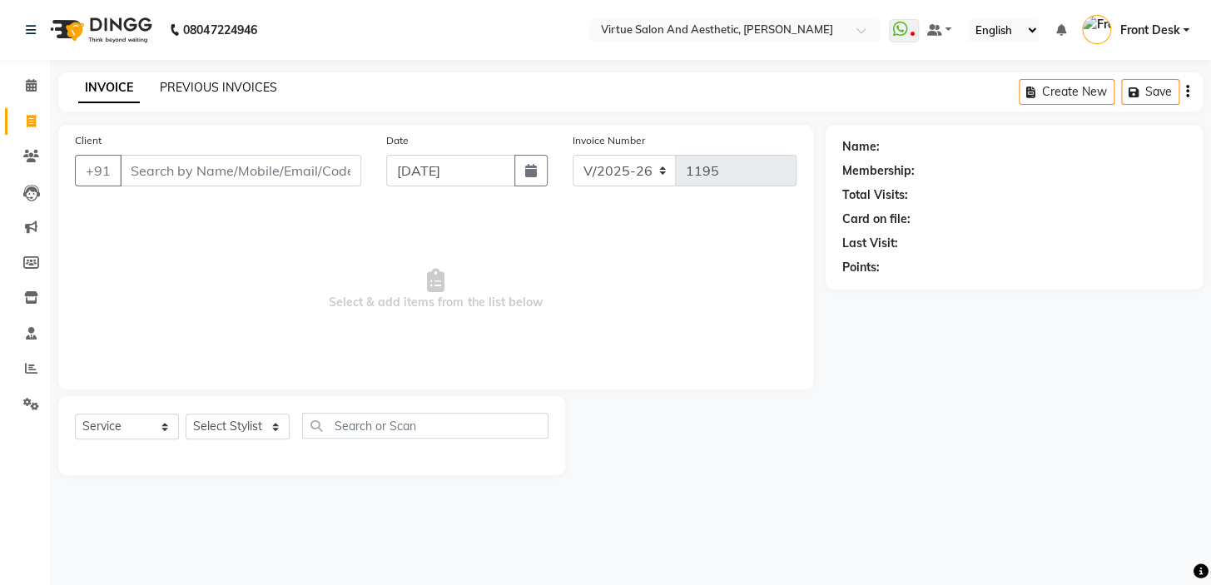
click at [251, 92] on link "PREVIOUS INVOICES" at bounding box center [218, 87] width 117 height 15
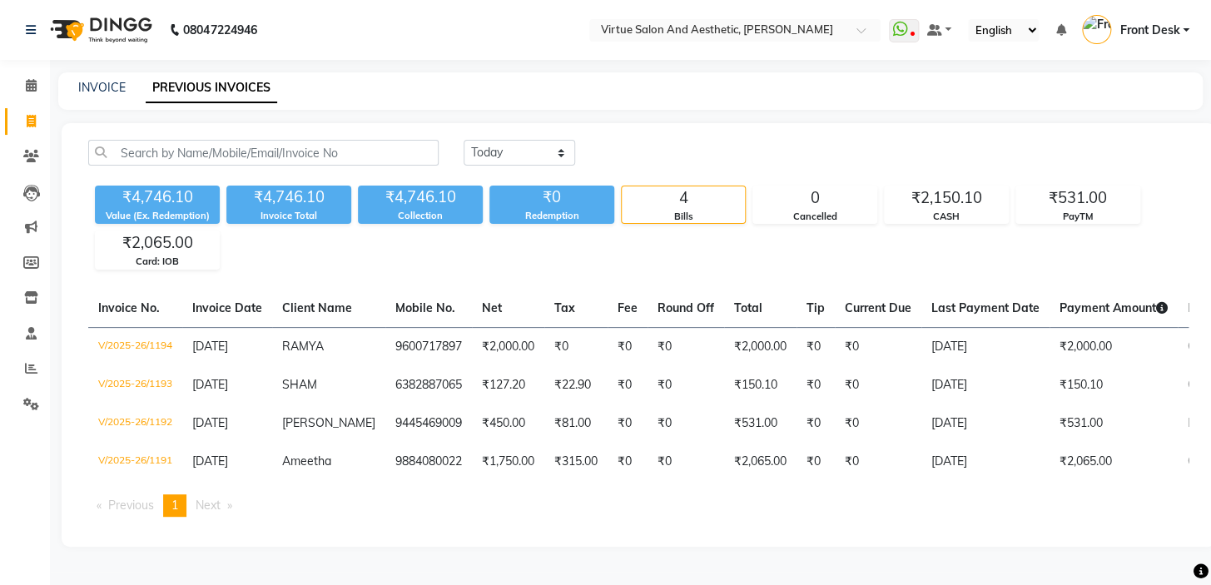
click at [635, 158] on div "Today Yesterday Custom Range" at bounding box center [826, 153] width 725 height 26
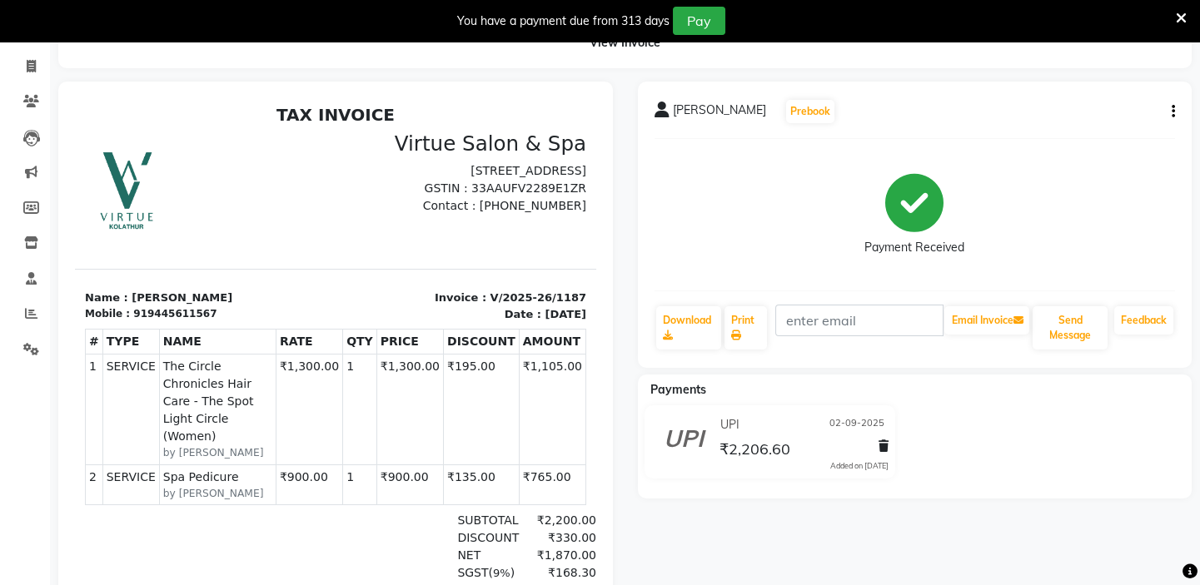
scroll to position [219, 0]
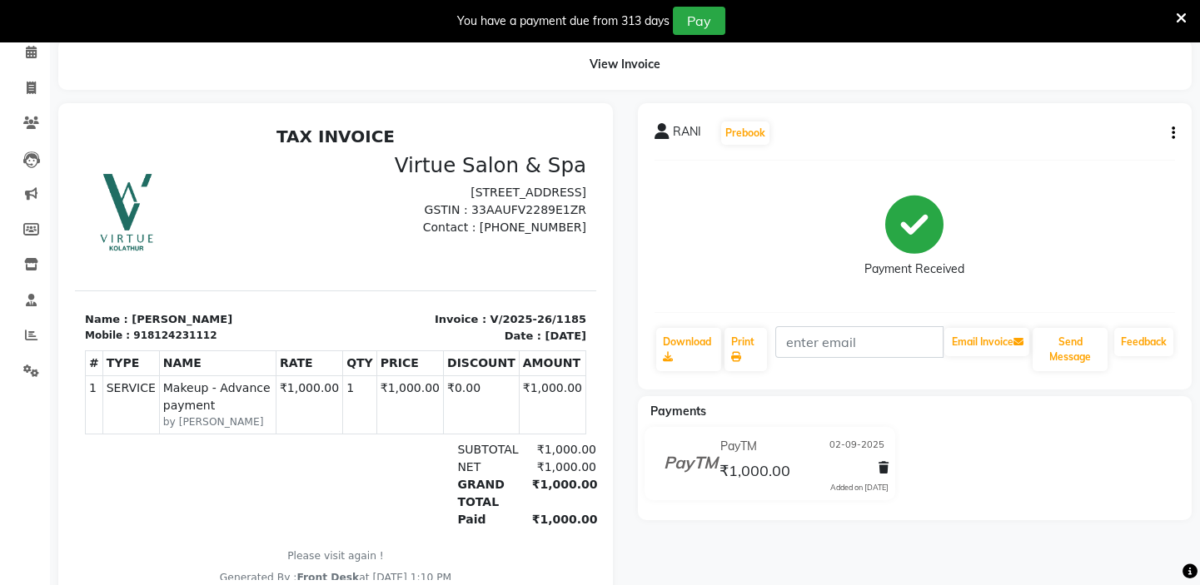
scroll to position [127, 0]
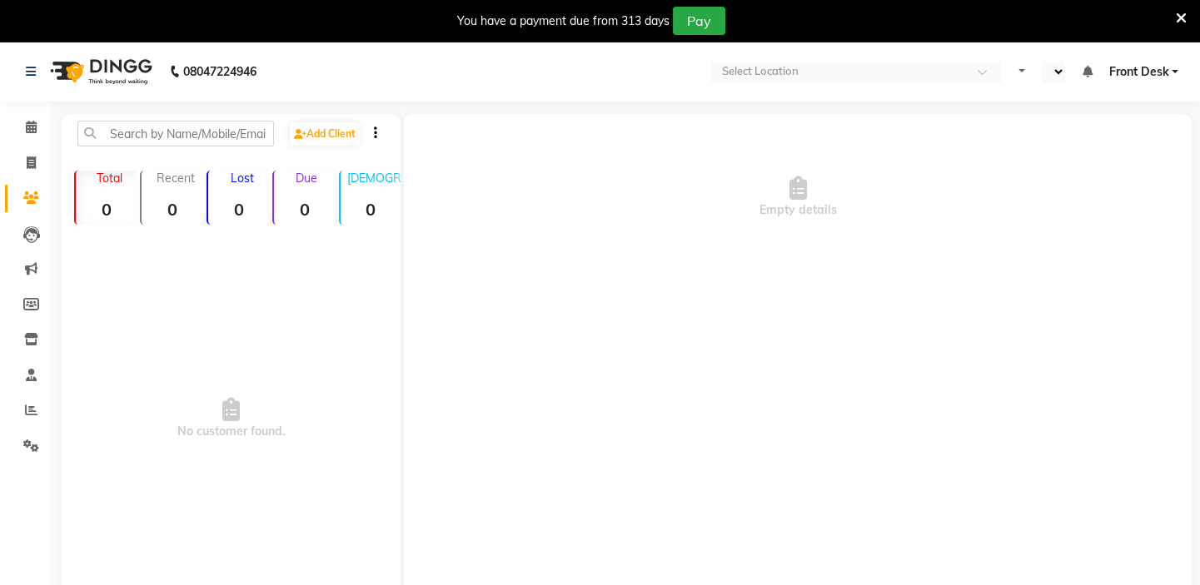
select select "en"
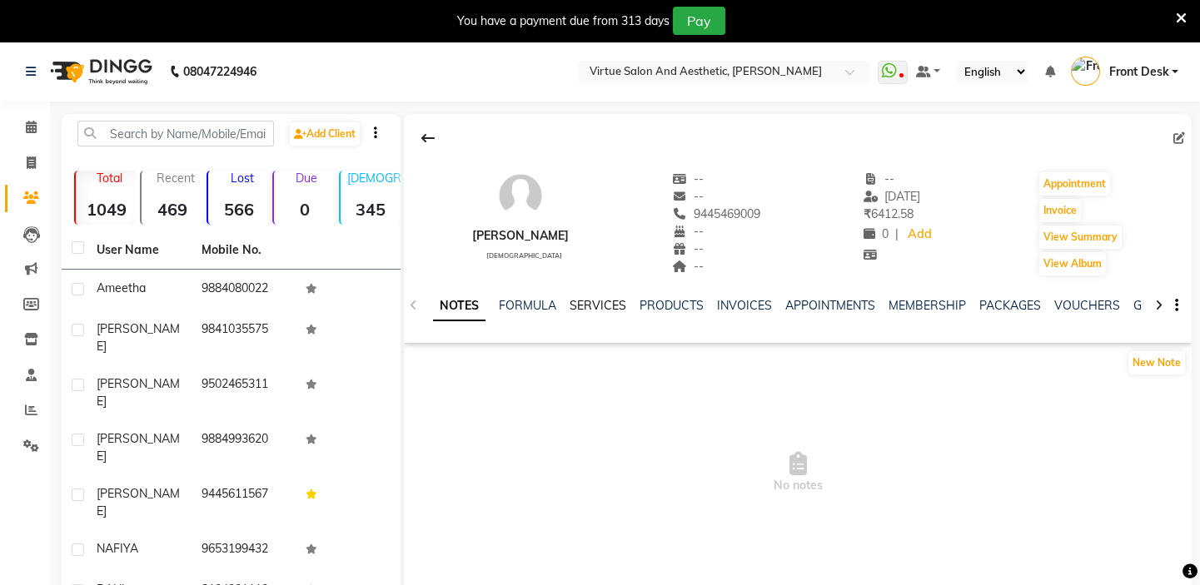
click at [594, 301] on link "SERVICES" at bounding box center [598, 305] width 57 height 15
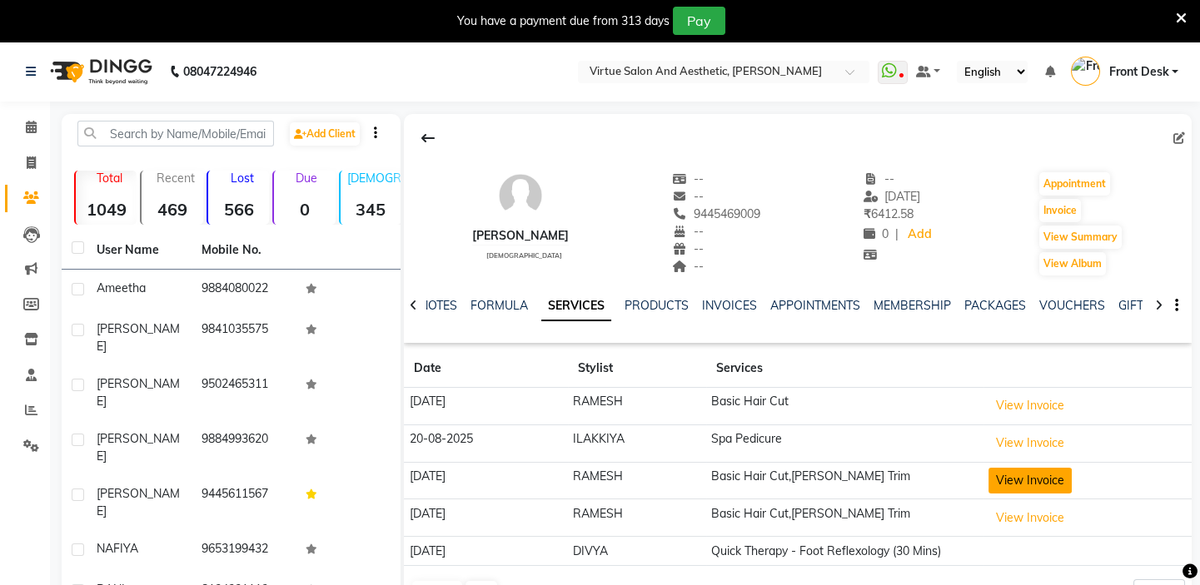
click at [992, 484] on button "View Invoice" at bounding box center [1029, 481] width 83 height 26
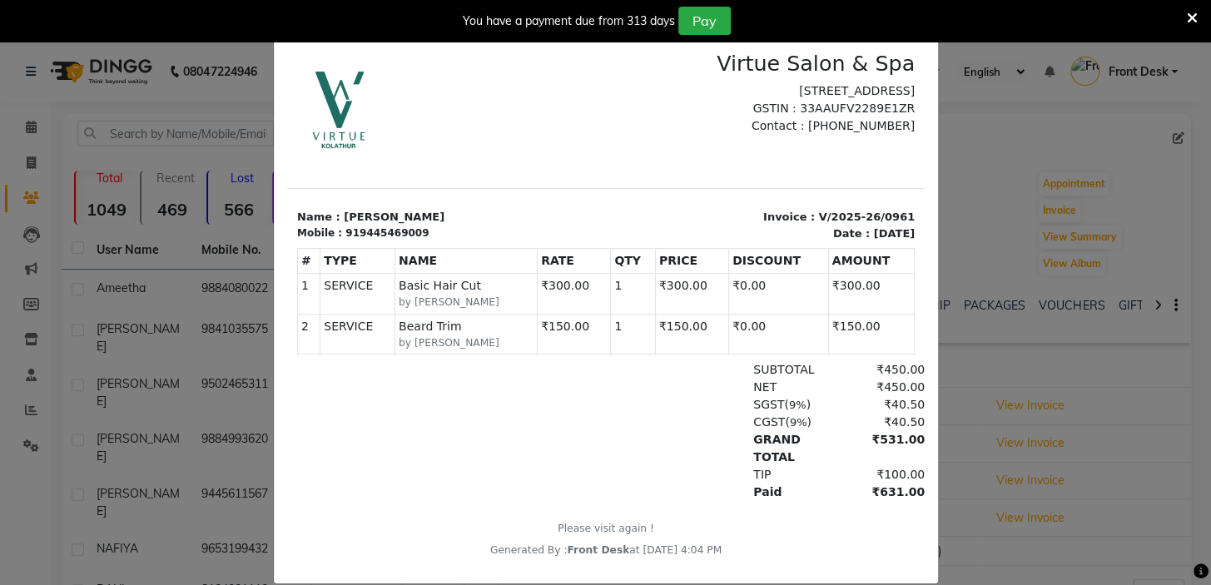
scroll to position [102, 0]
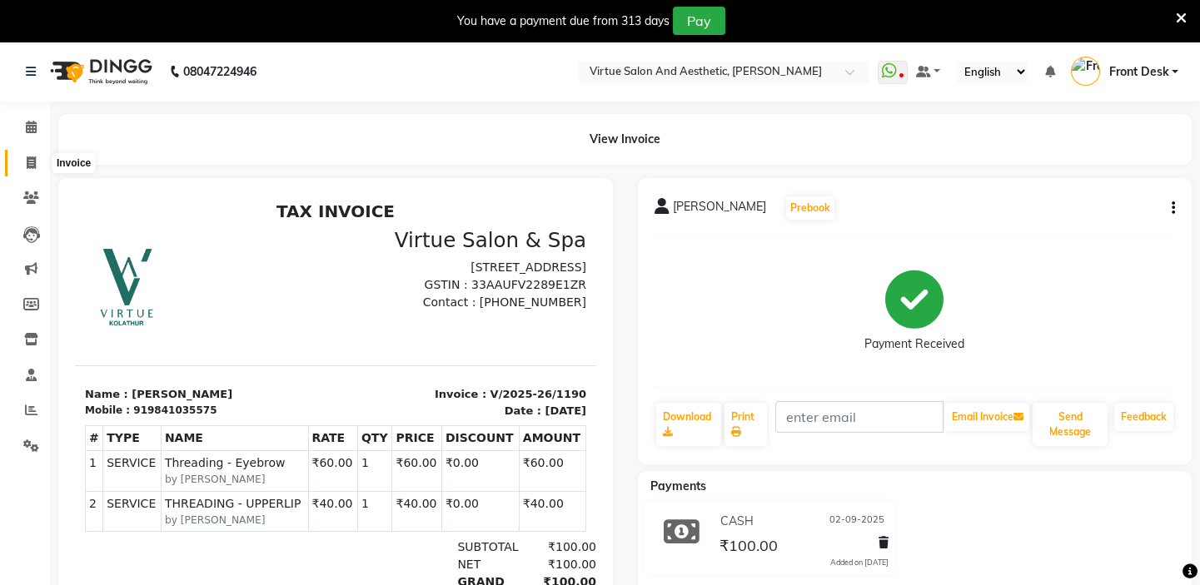
click at [21, 163] on span at bounding box center [31, 163] width 29 height 19
select select "service"
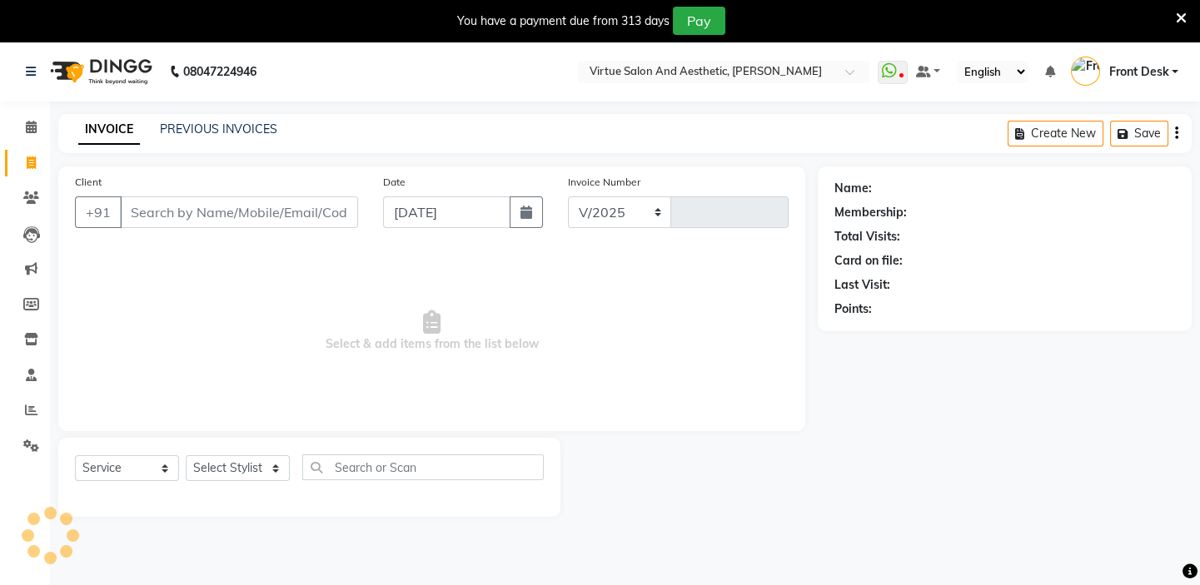
select select "7053"
type input "1193"
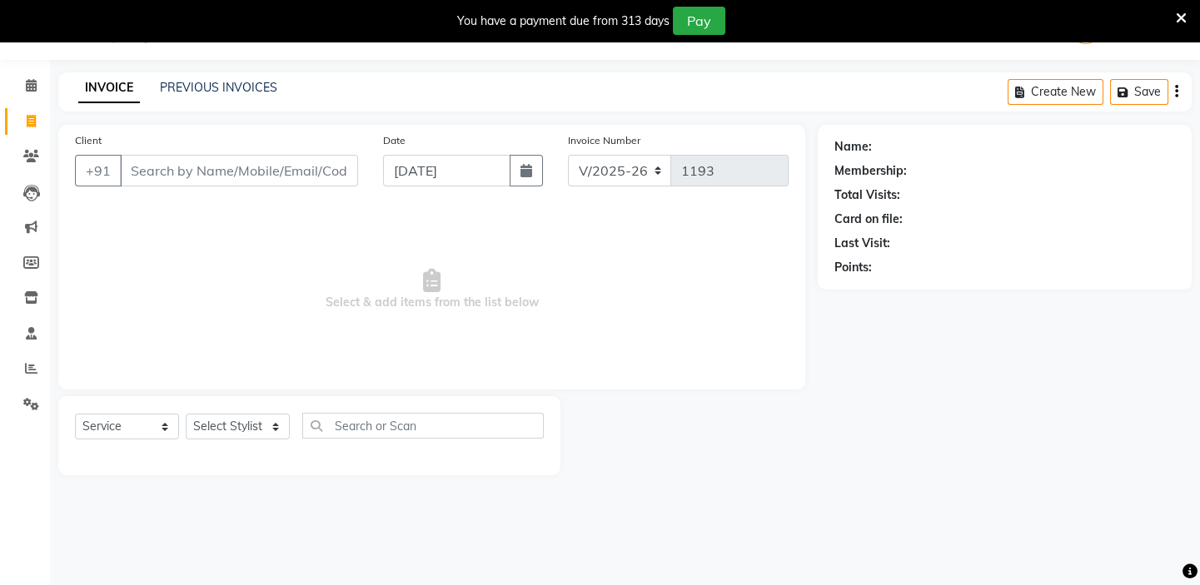
click at [196, 169] on input "Client" at bounding box center [239, 171] width 238 height 32
click at [256, 167] on input "Client" at bounding box center [239, 171] width 238 height 32
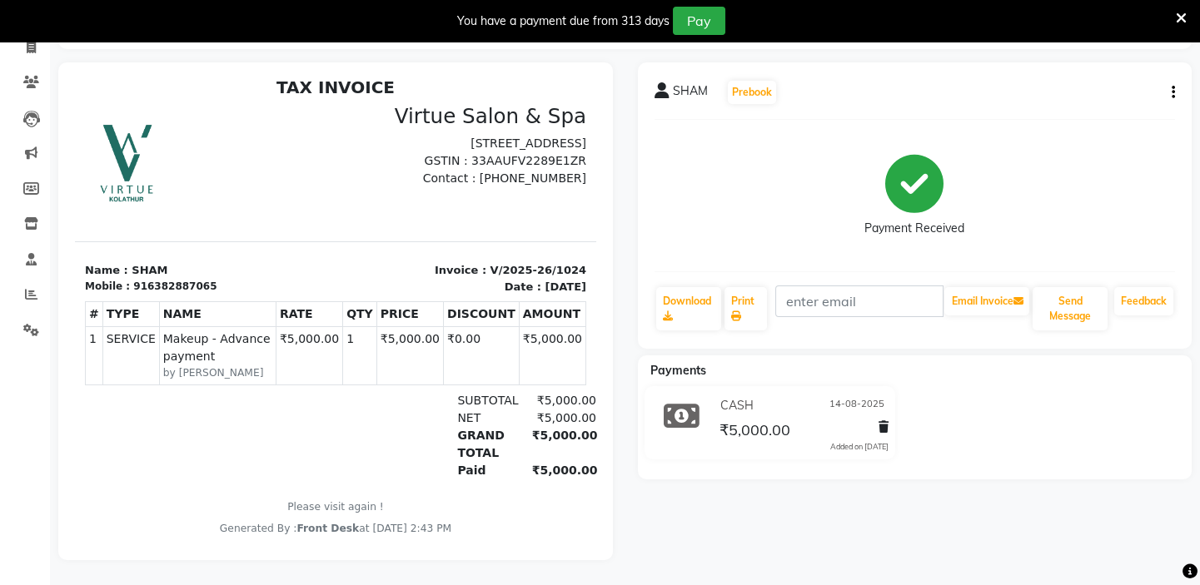
scroll to position [13, 0]
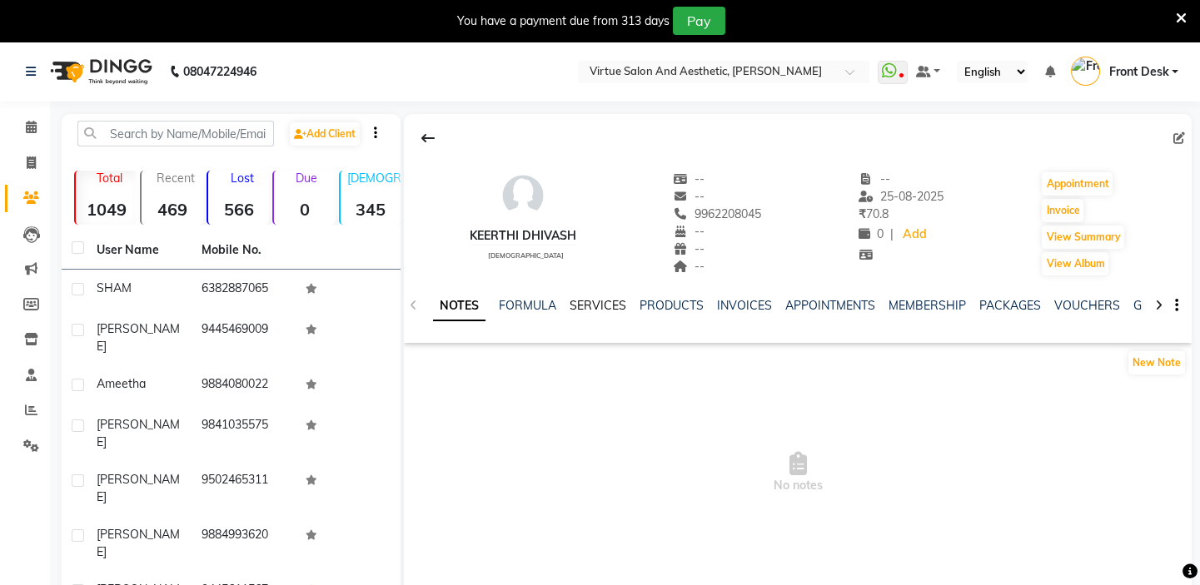
click at [591, 300] on link "SERVICES" at bounding box center [598, 305] width 57 height 15
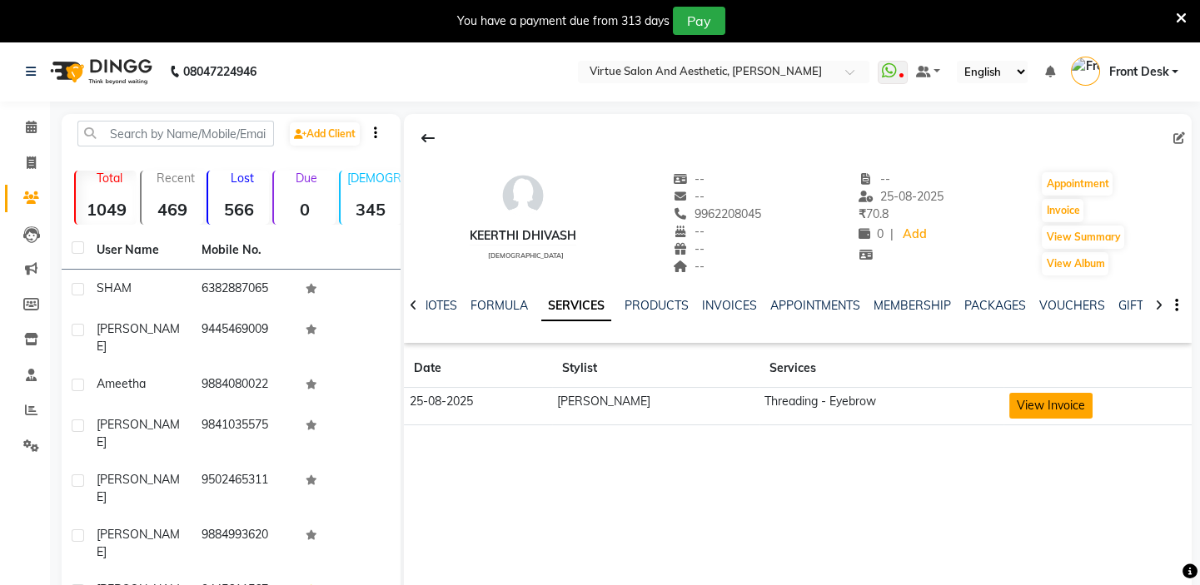
click at [1038, 410] on button "View Invoice" at bounding box center [1050, 406] width 83 height 26
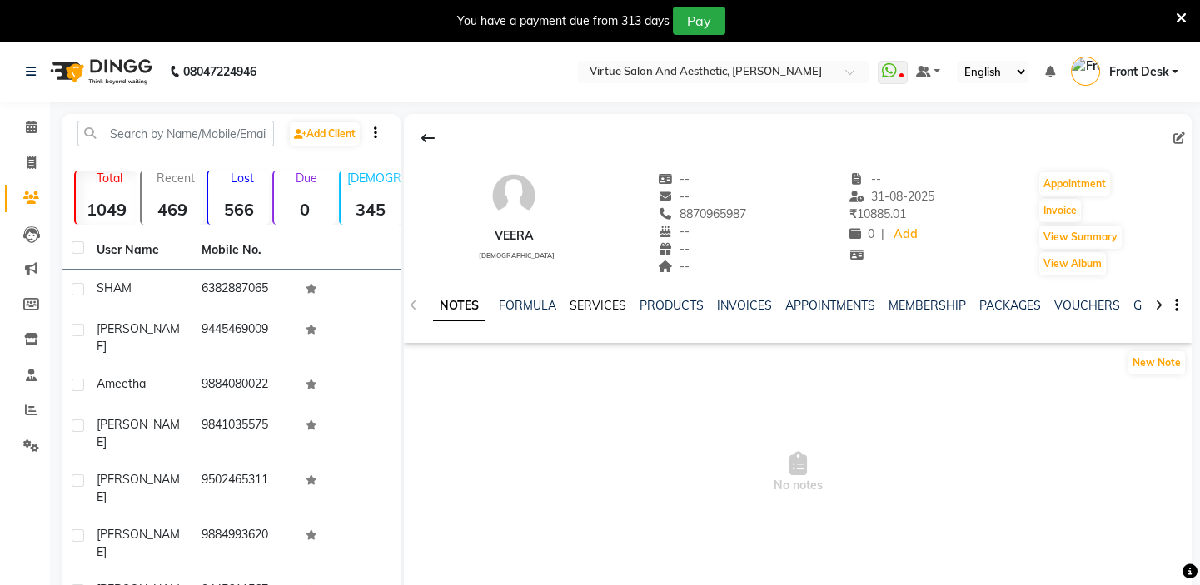
click at [612, 309] on link "SERVICES" at bounding box center [598, 305] width 57 height 15
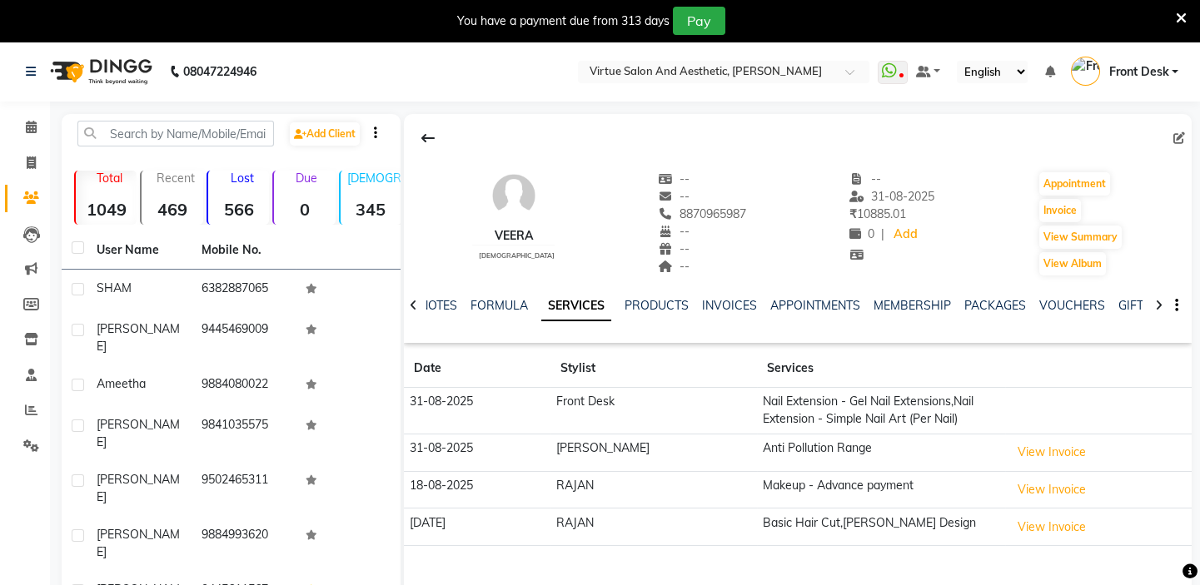
click at [968, 388] on td "Nail Extension - Gel Nail Extensions,Nail Extension - Simple Nail Art (Per Nail)" at bounding box center [881, 411] width 248 height 47
click at [1017, 493] on button "View Invoice" at bounding box center [1051, 490] width 83 height 26
